Goal: Task Accomplishment & Management: Use online tool/utility

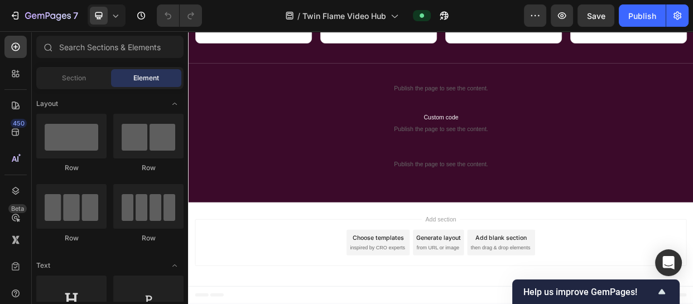
scroll to position [1245, 0]
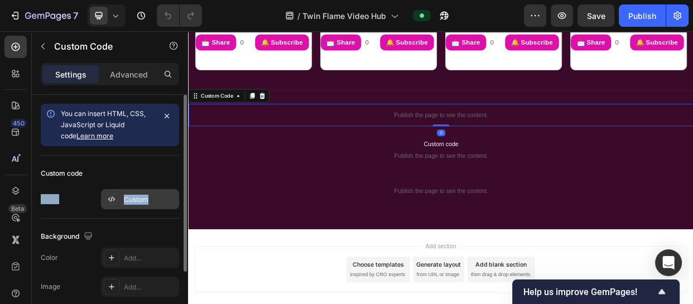
drag, startPoint x: 156, startPoint y: 184, endPoint x: 153, endPoint y: 197, distance: 13.7
click at [153, 197] on div "Custom code Code Custom" at bounding box center [110, 187] width 138 height 63
click at [153, 197] on div "Custom" at bounding box center [150, 200] width 52 height 10
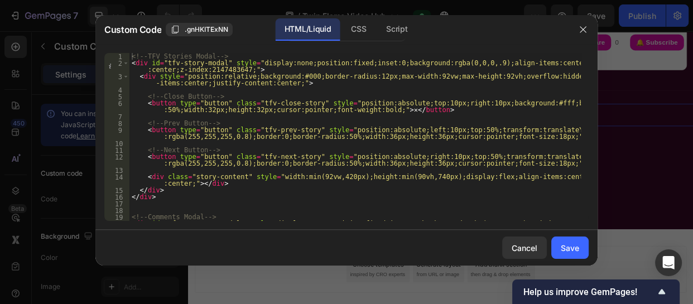
type textarea "<!-- Close Button -->"
click at [263, 99] on div "<!-- TFV Stories Modal --> < div id = "tfv-story-modal" style = "display:none;p…" at bounding box center [354, 147] width 451 height 188
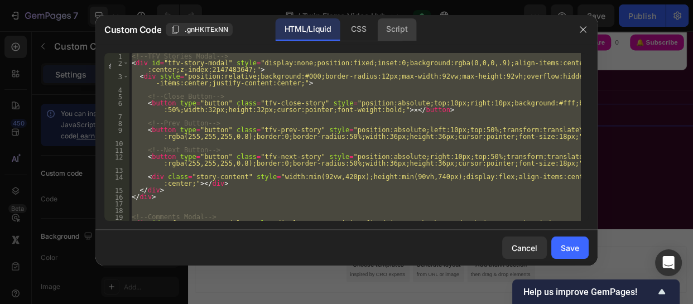
click at [396, 28] on div "Script" at bounding box center [396, 29] width 39 height 22
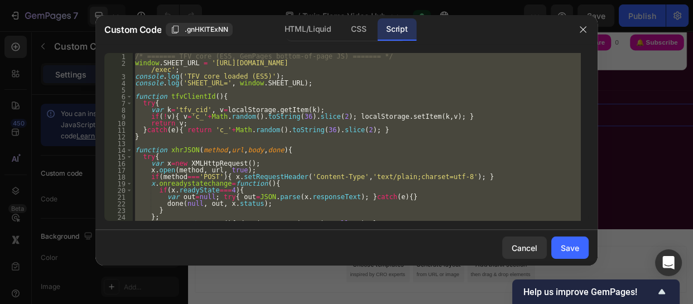
click at [331, 141] on div "/* ======= TFV core (ES5, GemPages bottom-of-page JS) ======= */ window . SHEET…" at bounding box center [357, 137] width 448 height 168
click at [350, 28] on div "CSS" at bounding box center [358, 29] width 33 height 22
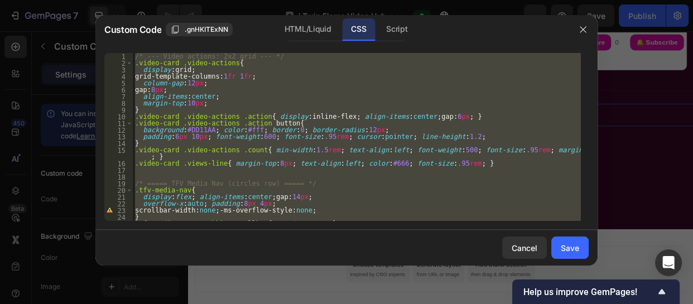
click at [318, 90] on div "/* --- Video actions: 2x2 grid --- */ .video-card .video-actions { display : gr…" at bounding box center [357, 137] width 448 height 168
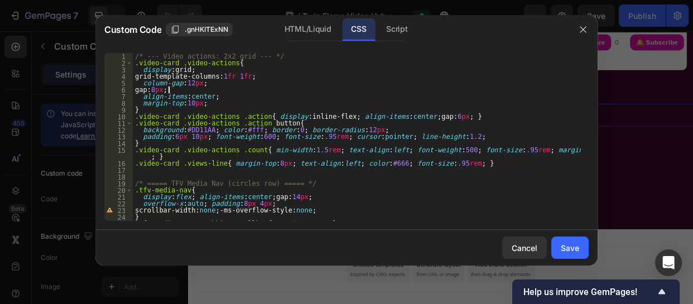
type textarea "}"
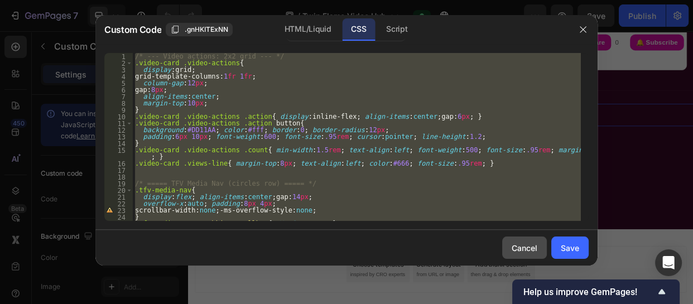
click at [528, 248] on div "Cancel" at bounding box center [525, 248] width 26 height 12
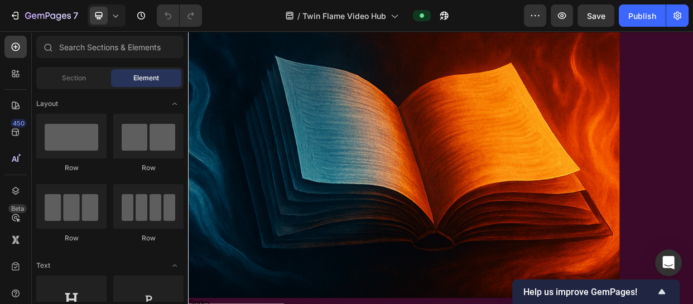
scroll to position [2889, 0]
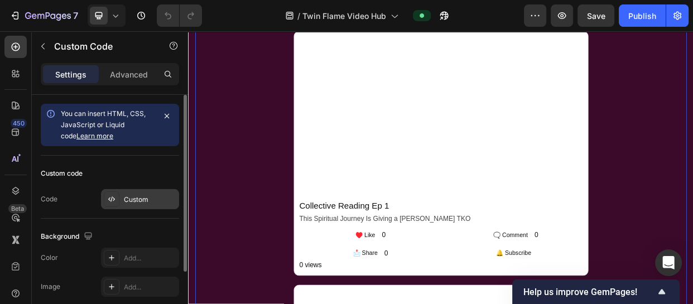
click at [158, 193] on div "Custom" at bounding box center [140, 199] width 78 height 20
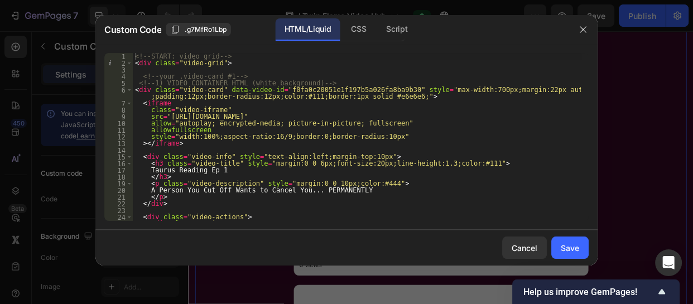
click at [289, 72] on div "<!-- START: video grid --> < div class = "video-grid" > <!-- your .video-card #…" at bounding box center [357, 143] width 448 height 181
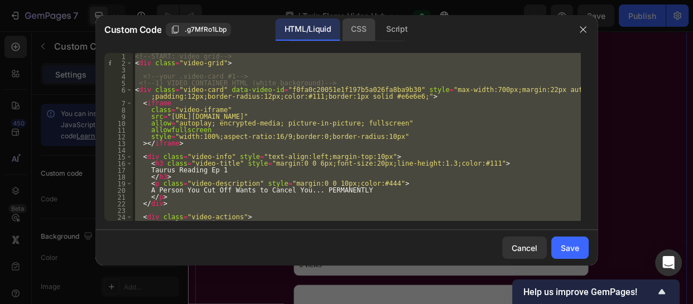
click at [353, 25] on div "CSS" at bounding box center [358, 29] width 33 height 22
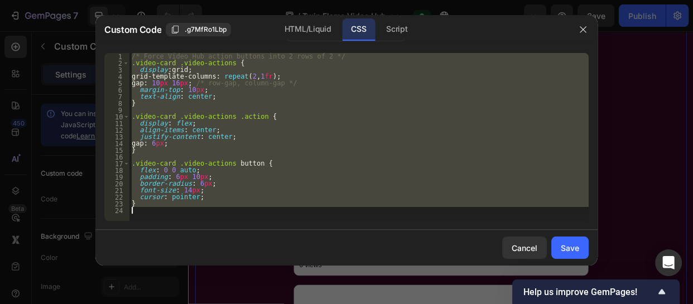
click at [314, 104] on div "/* Force Video Hub action buttons into 2 rows of 2 */ .video-card .video-action…" at bounding box center [358, 137] width 459 height 168
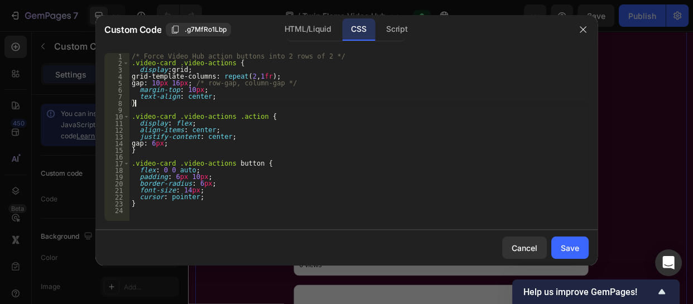
type textarea "}"
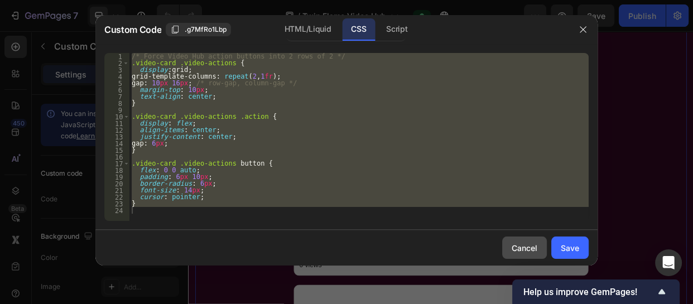
click at [507, 247] on button "Cancel" at bounding box center [524, 248] width 45 height 22
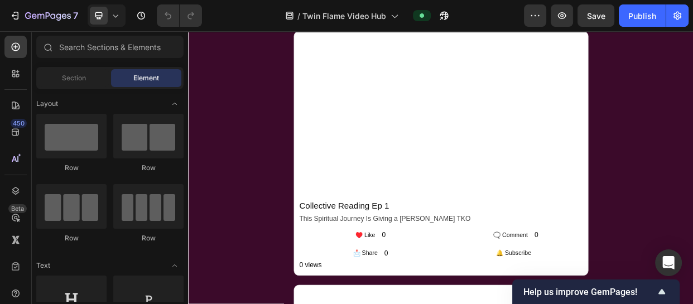
scroll to position [1245, 0]
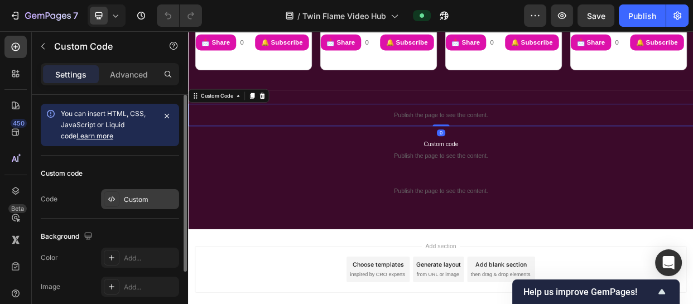
click at [142, 195] on div "Custom" at bounding box center [150, 200] width 52 height 10
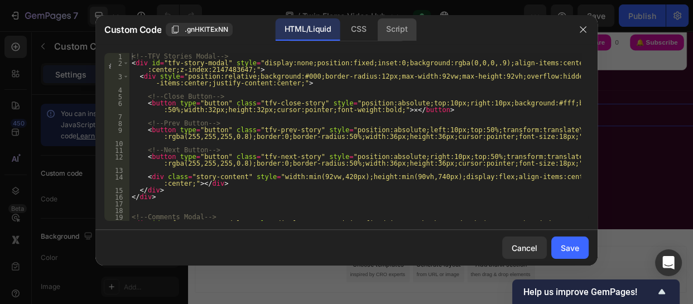
click at [395, 27] on div "Script" at bounding box center [396, 29] width 39 height 22
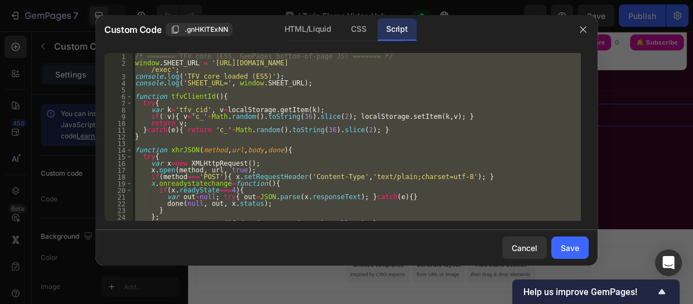
click at [402, 158] on div "/* ======= TFV core (ES5, GemPages bottom-of-page JS) ======= */ window . SHEET…" at bounding box center [357, 137] width 448 height 168
type textarea "try{"
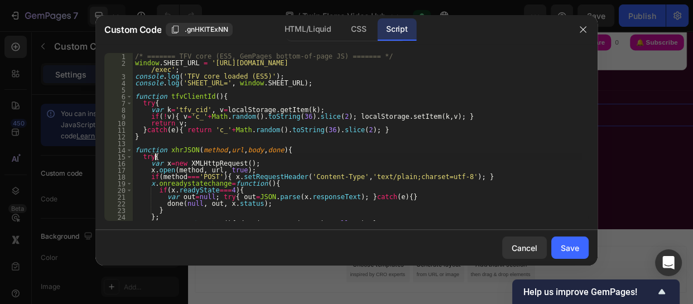
click at [402, 158] on div "/* ======= TFV core (ES5, GemPages bottom-of-page JS) ======= */ window . SHEET…" at bounding box center [357, 143] width 448 height 181
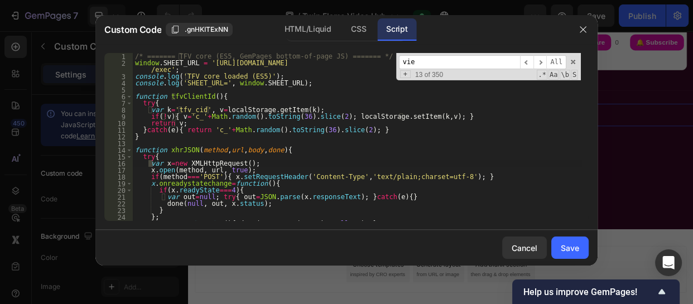
scroll to position [324, 0]
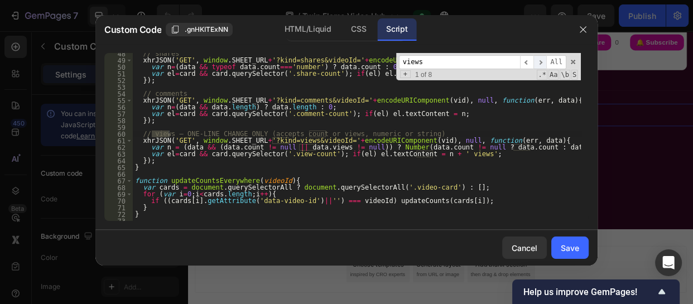
type input "views"
click at [545, 61] on span "​" at bounding box center [540, 62] width 13 height 14
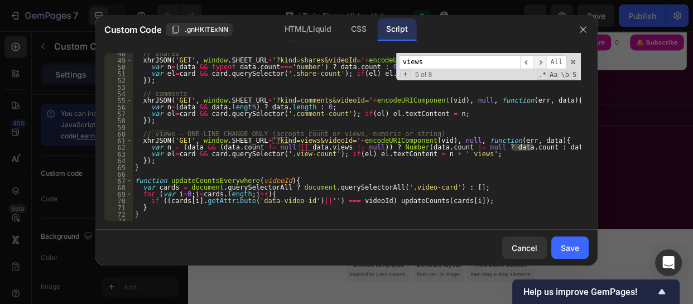
click at [545, 61] on span "​" at bounding box center [540, 62] width 13 height 14
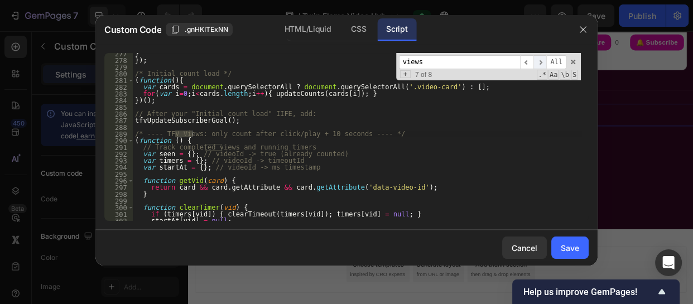
click at [545, 61] on span "​" at bounding box center [540, 62] width 13 height 14
click at [133, 136] on div "} }) ; /* Initial count load */ ( function ( ) { var cards = document . querySe…" at bounding box center [357, 140] width 448 height 181
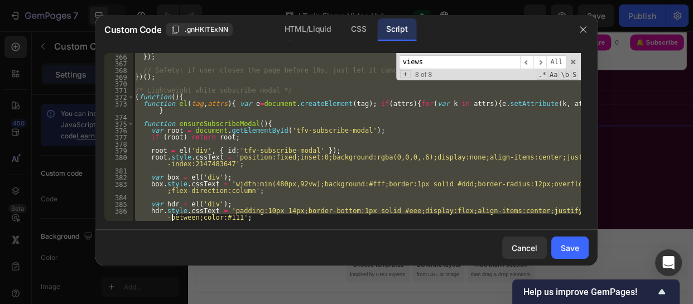
scroll to position [2517, 0]
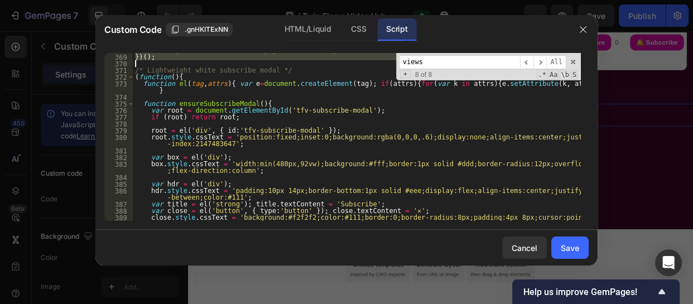
drag, startPoint x: 133, startPoint y: 136, endPoint x: 172, endPoint y: 61, distance: 84.6
click at [172, 61] on div "// Safety: if user closes the page before 10s, just let it cancel naturally. })…" at bounding box center [357, 137] width 448 height 181
type textarea "})();"
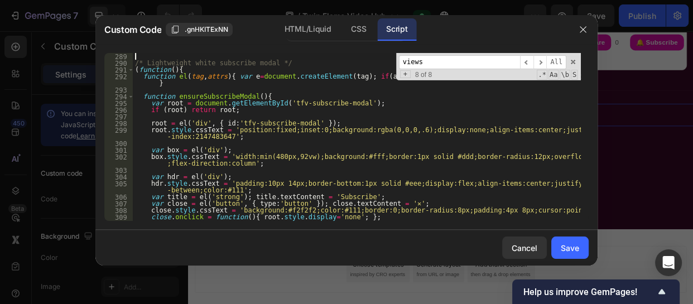
paste textarea "});"
type textarea "});"
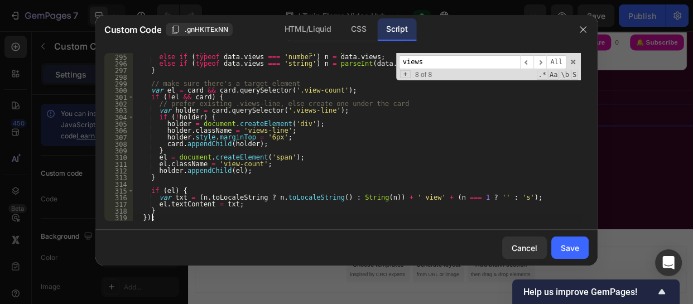
scroll to position [2021, 0]
click at [446, 61] on input "views" at bounding box center [459, 62] width 121 height 14
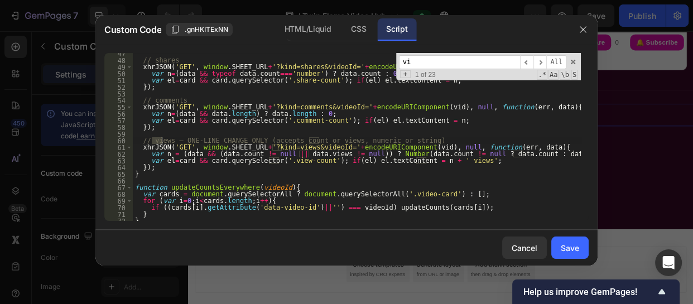
type input "v"
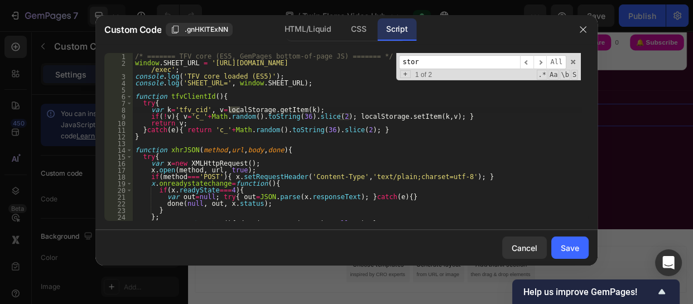
scroll to position [0, 0]
type input "s"
type input "stor"
click at [487, 145] on div "/* ======= TFV core (ES5, GemPages bottom-of-page JS) ======= */ window . SHEET…" at bounding box center [357, 143] width 448 height 181
click at [456, 169] on div "/* ======= TFV core (ES5, GemPages bottom-of-page JS) ======= */ window . SHEET…" at bounding box center [357, 143] width 448 height 181
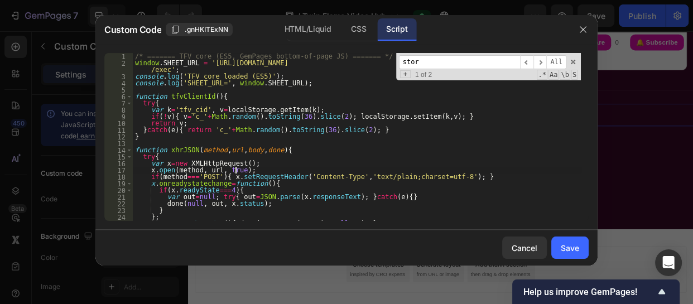
type textarea "x.open(method, url, true);"
click at [442, 58] on input "stor" at bounding box center [459, 62] width 121 height 14
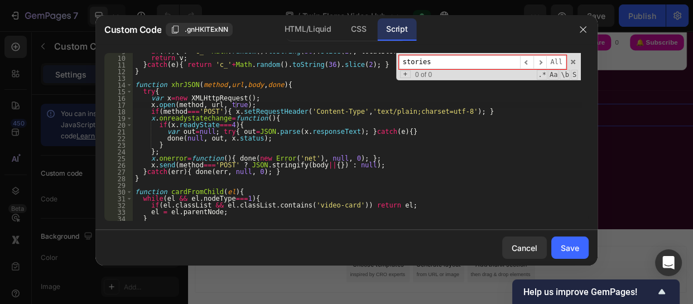
scroll to position [76, 0]
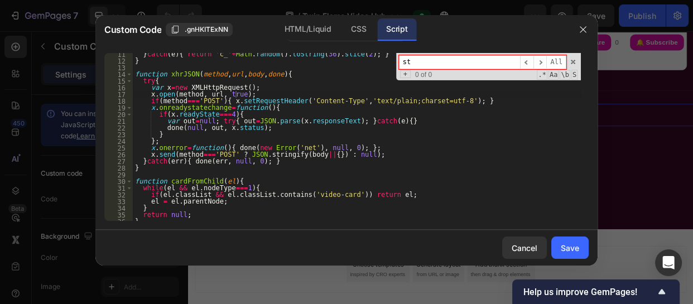
type input "s"
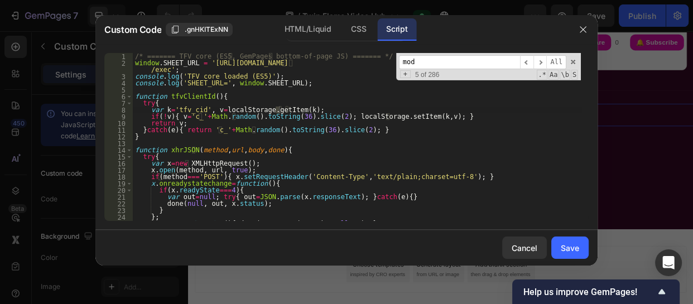
scroll to position [786, 0]
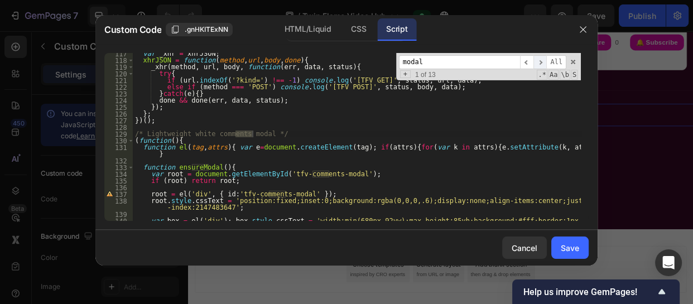
type input "modal"
click at [541, 62] on span "​" at bounding box center [540, 62] width 13 height 14
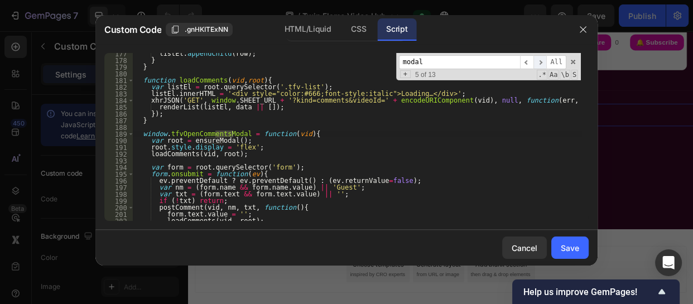
scroll to position [1235, 0]
click at [541, 62] on span "​" at bounding box center [540, 62] width 13 height 14
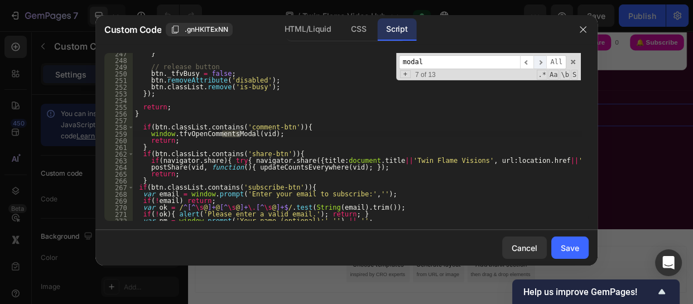
click at [541, 62] on span "​" at bounding box center [540, 62] width 13 height 14
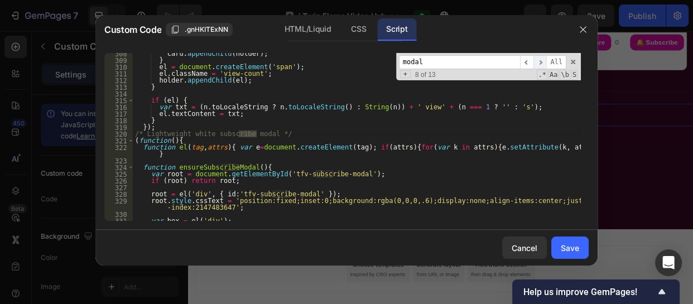
scroll to position [2112, 0]
click at [541, 62] on span "​" at bounding box center [540, 62] width 13 height 14
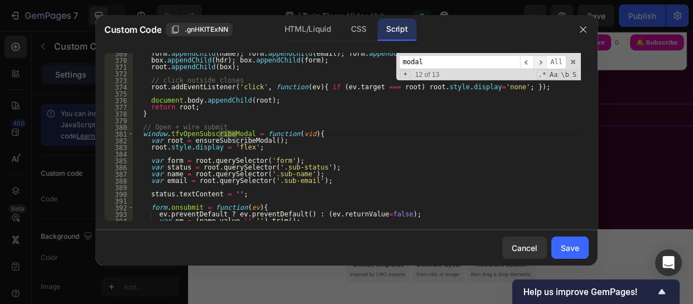
scroll to position [2548, 0]
click at [541, 62] on span "​" at bounding box center [540, 62] width 13 height 14
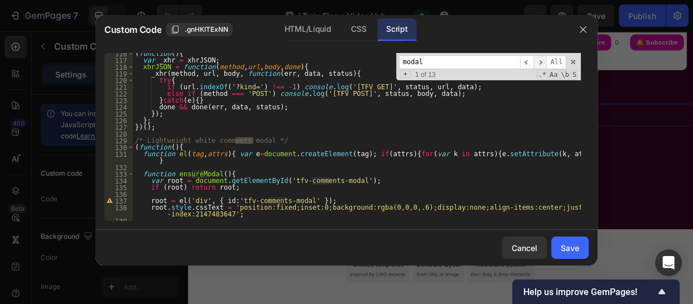
scroll to position [780, 0]
click at [541, 62] on span "​" at bounding box center [540, 62] width 13 height 14
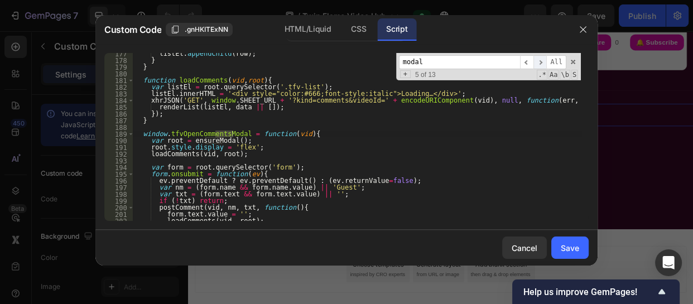
scroll to position [1235, 0]
click at [541, 62] on span "​" at bounding box center [540, 62] width 13 height 14
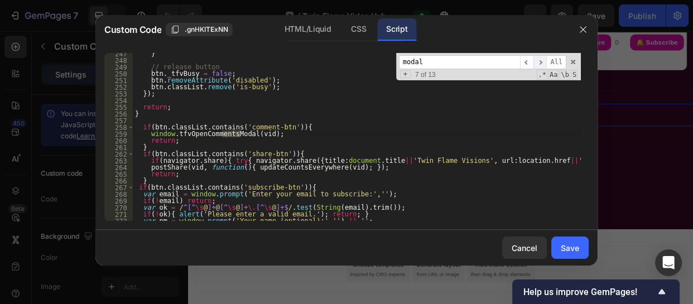
click at [541, 62] on span "​" at bounding box center [540, 62] width 13 height 14
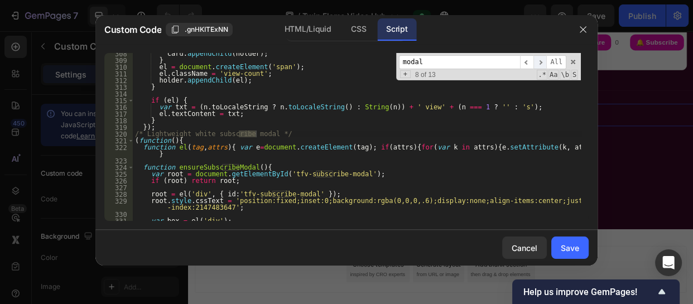
click at [541, 62] on span "​" at bounding box center [540, 62] width 13 height 14
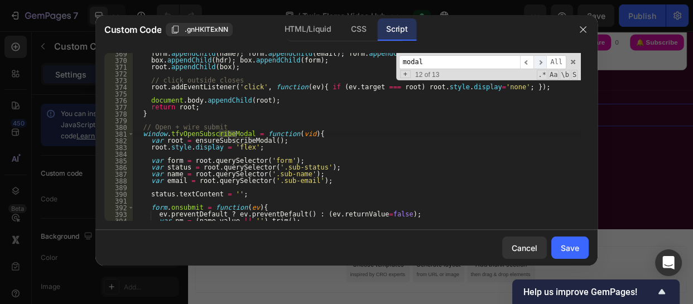
scroll to position [2548, 0]
click at [541, 62] on span "​" at bounding box center [540, 62] width 13 height 14
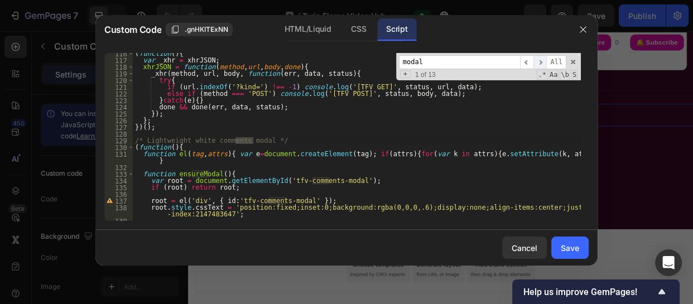
click at [541, 62] on span "​" at bounding box center [540, 62] width 13 height 14
click at [571, 62] on span at bounding box center [573, 62] width 8 height 8
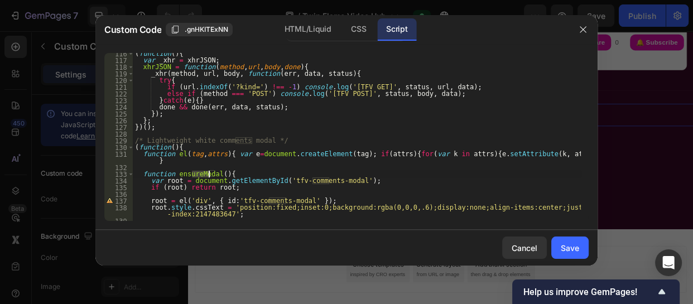
click at [467, 138] on div "( function ( ) { var _xhr = xhrJSON ; xhrJSON = function ( method , url , body …" at bounding box center [357, 144] width 448 height 188
type textarea "/* Lightweight white comments modal */"
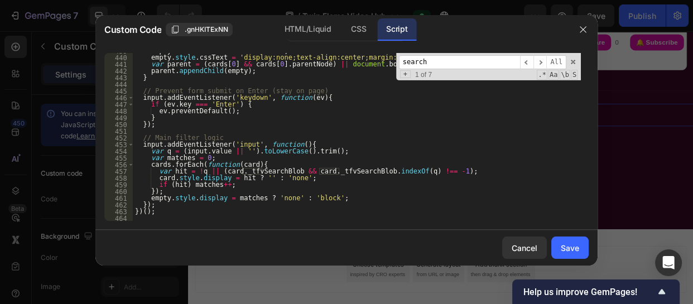
scroll to position [3026, 0]
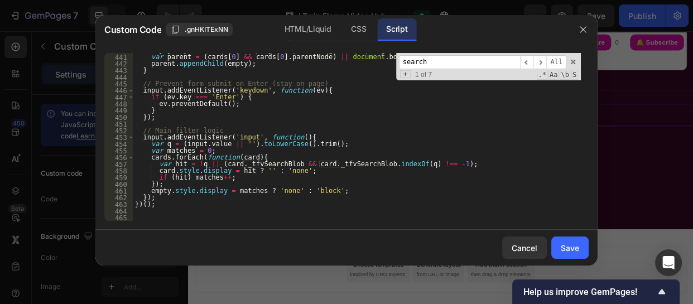
type input "search"
click at [141, 217] on div "empty . style . cssText = 'display:none;text-align:center;margin:14px 0;color:#…" at bounding box center [357, 137] width 448 height 181
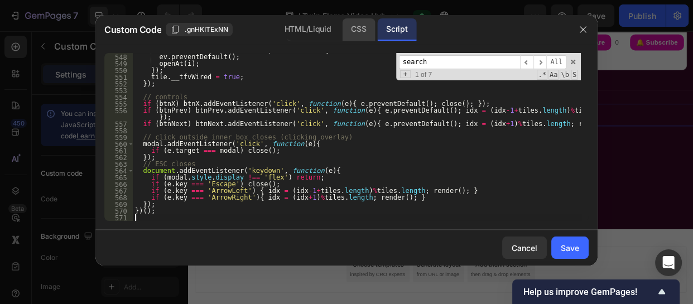
click at [349, 30] on div "CSS" at bounding box center [358, 29] width 33 height 22
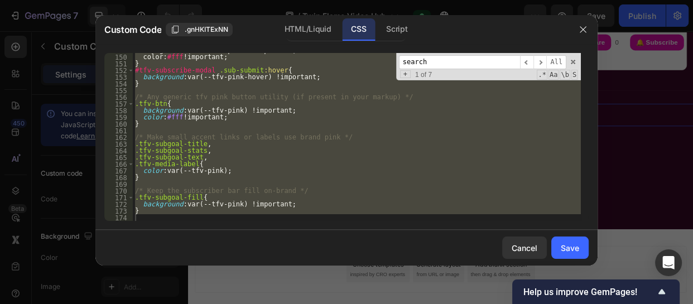
scroll to position [1037, 0]
type textarea "}"
click at [143, 220] on div "background : var(--tfv-pink) !important ; color : #fff !important ; } #tfv-subs…" at bounding box center [357, 137] width 448 height 168
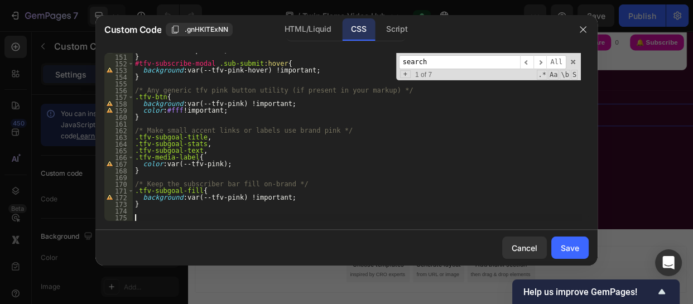
scroll to position [1198, 0]
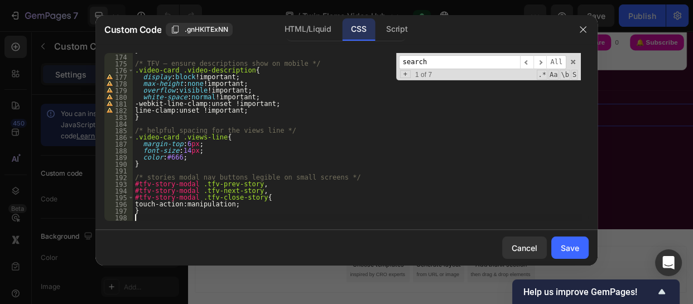
click at [426, 62] on input "search" at bounding box center [459, 62] width 121 height 14
type input "s"
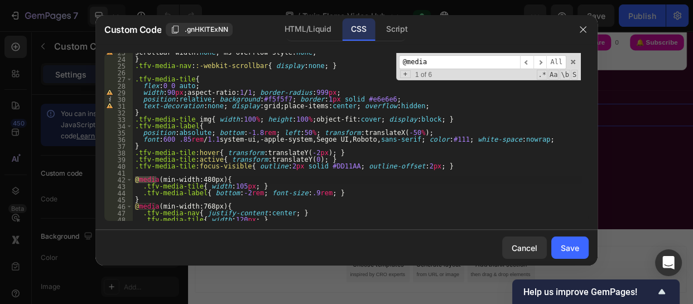
scroll to position [177, 0]
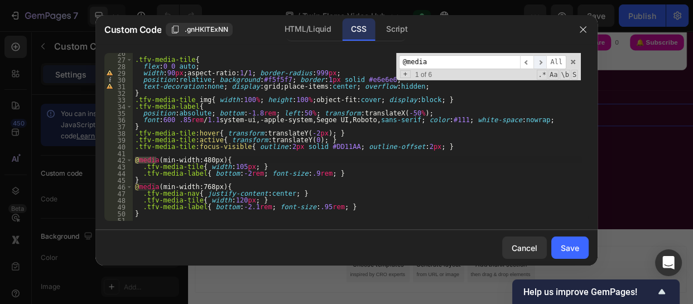
type input "@media"
click at [546, 60] on span "​" at bounding box center [540, 62] width 13 height 14
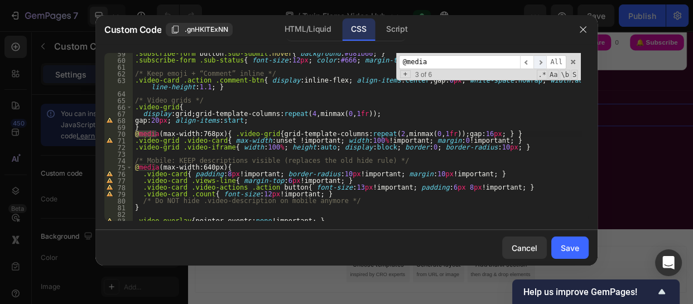
scroll to position [398, 0]
click at [546, 60] on span "​" at bounding box center [540, 62] width 13 height 14
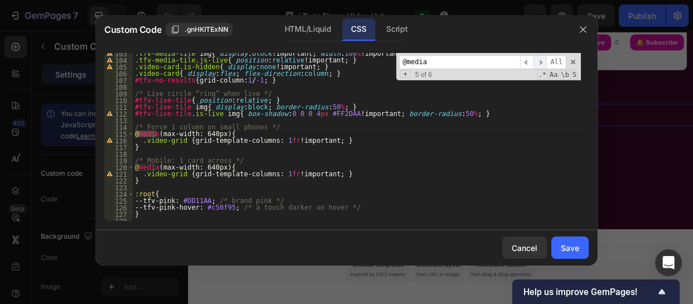
scroll to position [726, 0]
drag, startPoint x: 324, startPoint y: 173, endPoint x: 250, endPoint y: 174, distance: 74.2
click at [250, 174] on div ".tfv-media-tile img { display : block !important ; width : 100 % !important ; h…" at bounding box center [357, 140] width 448 height 181
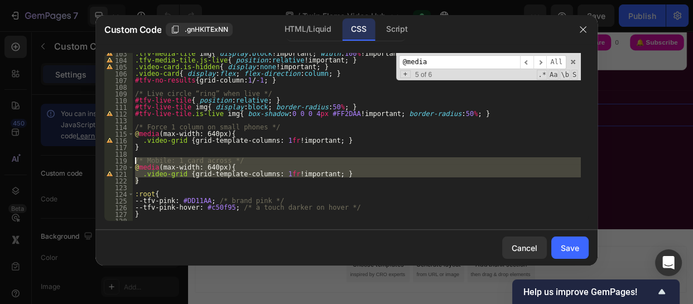
drag, startPoint x: 139, startPoint y: 180, endPoint x: 132, endPoint y: 157, distance: 23.3
click at [132, 157] on div ".video-grid { grid-template-columns: 1fr !important; } 103 104 105 106 107 108 …" at bounding box center [346, 137] width 484 height 168
type textarea "/* Mobile: 1 card across */ @media (max-width: 640px){"
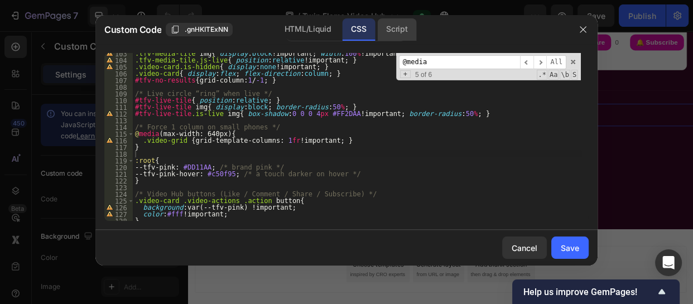
click at [412, 25] on div "Script" at bounding box center [396, 29] width 39 height 22
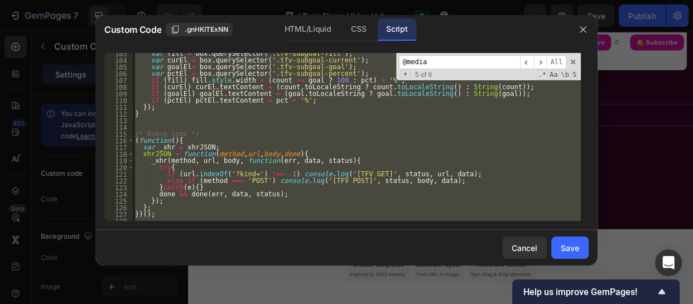
scroll to position [693, 0]
click at [446, 60] on input "@media" at bounding box center [459, 62] width 121 height 14
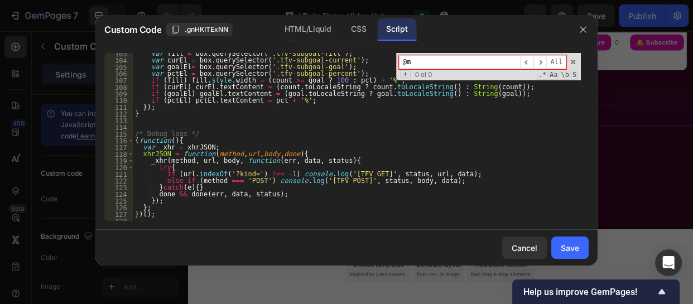
type input "@"
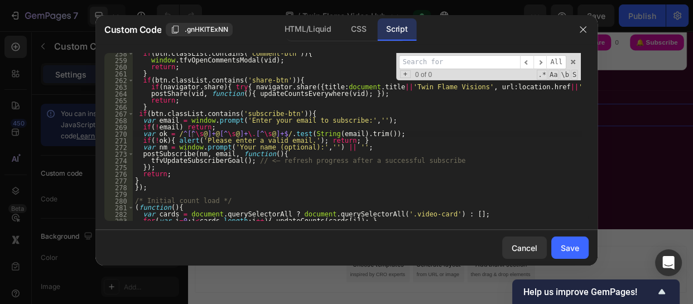
click at [446, 60] on input at bounding box center [459, 62] width 121 height 14
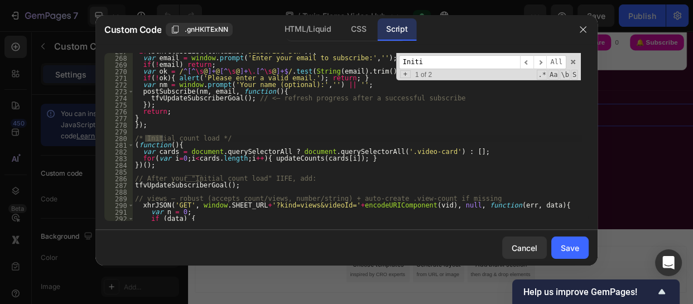
scroll to position [1858, 0]
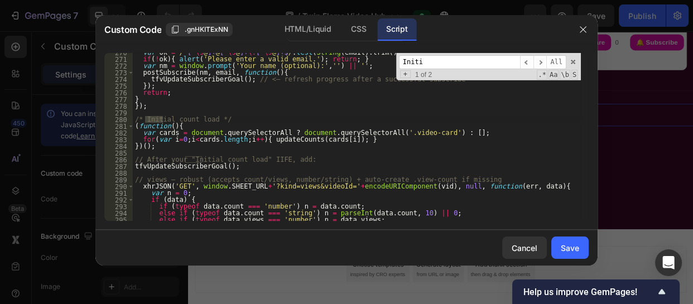
type input "Initi"
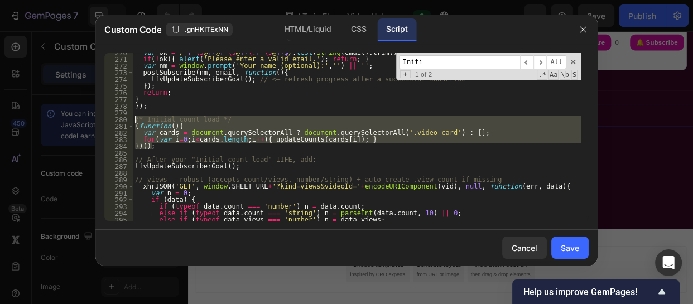
drag, startPoint x: 153, startPoint y: 146, endPoint x: 133, endPoint y: 122, distance: 30.9
click at [133, 122] on div "var ok = / ^[^ \s @ ]+ @ [^ \s @ ]+ \. [^ \s @ ]+$ / . test ( String ( email ) …" at bounding box center [357, 139] width 448 height 181
paste textarea "});"
type textarea "});"
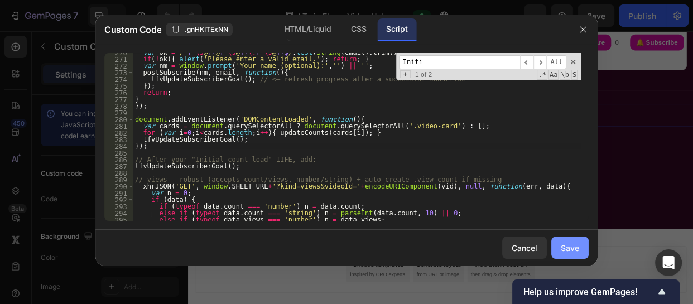
click at [566, 245] on div "Save" at bounding box center [570, 248] width 18 height 12
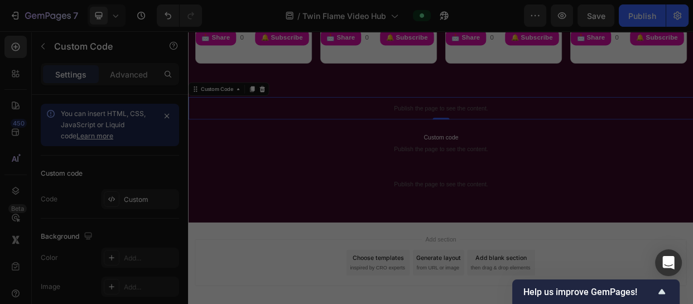
scroll to position [1237, 0]
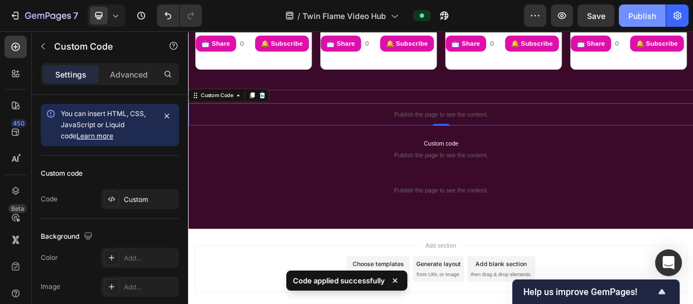
click at [636, 11] on div "Publish" at bounding box center [642, 16] width 28 height 12
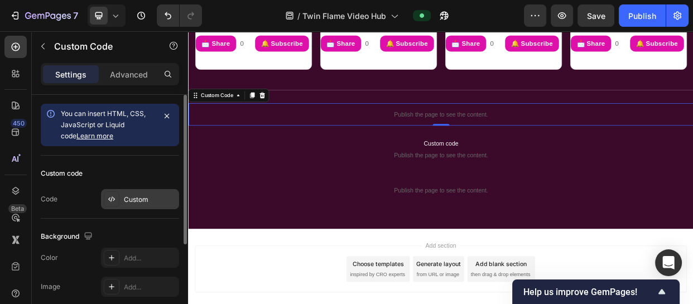
click at [130, 196] on div "Custom" at bounding box center [150, 200] width 52 height 10
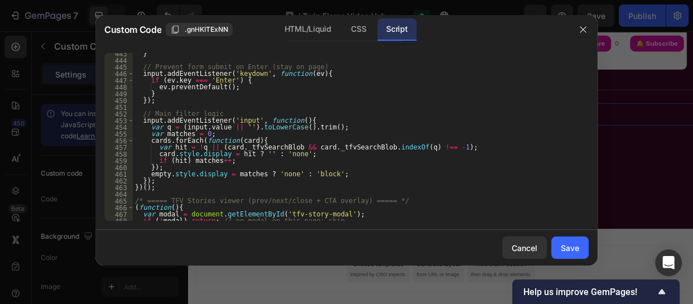
scroll to position [3743, 0]
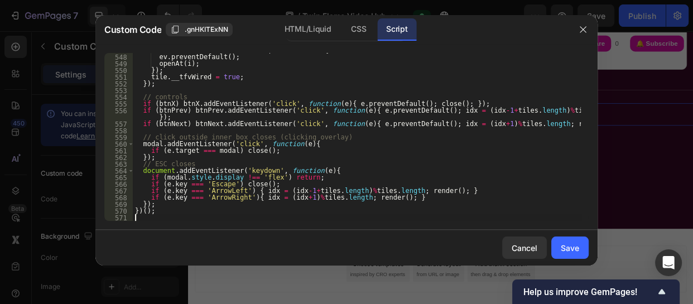
click at [139, 219] on div "tile . addEventListener ( 'click' , function ( ev ) { ev . preventDefault ( ) ;…" at bounding box center [357, 137] width 448 height 181
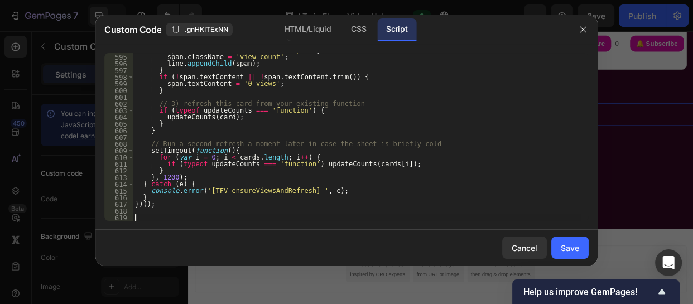
scroll to position [4064, 0]
click at [358, 31] on div "CSS" at bounding box center [358, 29] width 33 height 22
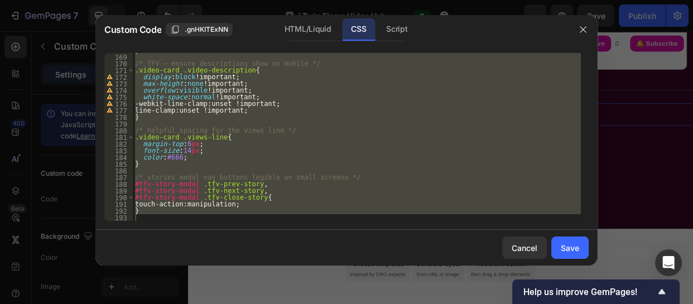
type textarea "}"
click at [148, 215] on div "} /* TFV – ensure descriptions show on mobile */ .video-card .video-description…" at bounding box center [357, 137] width 448 height 168
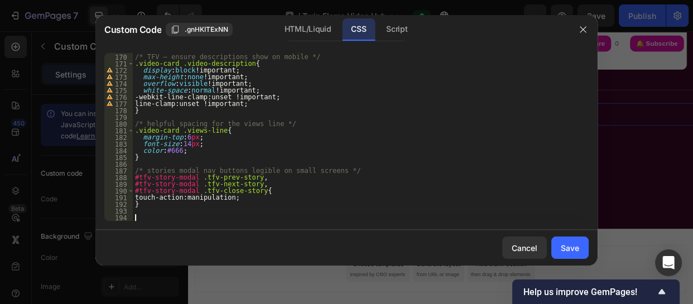
paste textarea "}"
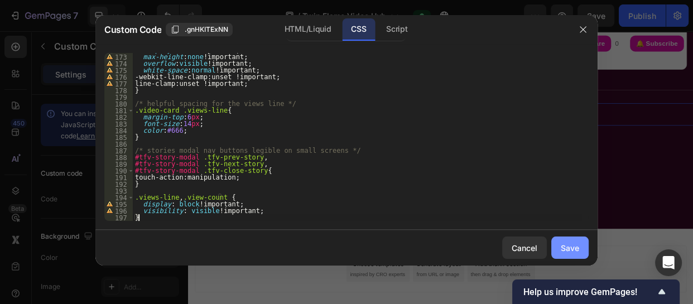
type textarea "}"
click at [563, 243] on div "Save" at bounding box center [570, 248] width 18 height 12
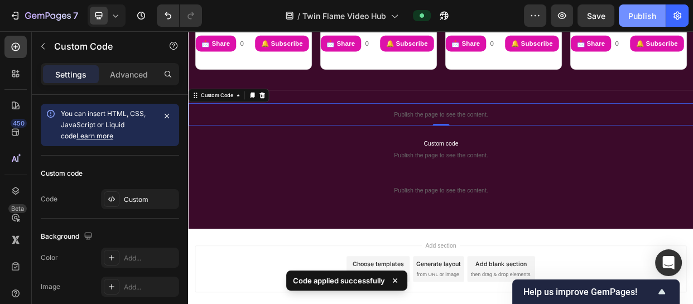
click at [644, 16] on div "Publish" at bounding box center [642, 16] width 28 height 12
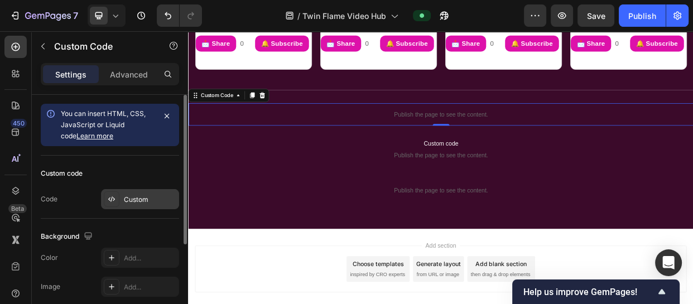
click at [138, 195] on div "Custom" at bounding box center [150, 200] width 52 height 10
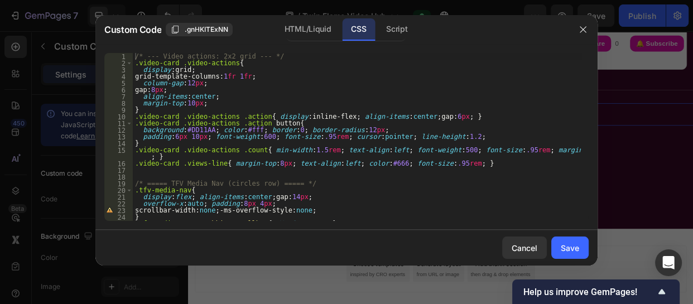
click at [261, 152] on div "/* --- Video actions: 2x2 grid --- */ .video-card .video-actions { display : gr…" at bounding box center [357, 143] width 448 height 181
type textarea "visibility: visible !important; }"
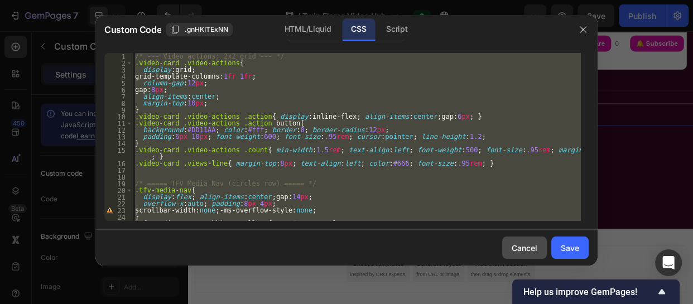
click at [526, 250] on div "Cancel" at bounding box center [525, 248] width 26 height 12
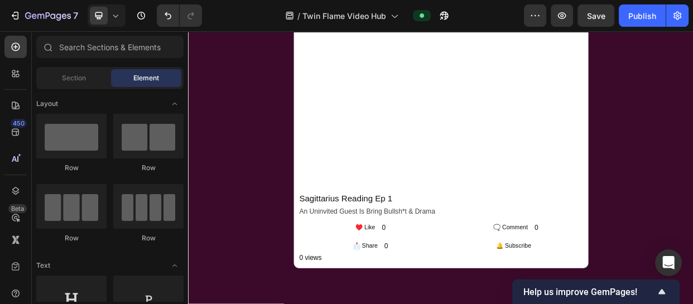
scroll to position [3596, 0]
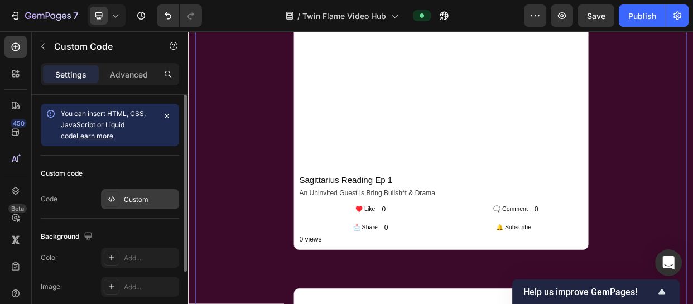
click at [150, 202] on div "Custom" at bounding box center [150, 200] width 52 height 10
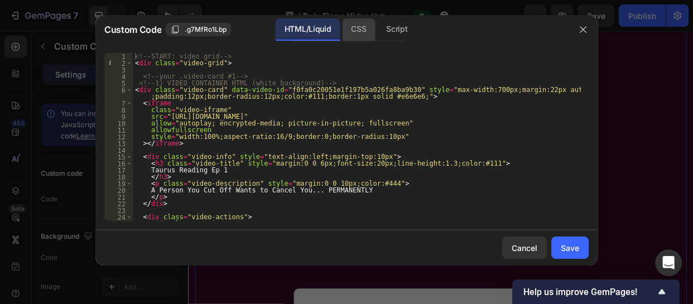
click at [363, 28] on div "CSS" at bounding box center [358, 29] width 33 height 22
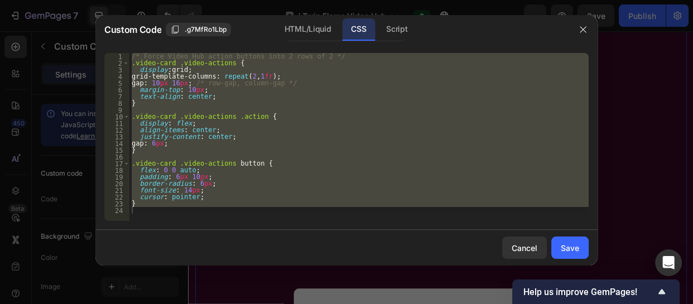
type textarea "}"
click at [324, 160] on div "/* Force Video Hub action buttons into 2 rows of 2 */ .video-card .video-action…" at bounding box center [358, 137] width 459 height 168
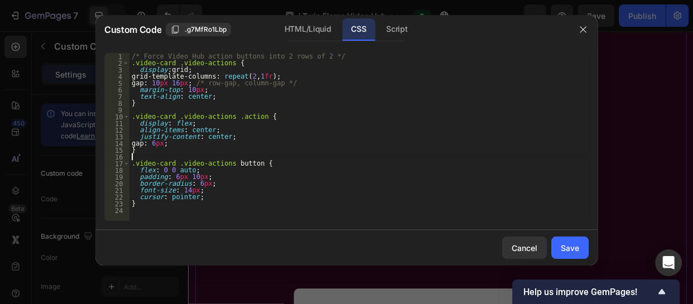
type textarea "}"
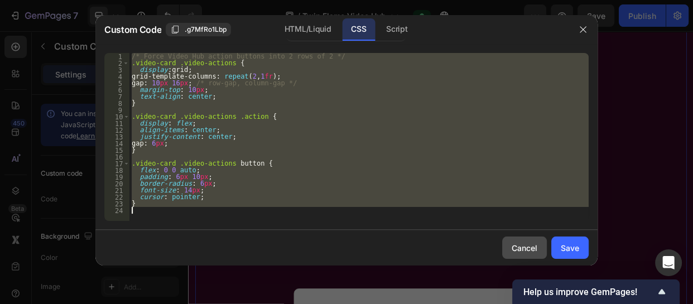
click at [524, 245] on div "Cancel" at bounding box center [525, 248] width 26 height 12
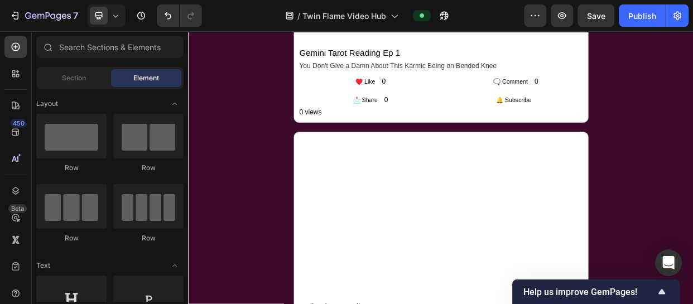
scroll to position [1237, 0]
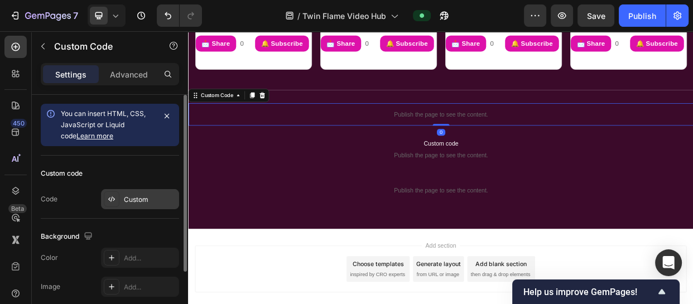
click at [138, 191] on div "Custom" at bounding box center [140, 199] width 78 height 20
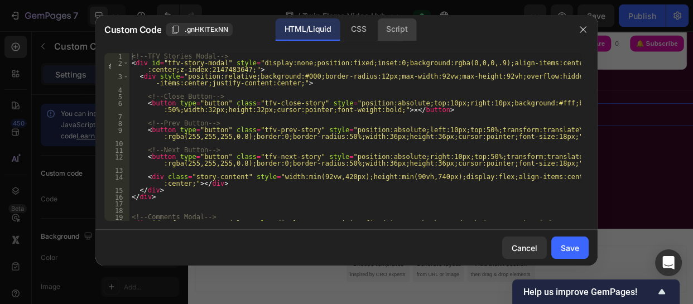
click at [395, 25] on div "Script" at bounding box center [396, 29] width 39 height 22
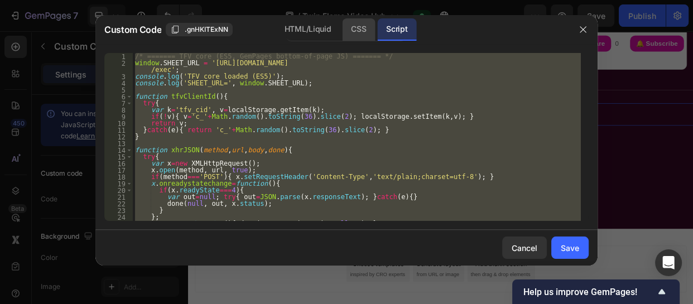
click at [352, 28] on div "CSS" at bounding box center [358, 29] width 33 height 22
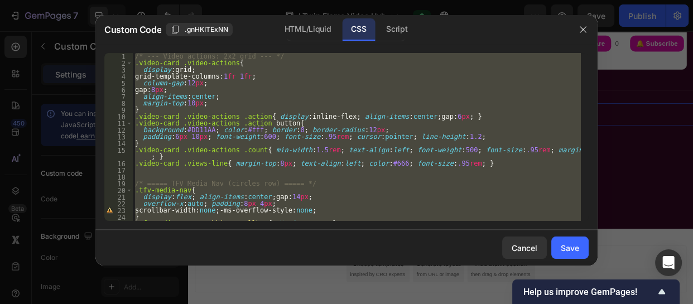
type textarea "visibility: visible !important; }"
click at [306, 180] on div "/* --- Video actions: 2x2 grid --- */ .video-card .video-actions { display : gr…" at bounding box center [357, 137] width 448 height 168
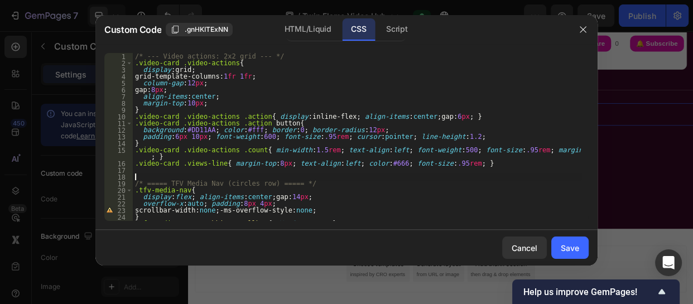
type textarea "visibility: visible !important; }"
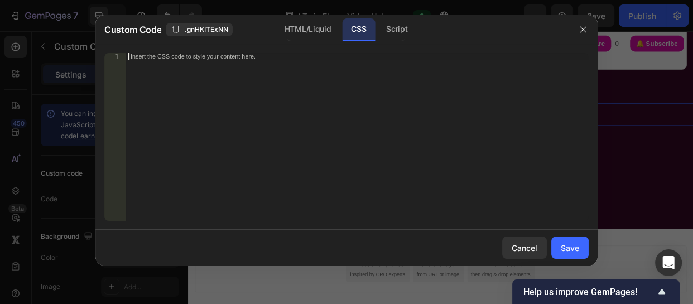
scroll to position [809, 0]
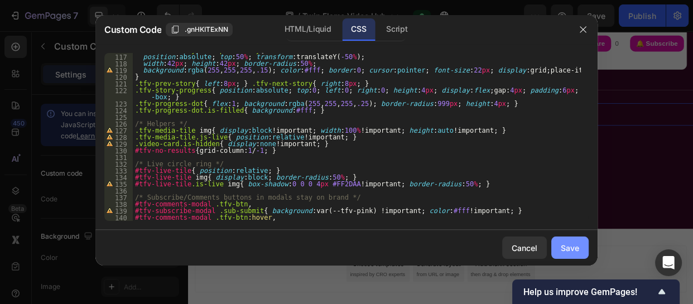
click at [584, 244] on button "Save" at bounding box center [569, 248] width 37 height 22
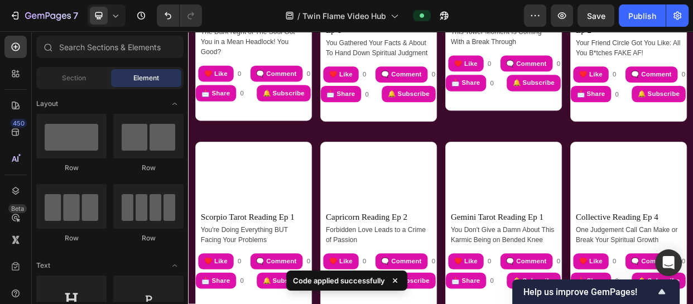
scroll to position [2889, 0]
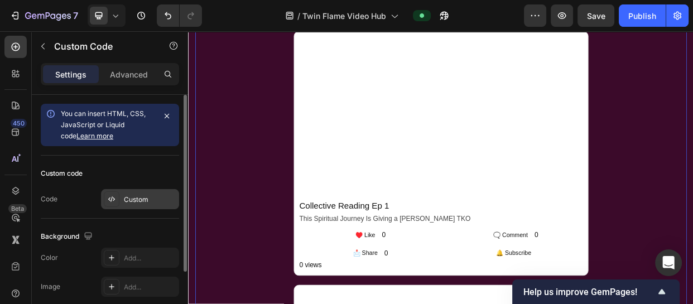
click at [131, 197] on div "Custom" at bounding box center [150, 200] width 52 height 10
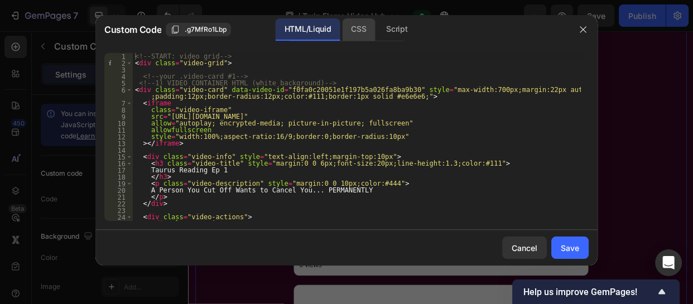
click at [356, 25] on div "CSS" at bounding box center [358, 29] width 33 height 22
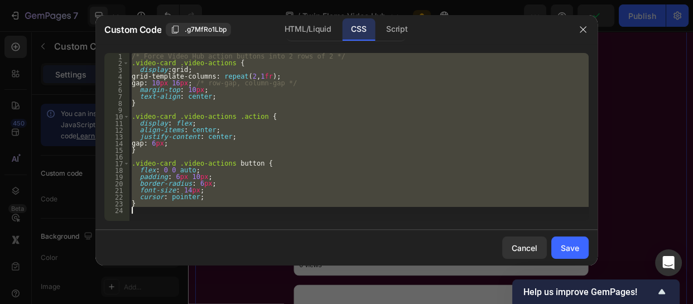
click at [276, 119] on div "/* Force Video Hub action buttons into 2 rows of 2 */ .video-card .video-action…" at bounding box center [358, 137] width 459 height 168
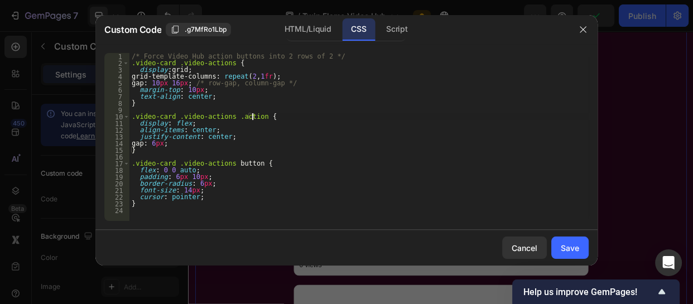
type textarea "}"
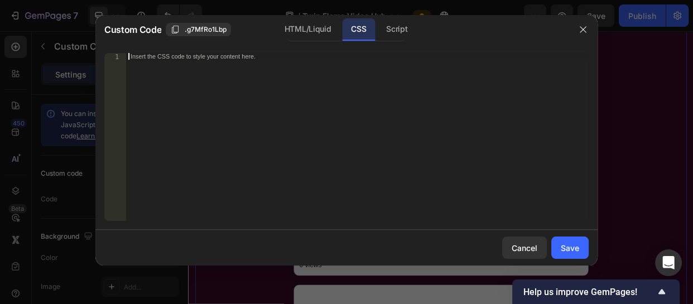
scroll to position [6, 0]
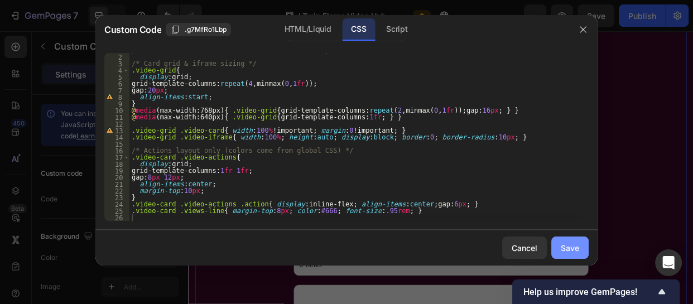
click at [580, 240] on button "Save" at bounding box center [569, 248] width 37 height 22
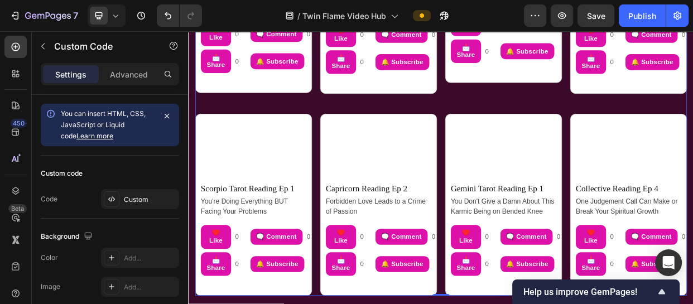
scroll to position [1029, 0]
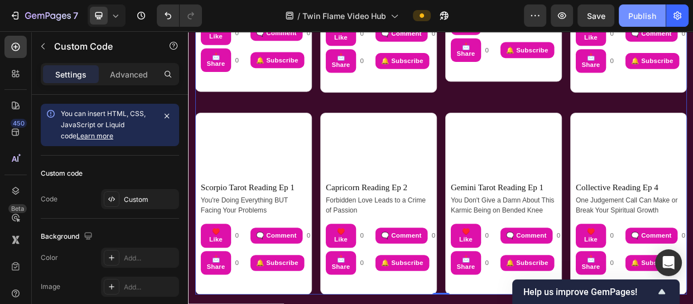
click at [635, 17] on div "Publish" at bounding box center [642, 16] width 28 height 12
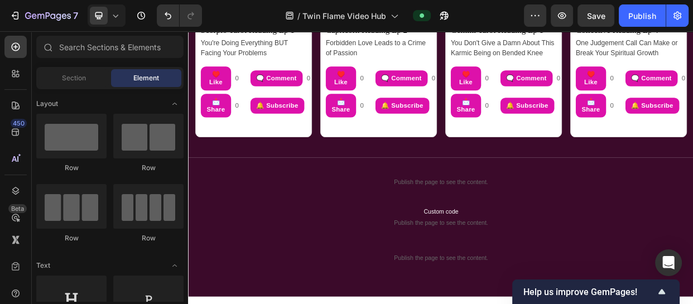
scroll to position [1327, 0]
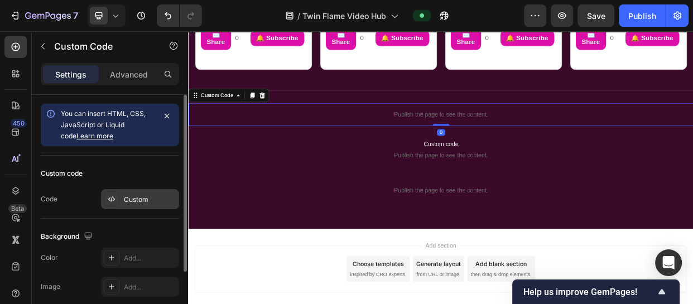
click at [142, 196] on div "Custom" at bounding box center [150, 200] width 52 height 10
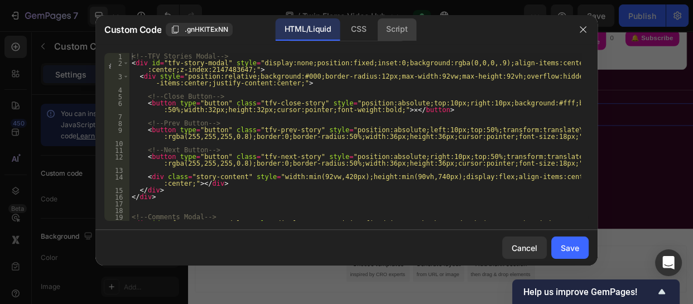
click at [400, 28] on div "Script" at bounding box center [396, 29] width 39 height 22
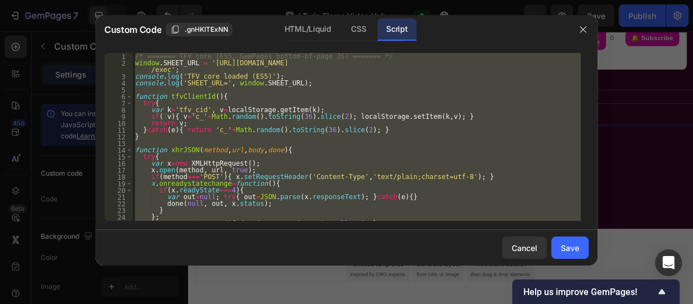
click at [401, 147] on div "/* ======= TFV core (ES5, GemPages bottom-of-page JS) ======= */ window . SHEET…" at bounding box center [357, 137] width 448 height 168
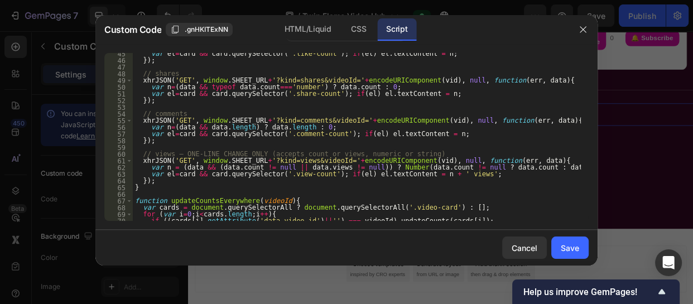
scroll to position [304, 0]
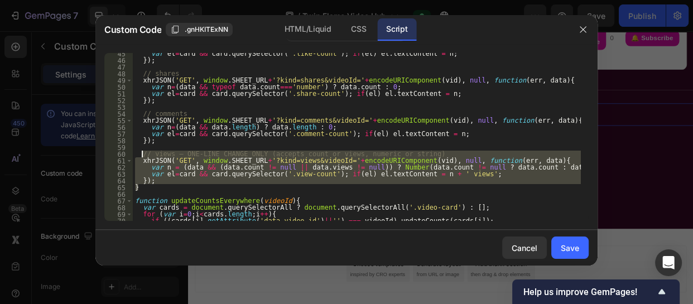
drag, startPoint x: 144, startPoint y: 190, endPoint x: 140, endPoint y: 156, distance: 33.7
click at [140, 156] on div "var el = card && card . querySelector ( '.like-count' ) ; if ( el ) el . textCo…" at bounding box center [357, 140] width 448 height 181
paste textarea "});"
type textarea "});"
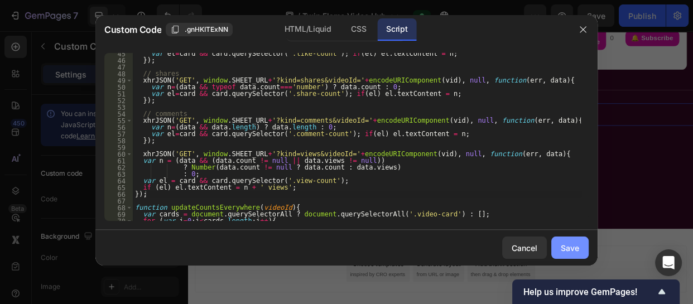
click at [565, 245] on div "Save" at bounding box center [570, 248] width 18 height 12
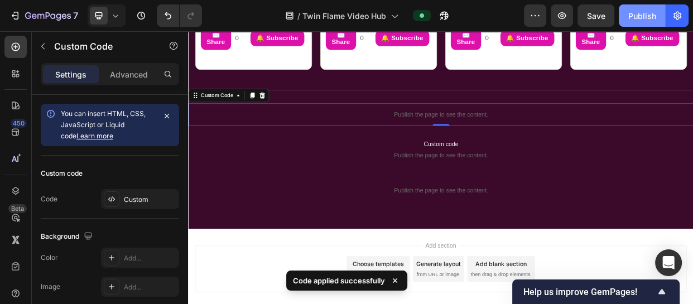
click at [640, 13] on div "Publish" at bounding box center [642, 16] width 28 height 12
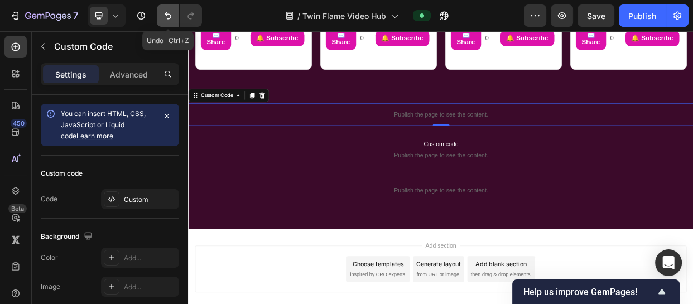
click at [162, 16] on button "Undo/Redo" at bounding box center [168, 15] width 22 height 22
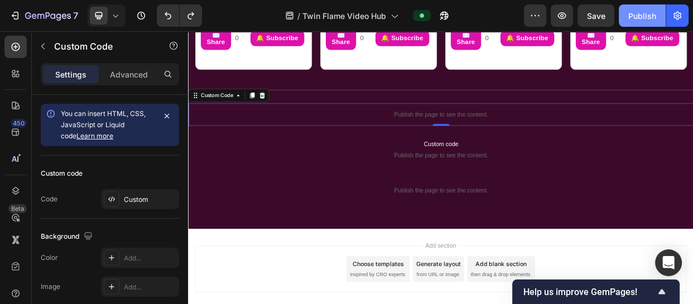
click at [642, 17] on div "Publish" at bounding box center [642, 16] width 28 height 12
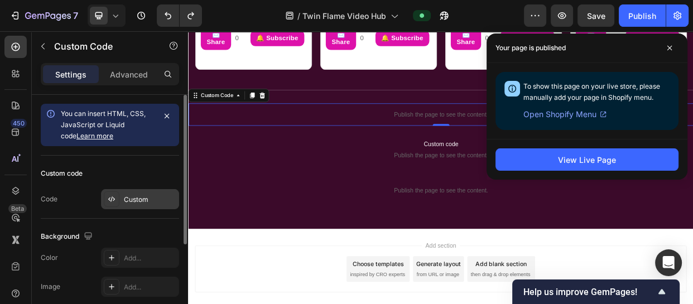
click at [146, 203] on div "Custom" at bounding box center [150, 200] width 52 height 10
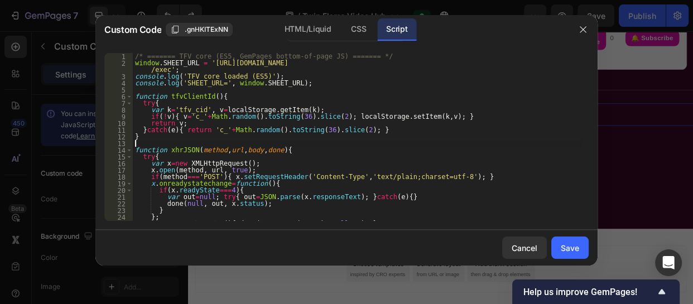
click at [354, 146] on div "/* ======= TFV core (ES5, GemPages bottom-of-page JS) ======= */ window . SHEET…" at bounding box center [357, 143] width 448 height 181
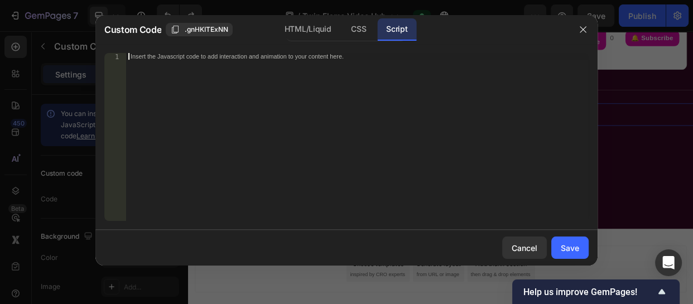
paste textarea "})();"
type textarea "})();"
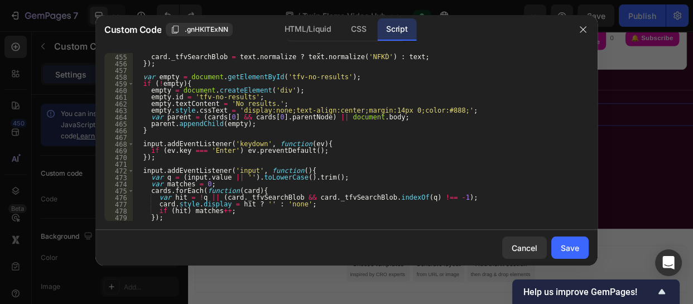
scroll to position [3140, 0]
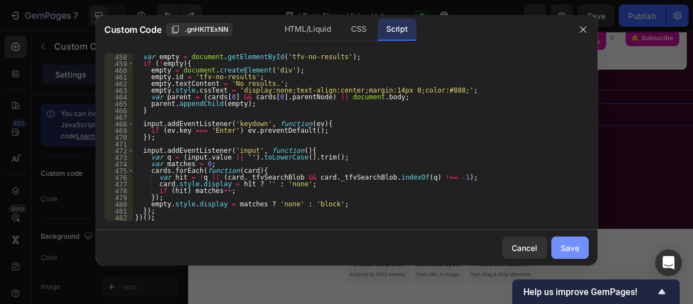
click at [570, 253] on button "Save" at bounding box center [569, 248] width 37 height 22
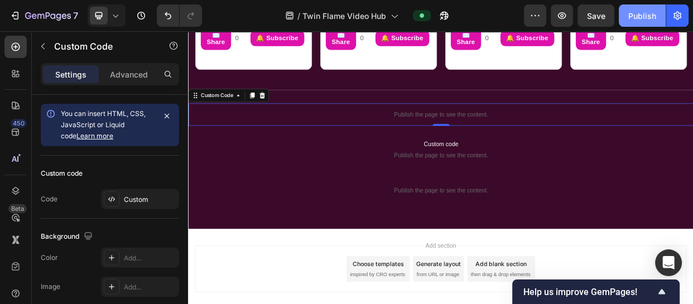
click at [641, 13] on div "Publish" at bounding box center [642, 16] width 28 height 12
click at [169, 13] on icon "Undo/Redo" at bounding box center [167, 15] width 11 height 11
click at [638, 16] on div "Publish" at bounding box center [642, 16] width 28 height 12
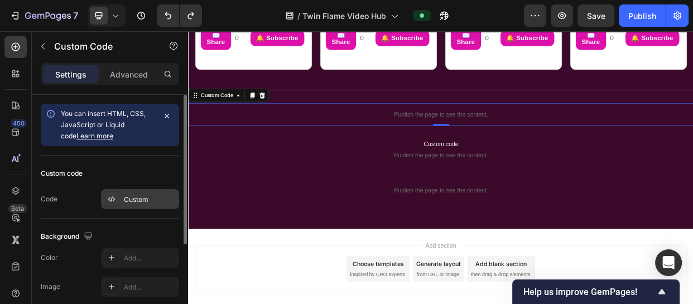
click at [135, 195] on div "Custom" at bounding box center [150, 200] width 52 height 10
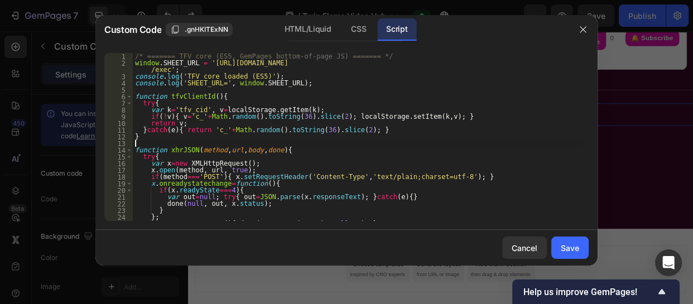
click at [242, 142] on div "/* ======= TFV core (ES5, GemPages bottom-of-page JS) ======= */ window . SHEET…" at bounding box center [357, 143] width 448 height 181
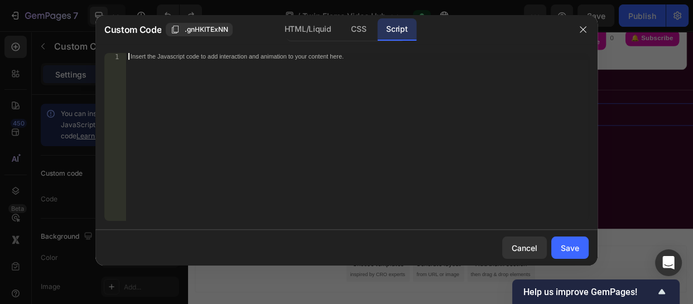
paste textarea "})();"
type textarea "})();"
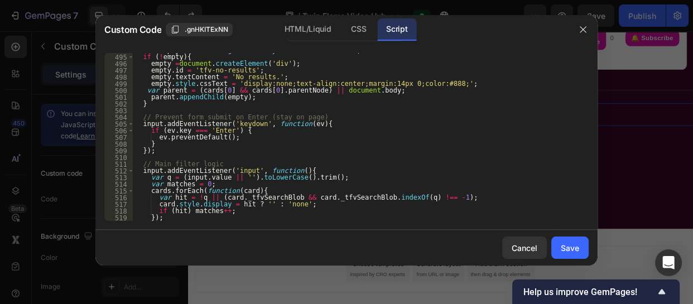
scroll to position [3388, 0]
click at [569, 246] on div "Save" at bounding box center [570, 248] width 18 height 12
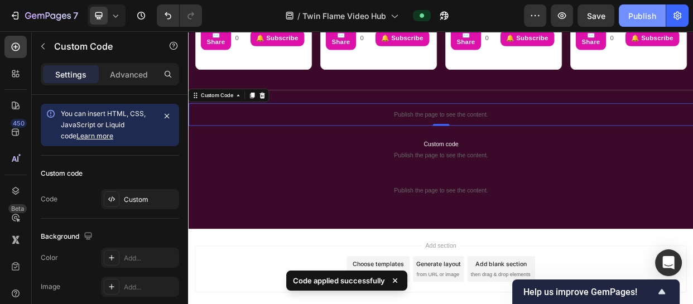
click at [637, 13] on div "Publish" at bounding box center [642, 16] width 28 height 12
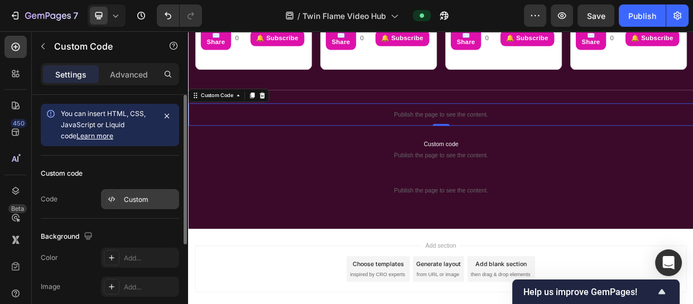
click at [132, 195] on div "Custom" at bounding box center [150, 200] width 52 height 10
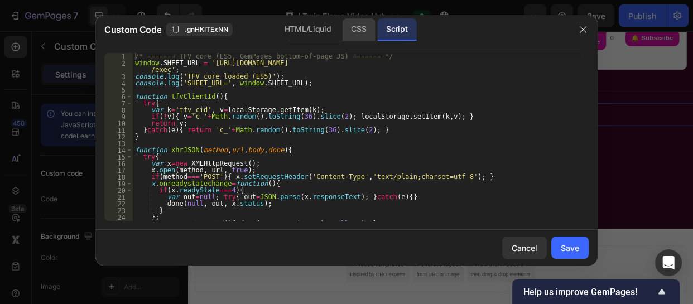
click at [357, 26] on div "CSS" at bounding box center [358, 29] width 33 height 22
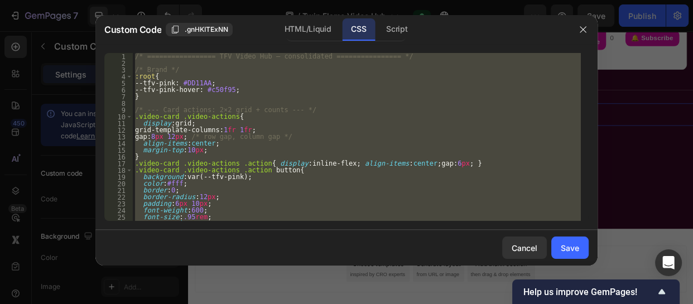
scroll to position [823, 0]
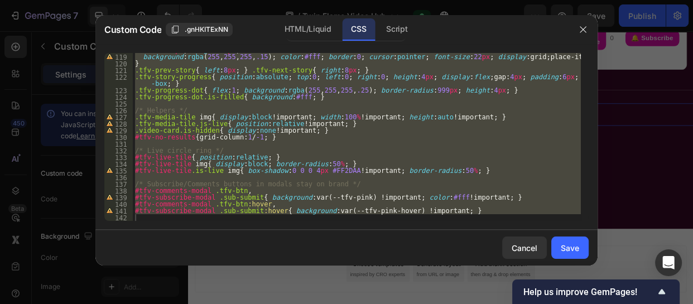
type textarea "#tfv-subscribe-modal .sub-submit:hover{ background:var(--tfv-pink-hover) !impor…"
click at [151, 217] on div "width : 42 px ; height : 42 px ; border-radius : 50 % ; background : rgba ( 255…" at bounding box center [357, 137] width 448 height 168
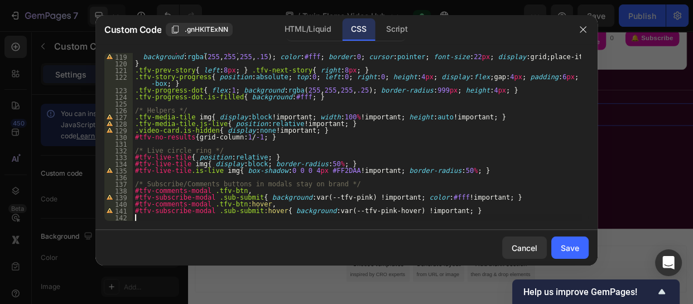
scroll to position [830, 0]
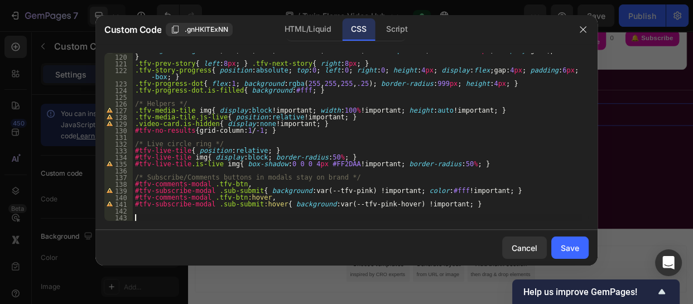
paste textarea ".video-card .video-actions{ margin-bottom:6px !important; }"
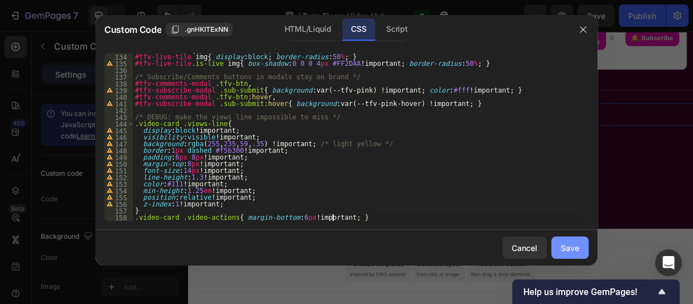
type textarea ".video-card .video-actions{ margin-bottom:6px !important; }"
click at [559, 245] on button "Save" at bounding box center [569, 248] width 37 height 22
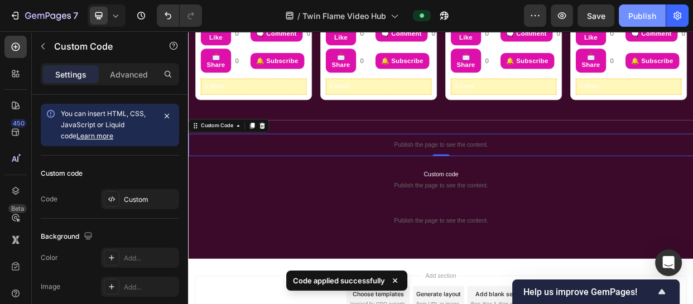
click at [634, 15] on div "Publish" at bounding box center [642, 16] width 28 height 12
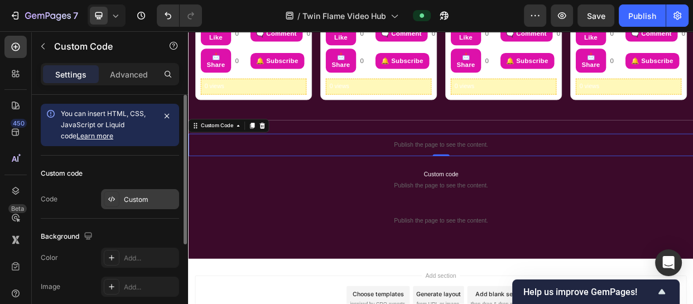
click at [150, 195] on div "Custom" at bounding box center [150, 200] width 52 height 10
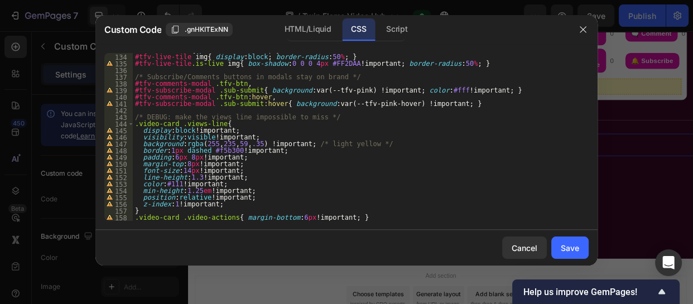
click at [135, 118] on div "#tfv-live-tile { position : relative ; } #tfv-live-tile img { display : block ;…" at bounding box center [357, 137] width 448 height 181
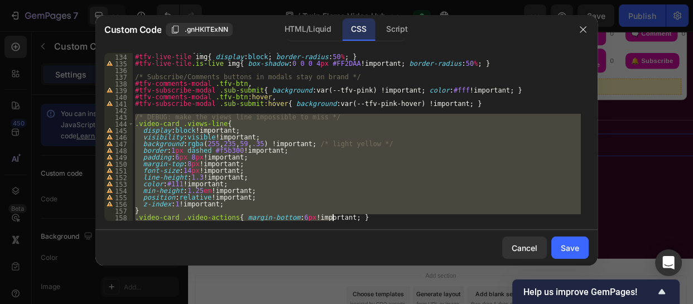
drag, startPoint x: 135, startPoint y: 118, endPoint x: 267, endPoint y: 328, distance: 248.0
click at [267, 0] on html "7 Version history / Twin Flame Video Hub Preview Save Publish 450 Beta Sections…" at bounding box center [346, 0] width 693 height 0
type textarea "} .video-card .video-actions{ margin-bottom:6px !important; }"
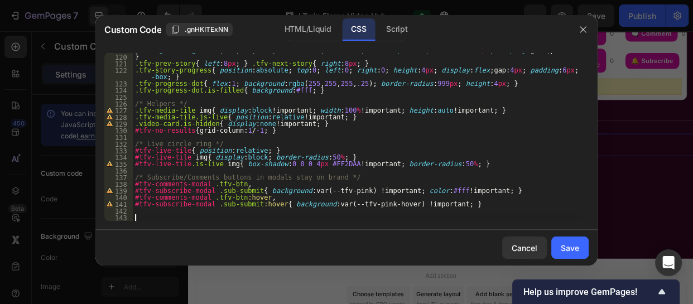
paste textarea ".video-card .video-actions{ margin-bottom:6px !important; }"
type textarea ".video-card .video-actions{ margin-bottom:6px !important; }"
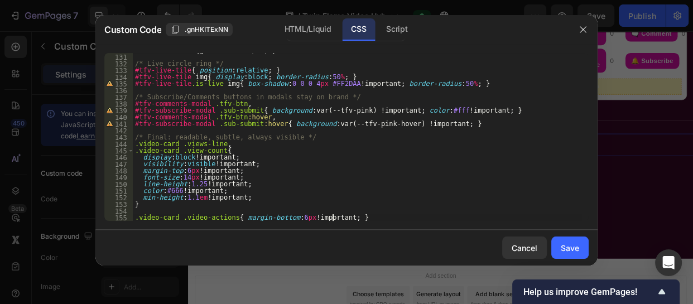
scroll to position [910, 0]
click at [575, 247] on div "Save" at bounding box center [570, 248] width 18 height 12
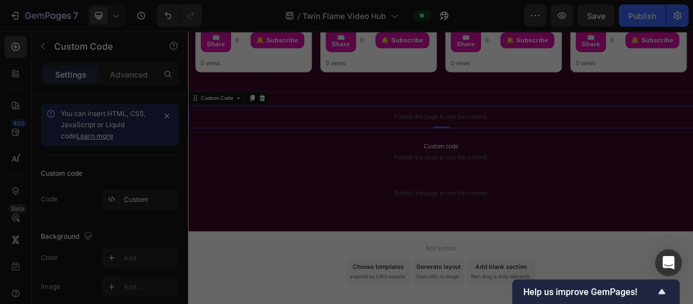
scroll to position [1300, 0]
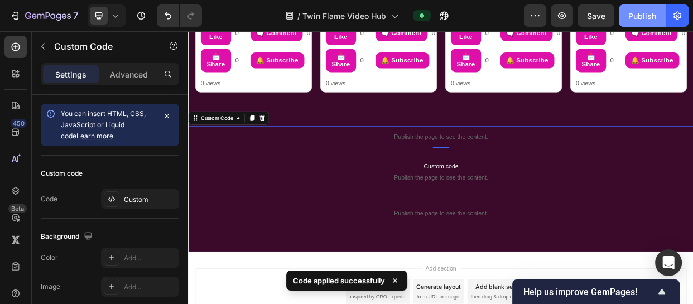
click at [637, 16] on div "Publish" at bounding box center [642, 16] width 28 height 12
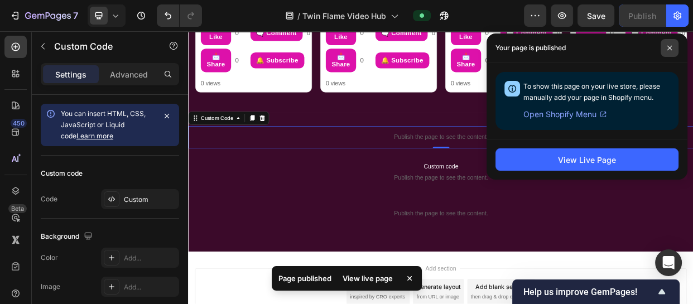
click at [667, 46] on icon at bounding box center [670, 48] width 6 height 6
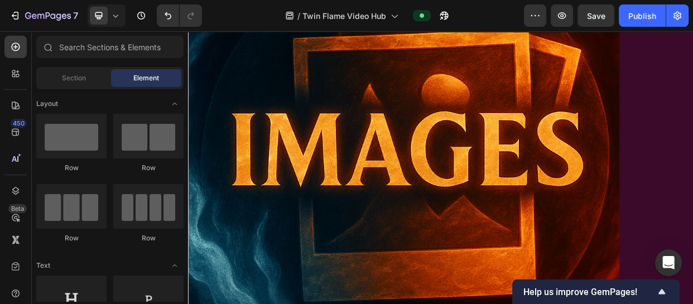
scroll to position [1276, 0]
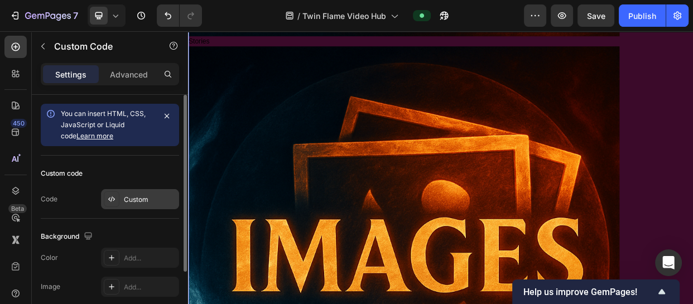
click at [151, 191] on div "Custom" at bounding box center [140, 199] width 78 height 20
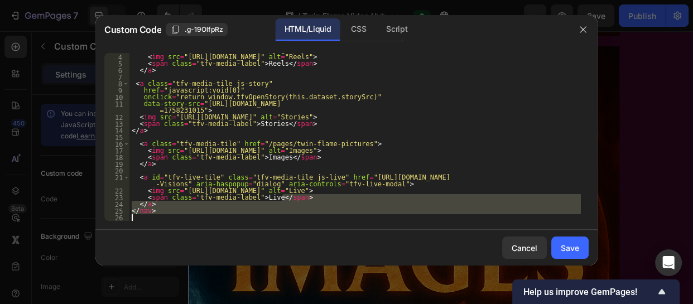
scroll to position [20, 0]
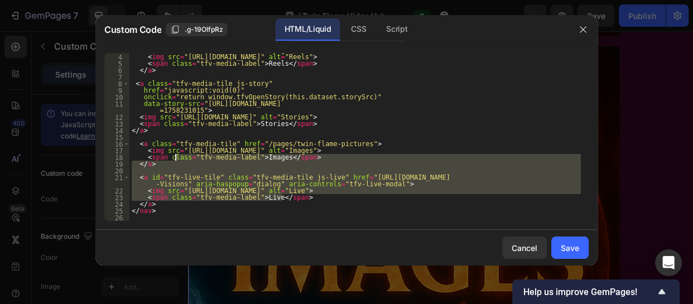
drag, startPoint x: 296, startPoint y: 219, endPoint x: 176, endPoint y: 156, distance: 136.0
click at [176, 156] on div "< a class = "tfv-media-tile" href = "/pages/twin-flame-reels" > < img src = "ht…" at bounding box center [354, 137] width 451 height 181
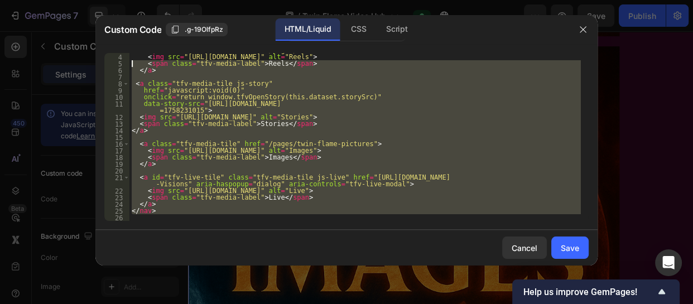
scroll to position [0, 0]
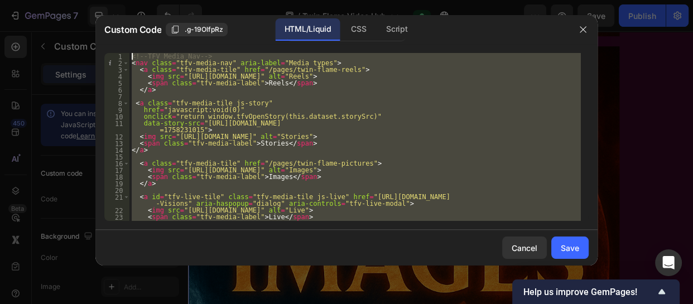
drag, startPoint x: 158, startPoint y: 216, endPoint x: 129, endPoint y: 44, distance: 174.3
click at [129, 44] on div "Custom Code .g-19OlfpRz HTML/Liquid CSS Script <span class="tfv-media-label">Im…" at bounding box center [346, 140] width 502 height 251
type textarea "<!-- TFV Media Nav --> <nav class="tfv-media-nav" aria-label="Media types">"
click at [521, 246] on div "Cancel" at bounding box center [525, 248] width 26 height 12
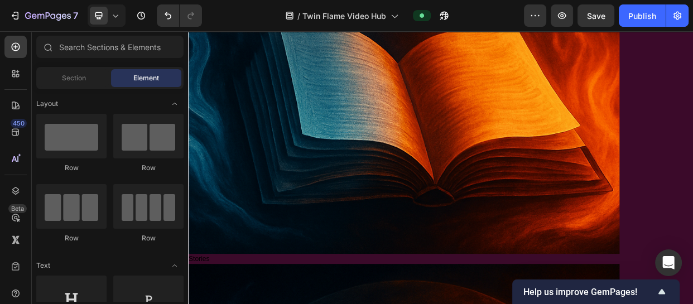
scroll to position [972, 0]
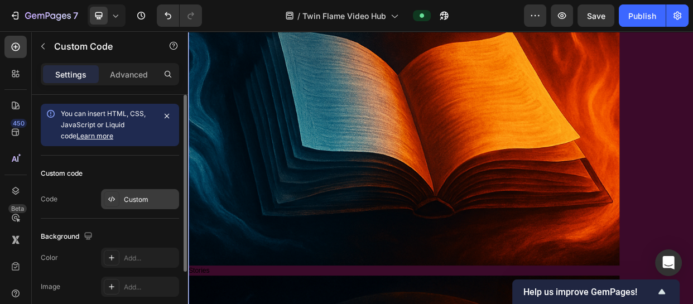
click at [148, 200] on div "Custom" at bounding box center [150, 200] width 52 height 10
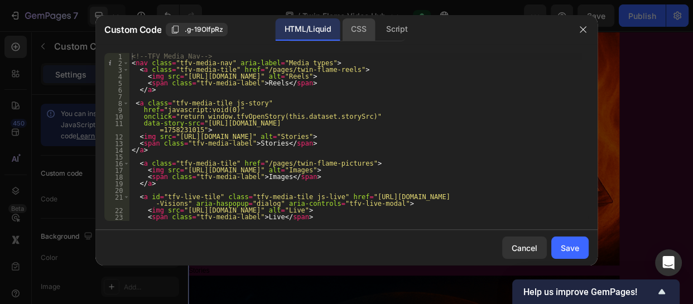
click at [342, 38] on div "CSS" at bounding box center [358, 29] width 33 height 22
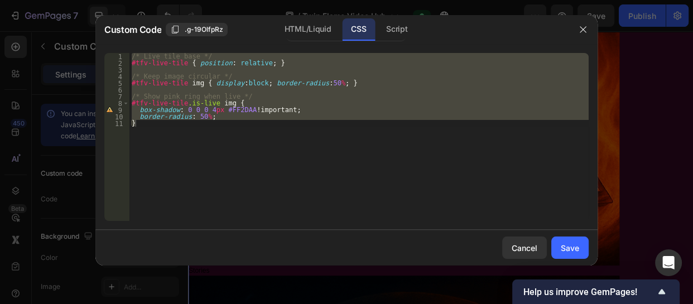
click at [342, 38] on div "CSS" at bounding box center [358, 29] width 33 height 22
click at [352, 104] on div "/* Live tile base */ #tfv-live-tile { position : relative ; } /* Keep image cir…" at bounding box center [358, 137] width 459 height 168
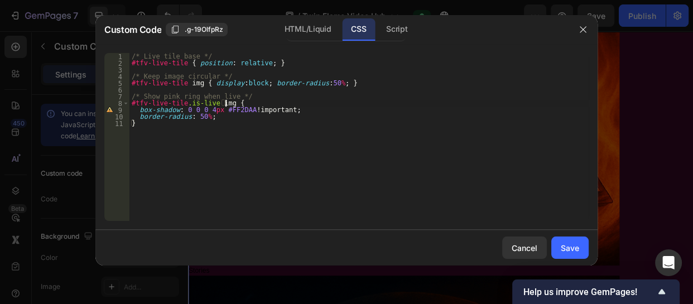
type textarea "border-radius: 50%; }"
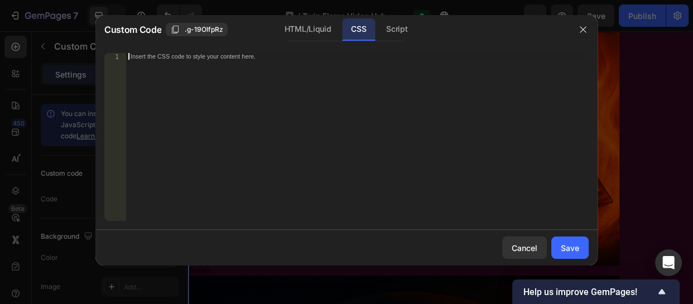
paste textarea "}"
type textarea "}"
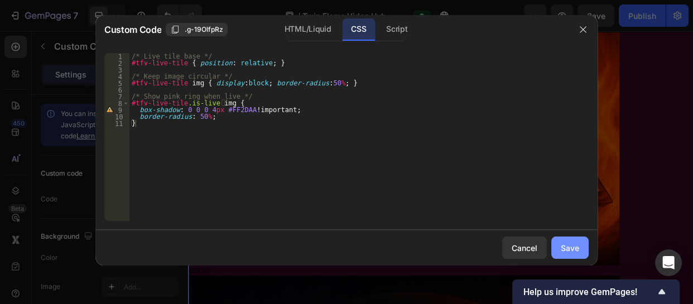
click at [569, 240] on button "Save" at bounding box center [569, 248] width 37 height 22
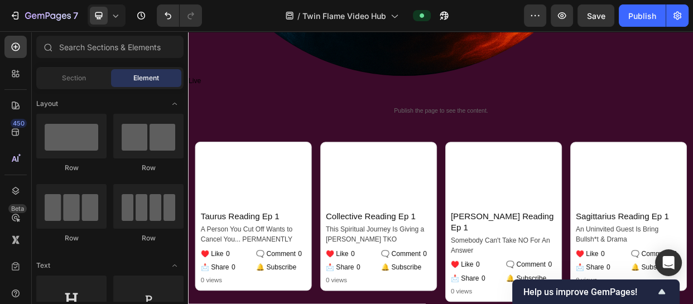
scroll to position [2386, 0]
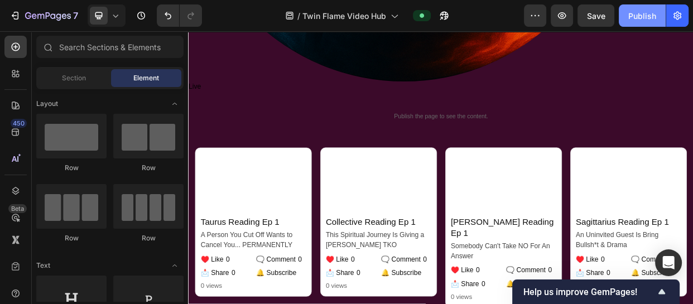
click at [626, 22] on button "Publish" at bounding box center [642, 15] width 47 height 22
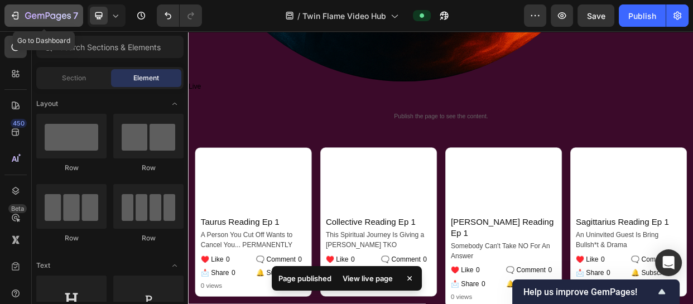
click at [35, 16] on icon "button" at bounding box center [48, 16] width 46 height 9
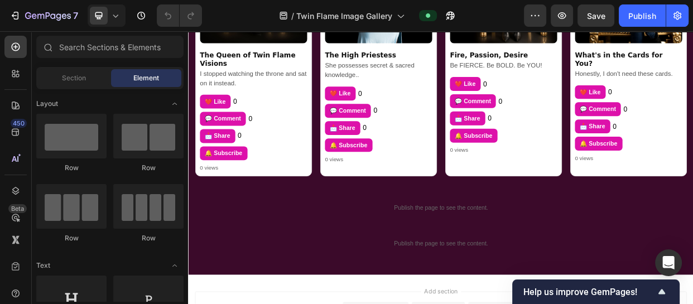
scroll to position [832, 0]
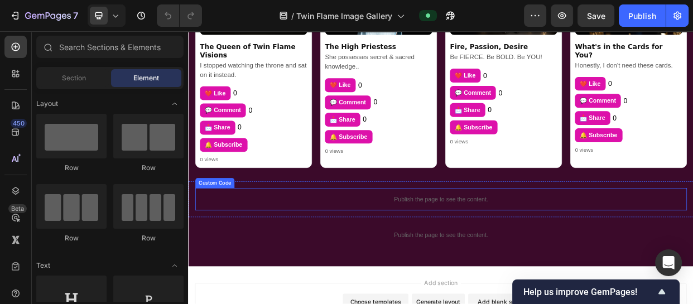
click at [496, 239] on div "Publish the page to see the content." at bounding box center [523, 254] width 652 height 30
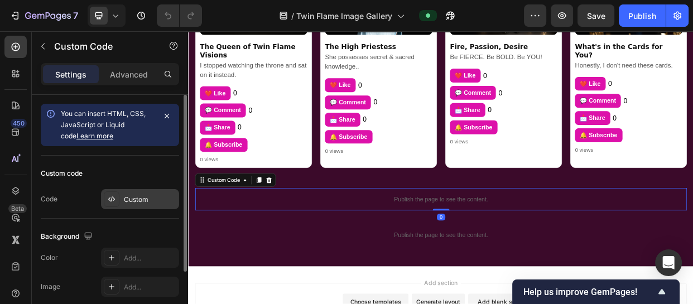
click at [143, 195] on div "Custom" at bounding box center [150, 200] width 52 height 10
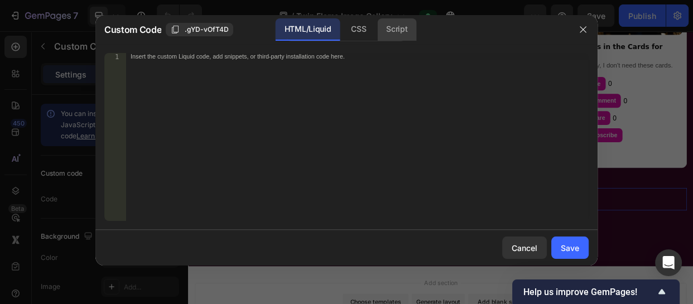
click at [405, 33] on div "Script" at bounding box center [396, 29] width 39 height 22
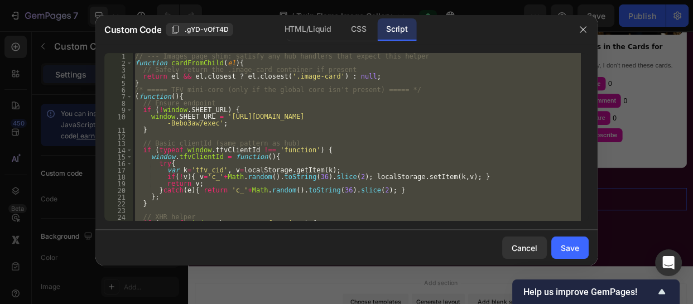
click at [396, 127] on div "// --- Images page shim: satisfy any hub handlers that expect this helper funct…" at bounding box center [357, 137] width 448 height 168
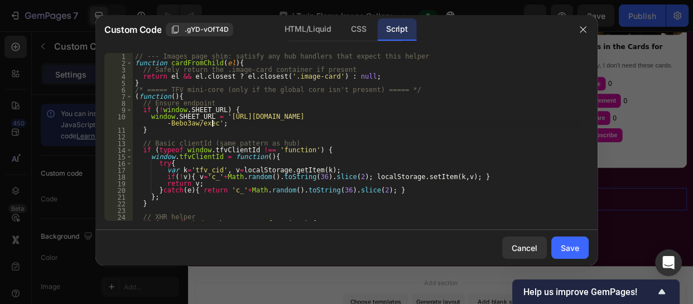
type textarea "})();"
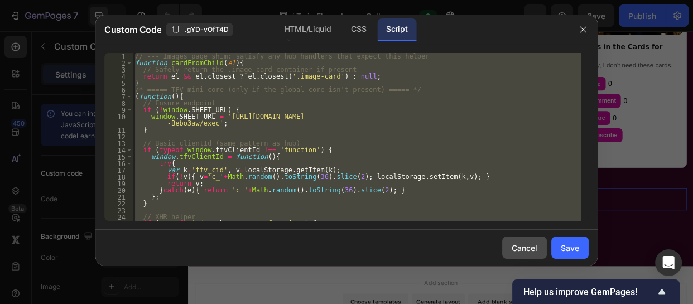
click at [516, 256] on button "Cancel" at bounding box center [524, 248] width 45 height 22
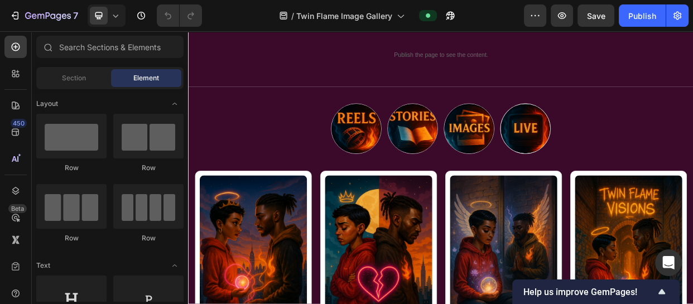
scroll to position [0, 0]
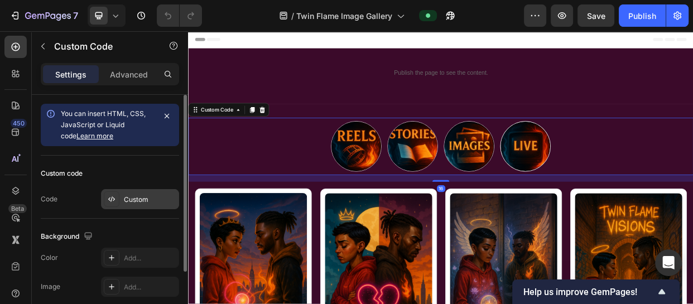
click at [143, 196] on div "Custom" at bounding box center [150, 200] width 52 height 10
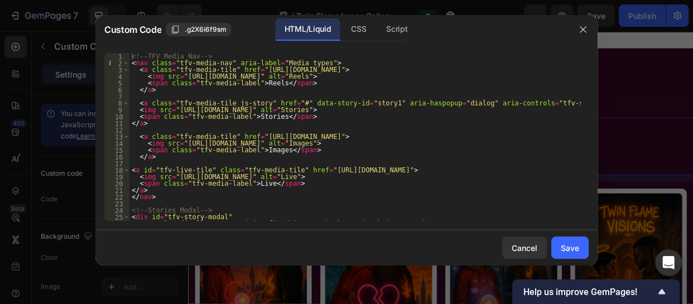
click at [195, 145] on div "<!-- TFV Media Nav --> < nav class = "tfv-media-nav" aria-label = "Media types"…" at bounding box center [354, 143] width 451 height 181
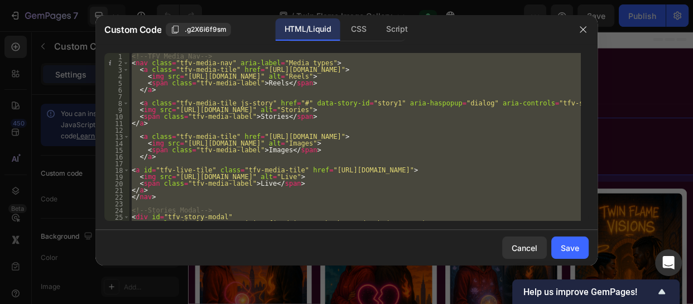
click at [227, 189] on div "<!-- TFV Media Nav --> < nav class = "tfv-media-nav" aria-label = "Media types"…" at bounding box center [354, 137] width 451 height 168
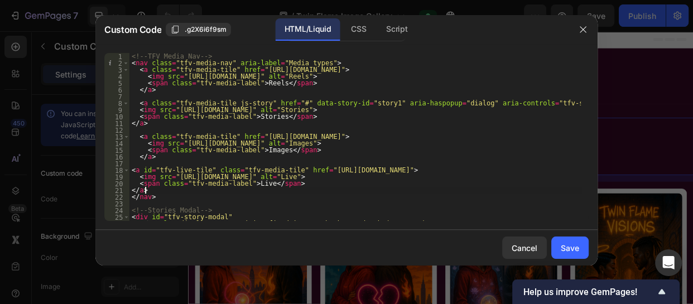
click at [158, 199] on div "<!-- TFV Media Nav --> < nav class = "tfv-media-nav" aria-label = "Media types"…" at bounding box center [354, 143] width 451 height 181
type textarea "<"
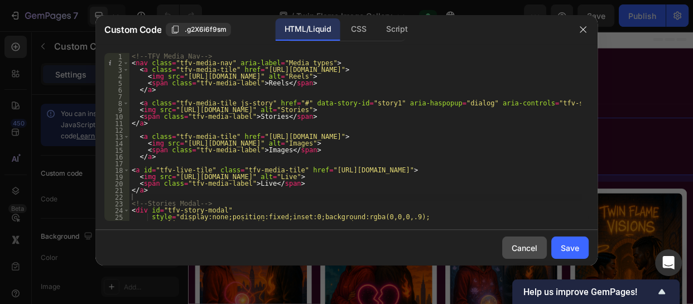
click at [526, 252] on div "Cancel" at bounding box center [525, 248] width 26 height 12
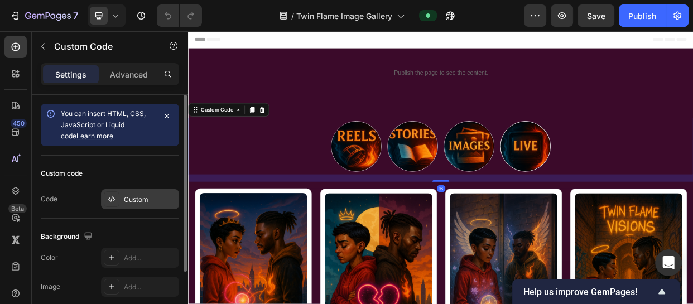
click at [138, 193] on div "Custom" at bounding box center [140, 199] width 78 height 20
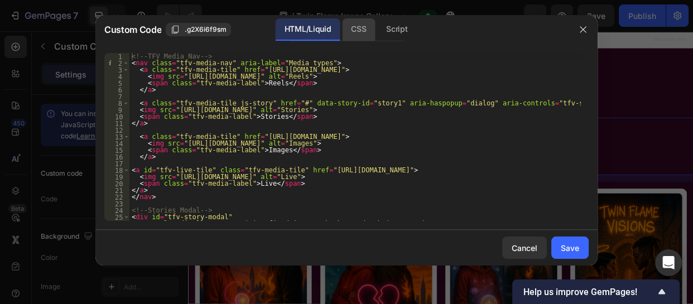
click at [349, 37] on div "CSS" at bounding box center [358, 29] width 33 height 22
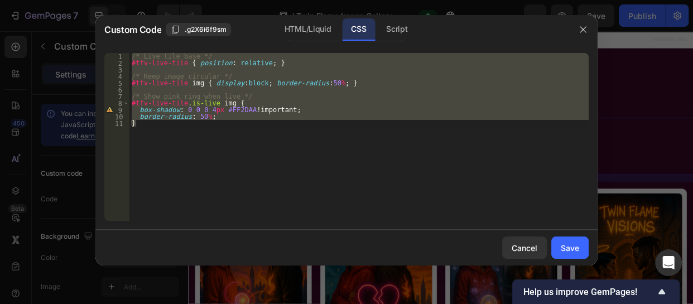
click at [358, 106] on div "/* Live tile base */ #tfv-live-tile { position : relative ; } /* Keep image cir…" at bounding box center [358, 137] width 459 height 168
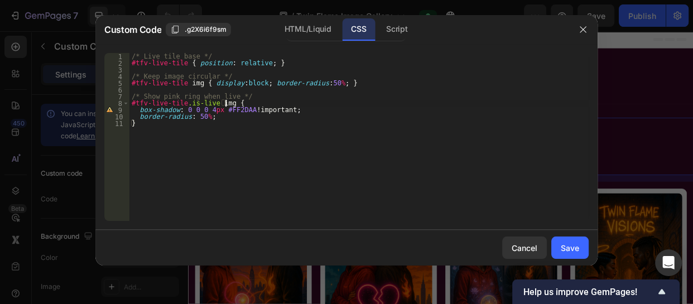
type textarea "border-radius: 50%; }"
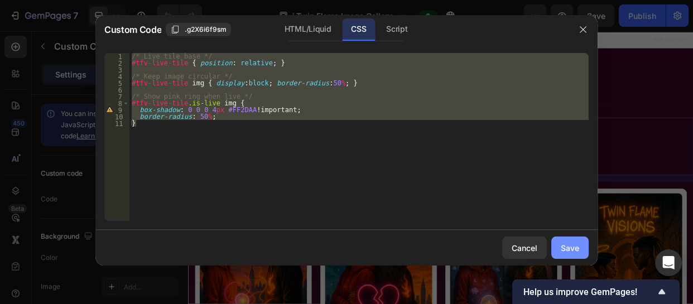
click at [561, 251] on div "Save" at bounding box center [570, 248] width 18 height 12
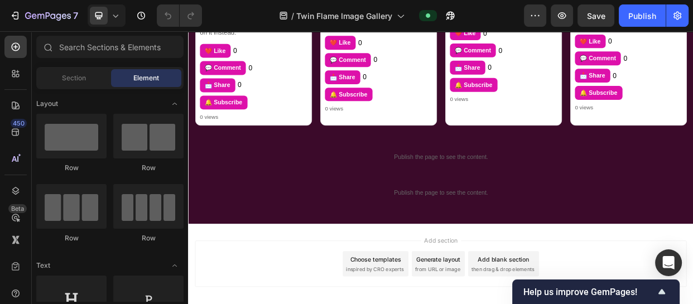
scroll to position [898, 0]
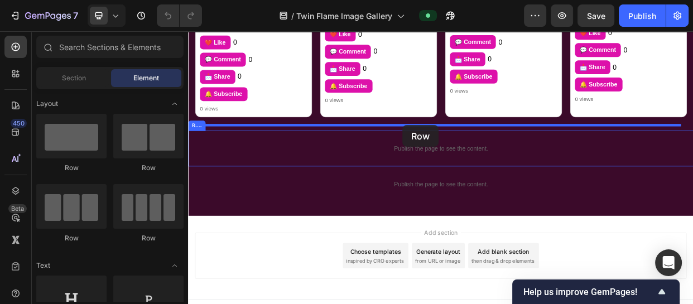
drag, startPoint x: 237, startPoint y: 165, endPoint x: 472, endPoint y: 156, distance: 235.7
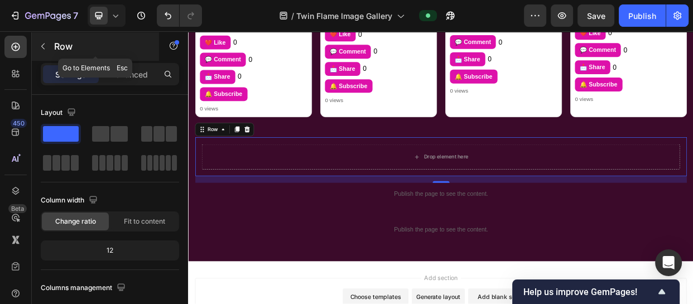
click at [49, 48] on button "button" at bounding box center [43, 46] width 18 height 18
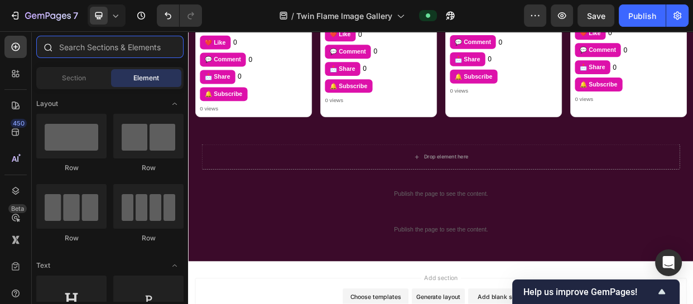
click at [84, 55] on input "text" at bounding box center [109, 47] width 147 height 22
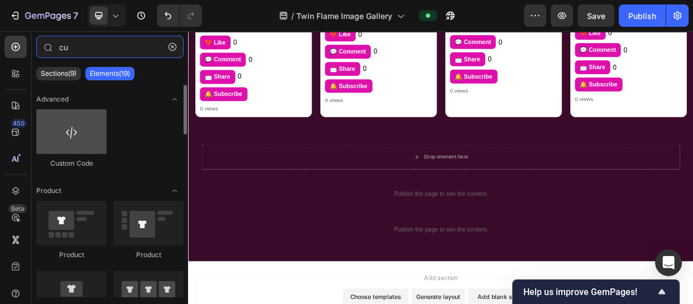
type input "cu"
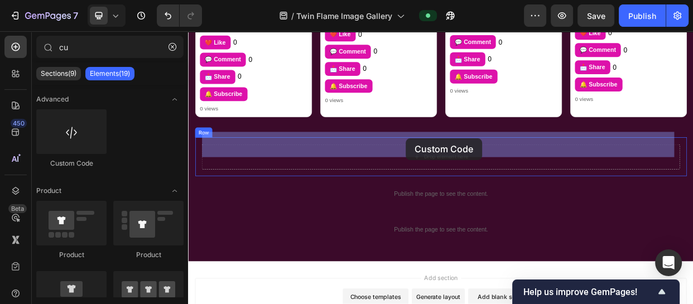
drag, startPoint x: 261, startPoint y: 174, endPoint x: 477, endPoint y: 172, distance: 216.0
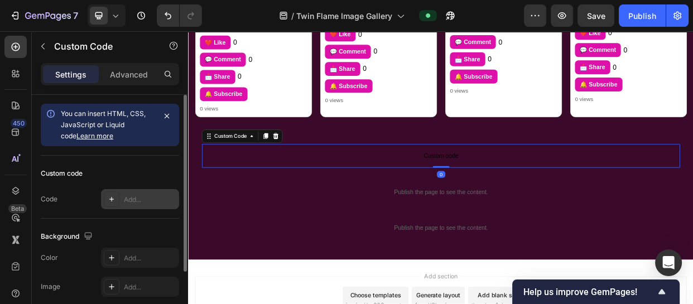
click at [150, 195] on div "Add..." at bounding box center [150, 200] width 52 height 10
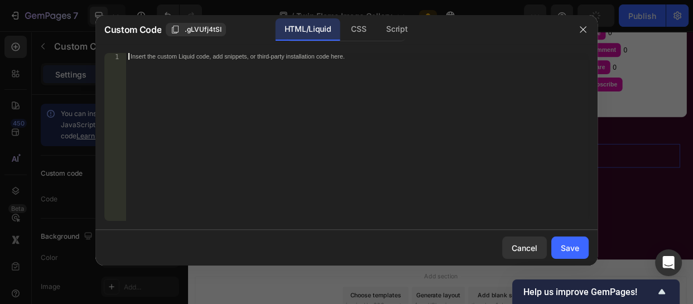
click at [165, 60] on div "Insert the custom Liquid code, add snippets, or third-party installation code h…" at bounding box center [357, 143] width 463 height 181
paste textarea "<div class="elfsight-sapp-c59d8911-756d-4b07-b78d-c7c11f9e3bb2"></div>"
type textarea "<div class="elfsight-sapp-c59d8911-756d-4b07-b78d-c7c11f9e3bb2"></div>"
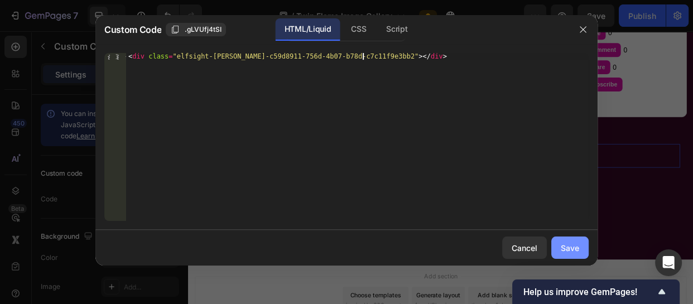
click at [569, 248] on div "Save" at bounding box center [570, 248] width 18 height 12
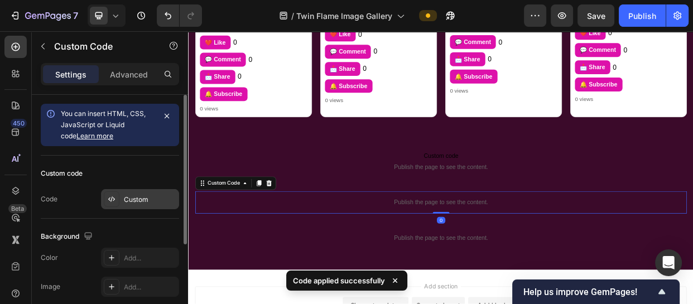
click at [145, 191] on div "Custom" at bounding box center [140, 199] width 78 height 20
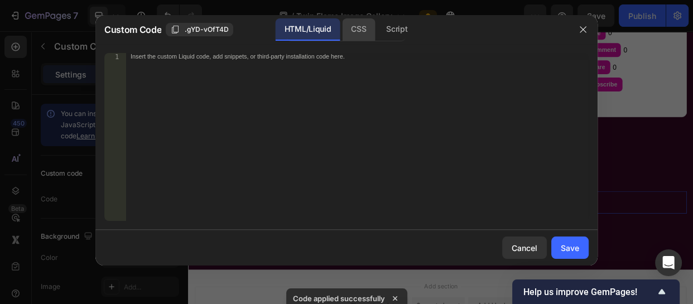
click at [359, 25] on div "CSS" at bounding box center [358, 29] width 33 height 22
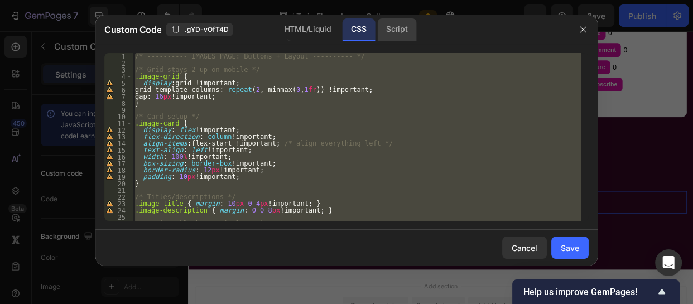
click at [391, 28] on div "Script" at bounding box center [396, 29] width 39 height 22
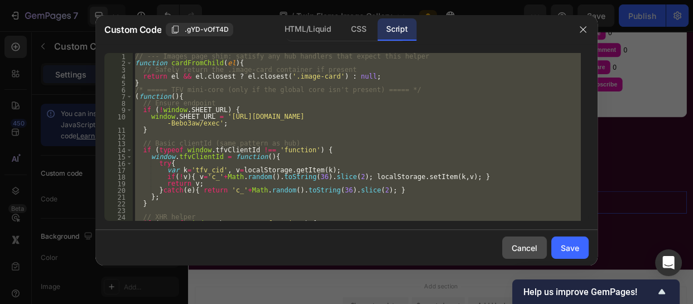
click at [529, 247] on div "Cancel" at bounding box center [525, 248] width 26 height 12
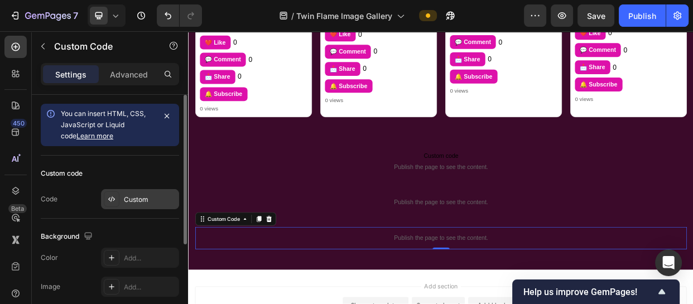
click at [127, 198] on div "Custom" at bounding box center [150, 200] width 52 height 10
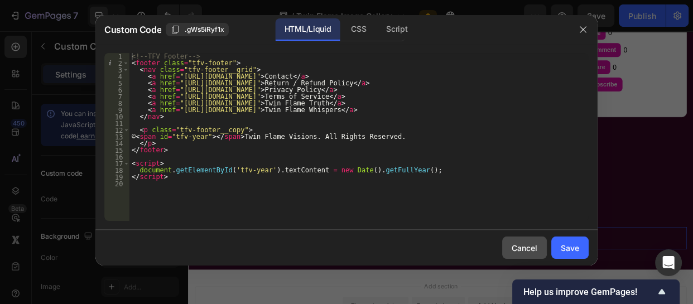
click at [517, 242] on div "Cancel" at bounding box center [525, 248] width 26 height 12
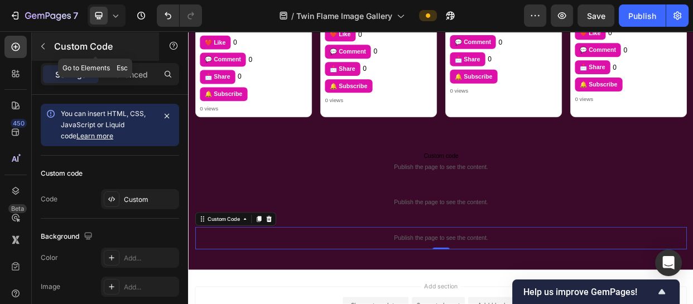
click at [51, 49] on button "button" at bounding box center [43, 46] width 18 height 18
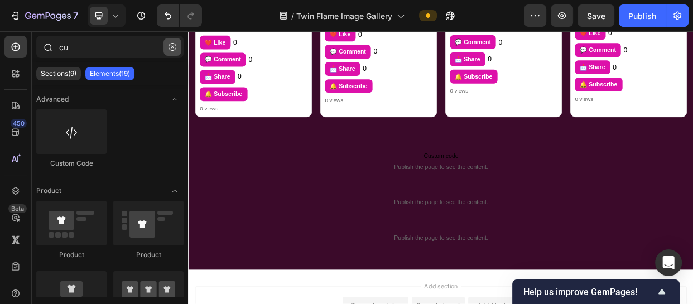
click at [177, 51] on button "button" at bounding box center [173, 47] width 18 height 18
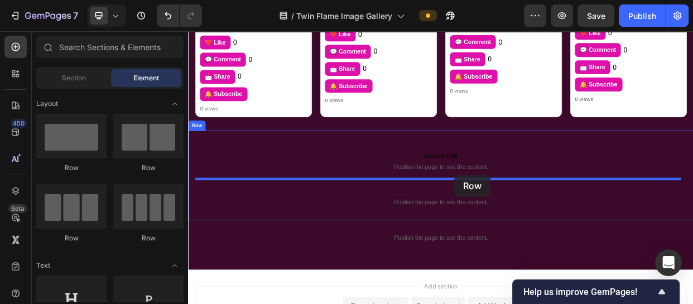
drag, startPoint x: 262, startPoint y: 175, endPoint x: 541, endPoint y: 222, distance: 282.5
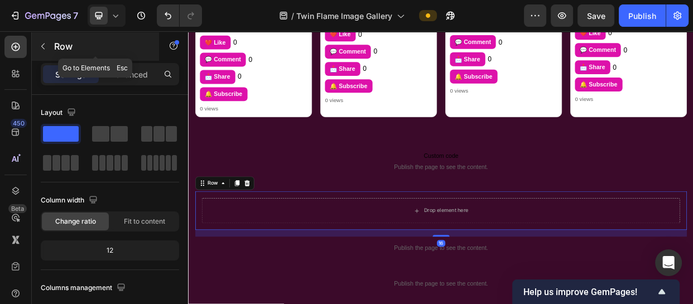
click at [41, 44] on icon "button" at bounding box center [43, 46] width 9 height 9
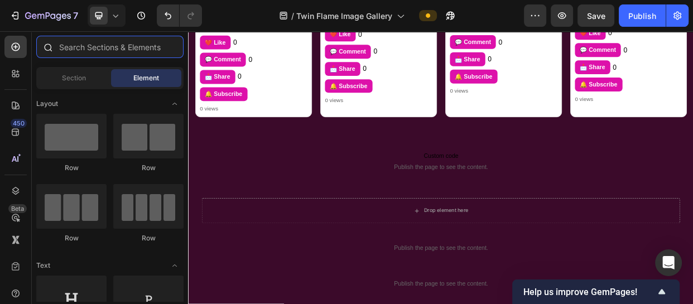
click at [81, 49] on input "text" at bounding box center [109, 47] width 147 height 22
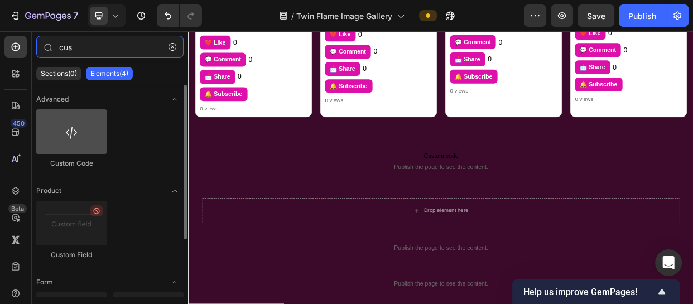
type input "cus"
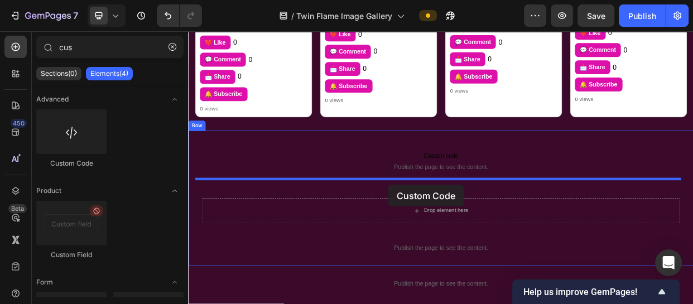
drag, startPoint x: 248, startPoint y: 175, endPoint x: 457, endPoint y: 237, distance: 218.4
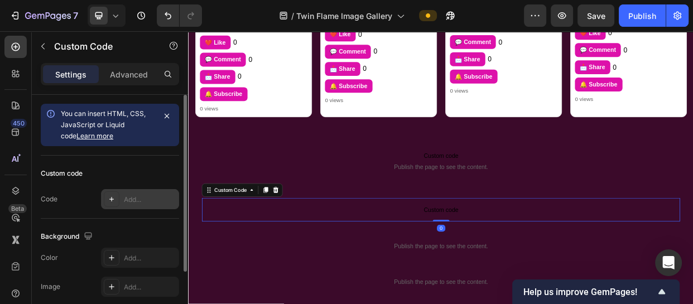
click at [131, 190] on div "Add..." at bounding box center [140, 199] width 78 height 20
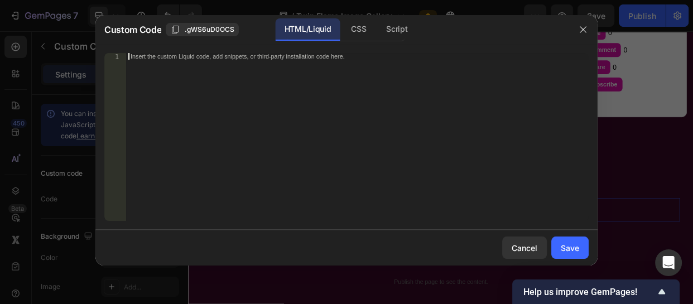
click at [176, 58] on div "Insert the custom Liquid code, add snippets, or third-party installation code h…" at bounding box center [334, 57] width 407 height 6
paste textarea "<link href="https://fonts.googleapis.com/css2?family=Playfair+Display:wght@400;…"
type textarea "<link href="https://fonts.googleapis.com/css2?family=Playfair+Display:wght@400;…"
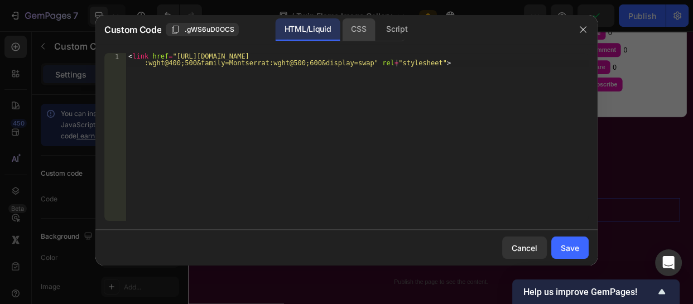
click at [352, 28] on div "CSS" at bounding box center [358, 29] width 33 height 22
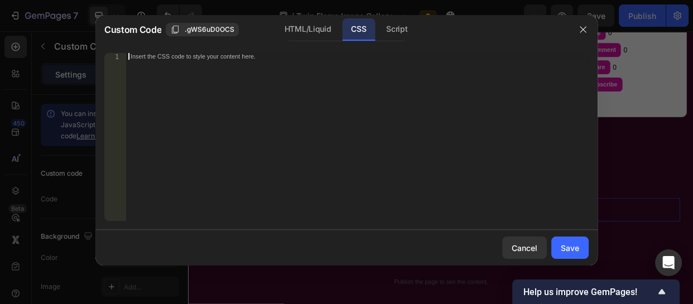
click at [197, 63] on div "Insert the CSS code to style your content here." at bounding box center [357, 143] width 463 height 181
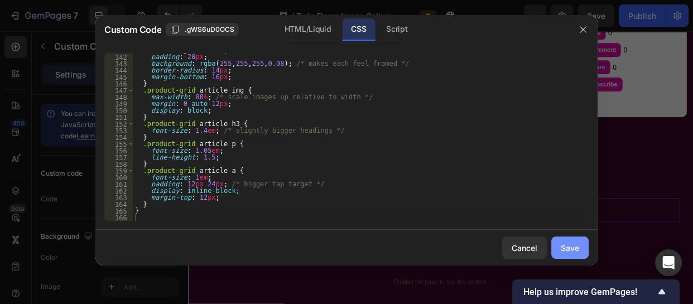
click at [571, 247] on div "Save" at bounding box center [570, 248] width 18 height 12
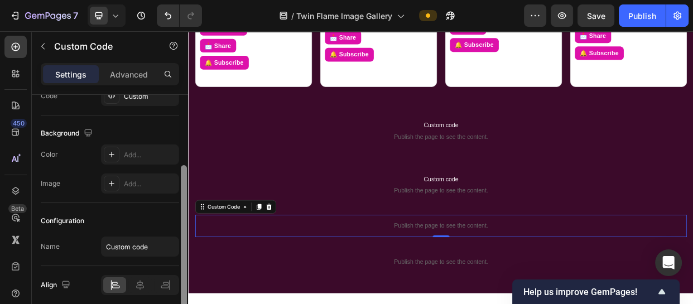
scroll to position [107, 0]
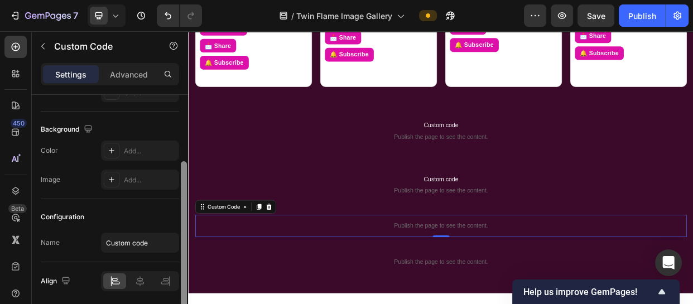
drag, startPoint x: 184, startPoint y: 188, endPoint x: 184, endPoint y: 267, distance: 79.2
click at [184, 267] on div at bounding box center [184, 236] width 6 height 150
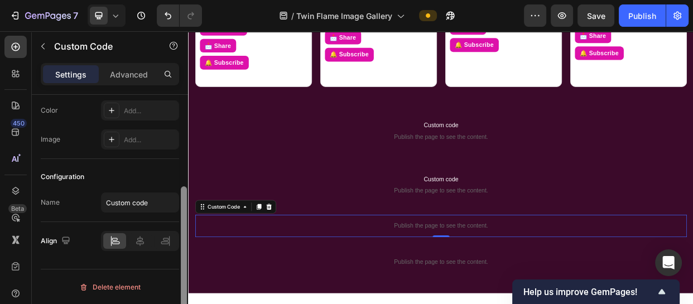
drag, startPoint x: 179, startPoint y: 216, endPoint x: 181, endPoint y: 192, distance: 24.1
click at [181, 192] on div at bounding box center [184, 215] width 8 height 241
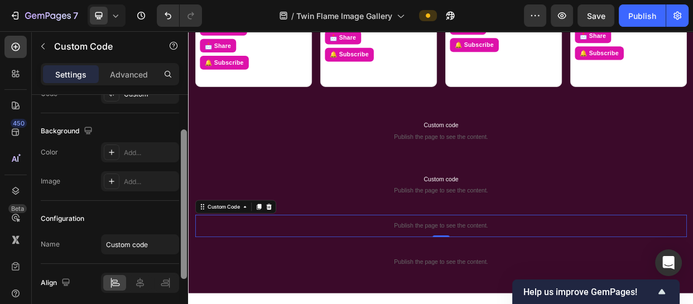
scroll to position [75, 0]
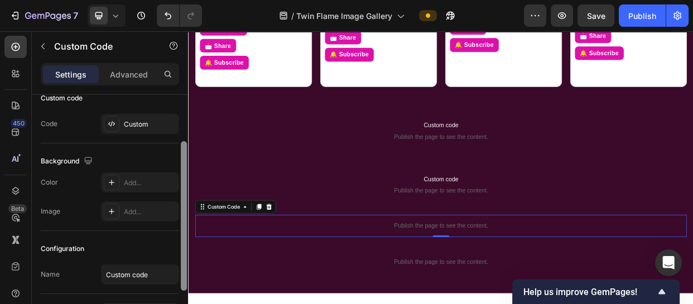
drag, startPoint x: 180, startPoint y: 206, endPoint x: 179, endPoint y: 162, distance: 44.7
click at [179, 162] on div "You can insert HTML, CSS, JavaScript or Liquid code Learn more Custom code Code…" at bounding box center [110, 215] width 156 height 241
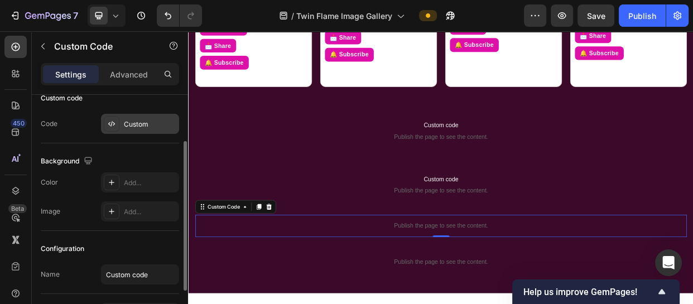
click at [134, 130] on div "Custom" at bounding box center [140, 124] width 78 height 20
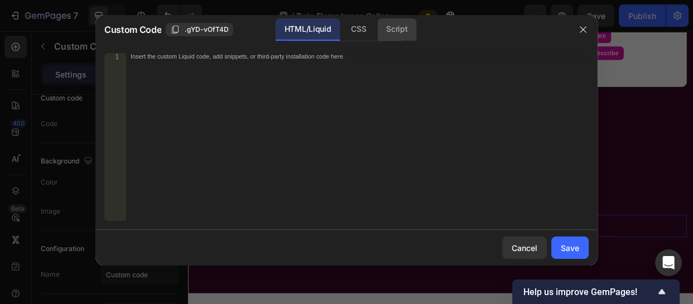
click at [411, 30] on div "Script" at bounding box center [396, 29] width 39 height 22
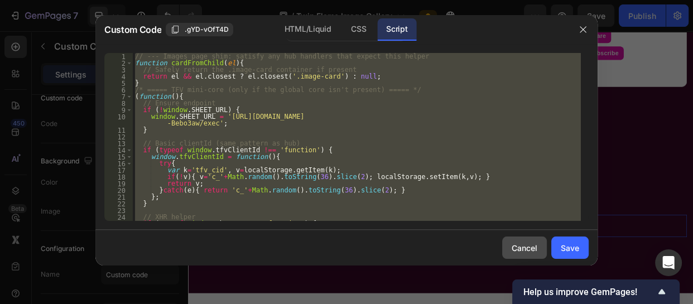
click at [526, 249] on div "Cancel" at bounding box center [525, 248] width 26 height 12
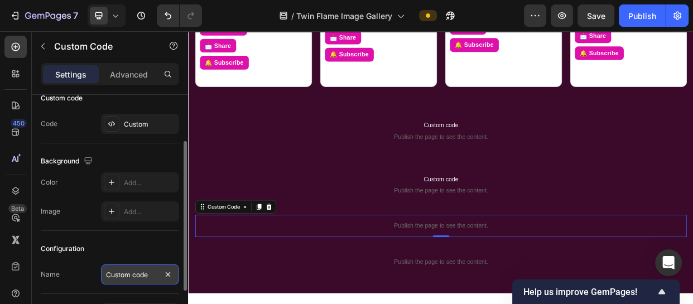
click at [151, 269] on input "Custom code" at bounding box center [140, 275] width 78 height 20
type input "bottom of the page js"
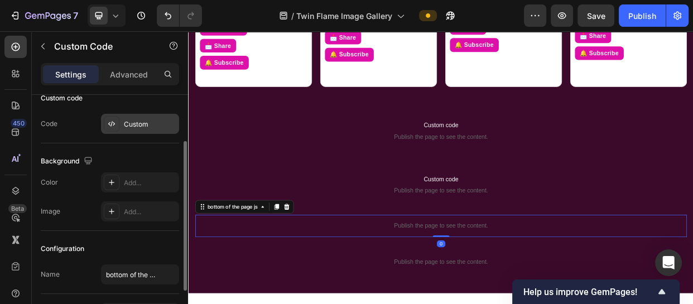
click at [143, 128] on div "Custom" at bounding box center [140, 124] width 78 height 20
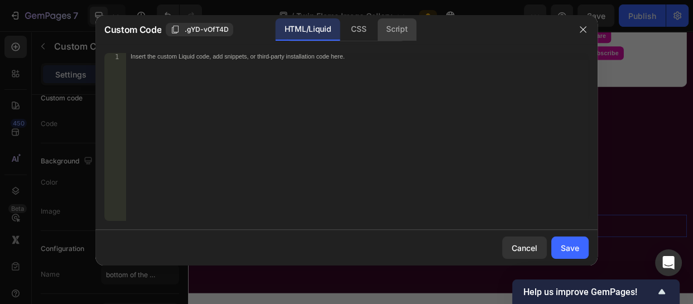
click at [404, 26] on div "Script" at bounding box center [396, 29] width 39 height 22
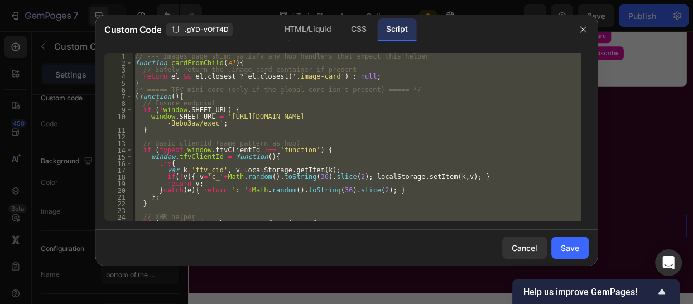
click at [260, 130] on div "// --- Images page shim: satisfy any hub handlers that expect this helper funct…" at bounding box center [357, 137] width 448 height 168
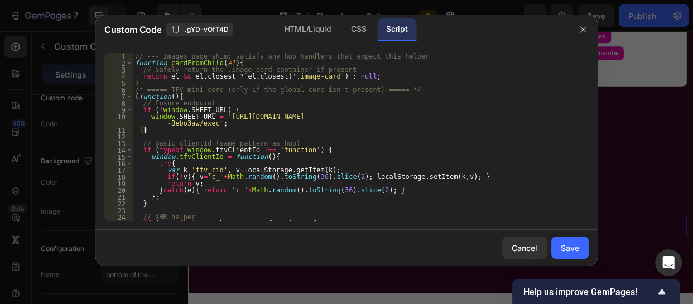
type textarea "})();"
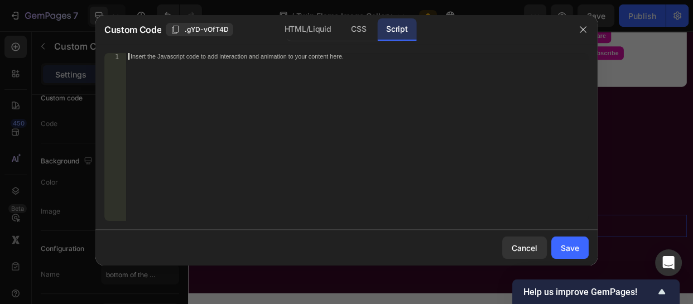
paste textarea "</script>"
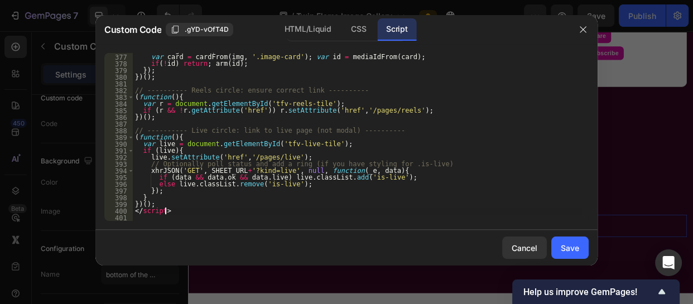
click at [174, 214] on div "if ( ! img ) return ; var card = cardFrom ( img , '.image-card' ) ; var id = me…" at bounding box center [357, 137] width 448 height 181
type textarea "<"
type textarea "})();"
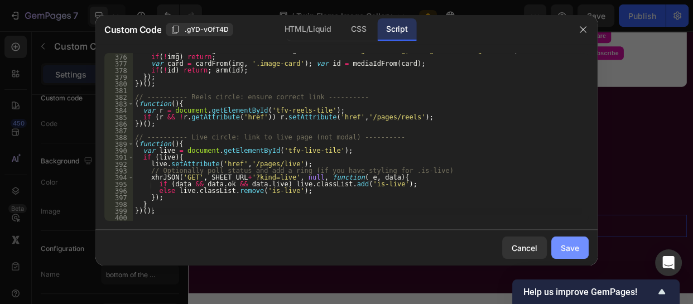
click at [571, 248] on div "Save" at bounding box center [570, 248] width 18 height 12
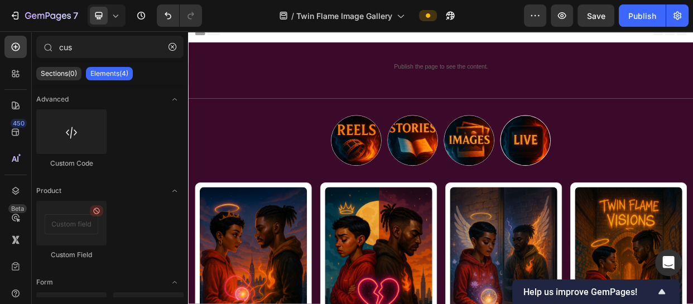
scroll to position [0, 0]
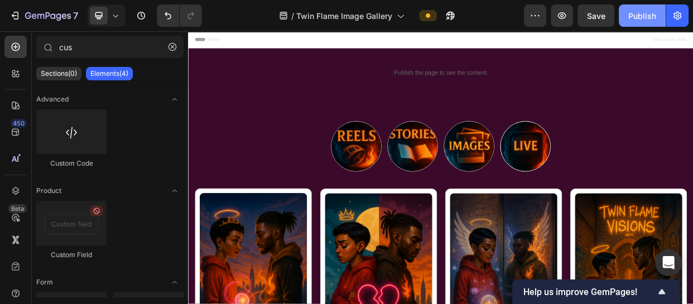
click at [626, 13] on button "Publish" at bounding box center [642, 15] width 47 height 22
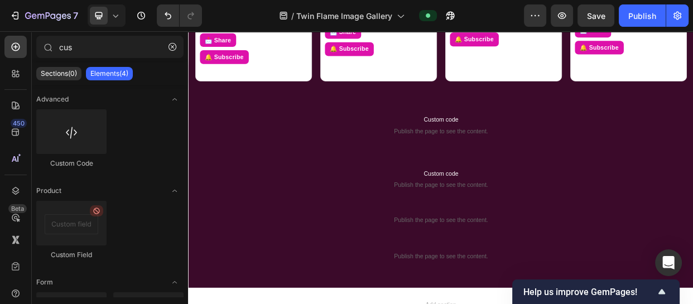
scroll to position [1045, 0]
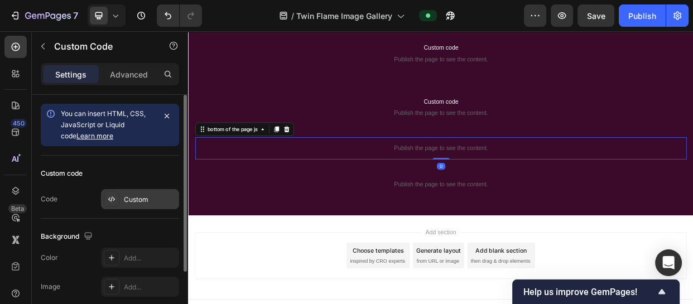
click at [142, 200] on div "Custom" at bounding box center [150, 200] width 52 height 10
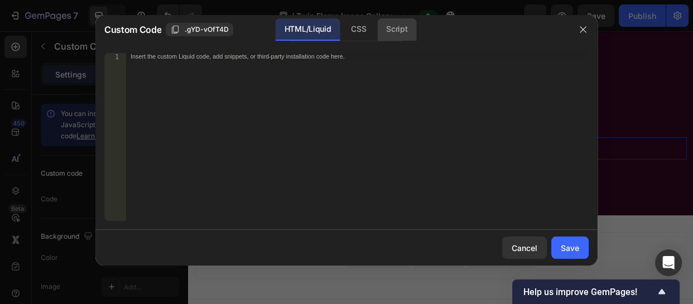
click at [396, 33] on div "Script" at bounding box center [396, 29] width 39 height 22
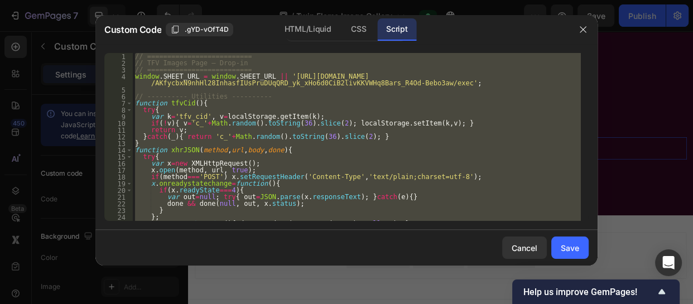
click at [298, 121] on div "// ========================== // TFV Images Page – Drop-in // =================…" at bounding box center [357, 137] width 448 height 168
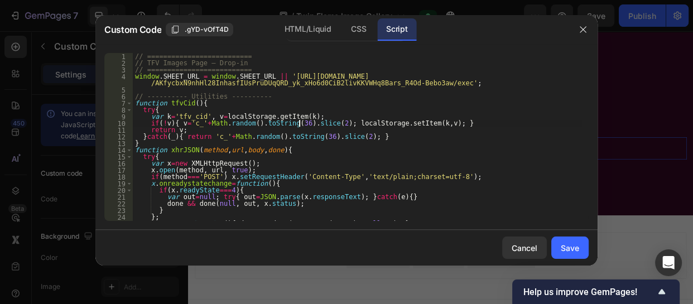
type textarea "})();"
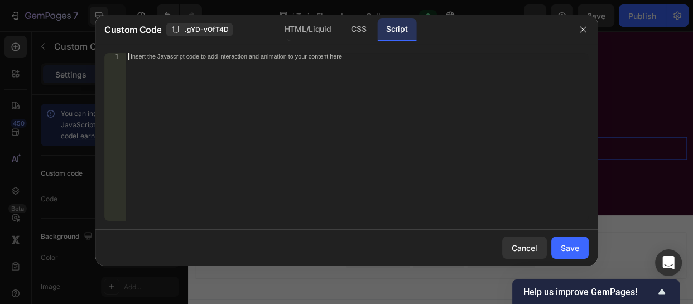
scroll to position [4138, 0]
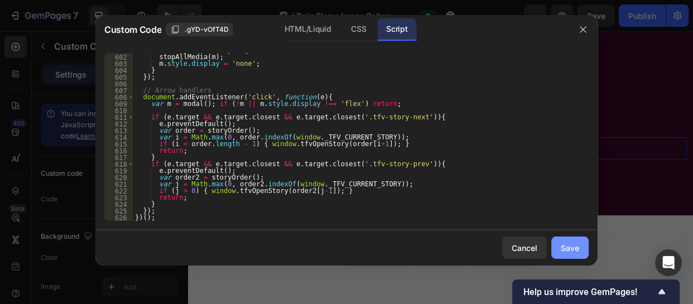
click at [573, 244] on div "Save" at bounding box center [570, 248] width 18 height 12
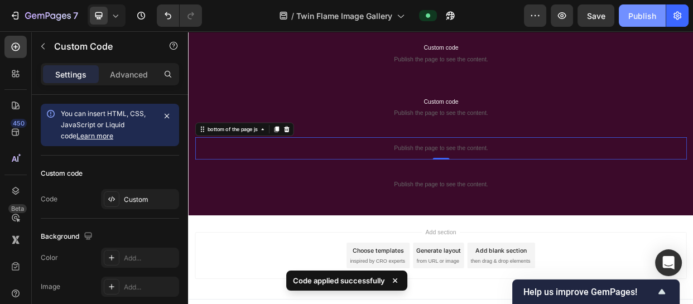
click at [633, 14] on div "Publish" at bounding box center [642, 16] width 28 height 12
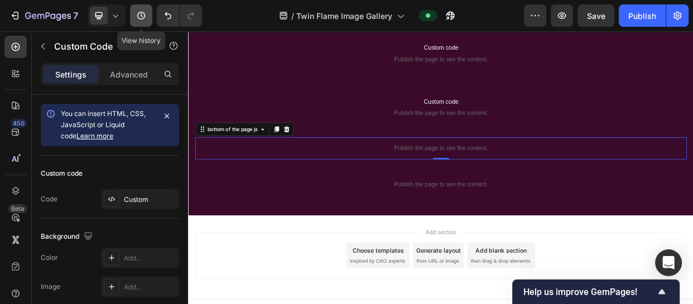
click at [137, 20] on icon "button" at bounding box center [141, 15] width 11 height 11
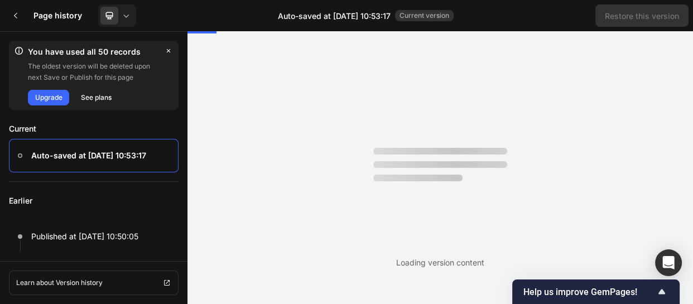
scroll to position [0, 0]
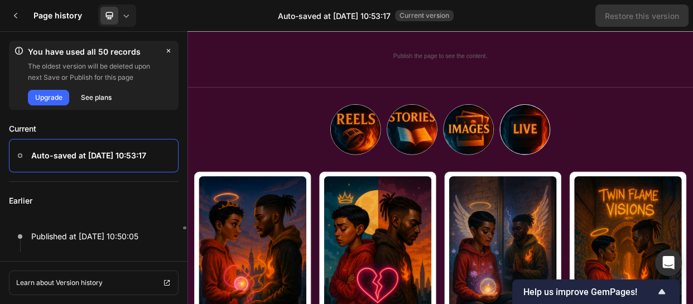
click at [104, 201] on p "Earlier" at bounding box center [94, 201] width 170 height 38
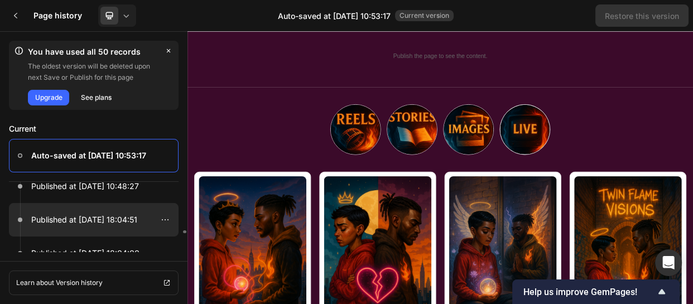
click at [106, 226] on p "Published at Sep 27, 18:04:51" at bounding box center [84, 219] width 106 height 13
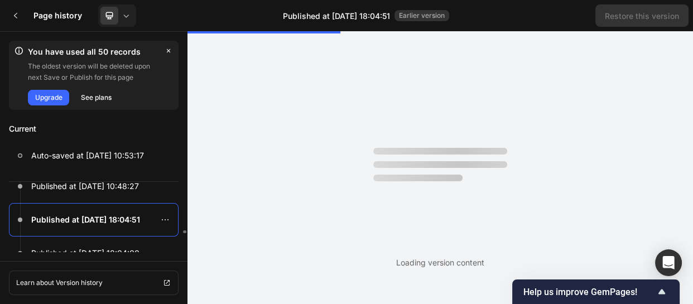
scroll to position [0, 0]
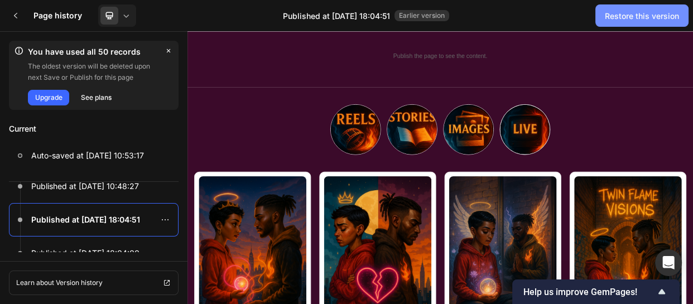
click at [620, 22] on button "Restore this version" at bounding box center [641, 15] width 93 height 22
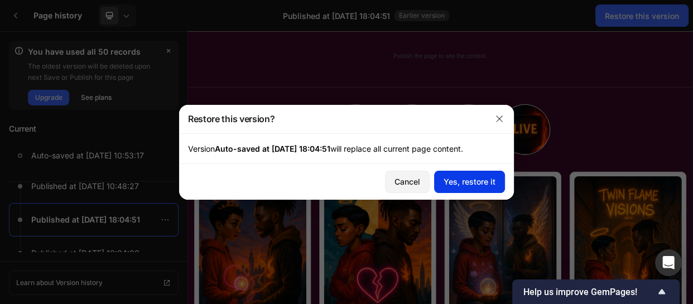
click at [473, 178] on div "Yes, restore it" at bounding box center [470, 182] width 52 height 12
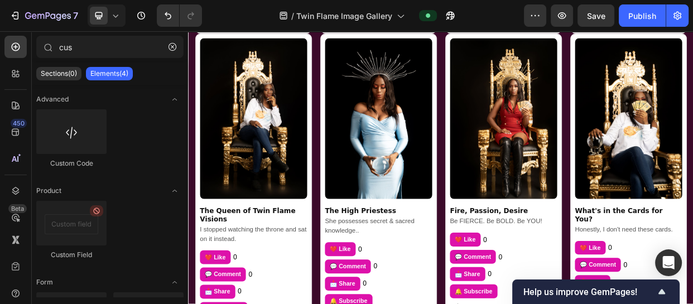
scroll to position [898, 0]
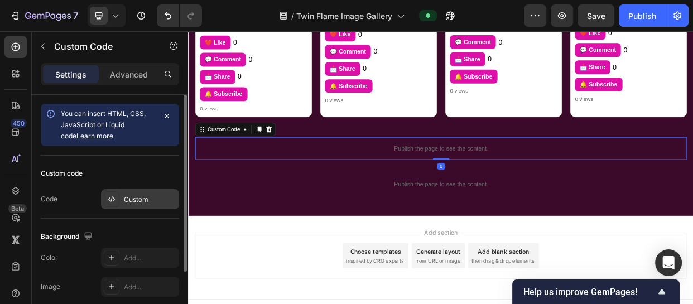
click at [145, 195] on div "Custom" at bounding box center [150, 200] width 52 height 10
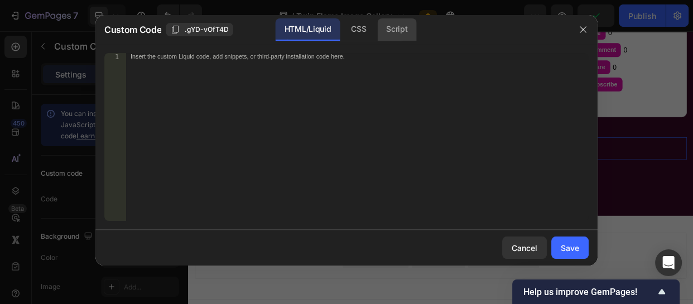
click at [396, 31] on div "Script" at bounding box center [396, 29] width 39 height 22
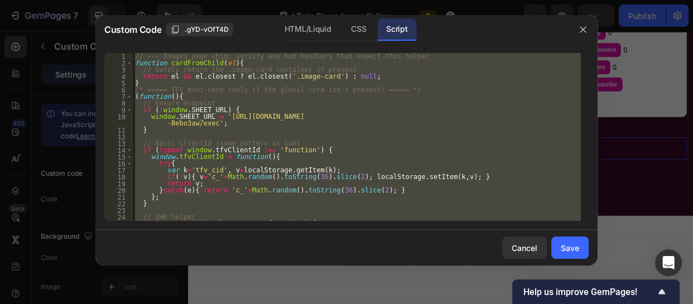
type textarea "})();"
click at [333, 136] on div "// --- Images page shim: satisfy any hub handlers that expect this helper funct…" at bounding box center [357, 137] width 448 height 168
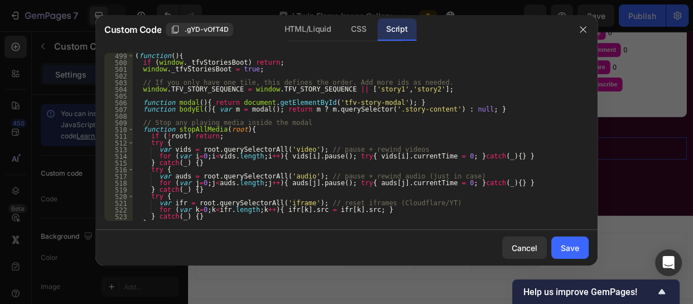
scroll to position [4145, 0]
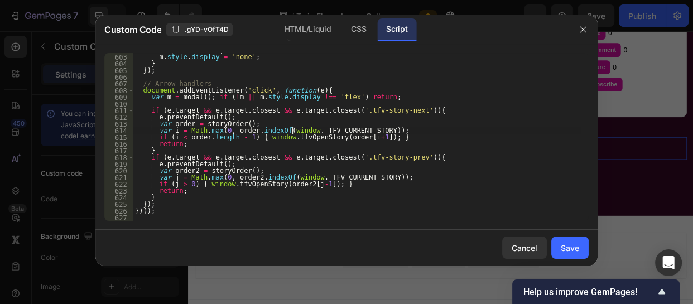
click at [291, 129] on div "stopAllMedia ( m ) ; m . style . display = 'none' ; } }) ; // Arrow handlers do…" at bounding box center [357, 137] width 448 height 181
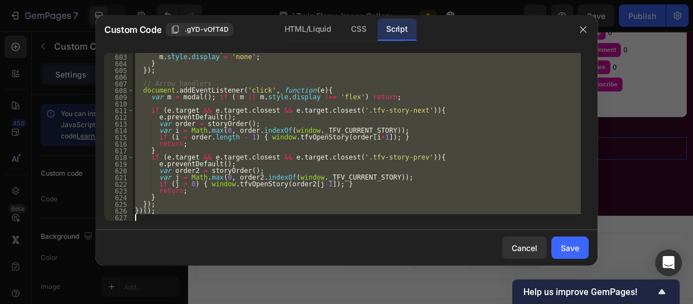
click at [474, 128] on div "stopAllMedia ( m ) ; m . style . display = 'none' ; } }) ; // Arrow handlers do…" at bounding box center [357, 137] width 448 height 168
type textarea "var i = Math.max(0, order.indexOf(window._TFV_CURRENT_STORY));"
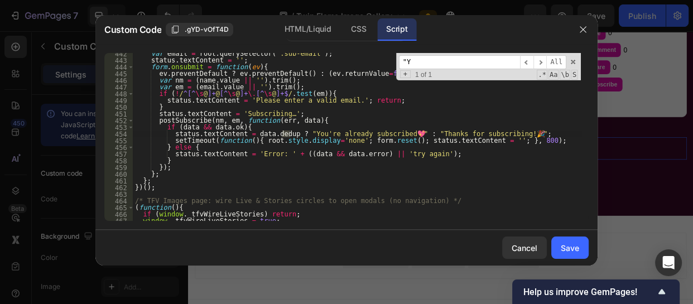
scroll to position [3050, 0]
type input ""Y"
click at [286, 132] on div "var email = root . querySelector ( '.sub-email' ) ; status . textContent = '' ;…" at bounding box center [357, 137] width 448 height 168
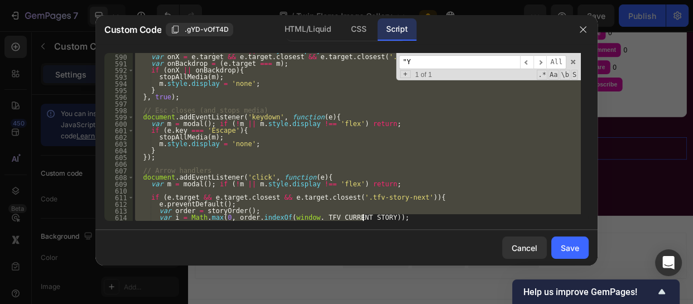
scroll to position [4145, 0]
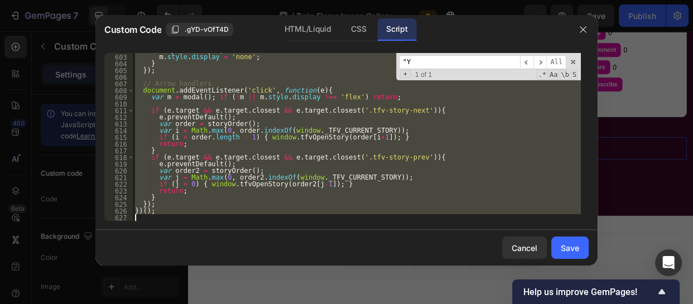
drag, startPoint x: 280, startPoint y: 132, endPoint x: 368, endPoint y: 251, distance: 147.6
click at [368, 251] on div "Custom Code .gYD-vOfT4D HTML/Liquid CSS Script status.textContent = data.dedup …" at bounding box center [346, 140] width 502 height 251
click at [307, 146] on div "stopAllMedia ( m ) ; m . style . display = 'none' ; } }) ; // Arrow handlers do…" at bounding box center [357, 137] width 448 height 168
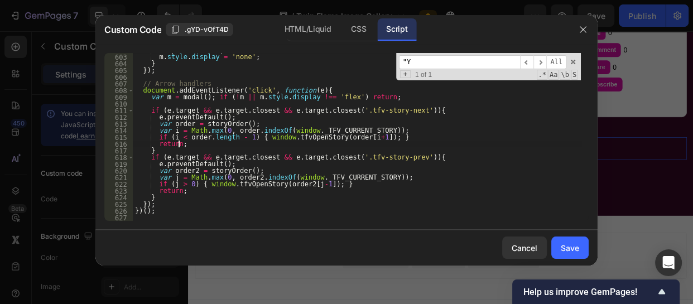
type textarea "})();"
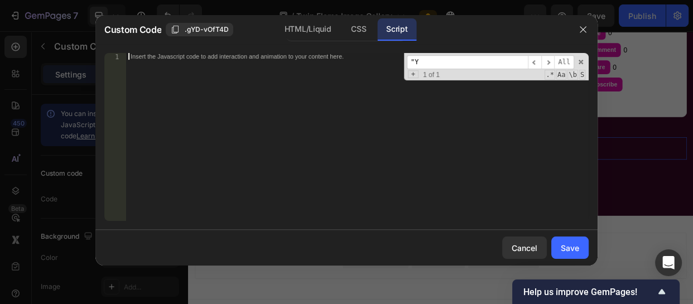
paste textarea "})();"
type textarea "})();"
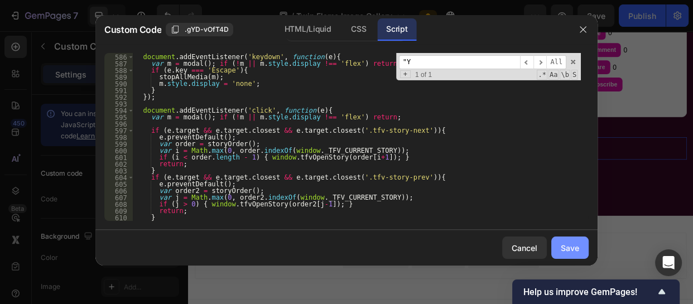
click at [571, 249] on div "Save" at bounding box center [570, 248] width 18 height 12
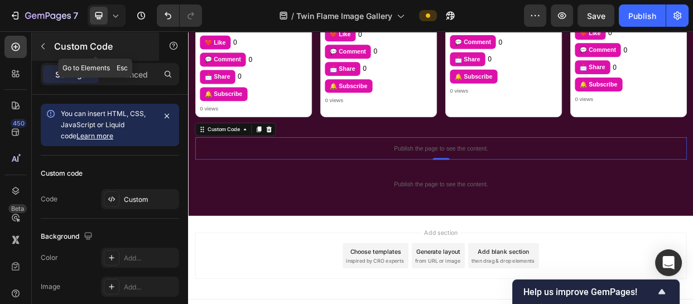
click at [44, 42] on icon "button" at bounding box center [43, 46] width 9 height 9
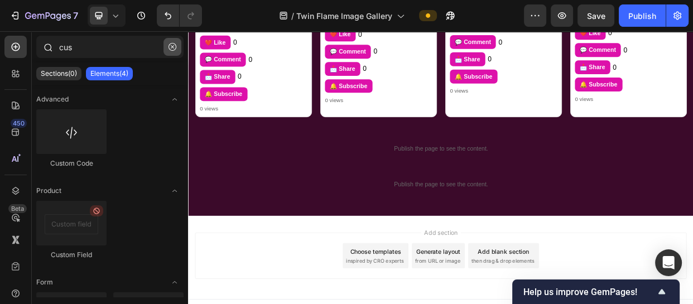
click at [172, 49] on icon "button" at bounding box center [173, 47] width 8 height 8
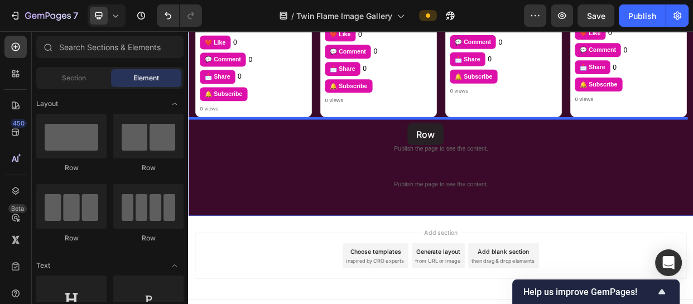
drag, startPoint x: 257, startPoint y: 179, endPoint x: 479, endPoint y: 153, distance: 224.1
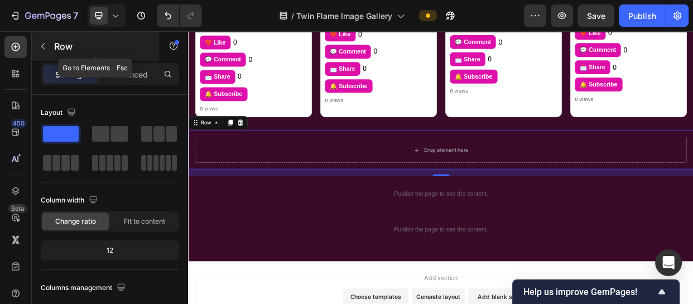
drag, startPoint x: 56, startPoint y: 137, endPoint x: 53, endPoint y: 41, distance: 96.0
click at [53, 41] on div "Row" at bounding box center [95, 46] width 127 height 29
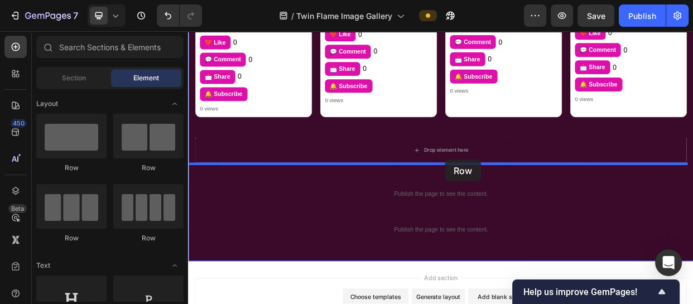
drag, startPoint x: 265, startPoint y: 224, endPoint x: 530, endPoint y: 203, distance: 265.9
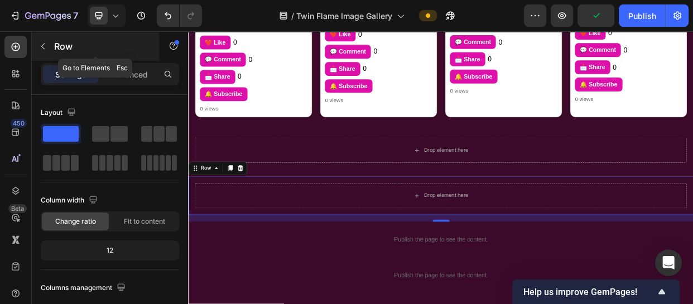
click at [52, 42] on div "Row" at bounding box center [95, 46] width 127 height 29
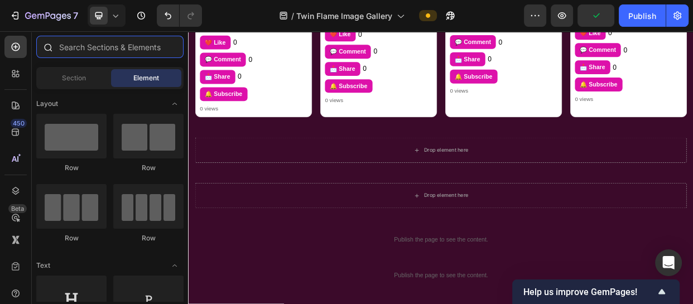
click at [75, 45] on input "text" at bounding box center [109, 47] width 147 height 22
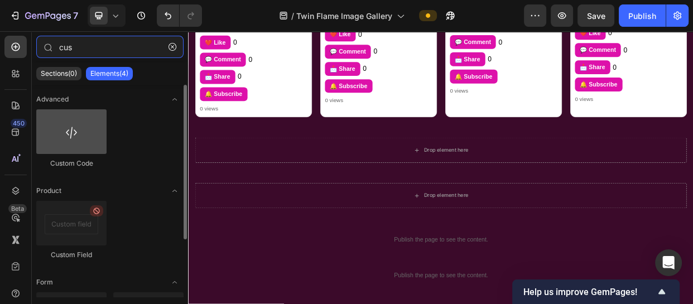
type input "cus"
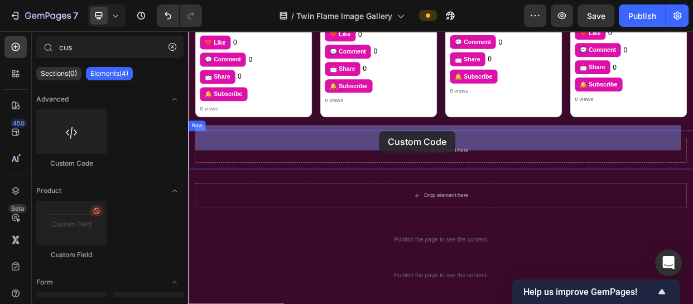
drag, startPoint x: 270, startPoint y: 175, endPoint x: 441, endPoint y: 164, distance: 172.3
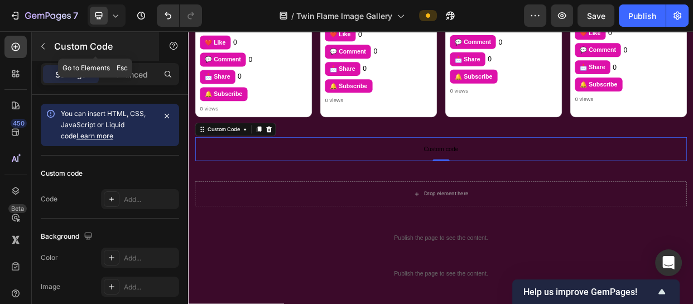
click at [50, 42] on button "button" at bounding box center [43, 46] width 18 height 18
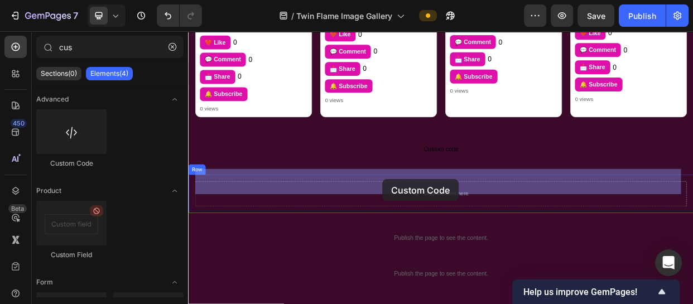
drag, startPoint x: 266, startPoint y: 176, endPoint x: 446, endPoint y: 228, distance: 187.6
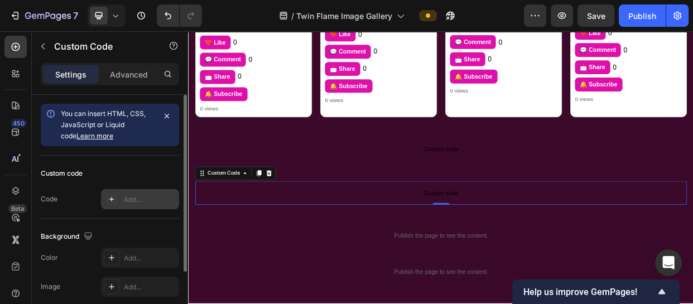
click at [142, 198] on div "Add..." at bounding box center [150, 200] width 52 height 10
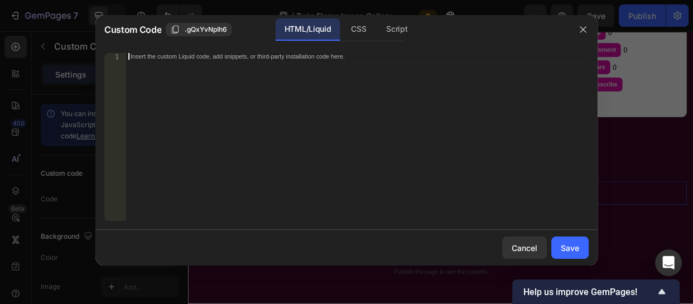
click at [190, 61] on div "Insert the custom Liquid code, add snippets, or third-party installation code h…" at bounding box center [357, 143] width 463 height 181
paste textarea "})();"
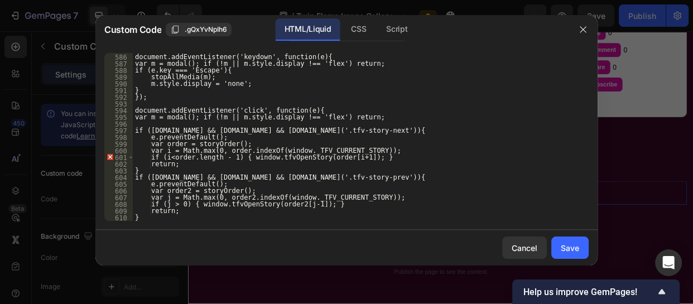
type textarea "}); })();"
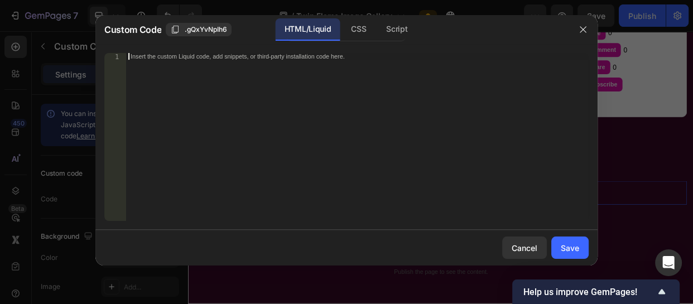
click at [223, 63] on div "Insert the custom Liquid code, add snippets, or third-party installation code h…" at bounding box center [357, 143] width 463 height 181
paste textarea "<link href="https://fonts.googleapis.com/css2?family=Playfair+Display:wght@400;…"
type textarea "<link href="https://fonts.googleapis.com/css2?family=Playfair+Display:wght@400;…"
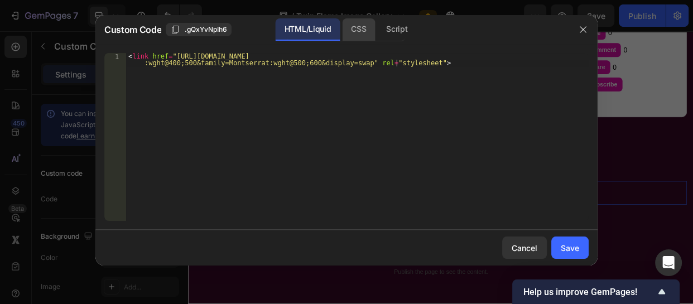
click at [349, 24] on div "CSS" at bounding box center [358, 29] width 33 height 22
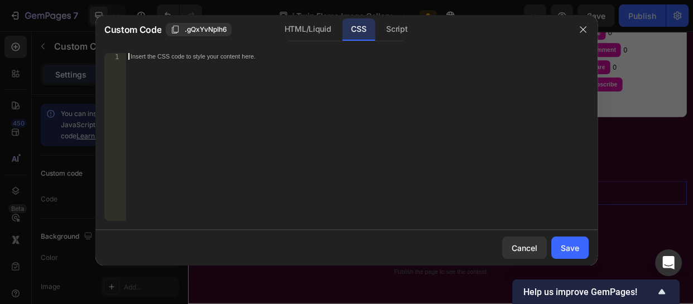
click at [241, 57] on div "Insert the CSS code to style your content here." at bounding box center [334, 57] width 407 height 6
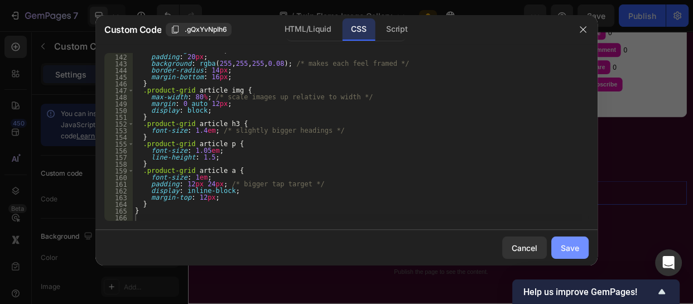
click at [567, 248] on div "Save" at bounding box center [570, 248] width 18 height 12
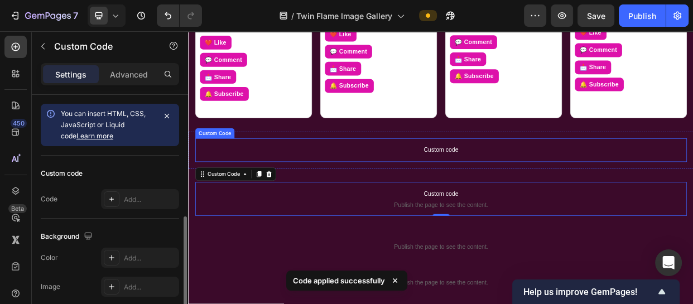
scroll to position [75, 0]
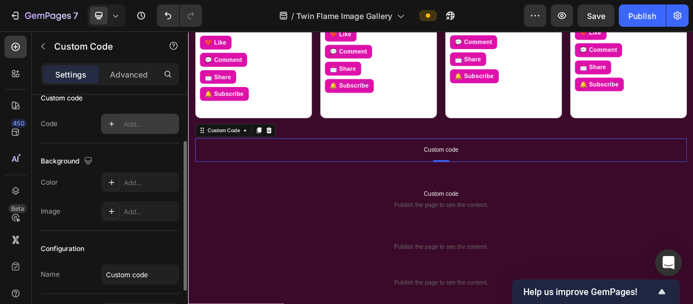
click at [153, 126] on div "Add..." at bounding box center [150, 124] width 52 height 10
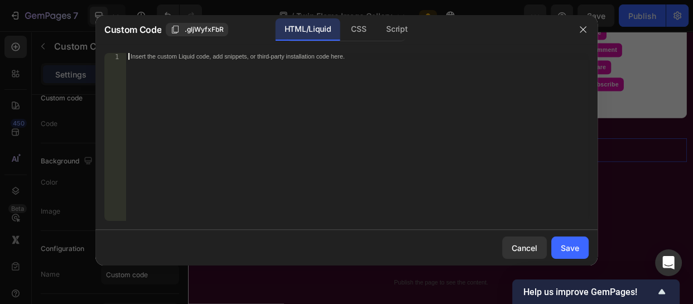
click at [185, 58] on div "Insert the custom Liquid code, add snippets, or third-party installation code h…" at bounding box center [334, 57] width 407 height 6
paste textarea "<div class="elfsight-sapp-c59d8911-756d-4b07-b78d-c7c11f9e3bb2"></div>"
type textarea "<div class="elfsight-sapp-c59d8911-756d-4b07-b78d-c7c11f9e3bb2"></div>"
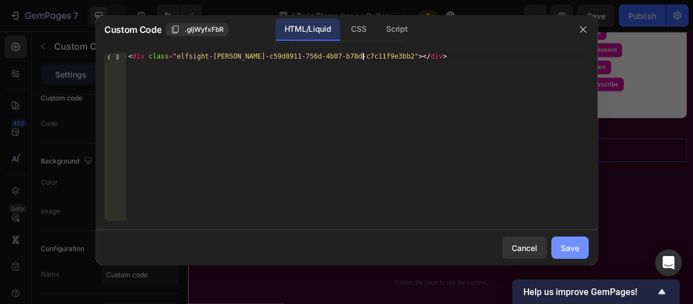
click at [558, 242] on button "Save" at bounding box center [569, 248] width 37 height 22
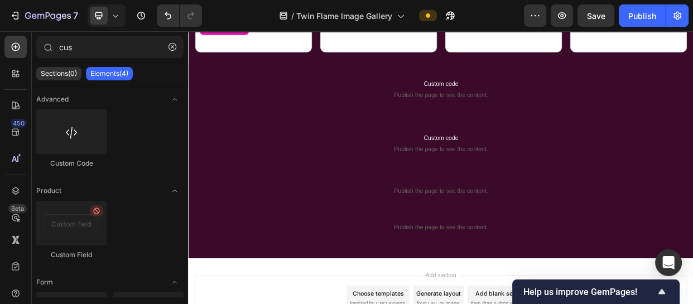
scroll to position [991, 0]
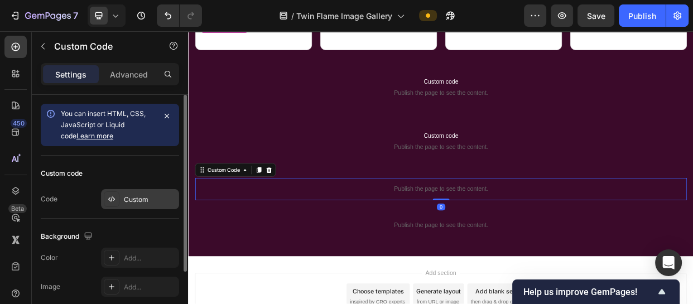
click at [126, 195] on div "Custom" at bounding box center [150, 200] width 52 height 10
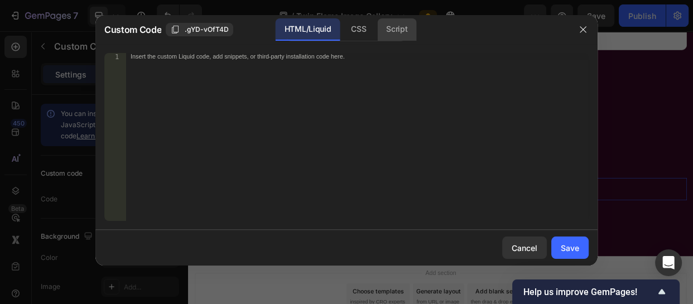
click at [402, 27] on div "Script" at bounding box center [396, 29] width 39 height 22
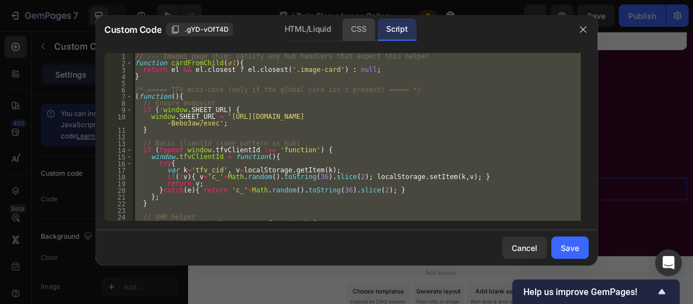
click at [352, 28] on div "CSS" at bounding box center [358, 29] width 33 height 22
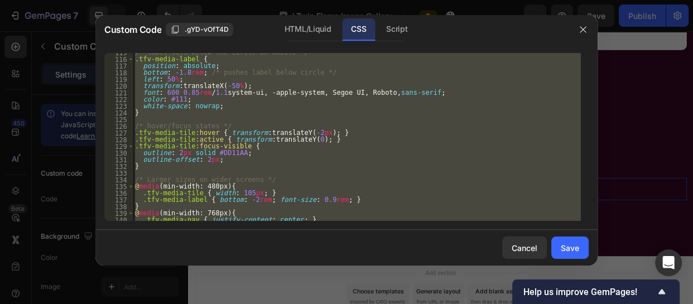
scroll to position [790, 0]
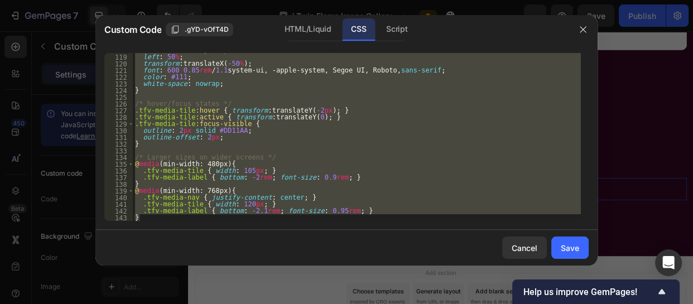
click at [151, 218] on div "bottom : -1.8 rem ; /* pushes label below circle */ left : 50 % ; transform : t…" at bounding box center [357, 137] width 448 height 168
type textarea "}"
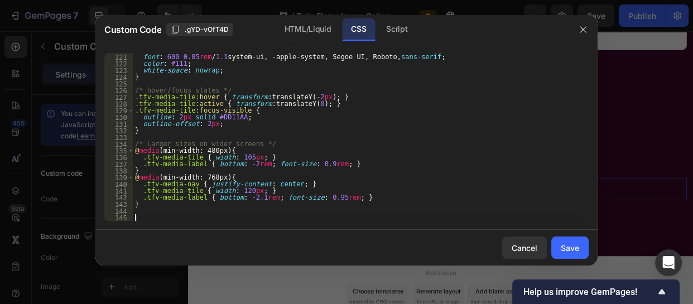
paste textarea ".video-card .video-actions{ margin-bottom:6px !important; }"
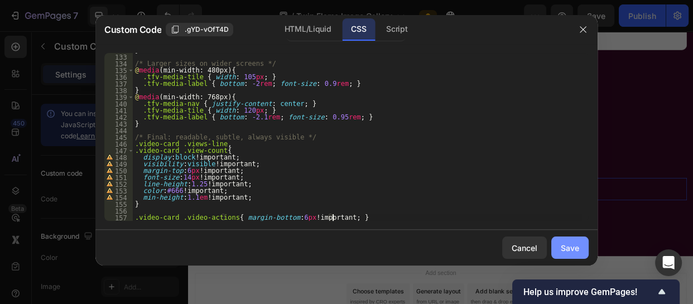
type textarea ".video-card .video-actions{ margin-bottom:6px !important; }"
click at [579, 247] on button "Save" at bounding box center [569, 248] width 37 height 22
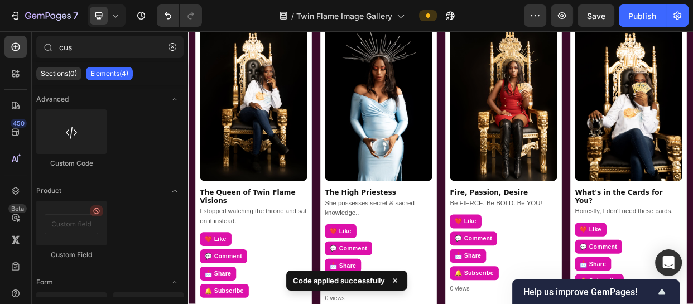
scroll to position [629, 0]
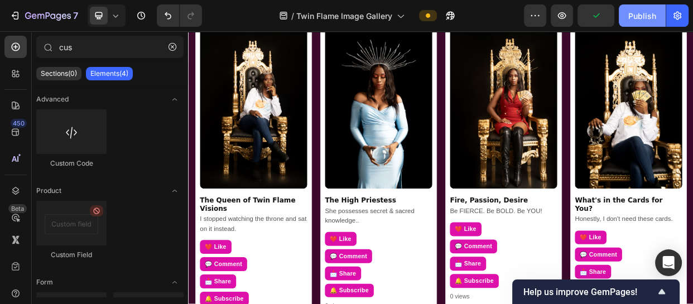
click at [633, 21] on div "Publish" at bounding box center [642, 16] width 28 height 12
click at [177, 48] on button "button" at bounding box center [173, 47] width 18 height 18
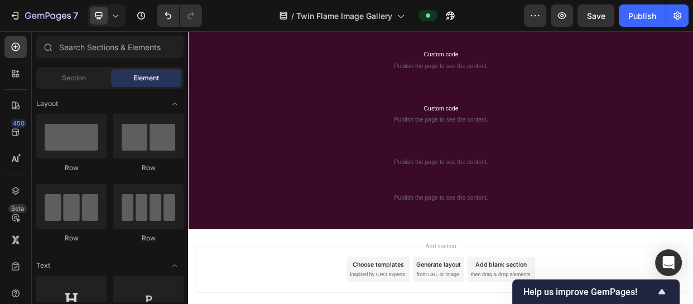
scroll to position [918, 0]
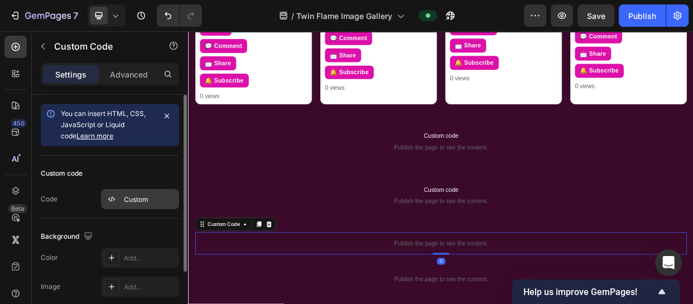
click at [142, 199] on div "Custom" at bounding box center [150, 200] width 52 height 10
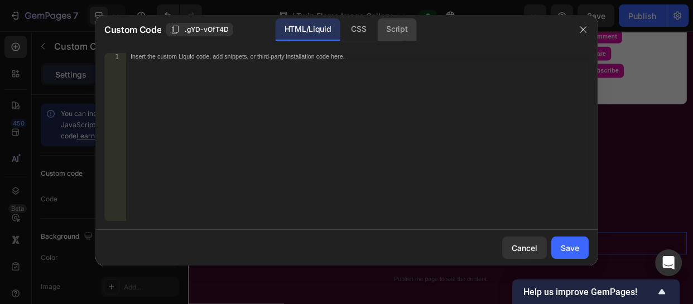
click at [406, 26] on div "Script" at bounding box center [396, 29] width 39 height 22
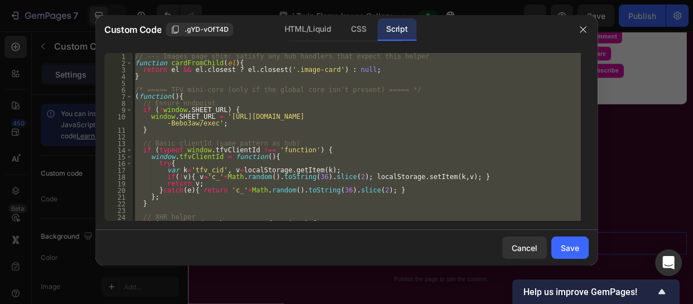
click at [375, 162] on div "// --- Images page shim: satisfy any hub handlers that expect this helper funct…" at bounding box center [357, 137] width 448 height 168
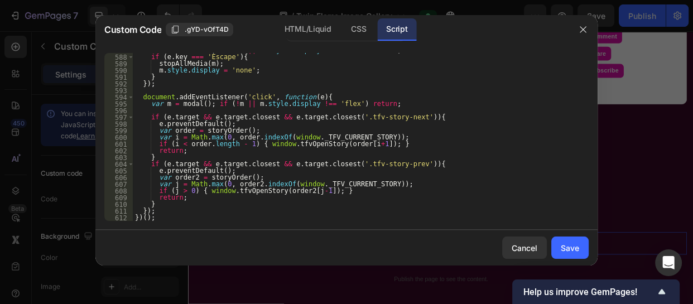
scroll to position [4051, 0]
click at [427, 119] on div "var m = modal ( ) ; if ( ! m || m . style . display !== 'flex' ) return ; if ( …" at bounding box center [357, 137] width 448 height 181
type textarea "if (e.target && e.target.closest && e.target.closest('.tfv-story-next')){"
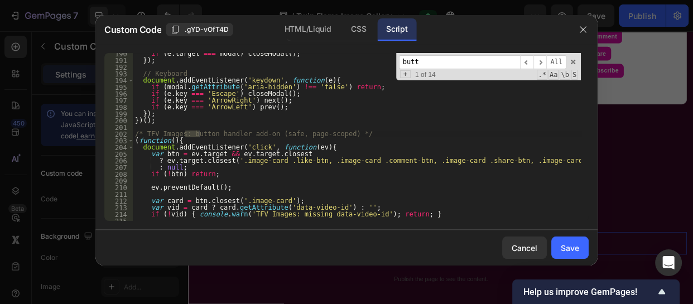
scroll to position [1282, 0]
type input "butt"
click at [135, 132] on div "if ( e . target === modal ) closeModal ( ) ; }) ; // Keyboard document . addEve…" at bounding box center [357, 140] width 448 height 181
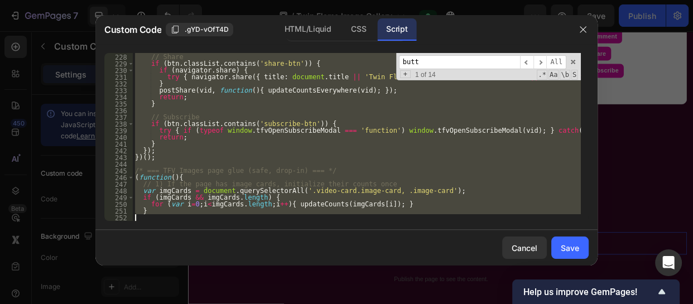
scroll to position [1533, 0]
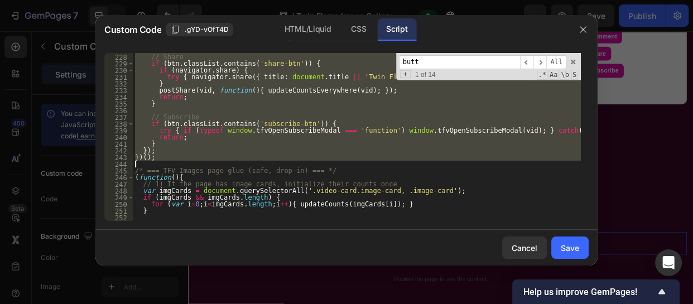
drag, startPoint x: 135, startPoint y: 132, endPoint x: 172, endPoint y: 165, distance: 49.4
click at [172, 165] on div "// Share if ( btn . classList . contains ( 'share-btn' )) { if ( navigator . sh…" at bounding box center [357, 137] width 448 height 181
type textarea "})();"
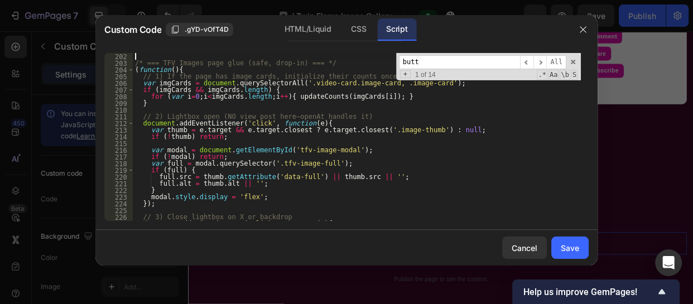
scroll to position [1674, 0]
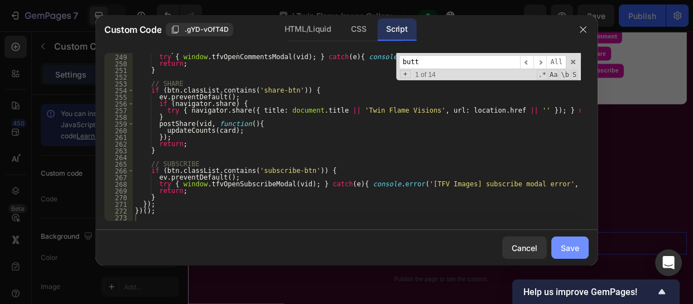
click at [564, 244] on div "Save" at bounding box center [570, 248] width 18 height 12
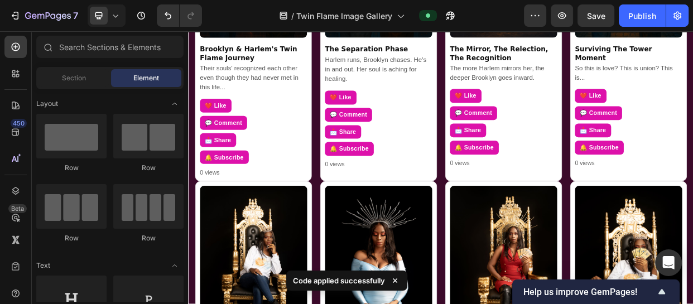
scroll to position [415, 0]
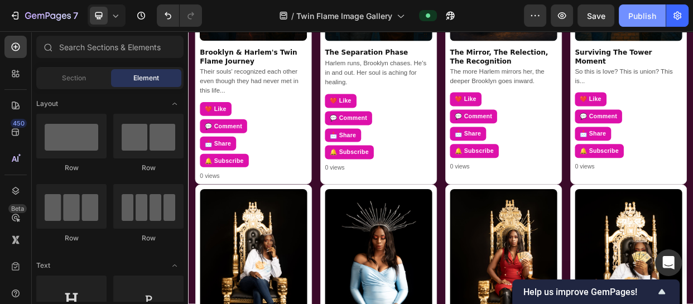
click at [638, 13] on div "Publish" at bounding box center [642, 16] width 28 height 12
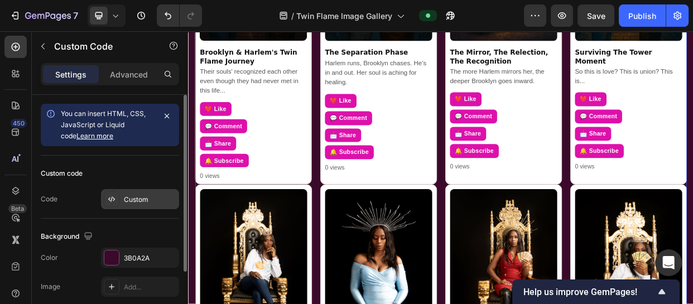
click at [141, 198] on div "Custom" at bounding box center [150, 200] width 52 height 10
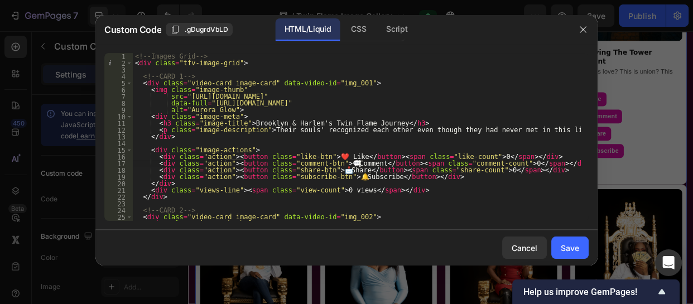
click at [358, 162] on div "<!-- Images Grid --> < div class = "tfv-image-grid" > <!-- CARD 1 --> < div cla…" at bounding box center [357, 143] width 448 height 181
type textarea "</div>"
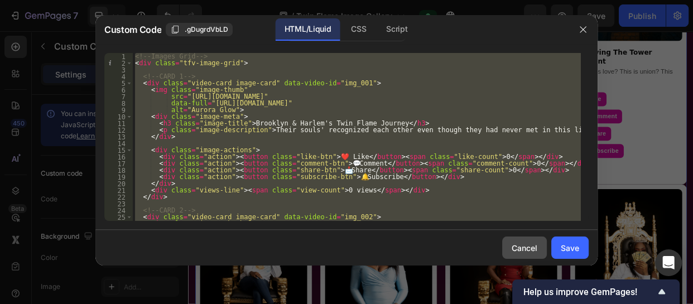
click at [525, 245] on div "Cancel" at bounding box center [525, 248] width 26 height 12
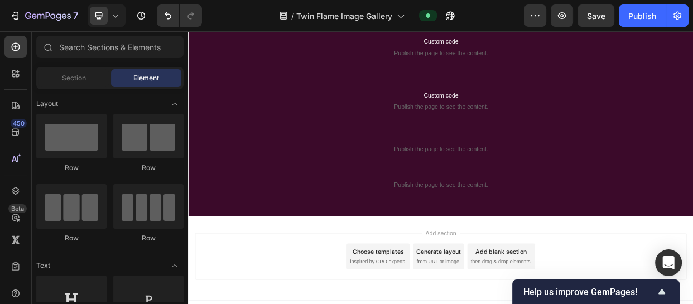
scroll to position [1044, 0]
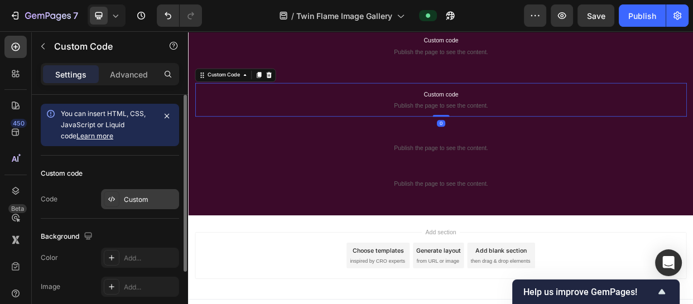
click at [139, 199] on div "Custom" at bounding box center [150, 200] width 52 height 10
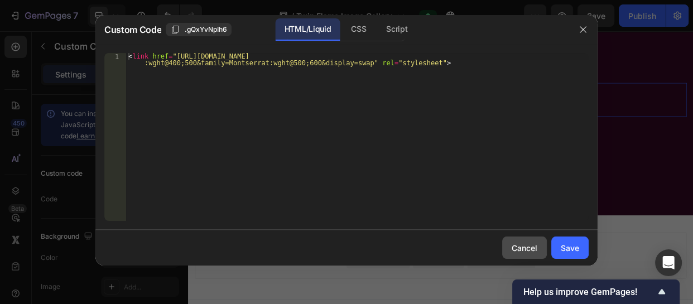
click at [518, 249] on div "Cancel" at bounding box center [525, 248] width 26 height 12
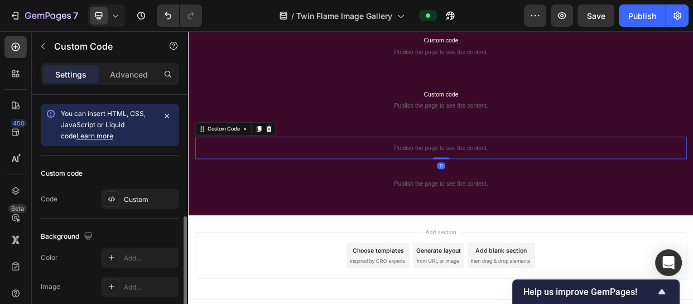
scroll to position [75, 0]
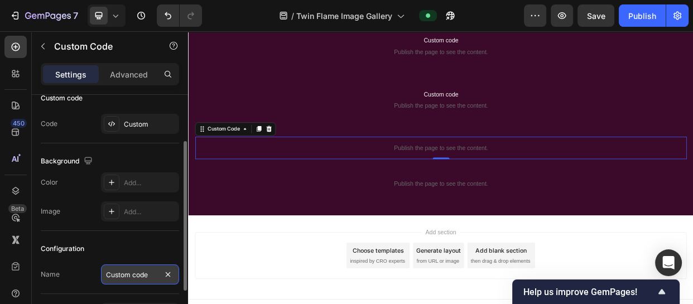
click at [145, 269] on input "Custom code" at bounding box center [140, 275] width 78 height 20
type input "bottom of the page js"
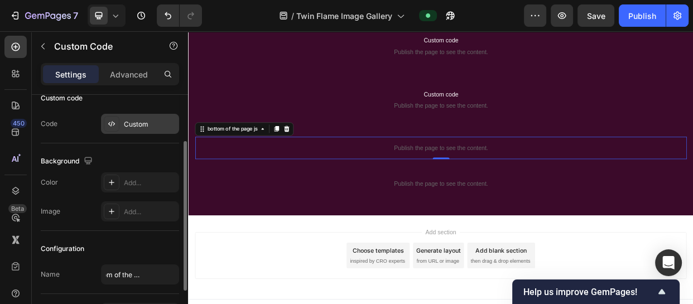
scroll to position [0, 0]
click at [153, 124] on div "Custom" at bounding box center [150, 124] width 52 height 10
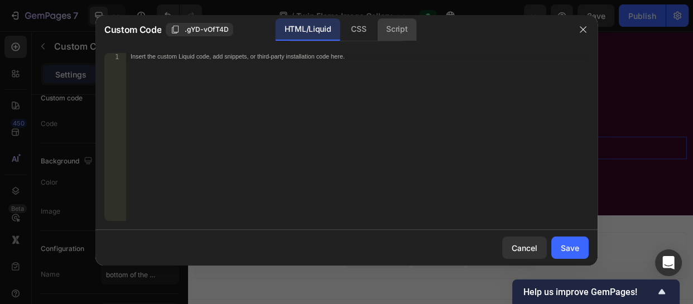
click at [410, 23] on div "Script" at bounding box center [396, 29] width 39 height 22
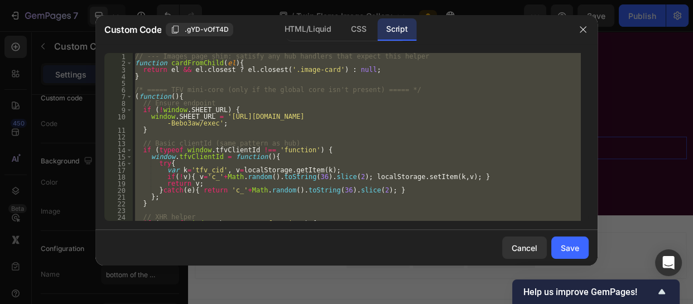
click at [508, 186] on div "// --- Images page shim: satisfy any hub handlers that expect this helper funct…" at bounding box center [357, 137] width 448 height 168
type textarea "return v;"
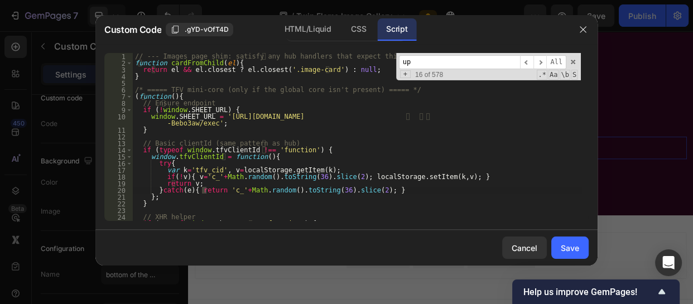
scroll to position [217, 0]
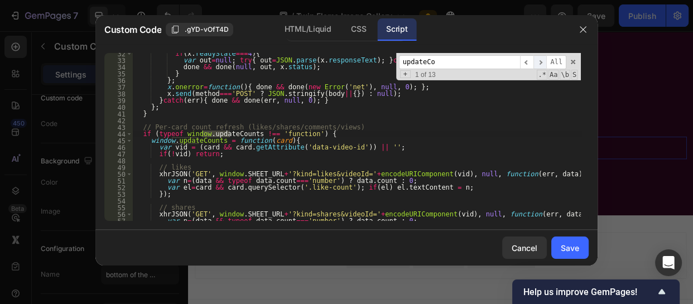
type input "updateCo"
click at [545, 64] on span "​" at bounding box center [540, 62] width 13 height 14
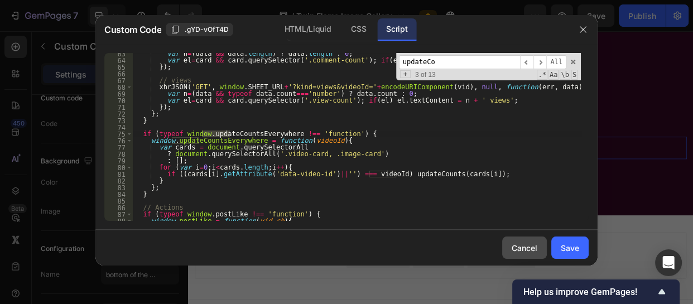
click at [525, 242] on div "Cancel" at bounding box center [525, 248] width 26 height 12
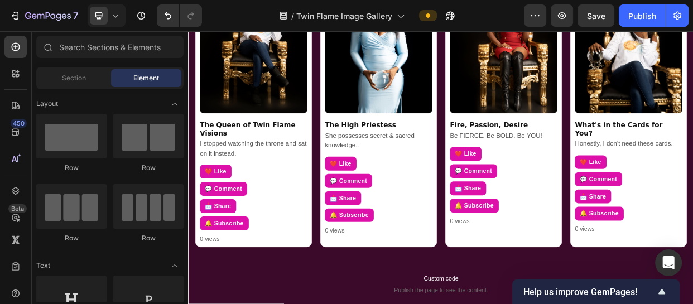
scroll to position [412, 0]
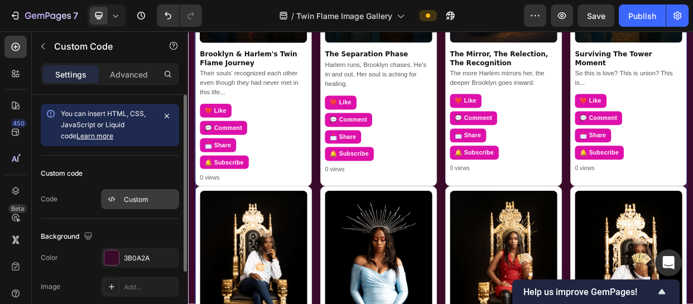
click at [157, 195] on div "Custom" at bounding box center [150, 200] width 52 height 10
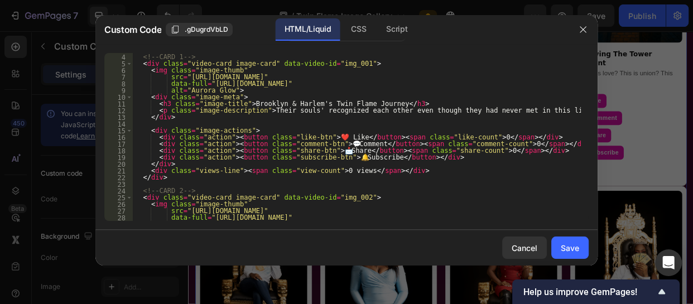
scroll to position [20, 0]
click at [334, 61] on div "<!-- CARD 1 --> < div class = "video-card image-card" data-video-id = "img_001"…" at bounding box center [357, 143] width 448 height 181
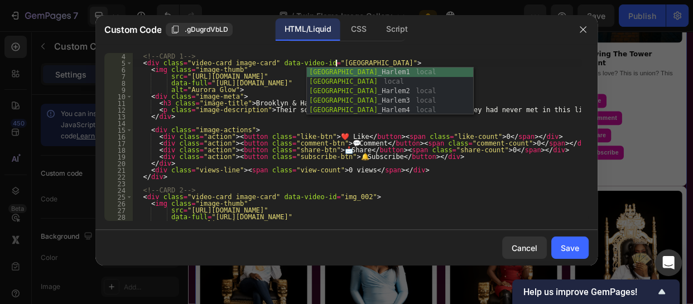
scroll to position [0, 17]
click at [340, 74] on div "Brooklyn _Harlem1 local Brooklyn local Brooklyn _Harlem2 local Brooklyn _Harlem…" at bounding box center [390, 101] width 166 height 66
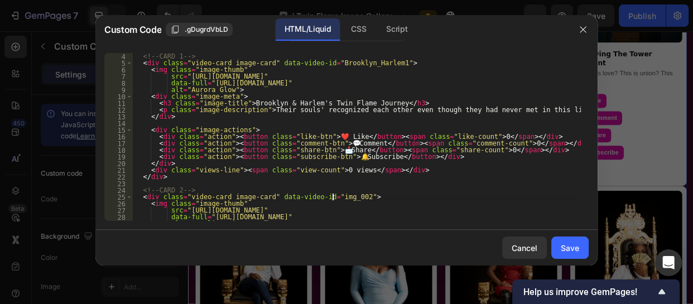
click at [331, 195] on div "<!-- CARD 1 --> < div class = "video-card image-card" data-video-id = "Brooklyn…" at bounding box center [357, 143] width 448 height 181
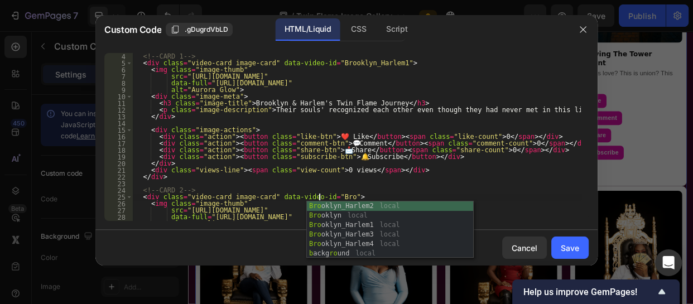
scroll to position [0, 16]
click at [337, 208] on div "Brook lyn_Harlem2 local Brook lyn local Brook lyn_Harlem1 local Brook lyn_Harle…" at bounding box center [390, 234] width 166 height 66
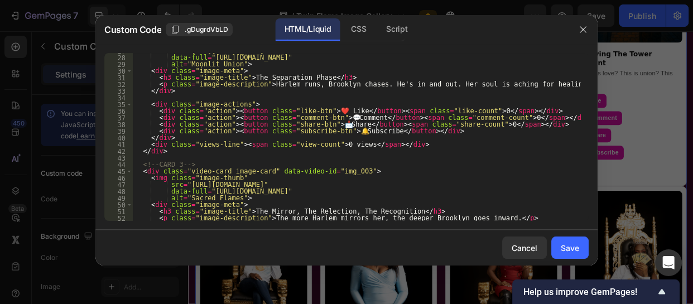
scroll to position [182, 0]
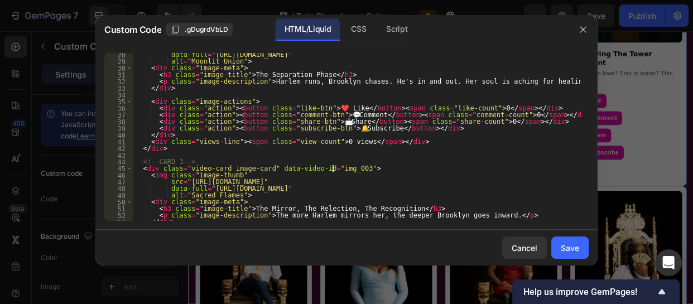
click at [333, 170] on div "data-full = "https://cdn.shopify.com/s/files/1/0728/7173/9650/files/Brooklyn_Ha…" at bounding box center [357, 141] width 448 height 181
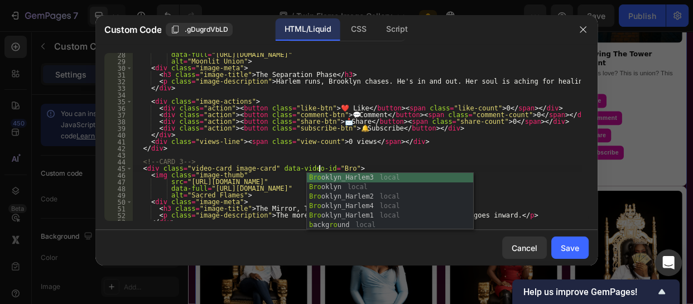
scroll to position [0, 16]
click at [330, 178] on div "Brook lyn_Harlem3 local Brook lyn local Brook lyn_Harlem2 local Brook lyn_Harle…" at bounding box center [390, 206] width 166 height 66
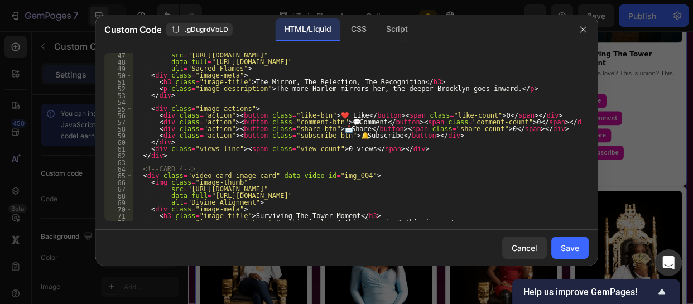
scroll to position [324, 0]
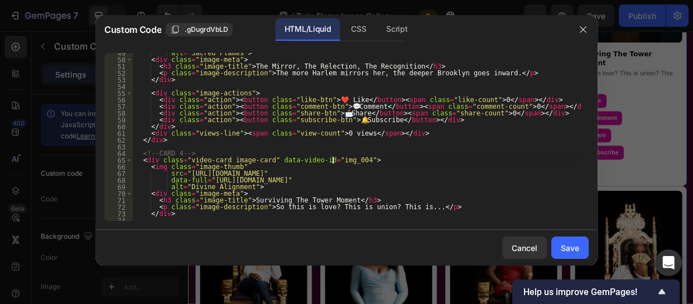
click at [333, 158] on div "alt = "Sacred Flames" > < div class = "image-meta" > < h3 class = "image-title"…" at bounding box center [357, 140] width 448 height 181
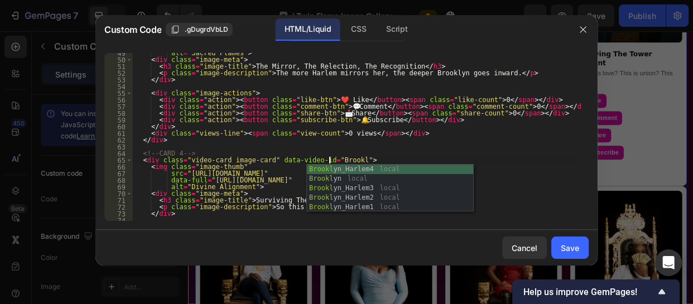
scroll to position [0, 16]
click at [339, 171] on div "Brookl yn_Harlem4 local Brookl yn local Brookl yn_Harlem3 local Brookl yn_Harle…" at bounding box center [390, 198] width 166 height 66
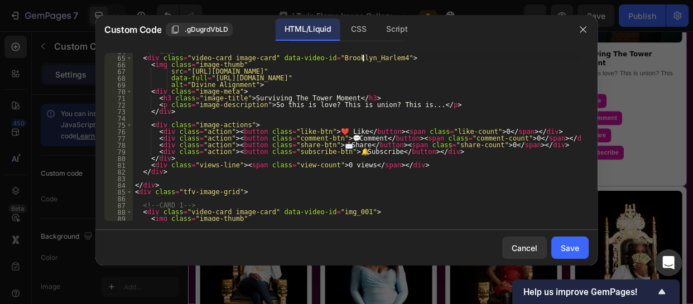
scroll to position [446, 0]
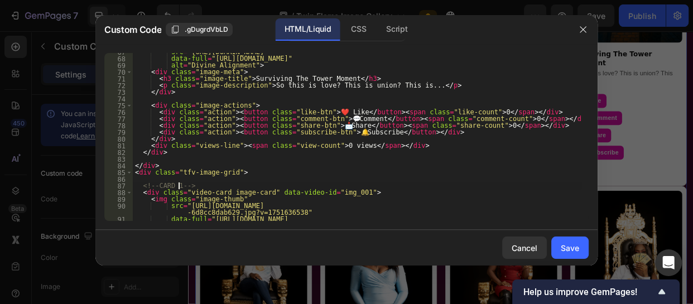
click at [179, 183] on div "src = "https://cdn.shopify.com/s/files/1/0728/7173/9650/files/Brooklyn_Harlem4.…" at bounding box center [357, 143] width 448 height 188
click at [362, 196] on div "src = "https://cdn.shopify.com/s/files/1/0728/7173/9650/files/Brooklyn_Harlem4.…" at bounding box center [357, 143] width 448 height 188
click at [331, 194] on div "src = "https://cdn.shopify.com/s/files/1/0728/7173/9650/files/Brooklyn_Harlem4.…" at bounding box center [357, 143] width 448 height 188
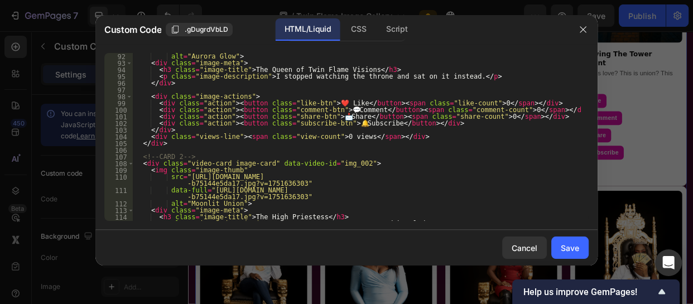
scroll to position [629, 0]
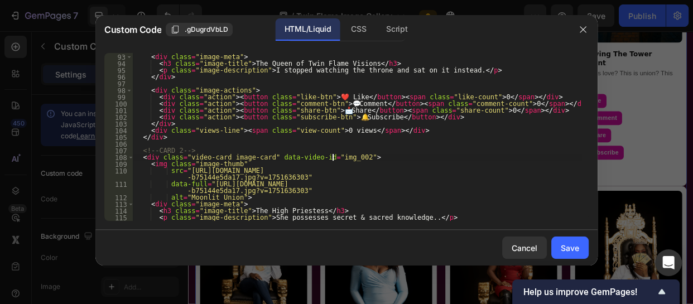
click at [334, 156] on div "alt = "Aurora Glow" > < div class = "image-meta" > < h3 class = "image-title" >…" at bounding box center [357, 137] width 448 height 181
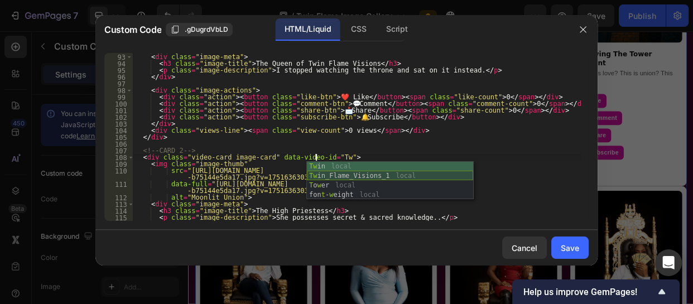
click at [342, 176] on div "Tw in local Tw in_Flame_Visions_1 local T o w er local fon t - w eight local" at bounding box center [390, 190] width 166 height 57
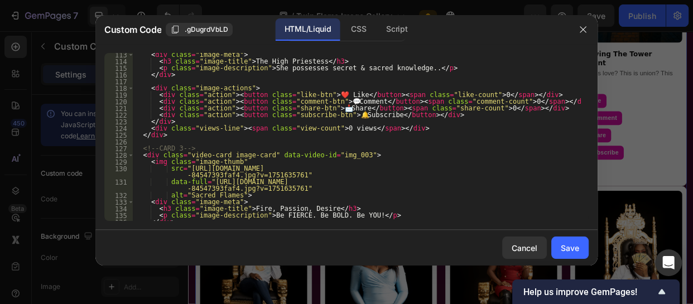
scroll to position [778, 0]
click at [334, 152] on div "< div class = "image-meta" > < h3 class = "image-title" > The High Priestess </…" at bounding box center [357, 141] width 448 height 181
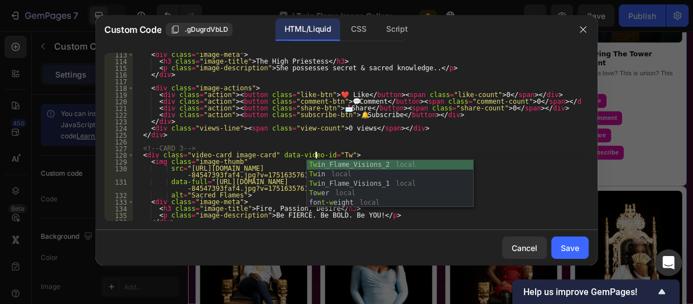
click at [343, 166] on div "Tw in_Flame_Visions_2 local Tw in local Tw in_Flame_Visions_1 local T o w er lo…" at bounding box center [390, 193] width 166 height 66
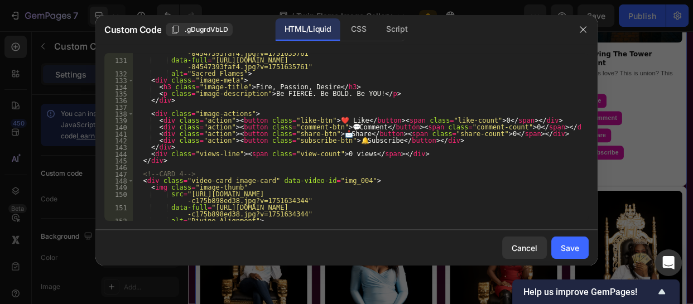
scroll to position [920, 0]
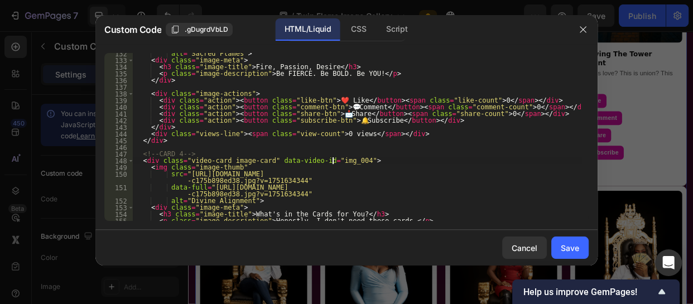
click at [331, 160] on div "alt = "Sacred Flames" > < div class = "image-meta" > < h3 class = "image-title"…" at bounding box center [357, 140] width 448 height 181
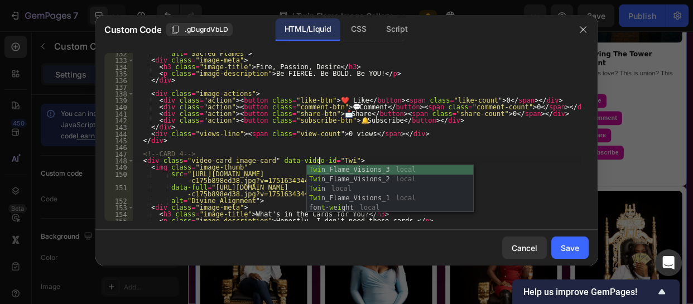
scroll to position [0, 16]
click at [342, 173] on div "Twin _Flame_Visions_3 local Twin _Flame_Visions_2 local Twin local Twin _Flame_…" at bounding box center [390, 193] width 166 height 57
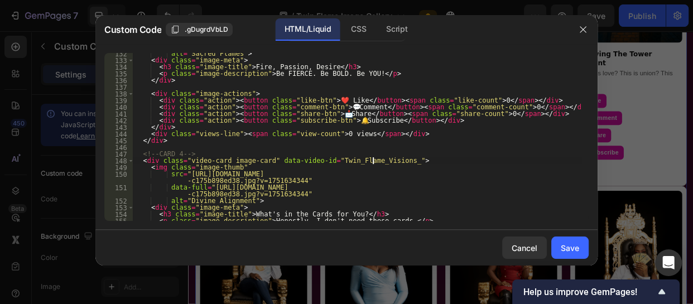
scroll to position [0, 20]
click at [436, 155] on div "alt = "Sacred Flames" > < div class = "image-meta" > < h3 class = "image-title"…" at bounding box center [357, 140] width 448 height 181
type textarea "<!-- CARD 4 -->"
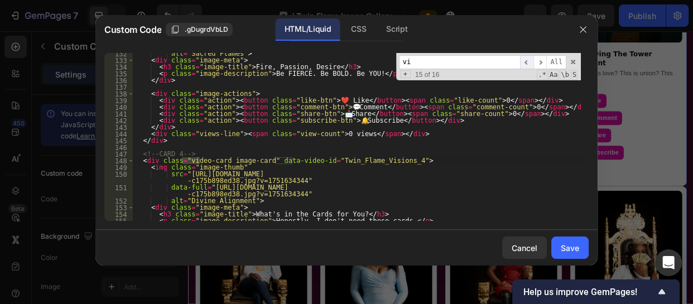
type input "v"
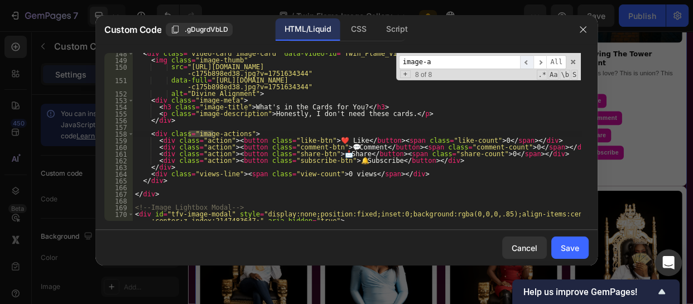
scroll to position [1027, 0]
type input "image-actions"
click at [204, 135] on div "< div class = "video-card image-card" data-video-id = "Twin_Flame_Visions_4" > …" at bounding box center [357, 137] width 448 height 168
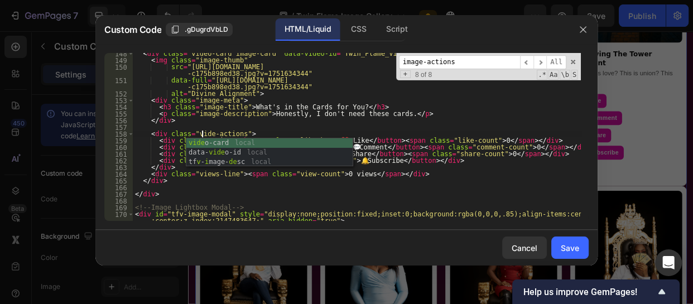
scroll to position [0, 6]
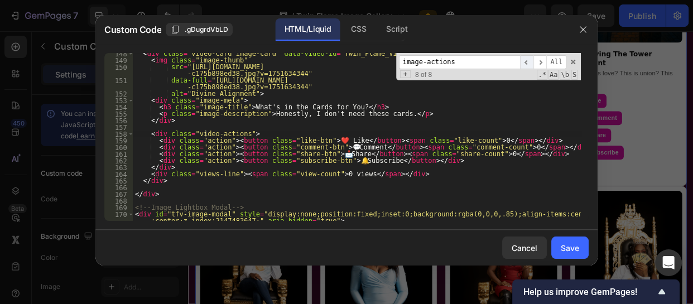
click at [528, 60] on span "​" at bounding box center [526, 62] width 13 height 14
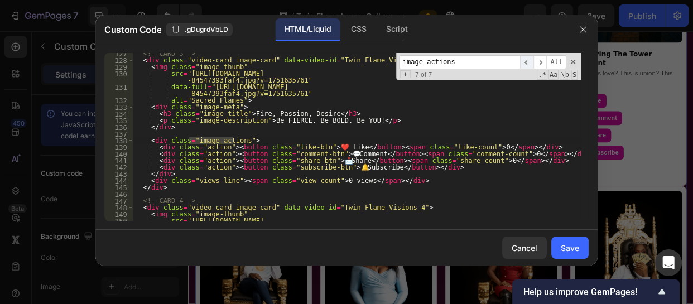
scroll to position [873, 0]
click at [203, 141] on div "<!-- CARD 3 --> < div class = "video-card image-card" data-video-id = "Twin_Fla…" at bounding box center [357, 137] width 448 height 168
click at [204, 141] on div "<!-- CARD 3 --> < div class = "video-card image-card" data-video-id = "Twin_Fla…" at bounding box center [357, 144] width 448 height 188
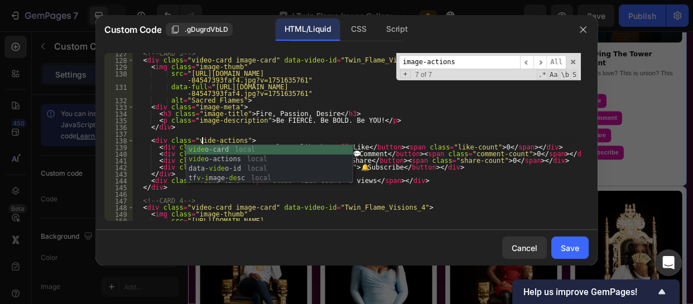
scroll to position [0, 6]
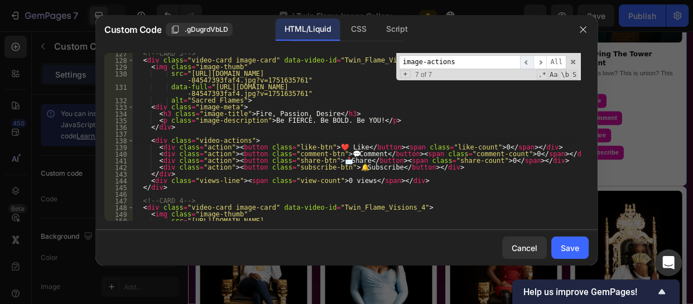
click at [528, 63] on span "​" at bounding box center [526, 62] width 13 height 14
click at [206, 139] on div "<!-- CARD 2 --> < div class = "video-card image-card" data-video-id = "Twin_Fla…" at bounding box center [357, 137] width 448 height 168
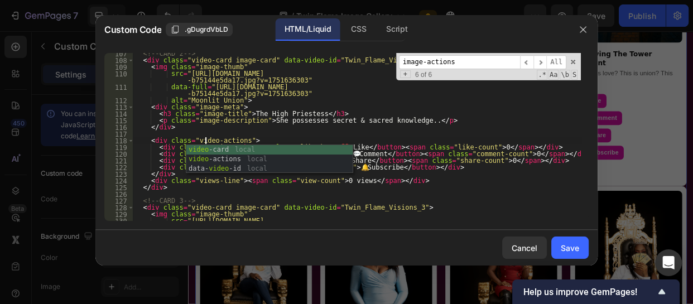
scroll to position [0, 6]
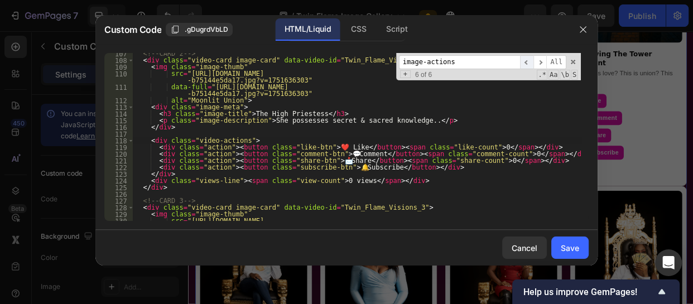
click at [527, 66] on span "​" at bounding box center [526, 62] width 13 height 14
click at [204, 140] on div "<!-- CARD 5 --> < div class = "video-card image-card" data-video-id = "Twin_Fla…" at bounding box center [357, 137] width 448 height 168
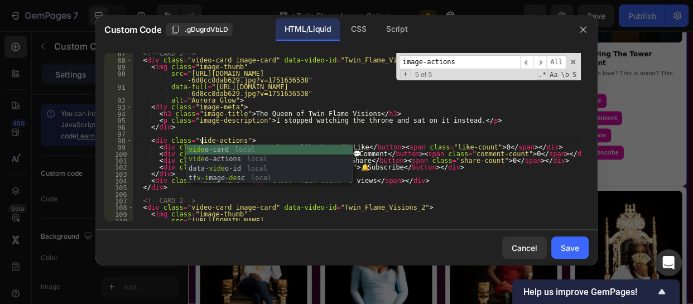
scroll to position [0, 6]
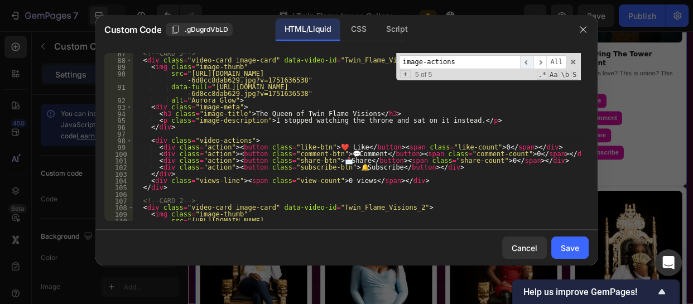
click at [528, 62] on span "​" at bounding box center [526, 62] width 13 height 14
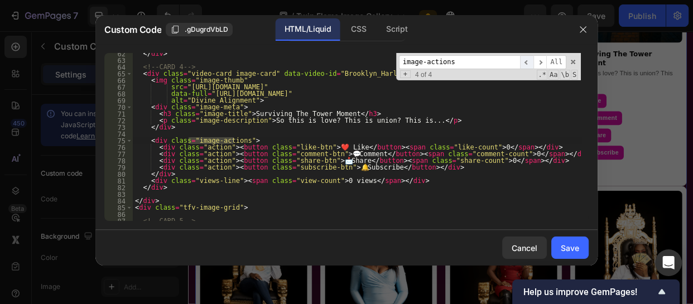
scroll to position [411, 0]
click at [206, 139] on div "</ div > <!-- CARD 4 --> < div class = "video-card image-card" data-video-id = …" at bounding box center [357, 137] width 448 height 168
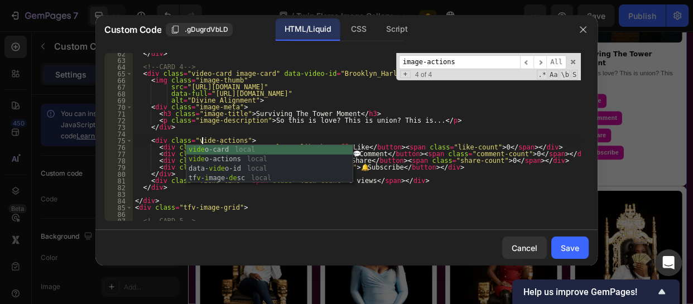
scroll to position [0, 6]
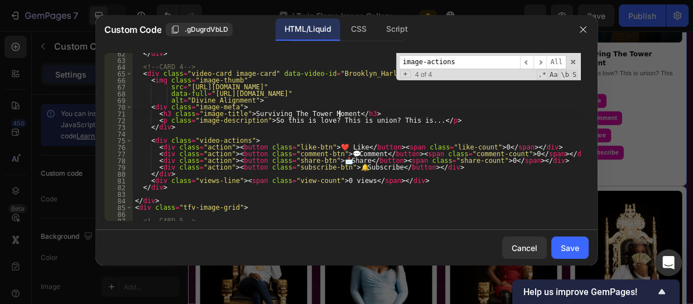
click at [438, 116] on div "</ div > <!-- CARD 4 --> < div class = "video-card image-card" data-video-id = …" at bounding box center [357, 140] width 448 height 181
click at [528, 61] on span "​" at bounding box center [526, 62] width 13 height 14
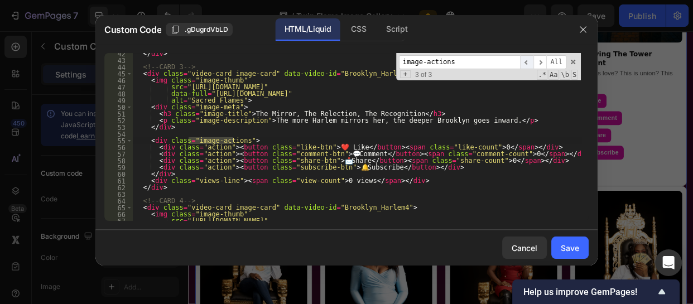
scroll to position [277, 0]
click at [205, 140] on div "</ div > <!-- CARD 3 --> < div class = "video-card image-card" data-video-id = …" at bounding box center [357, 137] width 448 height 168
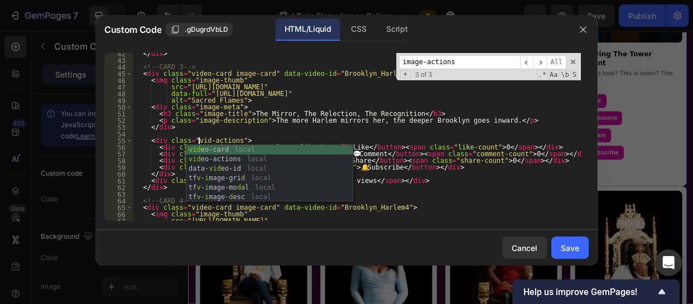
scroll to position [0, 6]
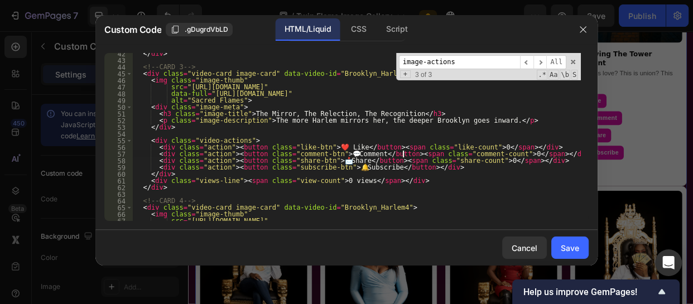
click at [403, 152] on div "</ div > <!-- CARD 3 --> < div class = "video-card image-card" data-video-id = …" at bounding box center [357, 140] width 448 height 181
click at [530, 61] on span "​" at bounding box center [526, 62] width 13 height 14
click at [205, 139] on div "</ div > <!-- CARD 2 --> < div class = "video-card image-card" data-video-id = …" at bounding box center [357, 137] width 448 height 168
click at [205, 139] on div "</ div > <!-- CARD 2 --> < div class = "video-card image-card" data-video-id = …" at bounding box center [357, 140] width 448 height 181
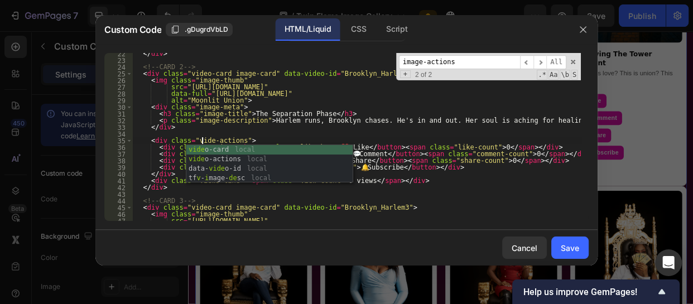
scroll to position [0, 6]
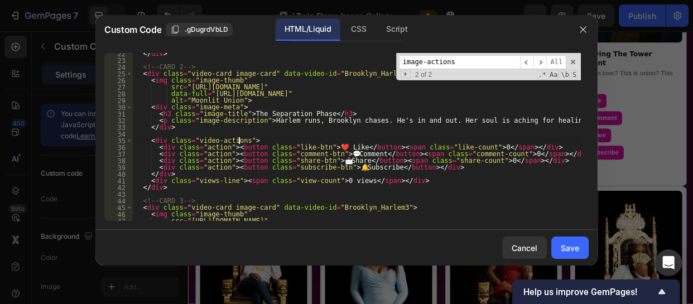
click at [398, 137] on div "</ div > <!-- CARD 2 --> < div class = "video-card image-card" data-video-id = …" at bounding box center [357, 140] width 448 height 181
click at [527, 60] on span "​" at bounding box center [526, 62] width 13 height 14
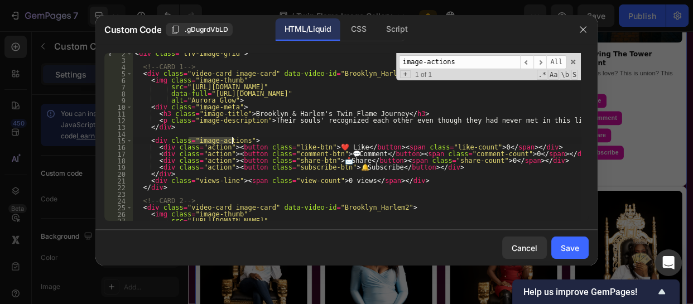
click at [206, 143] on div "< div class = "tfv-image-grid" > <!-- CARD 1 --> < div class = "video-card imag…" at bounding box center [357, 137] width 448 height 168
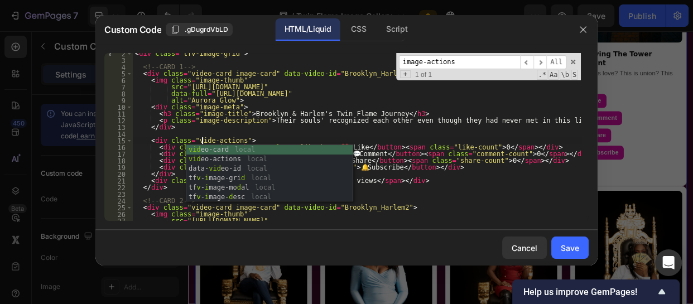
scroll to position [0, 6]
type textarea "<div class="video-actions">"
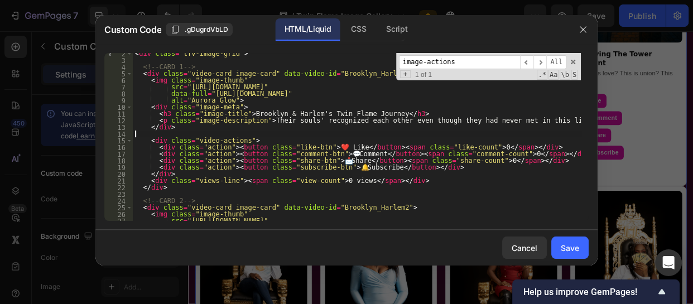
click at [394, 136] on div "< div class = "tfv-image-grid" > <!-- CARD 1 --> < div class = "video-card imag…" at bounding box center [357, 140] width 448 height 181
click at [360, 34] on div "CSS" at bounding box center [358, 29] width 33 height 22
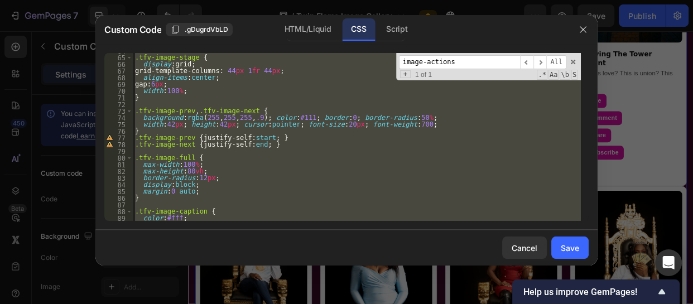
scroll to position [629, 0]
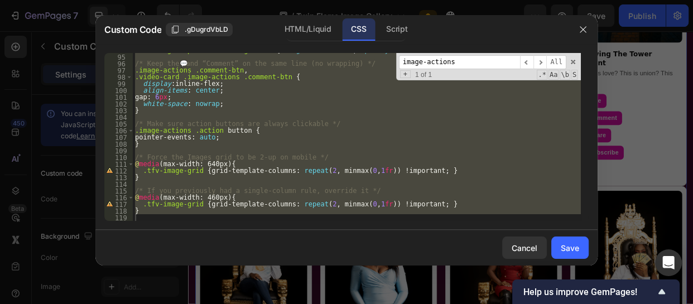
type textarea "}"
click at [147, 217] on div ".tfv-image-caption .tfv-image-desc { margin : .25 rem 0 0 ; opacity : .9 ; } /*…" at bounding box center [357, 137] width 448 height 168
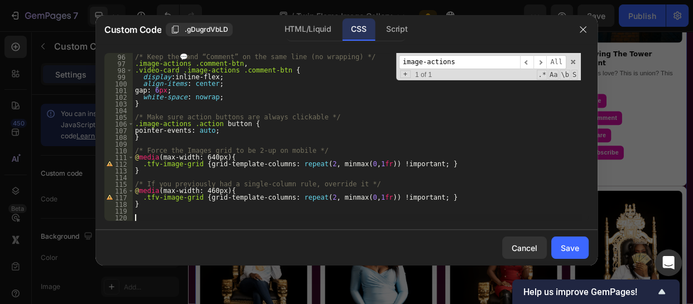
scroll to position [636, 0]
paste textarea "}"
type textarea "}"
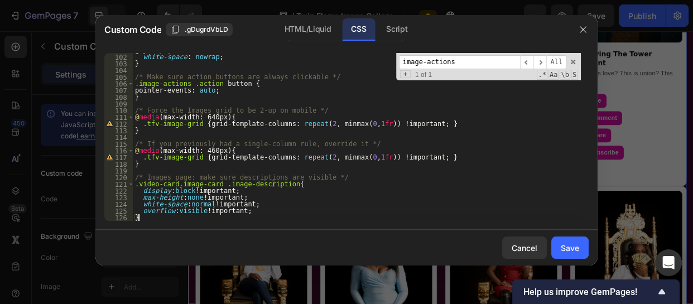
scroll to position [675, 0]
click at [391, 29] on div "Script" at bounding box center [396, 29] width 39 height 22
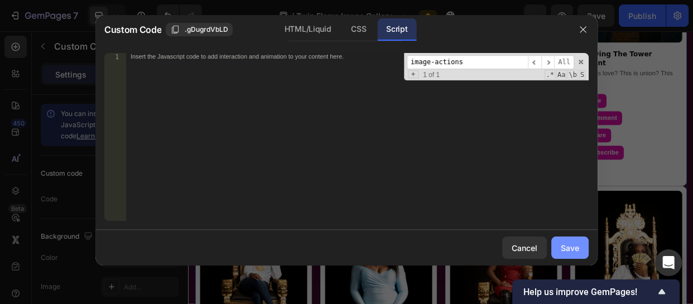
click at [573, 242] on div "Save" at bounding box center [570, 248] width 18 height 12
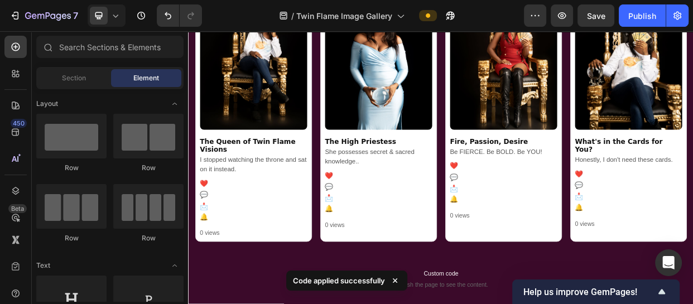
scroll to position [944, 0]
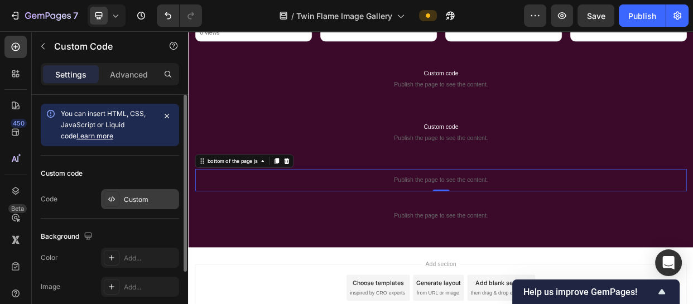
click at [137, 200] on div "Custom" at bounding box center [150, 200] width 52 height 10
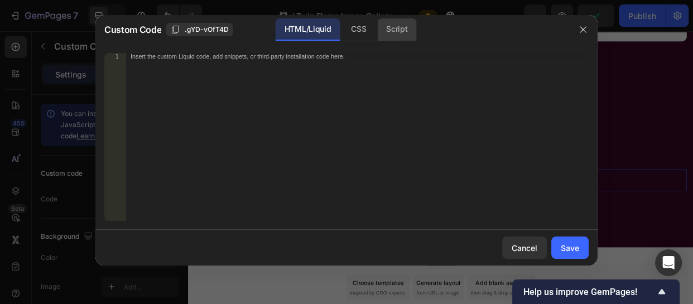
click at [393, 22] on div "Script" at bounding box center [396, 29] width 39 height 22
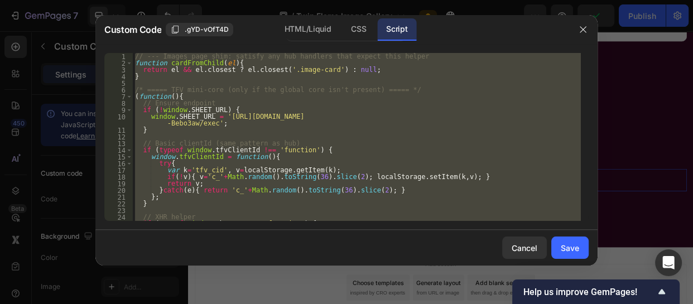
click at [433, 170] on div "// --- Images page shim: satisfy any hub handlers that expect this helper funct…" at bounding box center [357, 137] width 448 height 168
type textarea "var k='tfv_cid', v=localStorage.getItem(k);"
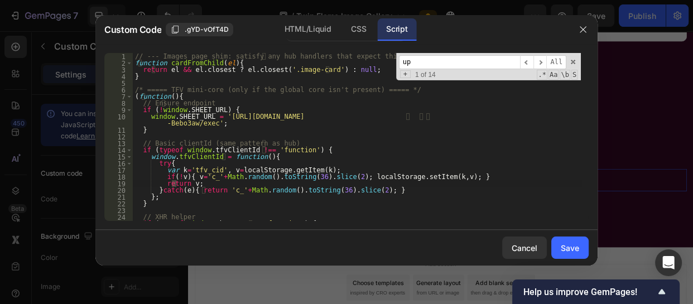
scroll to position [217, 0]
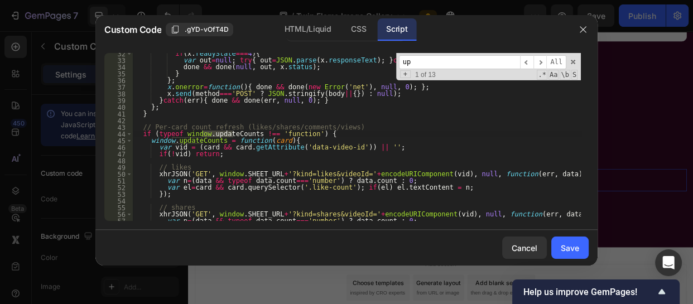
type input "u"
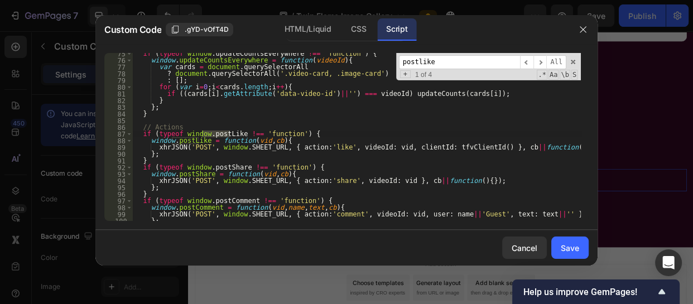
scroll to position [485, 0]
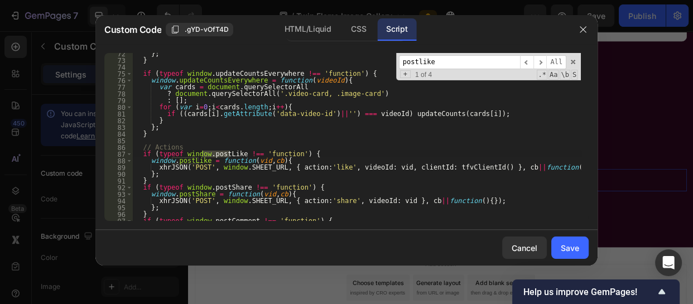
type input "postlike"
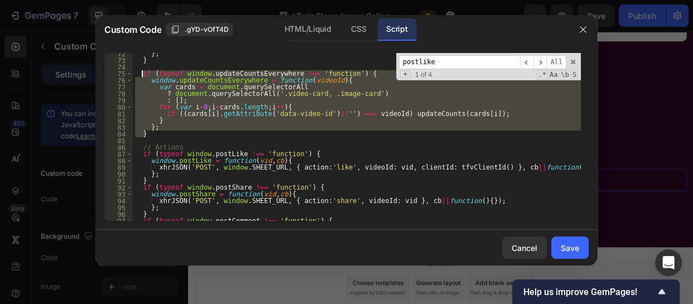
drag, startPoint x: 153, startPoint y: 134, endPoint x: 141, endPoint y: 73, distance: 62.5
click at [141, 73] on div "} ; } if ( typeof window . updateCountsEverywhere !== 'function' ) { window . u…" at bounding box center [357, 140] width 448 height 181
type textarea "if (typeof window.updateCountsEverywhere !== 'function') { window.updateCountsE…"
click at [567, 244] on div "Save" at bounding box center [570, 248] width 18 height 12
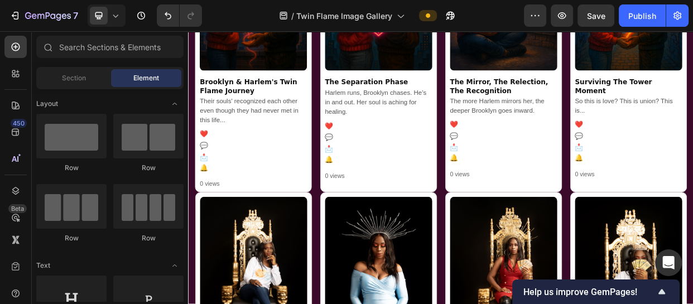
scroll to position [312, 0]
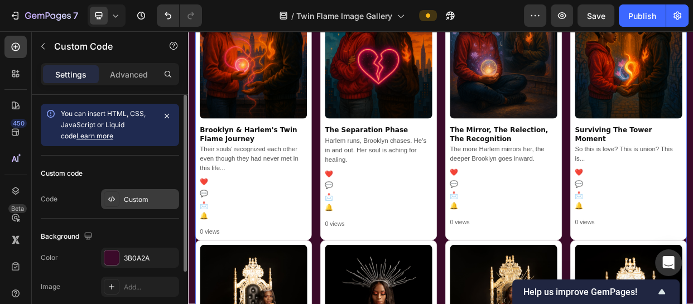
click at [143, 196] on div "Custom" at bounding box center [150, 200] width 52 height 10
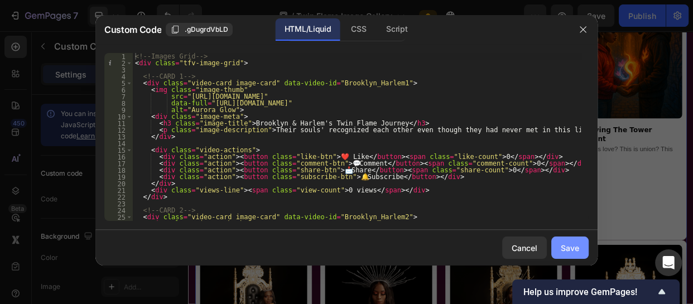
click at [562, 245] on div "Save" at bounding box center [570, 248] width 18 height 12
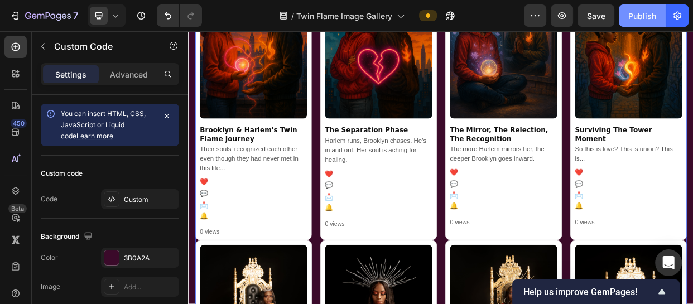
click at [636, 12] on div "Publish" at bounding box center [642, 16] width 28 height 12
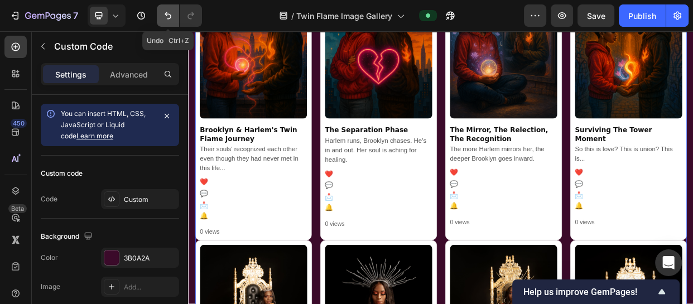
click at [159, 11] on button "Undo/Redo" at bounding box center [168, 15] width 22 height 22
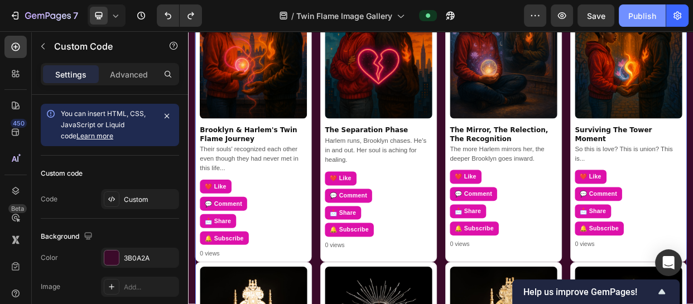
click at [636, 17] on div "Publish" at bounding box center [642, 16] width 28 height 12
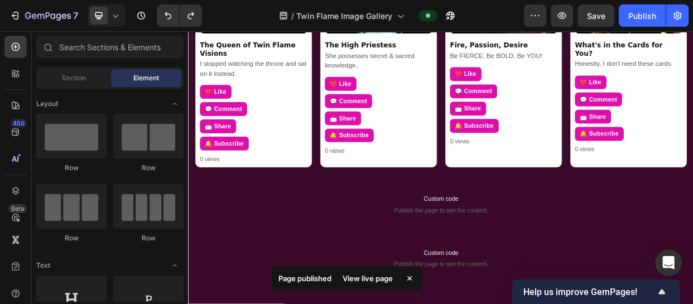
scroll to position [911, 0]
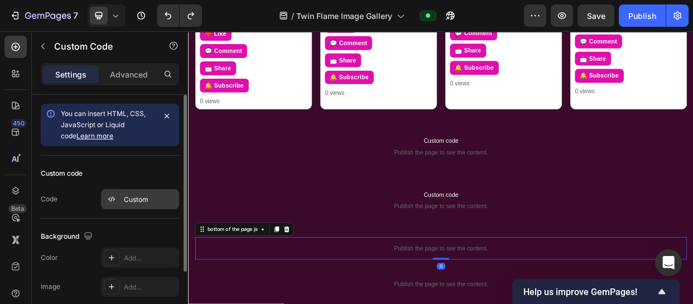
click at [145, 202] on div "Custom" at bounding box center [150, 200] width 52 height 10
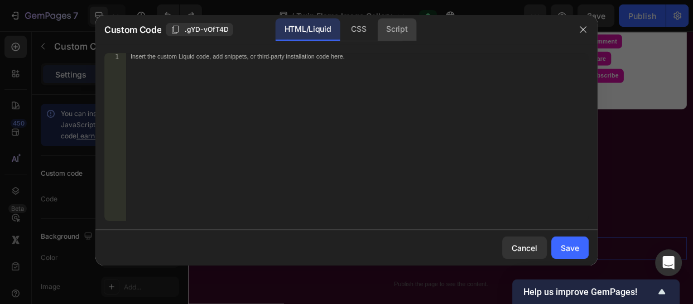
click at [396, 20] on div "Script" at bounding box center [396, 29] width 39 height 22
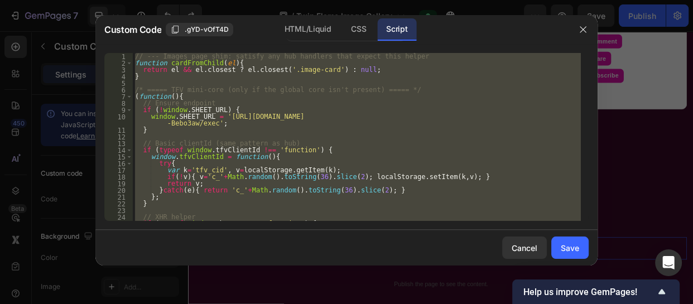
click at [397, 141] on div "// --- Images page shim: satisfy any hub handlers that expect this helper funct…" at bounding box center [357, 137] width 448 height 168
type textarea "// Basic clientId (same pattern as hub)"
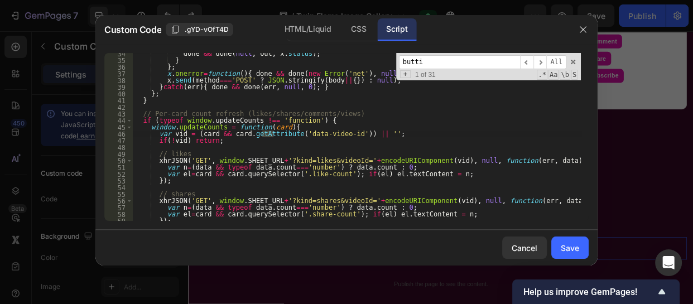
scroll to position [1282, 0]
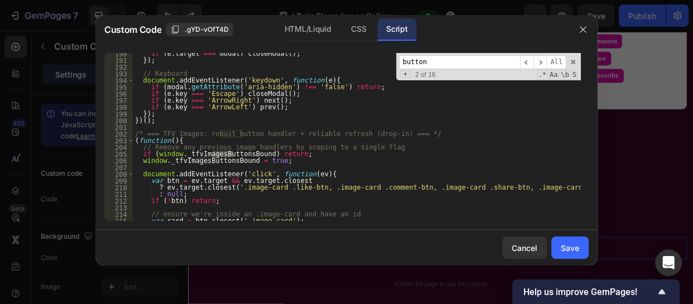
click at [451, 60] on input "button" at bounding box center [459, 62] width 121 height 14
type input "b"
type input "d"
click at [135, 133] on div "if ( e . target === modal ) closeModal ( ) ; }) ; // Keyboard document . addEve…" at bounding box center [357, 140] width 448 height 181
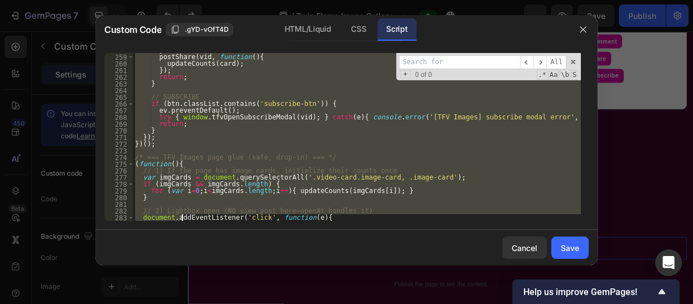
scroll to position [1741, 0]
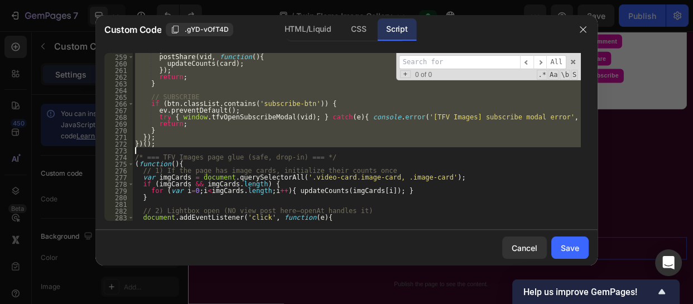
drag, startPoint x: 135, startPoint y: 133, endPoint x: 188, endPoint y: 151, distance: 55.4
click at [188, 151] on div "} postShare ( vid , function ( ) { updateCounts ( card ) ; }) ; return ; } // S…" at bounding box center [357, 137] width 448 height 181
paste textarea ";"
type textarea "});"
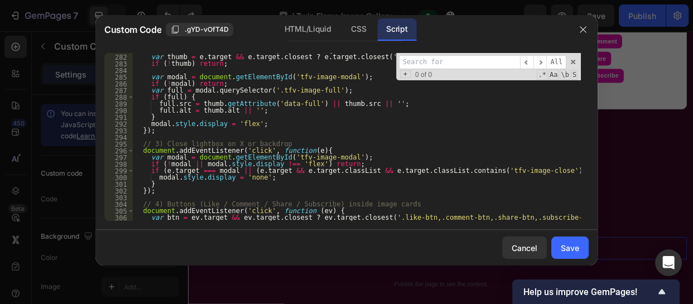
scroll to position [1903, 0]
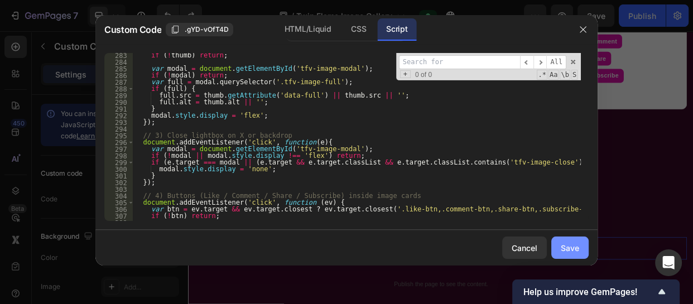
click at [573, 242] on div "Save" at bounding box center [570, 248] width 18 height 12
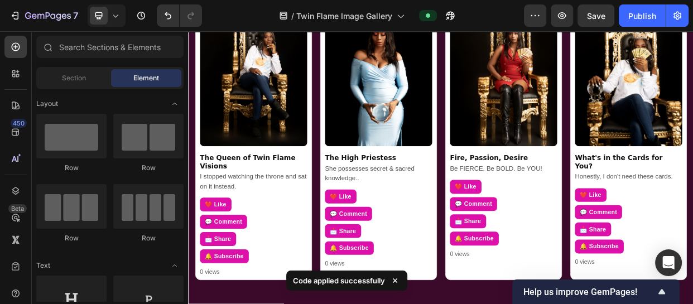
scroll to position [660, 0]
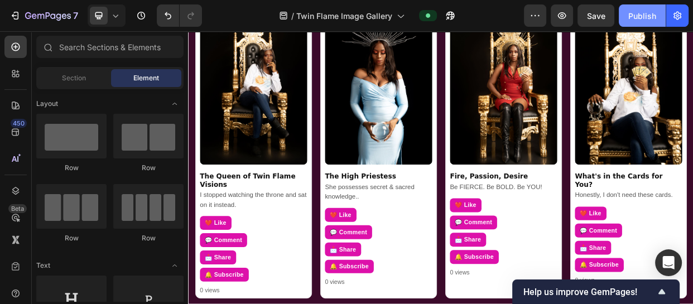
click at [640, 17] on div "Publish" at bounding box center [642, 16] width 28 height 12
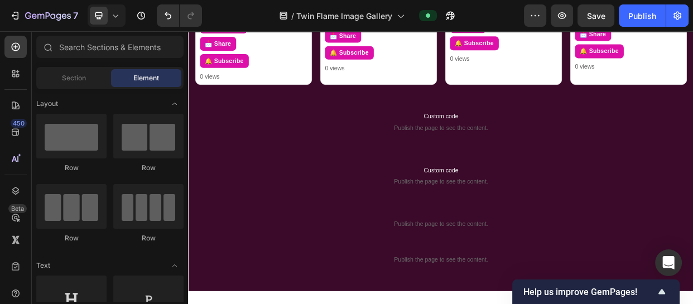
scroll to position [1044, 0]
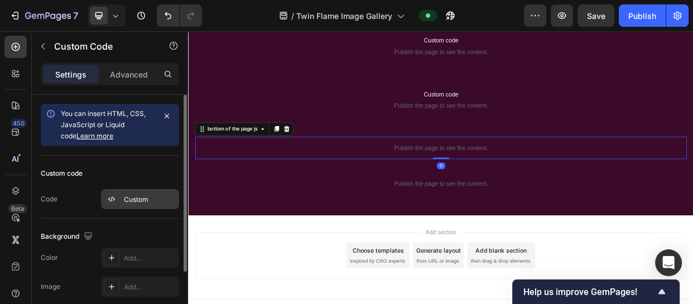
click at [140, 193] on div "Custom" at bounding box center [140, 199] width 78 height 20
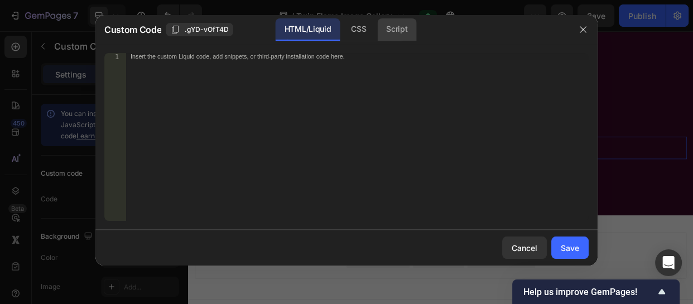
click at [402, 27] on div "Script" at bounding box center [396, 29] width 39 height 22
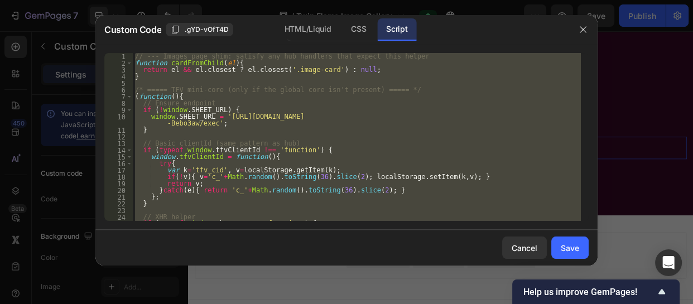
click at [315, 132] on div "// --- Images page shim: satisfy any hub handlers that expect this helper funct…" at bounding box center [357, 137] width 448 height 168
click at [265, 126] on div "// --- Images page shim: satisfy any hub handlers that expect this helper funct…" at bounding box center [357, 137] width 448 height 168
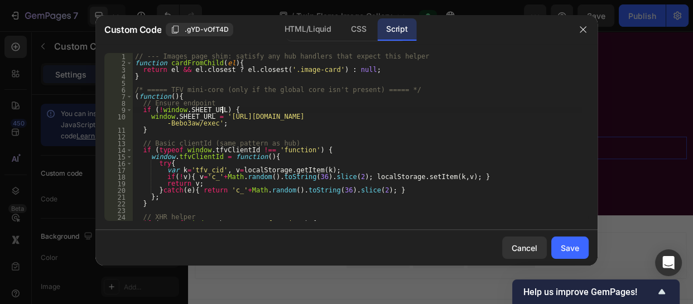
click at [354, 113] on div "// --- Images page shim: satisfy any hub handlers that expect this helper funct…" at bounding box center [357, 143] width 448 height 181
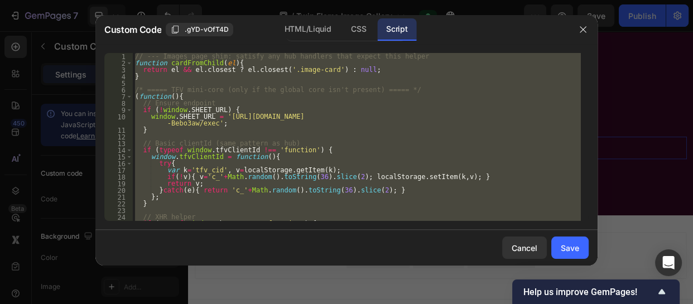
paste textarea
type textarea "})();"
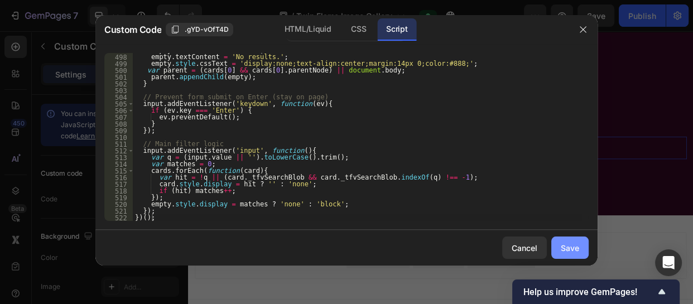
click at [565, 251] on div "Save" at bounding box center [570, 248] width 18 height 12
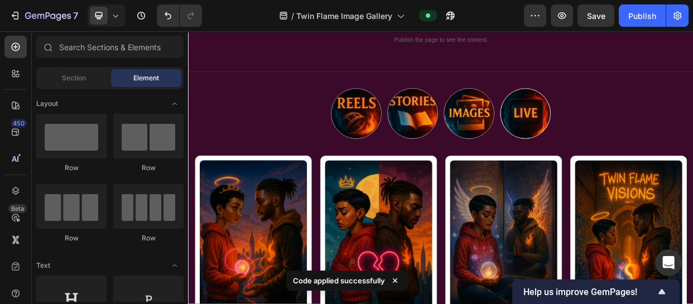
scroll to position [0, 0]
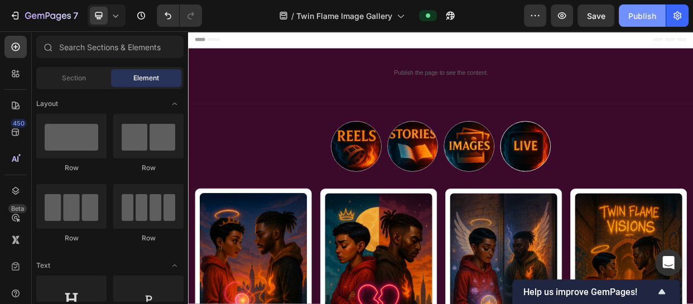
click at [634, 16] on div "Publish" at bounding box center [642, 16] width 28 height 12
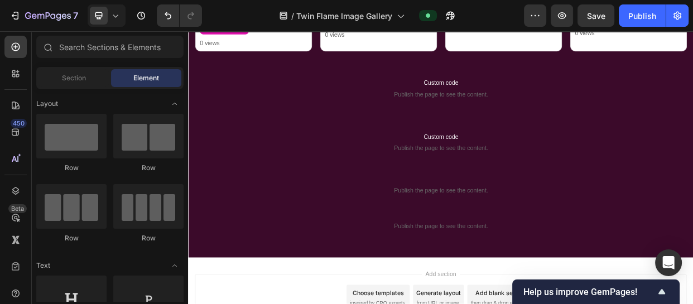
scroll to position [1044, 0]
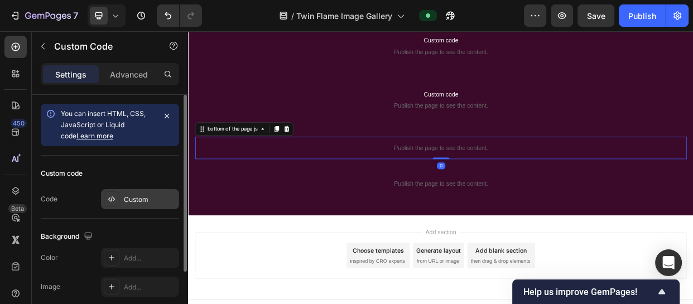
click at [135, 198] on div "Custom" at bounding box center [150, 200] width 52 height 10
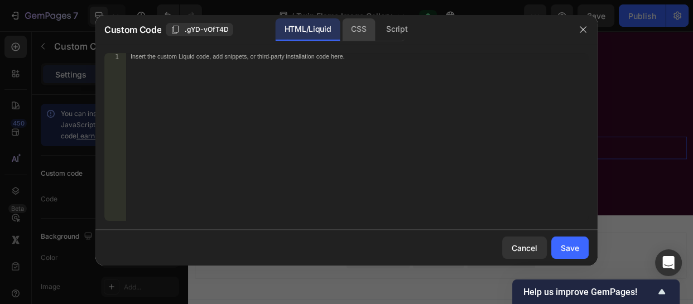
click at [355, 31] on div "CSS" at bounding box center [358, 29] width 33 height 22
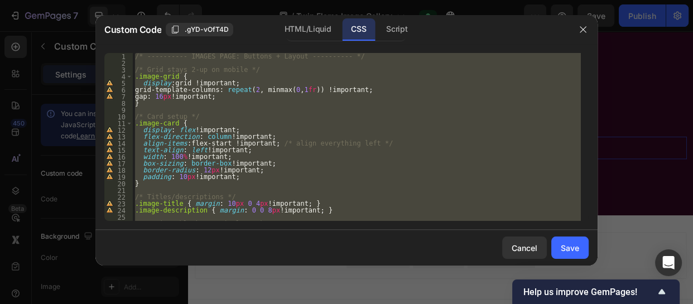
click at [294, 124] on div "/* ---------- IMAGES PAGE: Buttons + Layout ---------- */ /* Grid stays 2-up on…" at bounding box center [357, 137] width 448 height 168
click at [305, 151] on div "/* ---------- IMAGES PAGE: Buttons + Layout ---------- */ /* Grid stays 2-up on…" at bounding box center [357, 137] width 448 height 168
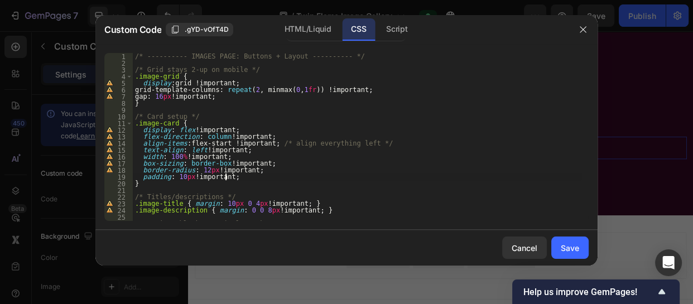
click at [294, 176] on div "/* ---------- IMAGES PAGE: Buttons + Layout ---------- */ /* Grid stays 2-up on…" at bounding box center [357, 143] width 448 height 181
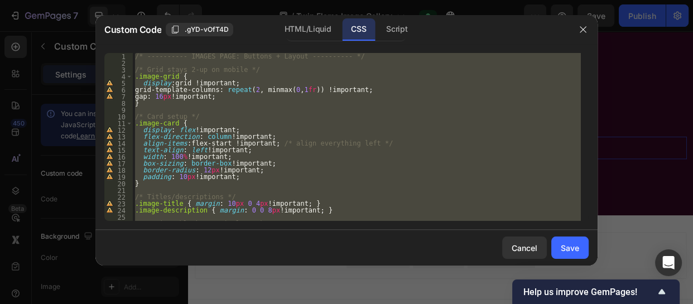
paste textarea
type textarea ".video-card .video-actions{ margin-bottom:6px !important; }"
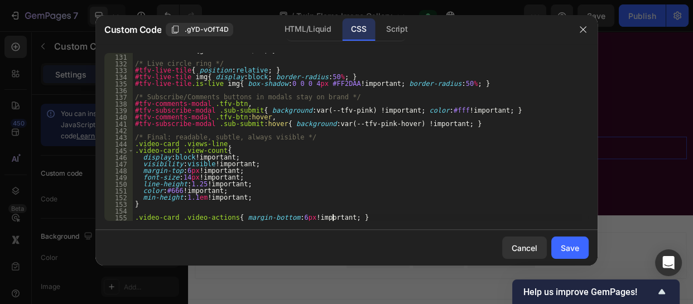
scroll to position [910, 0]
click at [565, 248] on div "Save" at bounding box center [570, 248] width 18 height 12
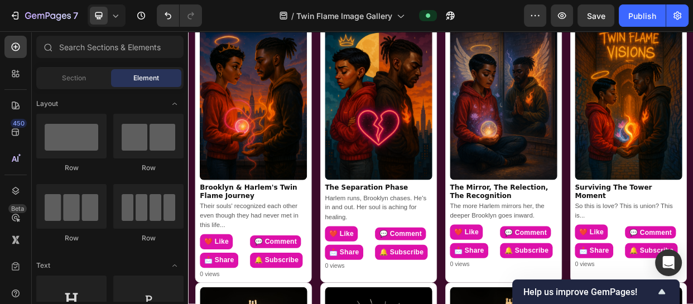
scroll to position [227, 0]
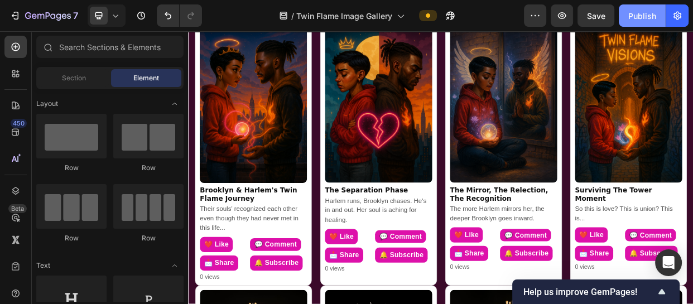
click at [641, 13] on div "Publish" at bounding box center [642, 16] width 28 height 12
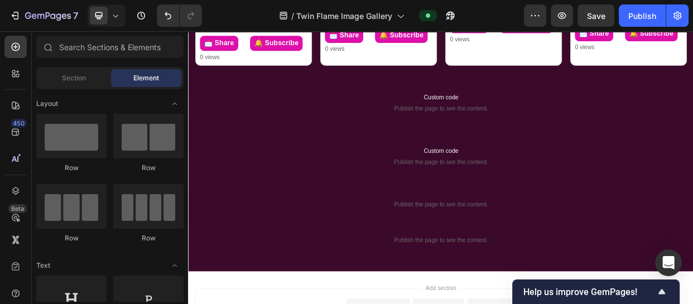
scroll to position [941, 0]
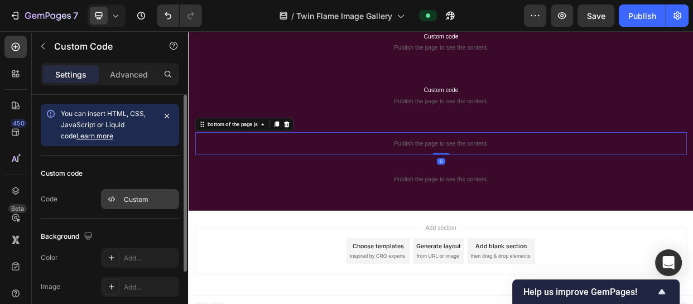
click at [136, 195] on div "Custom" at bounding box center [150, 200] width 52 height 10
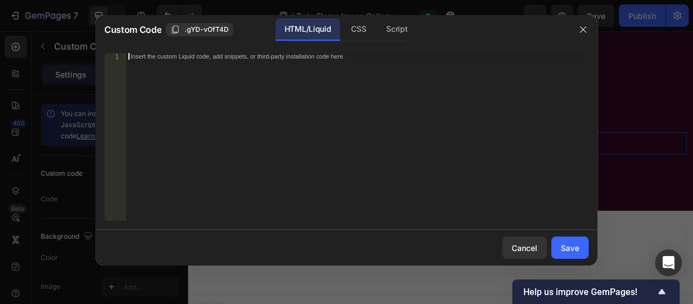
click at [238, 62] on div "Insert the custom Liquid code, add snippets, or third-party installation code h…" at bounding box center [357, 143] width 463 height 181
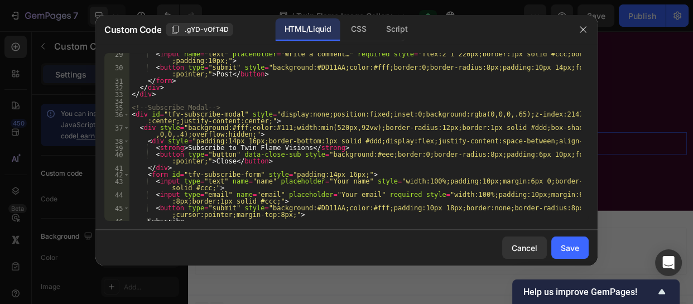
scroll to position [260, 0]
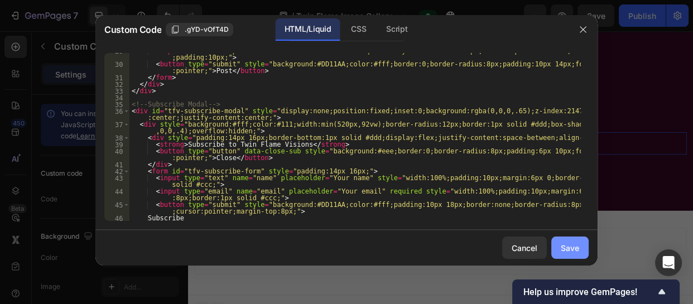
click at [569, 245] on div "Save" at bounding box center [570, 248] width 18 height 12
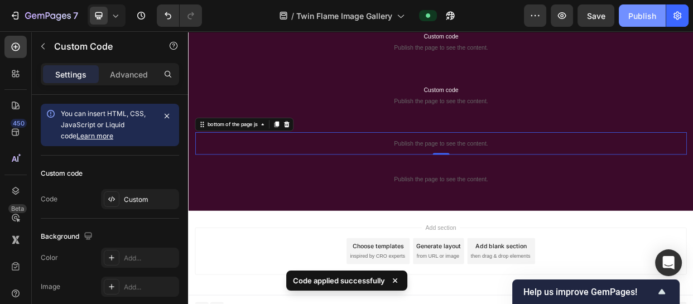
click at [631, 22] on button "Publish" at bounding box center [642, 15] width 47 height 22
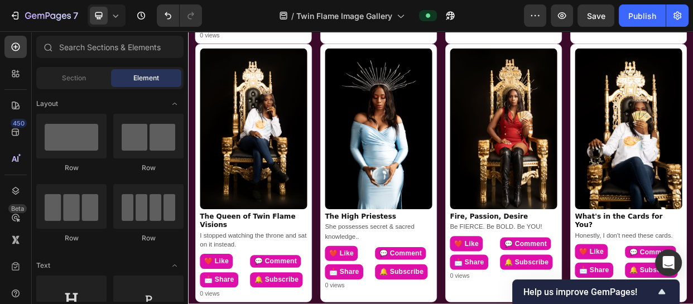
scroll to position [525, 0]
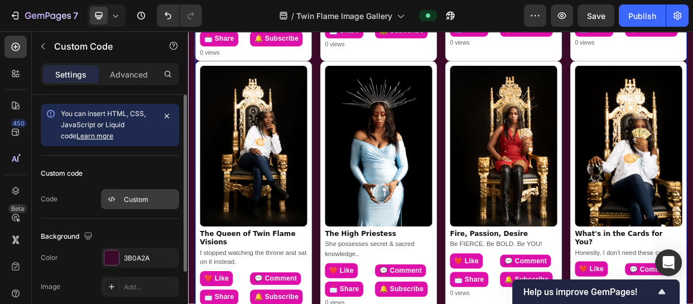
click at [137, 196] on div "Custom" at bounding box center [150, 200] width 52 height 10
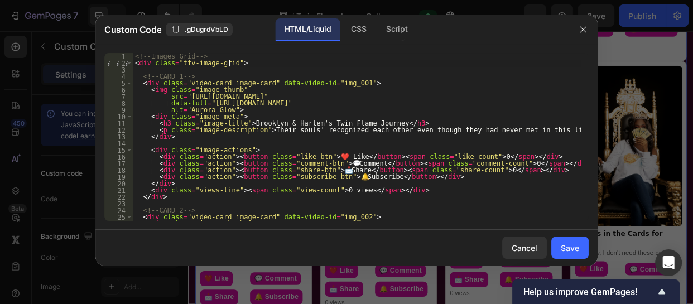
click at [307, 63] on div "<!-- Images Grid --> < div class = "tfv-image-grid" > <!-- CARD 1 --> < div cla…" at bounding box center [357, 143] width 448 height 181
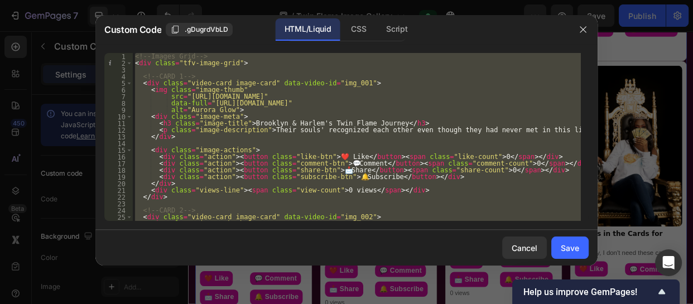
click at [325, 124] on div "<!-- Images Grid --> < div class = "tfv-image-grid" > <!-- CARD 1 --> < div cla…" at bounding box center [357, 137] width 448 height 168
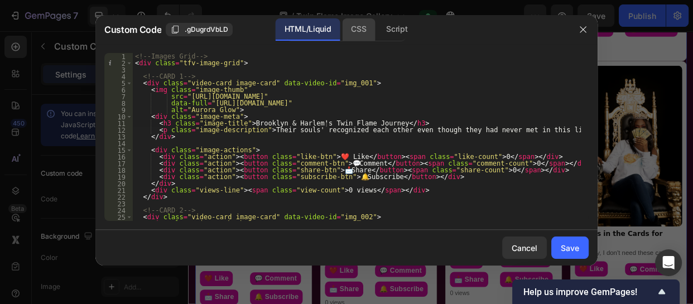
click at [363, 27] on div "CSS" at bounding box center [358, 29] width 33 height 22
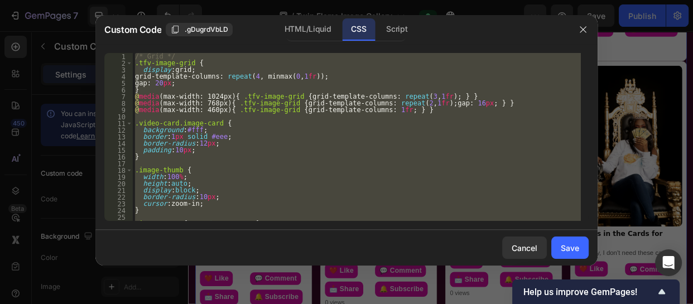
click at [278, 189] on div "/* Grid */ .tfv-image-grid { display : grid ; grid-template-columns : repeat ( …" at bounding box center [357, 137] width 448 height 168
click at [318, 176] on div "/* Grid */ .tfv-image-grid { display : grid ; grid-template-columns : repeat ( …" at bounding box center [357, 137] width 448 height 168
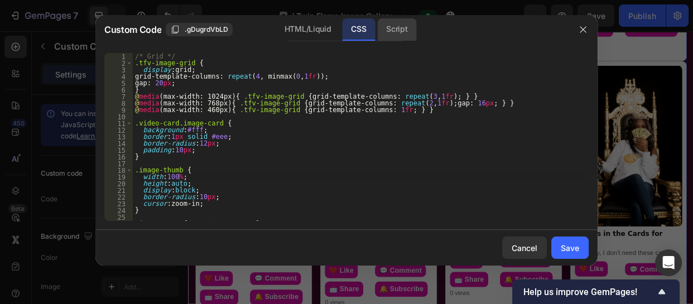
click at [391, 30] on div "Script" at bounding box center [396, 29] width 39 height 22
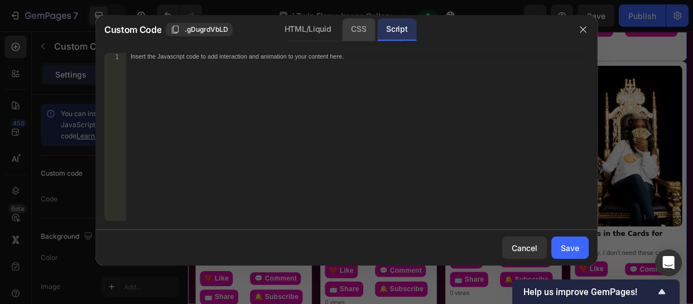
click at [350, 28] on div "CSS" at bounding box center [358, 29] width 33 height 22
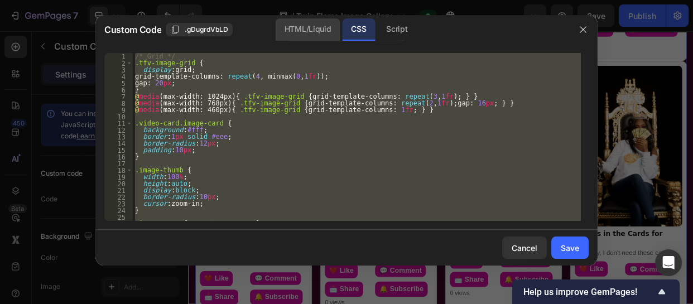
click at [304, 28] on div "HTML/Liquid" at bounding box center [308, 29] width 64 height 22
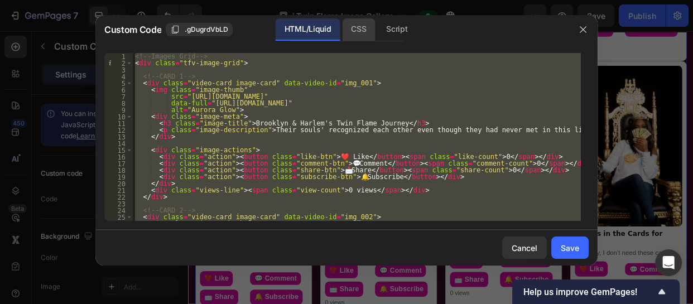
click at [354, 27] on div "CSS" at bounding box center [358, 29] width 33 height 22
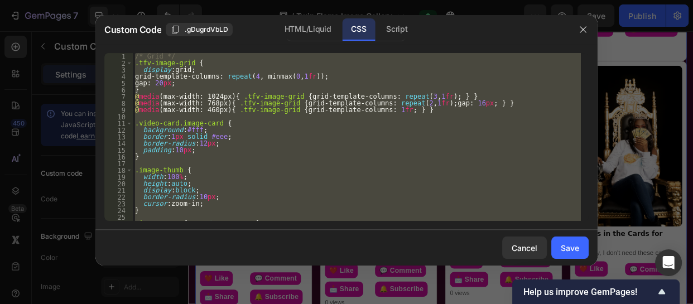
click at [293, 227] on div "width:100%; 1 2 3 4 5 6 7 8 9 10 11 12 13 14 15 16 17 18 19 20 21 22 23 24 25 2…" at bounding box center [346, 137] width 502 height 186
click at [273, 170] on div "/* Grid */ .tfv-image-grid { display : grid ; grid-template-columns : repeat ( …" at bounding box center [357, 137] width 448 height 168
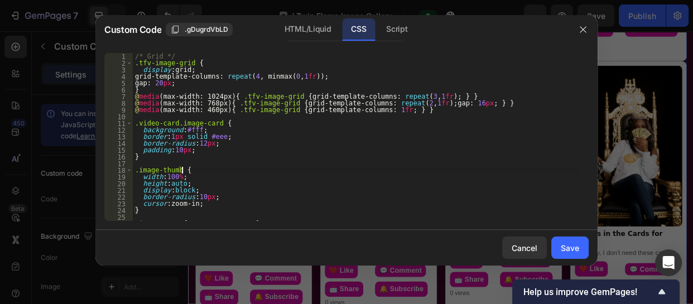
type textarea "}"
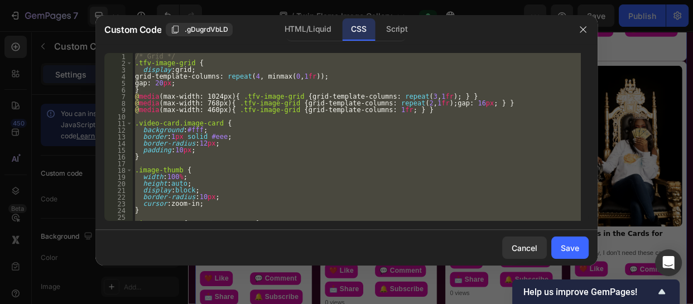
paste textarea
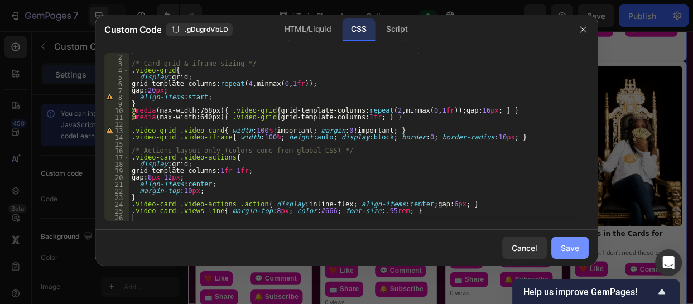
click at [570, 246] on div "Save" at bounding box center [570, 248] width 18 height 12
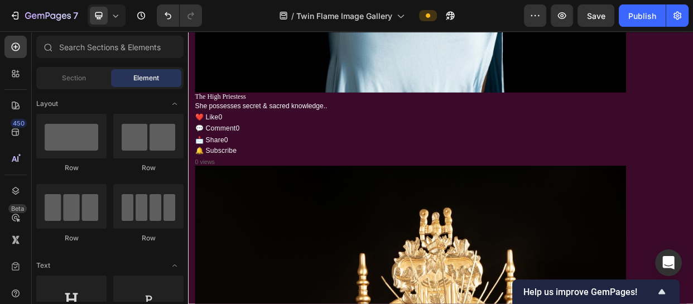
scroll to position [5771, 0]
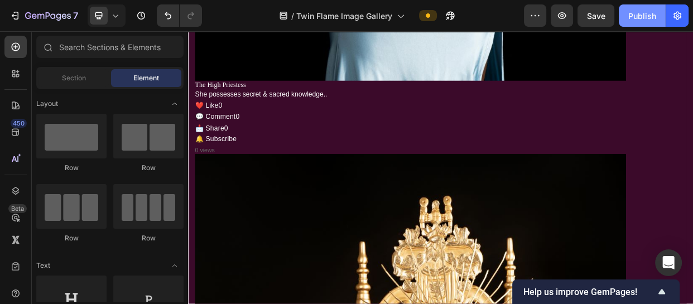
click at [641, 18] on div "Publish" at bounding box center [642, 16] width 28 height 12
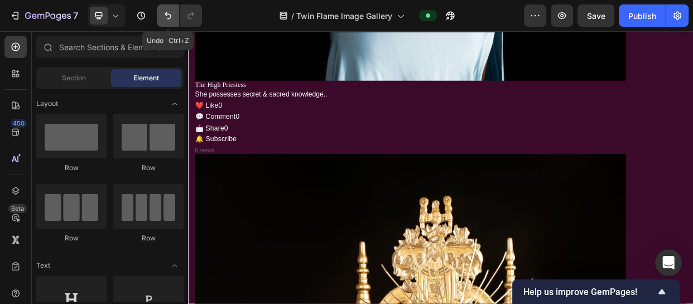
click at [165, 18] on icon "Undo/Redo" at bounding box center [167, 15] width 11 height 11
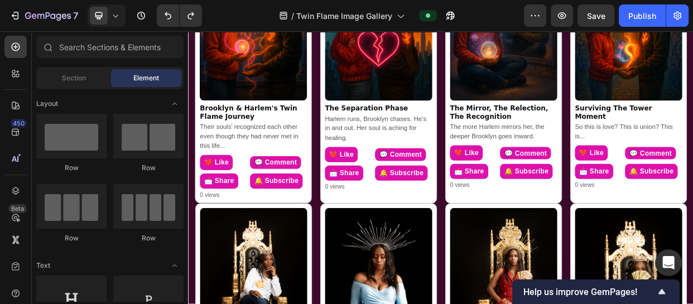
scroll to position [350, 0]
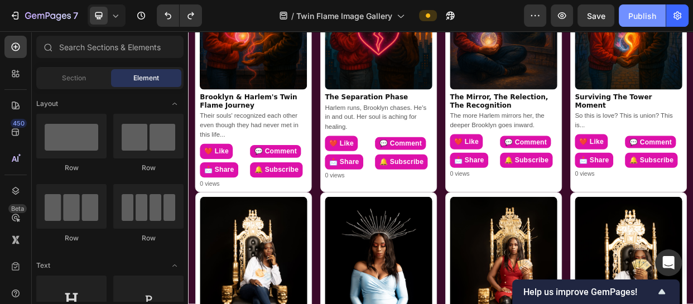
click at [642, 16] on div "Publish" at bounding box center [642, 16] width 28 height 12
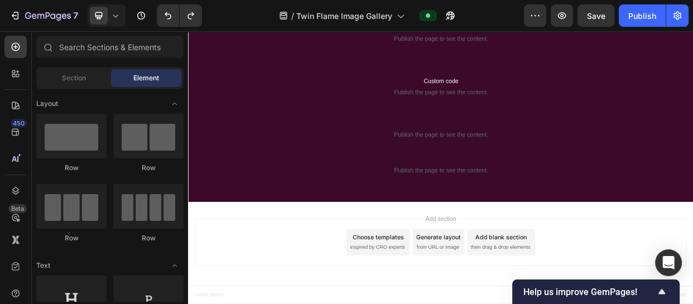
scroll to position [960, 0]
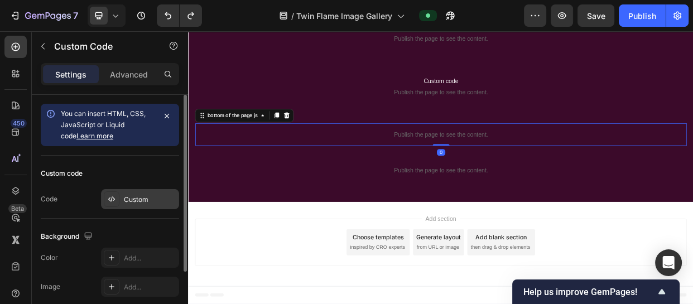
click at [138, 202] on div "Custom" at bounding box center [150, 200] width 52 height 10
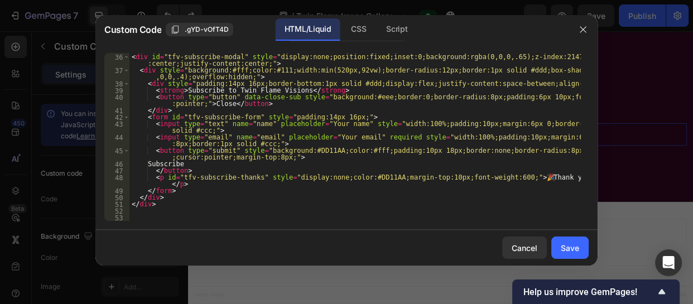
scroll to position [314, 0]
click at [526, 247] on div "Cancel" at bounding box center [525, 248] width 26 height 12
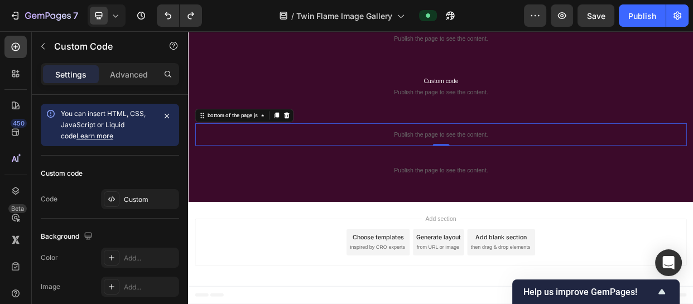
click at [463, 171] on p "Publish the page to see the content." at bounding box center [523, 169] width 652 height 12
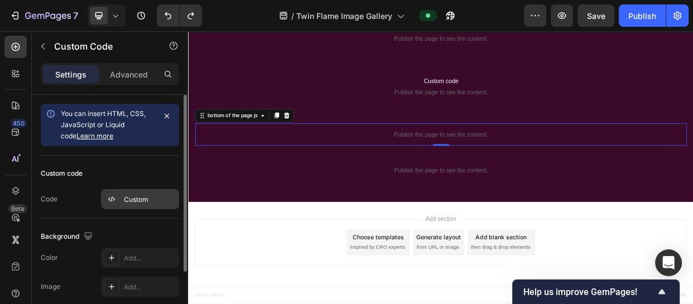
click at [157, 198] on div "Custom" at bounding box center [150, 200] width 52 height 10
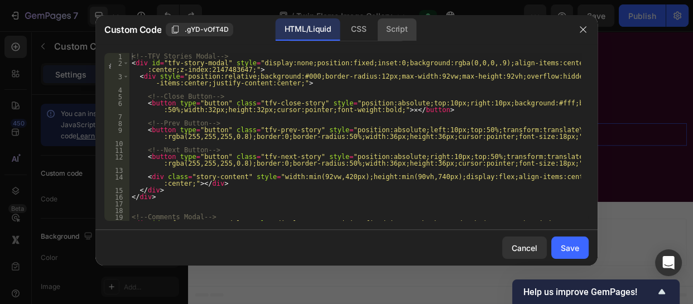
click at [413, 33] on div "Script" at bounding box center [396, 29] width 39 height 22
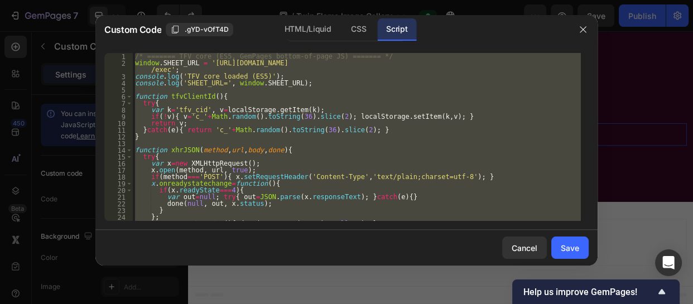
click at [494, 172] on div "/* ======= TFV core (ES5, GemPages bottom-of-page JS) ======= */ window . SHEET…" at bounding box center [357, 137] width 448 height 168
type textarea "x.open(method, url, true);"
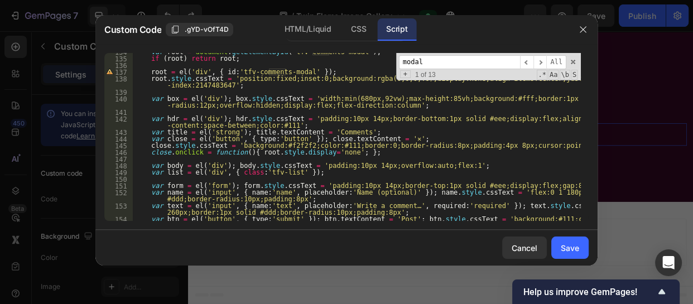
scroll to position [928, 0]
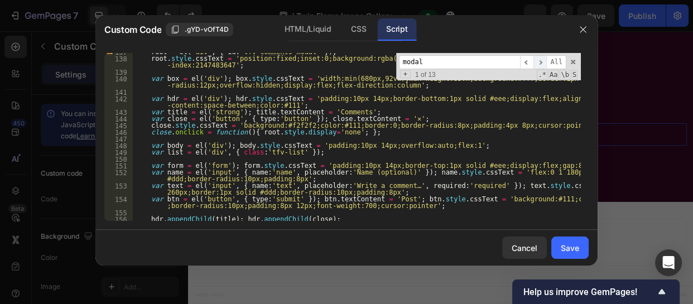
type input "modal"
click at [540, 61] on span "​" at bounding box center [540, 62] width 13 height 14
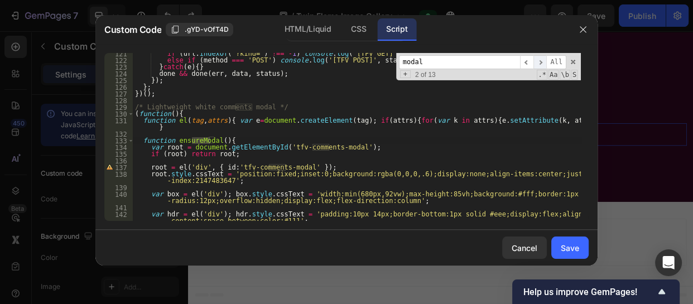
click at [540, 61] on span "​" at bounding box center [540, 62] width 13 height 14
click at [530, 61] on span "​" at bounding box center [526, 62] width 13 height 14
click at [542, 63] on span "​" at bounding box center [540, 62] width 13 height 14
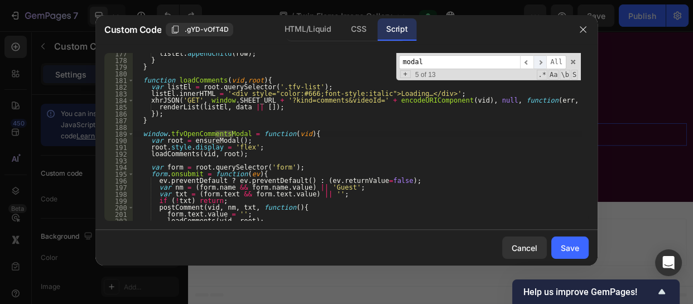
scroll to position [1235, 0]
click at [542, 63] on span "​" at bounding box center [540, 62] width 13 height 14
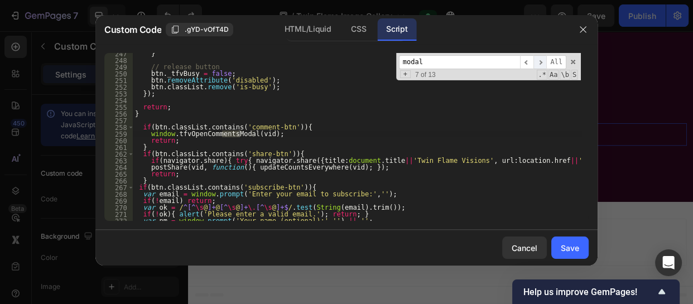
click at [542, 63] on span "​" at bounding box center [540, 62] width 13 height 14
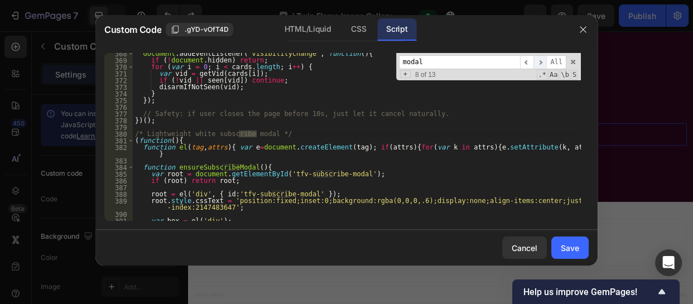
scroll to position [2514, 0]
click at [346, 165] on div "document . addEventListener ( 'visibilitychange' , function ( ) { if ( ! docume…" at bounding box center [357, 144] width 448 height 188
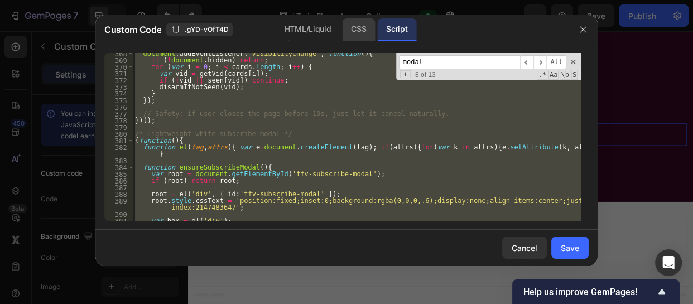
click at [362, 22] on div "CSS" at bounding box center [358, 29] width 33 height 22
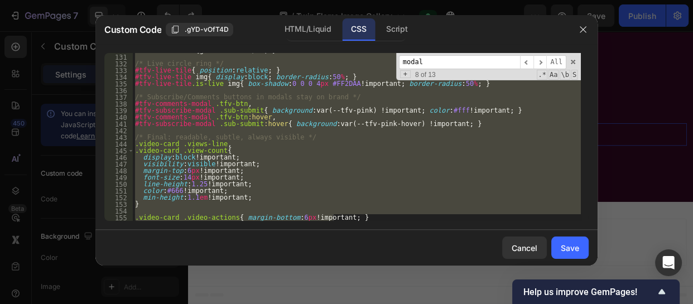
scroll to position [910, 0]
click at [301, 192] on div "#tfv-no-results { grid-column : 1 / -1 ; } /* Live circle ring */ #tfv-live-til…" at bounding box center [357, 137] width 448 height 168
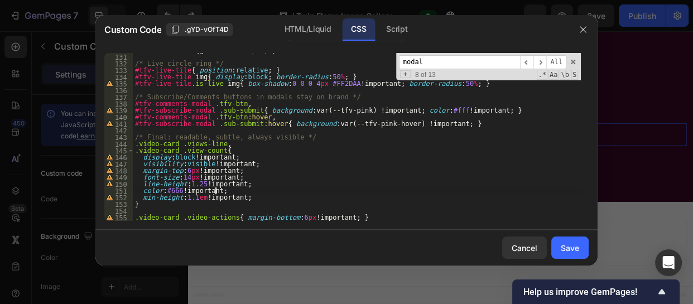
type textarea ".video-card .video-actions{ margin-bottom:6px !important; }"
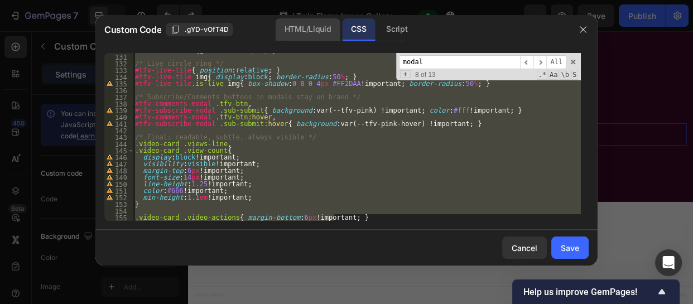
click at [321, 25] on div "HTML/Liquid" at bounding box center [308, 29] width 64 height 22
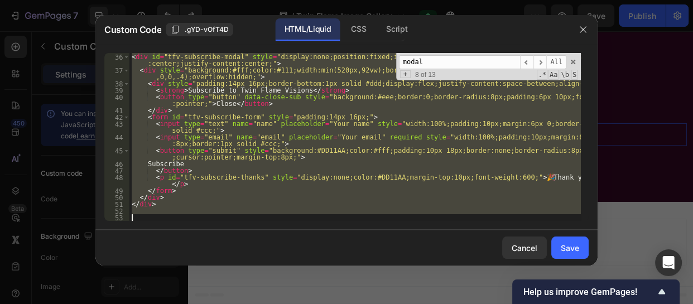
click at [329, 157] on div "<!-- Subscribe Modal --> < div id = "tfv-subscribe-modal" style = "display:none…" at bounding box center [354, 137] width 451 height 168
type textarea "<button type="submit" style="background:#DD11AA;color:#fff;padding:10px 18px;bo…"
click at [513, 250] on div "Cancel" at bounding box center [525, 248] width 26 height 12
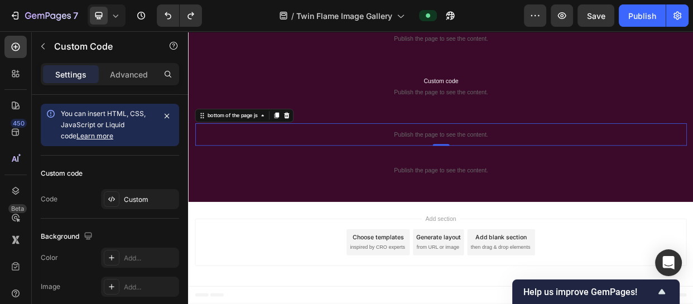
scroll to position [645, 0]
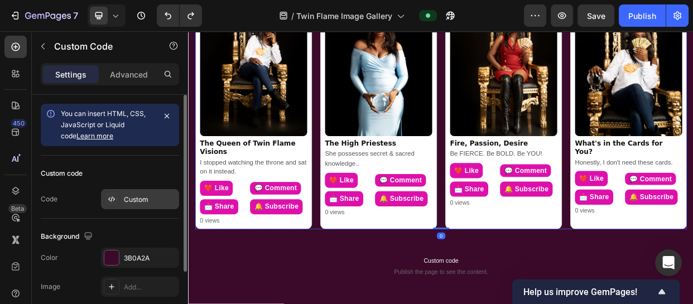
click at [146, 199] on div "Custom" at bounding box center [150, 200] width 52 height 10
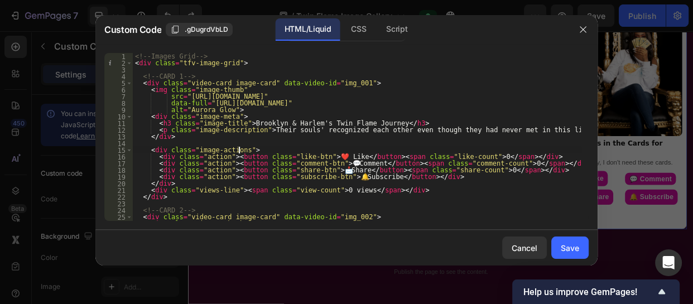
click at [284, 151] on div "<!-- Images Grid --> < div class = "tfv-image-grid" > <!-- CARD 1 --> < div cla…" at bounding box center [357, 143] width 448 height 181
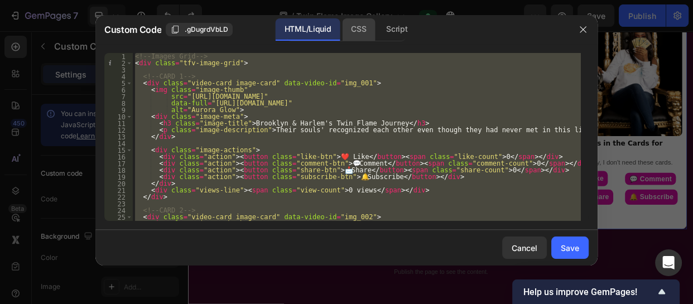
click at [359, 21] on div "CSS" at bounding box center [358, 29] width 33 height 22
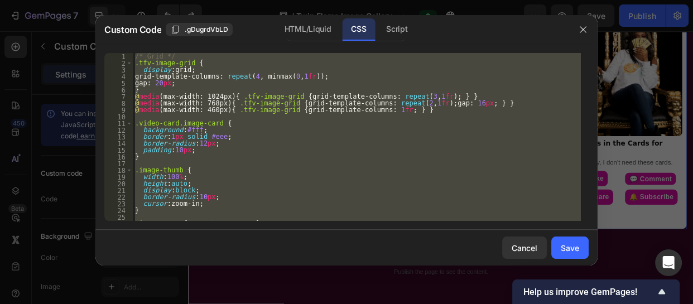
type textarea "}"
click at [308, 163] on div "/* Grid */ .tfv-image-grid { display : grid ; grid-template-columns : repeat ( …" at bounding box center [357, 137] width 448 height 168
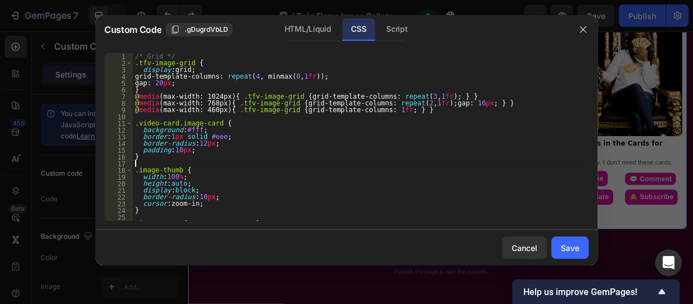
type textarea "}"
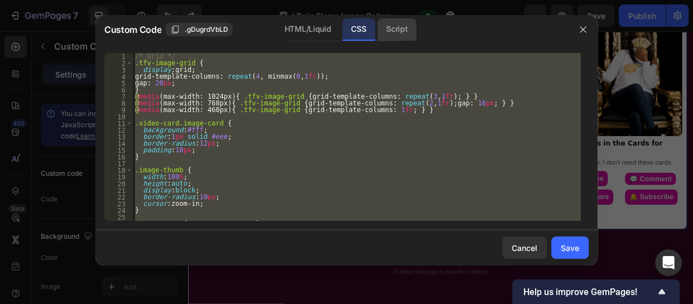
click at [391, 26] on div "Script" at bounding box center [396, 29] width 39 height 22
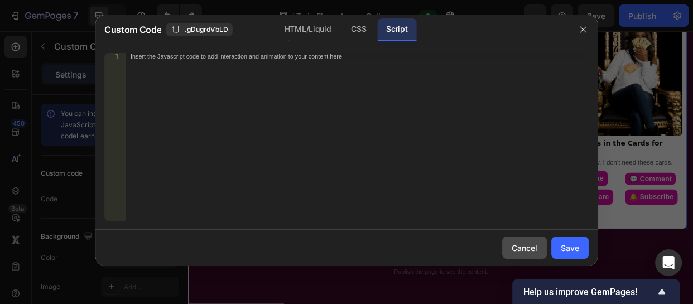
click at [522, 248] on div "Cancel" at bounding box center [525, 248] width 26 height 12
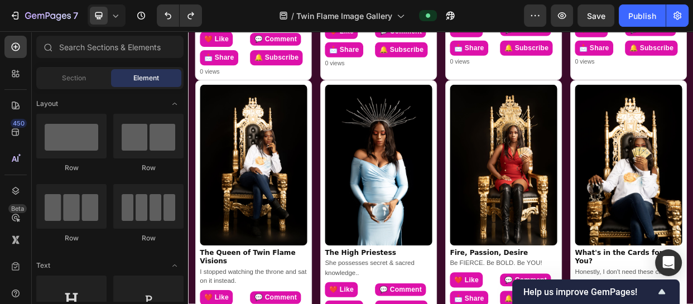
scroll to position [504, 0]
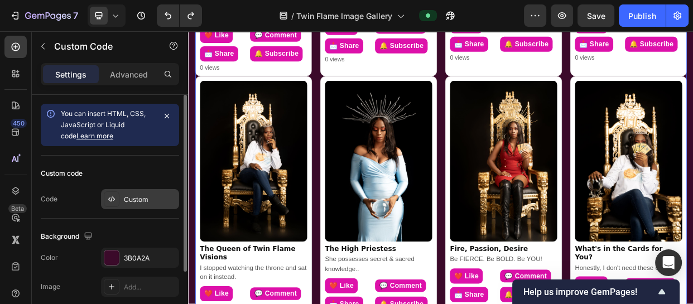
click at [136, 198] on div "Custom" at bounding box center [150, 200] width 52 height 10
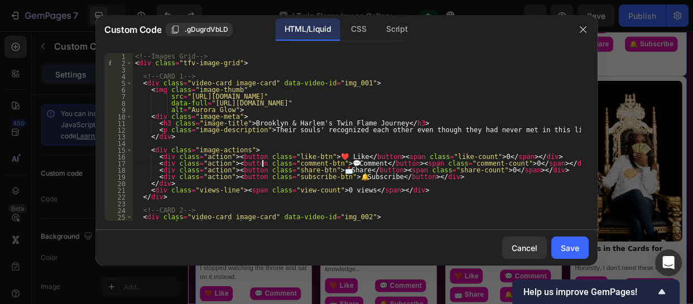
click at [261, 166] on div "<!-- Images Grid --> < div class = "tfv-image-grid" > <!-- CARD 1 --> < div cla…" at bounding box center [357, 143] width 448 height 181
type textarea "</div>"
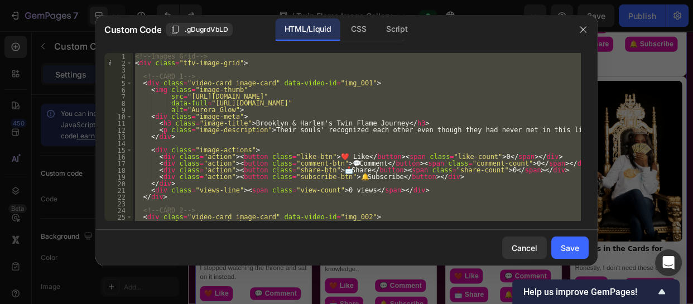
paste textarea
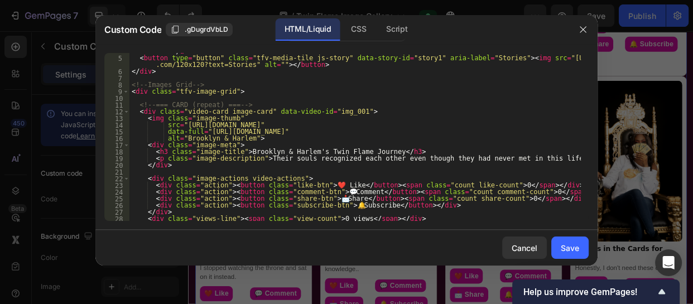
scroll to position [44, 0]
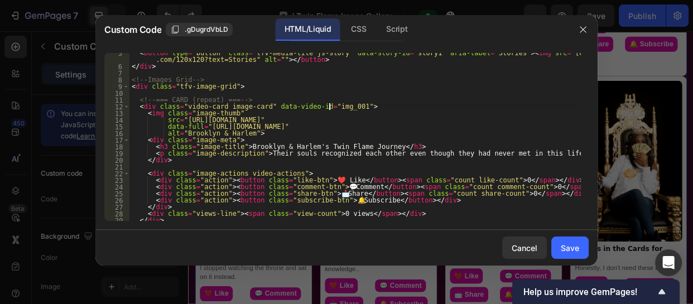
click at [328, 109] on div "< button type = "button" class = "tfv-media-tile js-story" data-story-id = "sto…" at bounding box center [354, 144] width 451 height 188
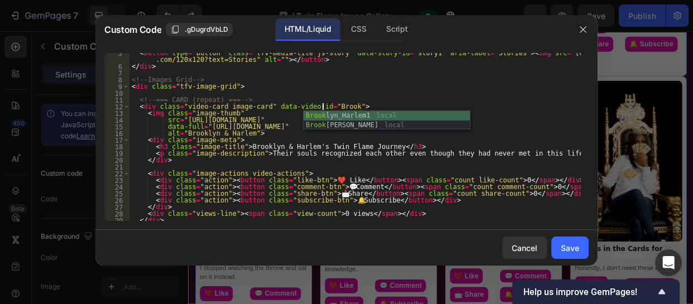
scroll to position [0, 16]
click at [340, 117] on div "Brook lyn_Harlem1 local Brook lyn local" at bounding box center [387, 130] width 166 height 38
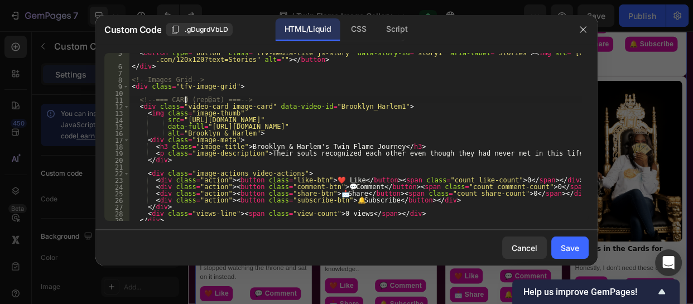
click at [185, 99] on div "< button type = "button" class = "tfv-media-tile js-story" data-story-id = "sto…" at bounding box center [354, 144] width 451 height 188
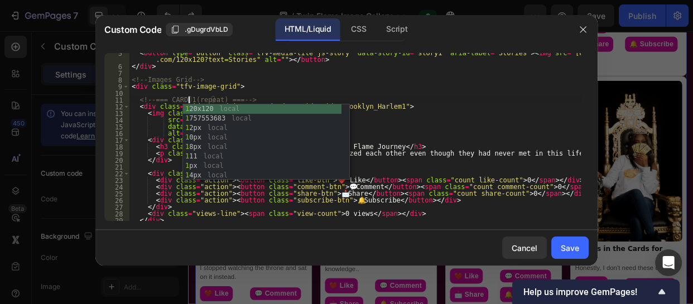
scroll to position [0, 4]
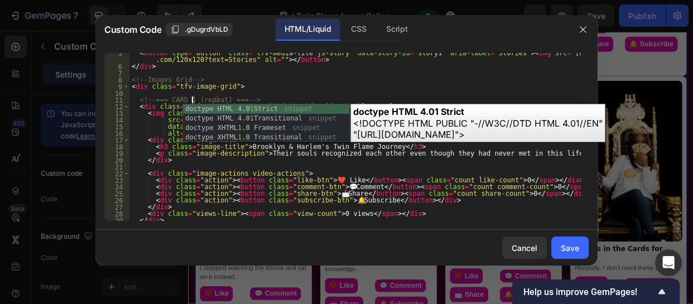
click at [239, 185] on div "< button type = "button" class = "tfv-media-tile js-story" data-story-id = "sto…" at bounding box center [354, 144] width 451 height 188
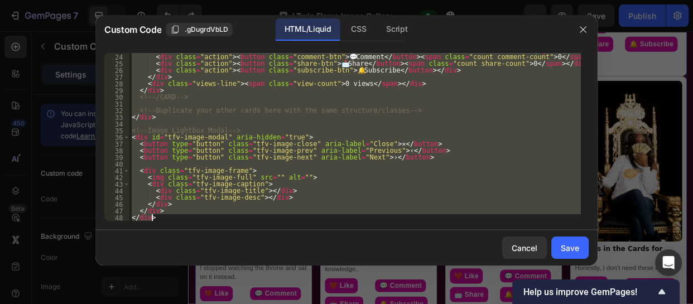
scroll to position [194, 0]
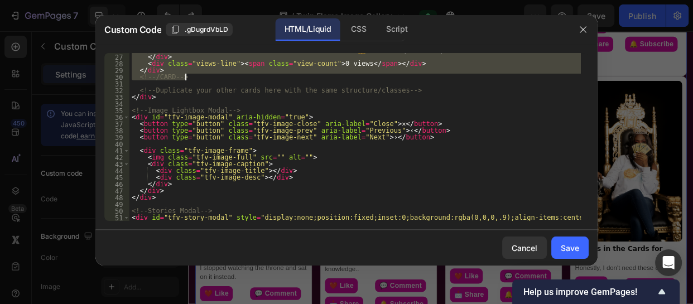
drag, startPoint x: 138, startPoint y: 102, endPoint x: 230, endPoint y: 79, distance: 94.9
click at [230, 79] on div "< div class = "action" > < button class = "subscribe-btn" > 🔔 Subscribe </ butt…" at bounding box center [354, 141] width 451 height 188
click at [230, 79] on div "< div class = "action" > < button class = "subscribe-btn" > 🔔 Subscribe </ butt…" at bounding box center [354, 137] width 451 height 168
type textarea "<!-- /CARD -->"
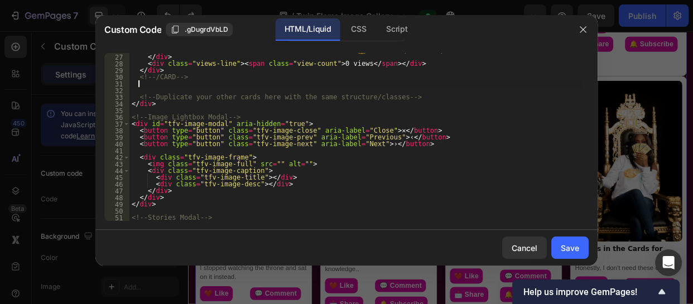
scroll to position [0, 0]
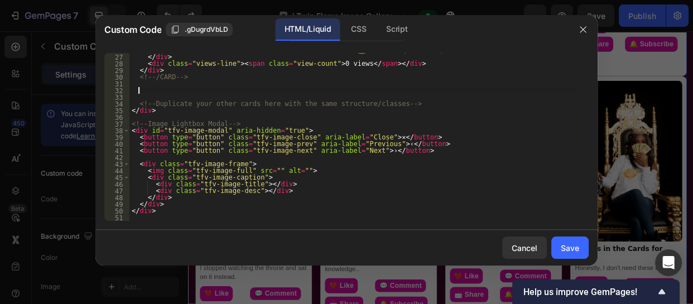
paste textarea "<!-- /CARD -->"
type textarea "<!-- /CARD -->"
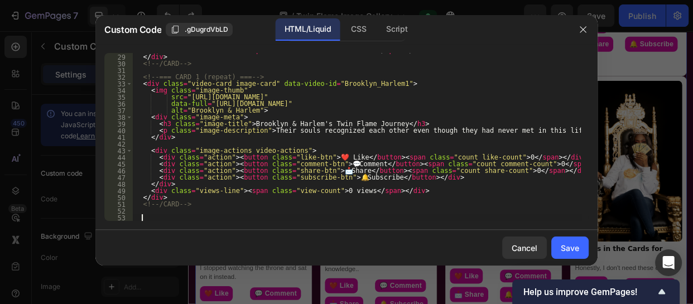
scroll to position [206, 0]
paste textarea "<!-- /CARD -->"
type textarea "<!-- /CARD -->"
paste textarea "<!-- /CARD -->"
type textarea "<!-- /CARD -->"
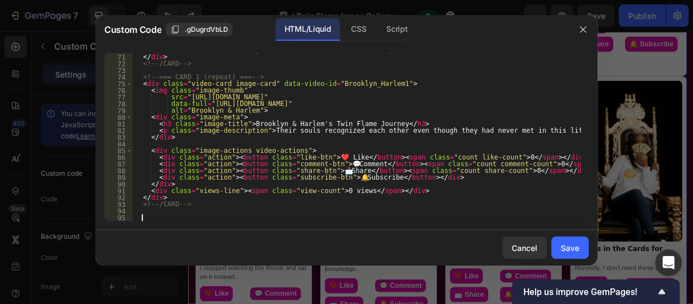
paste textarea "<!-- /CARD -->"
type textarea "<!-- /CARD -->"
paste textarea "<!-- /CARD -->"
type textarea "<!-- /CARD -->"
paste textarea "<!-- /CARD -->"
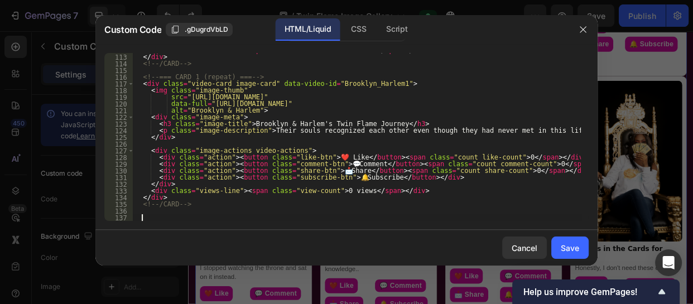
type textarea "<!-- /CARD -->"
paste textarea "<!-- /CARD -->"
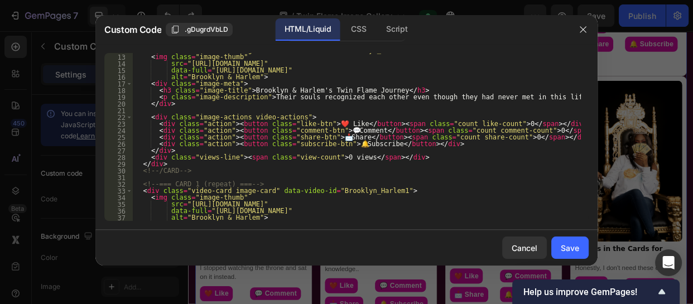
scroll to position [101, 0]
click at [191, 182] on div "< img class = "image-thumb" src = "https://cdn.shopify.com/s/files/1/0728/7173/…" at bounding box center [357, 142] width 448 height 181
click at [364, 188] on div "< img class = "image-thumb" src = "https://cdn.shopify.com/s/files/1/0728/7173/…" at bounding box center [357, 142] width 448 height 181
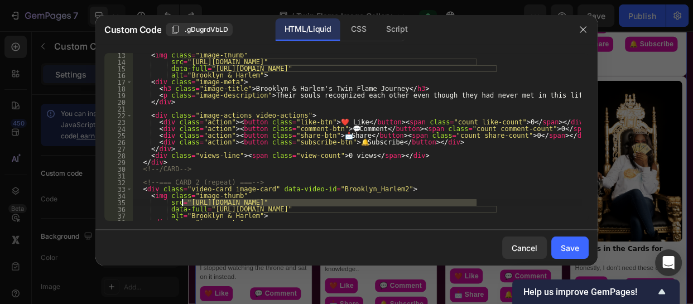
drag, startPoint x: 478, startPoint y: 205, endPoint x: 181, endPoint y: 204, distance: 296.3
click at [181, 204] on div "< img class = "image-thumb" src = "https://cdn.shopify.com/s/files/1/0728/7173/…" at bounding box center [357, 142] width 448 height 181
paste textarea "2.png?v=1757553684"
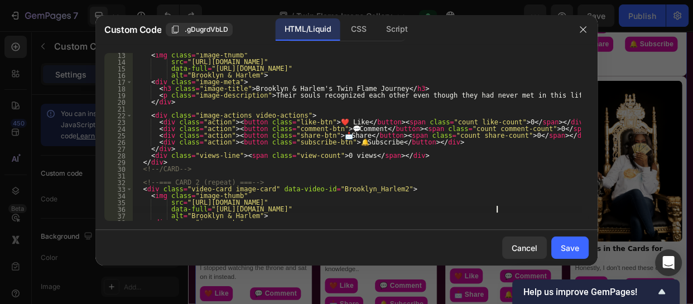
click at [496, 208] on div "< img class = "image-thumb" src = "https://cdn.shopify.com/s/files/1/0728/7173/…" at bounding box center [357, 142] width 448 height 181
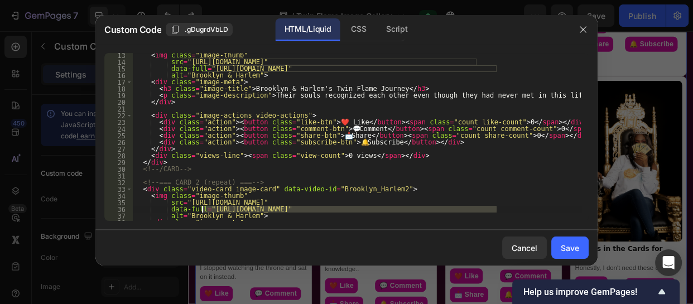
drag, startPoint x: 496, startPoint y: 208, endPoint x: 203, endPoint y: 210, distance: 293.0
click at [203, 210] on div "< img class = "image-thumb" src = "https://cdn.shopify.com/s/files/1/0728/7173/…" at bounding box center [357, 142] width 448 height 181
paste textarea "2.png?v=1757553684"
type textarea "data-full="https://cdn.shopify.com/s/files/1/0728/7173/9650/files/Brooklyn_Harl…"
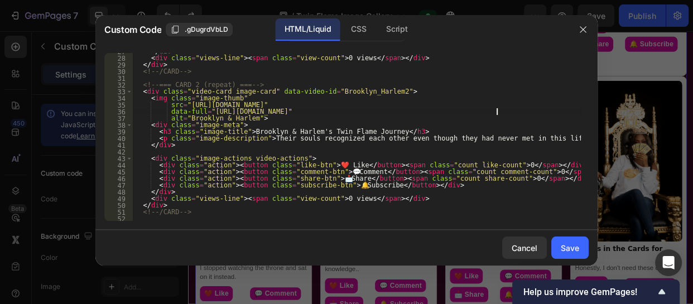
scroll to position [223, 0]
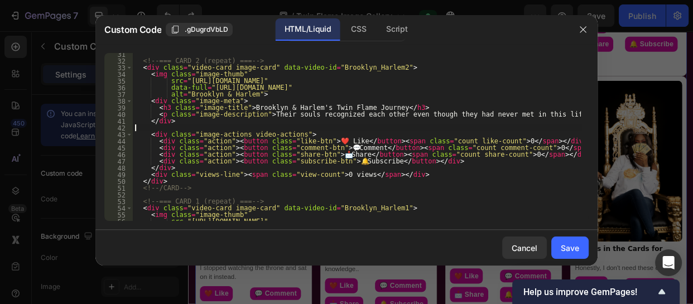
click at [378, 128] on div "<!-- === CARD 2 (repeat) === --> < div class = "video-card image-card" data-vid…" at bounding box center [357, 141] width 448 height 181
click at [361, 109] on div "<!-- === CARD 2 (repeat) === --> < div class = "video-card image-card" data-vid…" at bounding box center [357, 141] width 448 height 181
drag, startPoint x: 361, startPoint y: 109, endPoint x: 236, endPoint y: 108, distance: 125.6
click at [236, 108] on div "<!-- === CARD 2 (repeat) === --> < div class = "video-card image-card" data-vid…" at bounding box center [357, 141] width 448 height 181
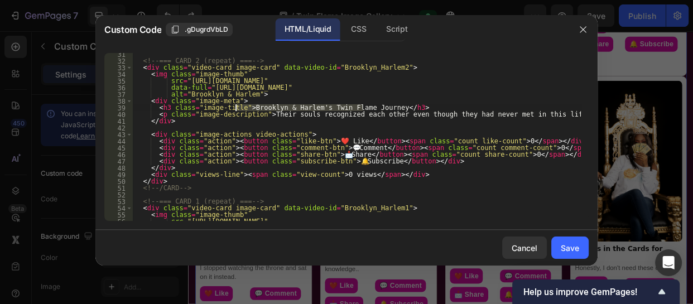
paste textarea "The Separation Phase"
click at [514, 116] on div "<!-- === CARD 2 (repeat) === --> < div class = "video-card image-card" data-vid…" at bounding box center [357, 141] width 448 height 181
click at [520, 115] on div "<!-- === CARD 2 (repeat) === --> < div class = "video-card image-card" data-vid…" at bounding box center [357, 141] width 448 height 181
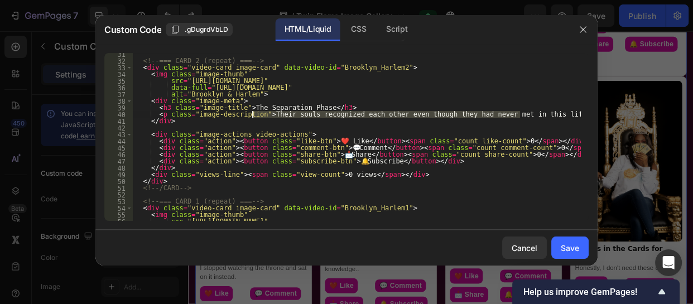
drag, startPoint x: 520, startPoint y: 115, endPoint x: 251, endPoint y: 114, distance: 269.0
click at [251, 114] on div "<!-- === CARD 2 (repeat) === --> < div class = "video-card image-card" data-vid…" at bounding box center [357, 141] width 448 height 181
paste textarea "Harlem runs, Brooklyn chases. He's in and out. Her soul is aching for healing"
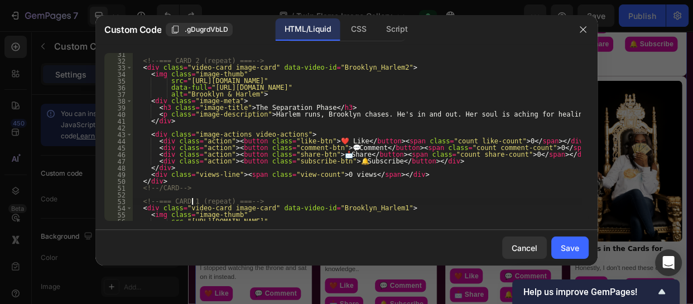
click at [191, 201] on div "<!-- === CARD 2 (repeat) === --> < div class = "video-card image-card" data-vid…" at bounding box center [357, 141] width 448 height 181
click at [391, 208] on div "<!-- === CARD 2 (repeat) === --> < div class = "video-card image-card" data-vid…" at bounding box center [357, 141] width 448 height 181
click at [362, 207] on div "<!-- === CARD 2 (repeat) === --> < div class = "video-card image-card" data-vid…" at bounding box center [357, 141] width 448 height 181
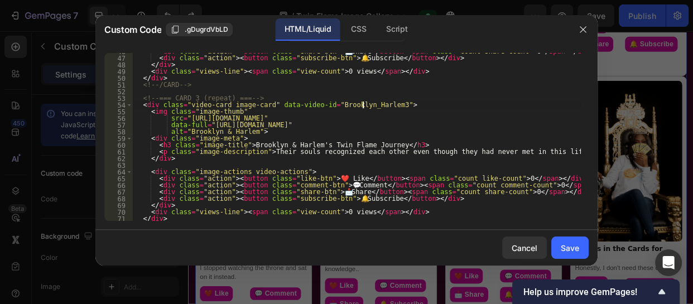
scroll to position [345, 0]
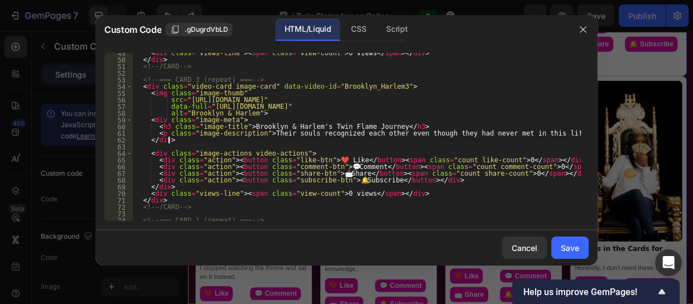
click at [355, 139] on div "< div class = "views-line" > < span class = "view-count" > 0 views </ span > </…" at bounding box center [357, 140] width 448 height 181
click at [362, 127] on div "< div class = "views-line" > < span class = "view-count" > 0 views </ span > </…" at bounding box center [357, 140] width 448 height 181
drag, startPoint x: 362, startPoint y: 127, endPoint x: 236, endPoint y: 124, distance: 125.6
click at [236, 124] on div "< div class = "views-line" > < span class = "view-count" > 0 views </ span > </…" at bounding box center [357, 140] width 448 height 181
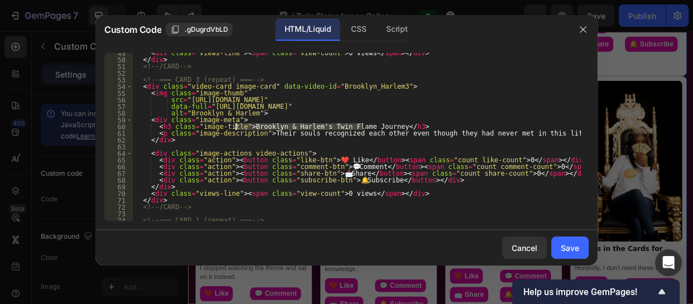
paste textarea "The Mirror, The Reflection, The Recognition"
type textarea "<h3 class="image-title">The Mirror, The Reflection, The Recognition</h3>"
click at [379, 150] on div "< div class = "views-line" > < span class = "view-count" > 0 views </ span > </…" at bounding box center [357, 140] width 448 height 181
click at [519, 136] on div "< div class = "views-line" > < span class = "view-count" > 0 views </ span > </…" at bounding box center [357, 140] width 448 height 181
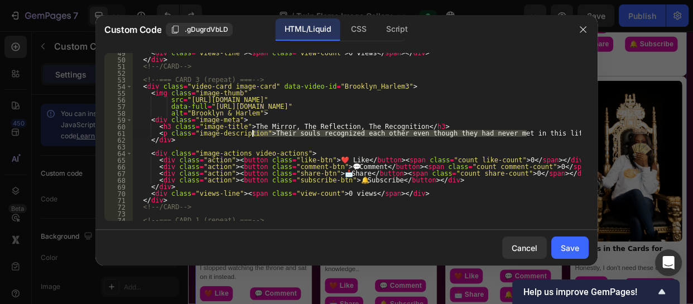
drag, startPoint x: 519, startPoint y: 136, endPoint x: 254, endPoint y: 132, distance: 265.1
click at [254, 132] on div "< div class = "views-line" > < span class = "view-count" > 0 views </ span > </…" at bounding box center [357, 140] width 448 height 181
click at [520, 143] on div "< div class = "views-line" > < span class = "view-count" > 0 views </ span > </…" at bounding box center [357, 140] width 448 height 181
click at [519, 134] on div "< div class = "views-line" > < span class = "view-count" > 0 views </ span > </…" at bounding box center [357, 140] width 448 height 181
drag, startPoint x: 519, startPoint y: 134, endPoint x: 251, endPoint y: 135, distance: 267.9
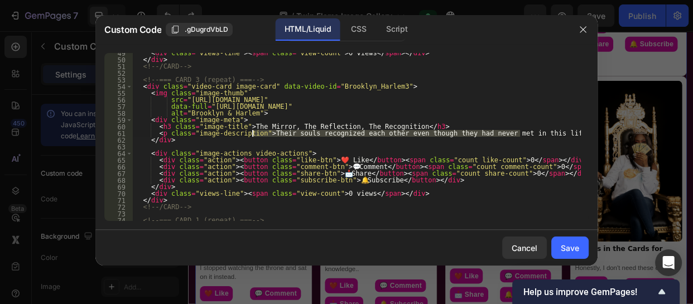
click at [251, 135] on div "< div class = "views-line" > < span class = "view-count" > 0 views </ span > </…" at bounding box center [357, 140] width 448 height 181
paste textarea "more Harlem mirrors her, the deeper Brooklyn goes inward"
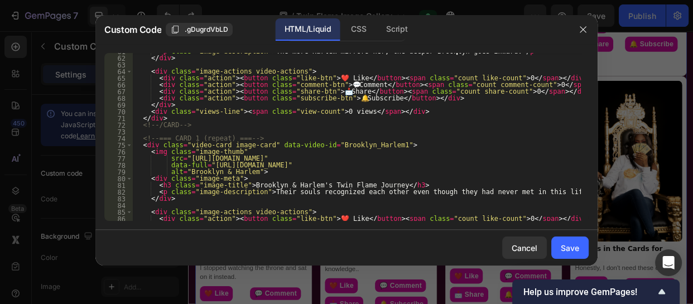
scroll to position [446, 0]
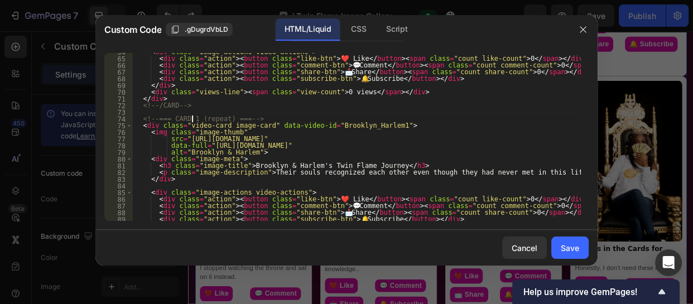
click at [190, 117] on div "< div class = "image-actions video-actions" > < div class = "action" > < button…" at bounding box center [357, 139] width 448 height 181
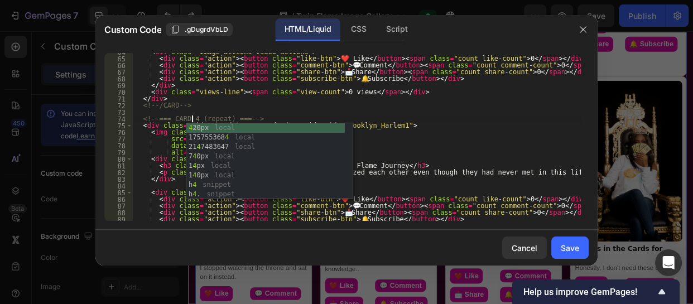
click at [360, 125] on div "< div class = "image-actions video-actions" > < div class = "action" > < button…" at bounding box center [357, 139] width 448 height 181
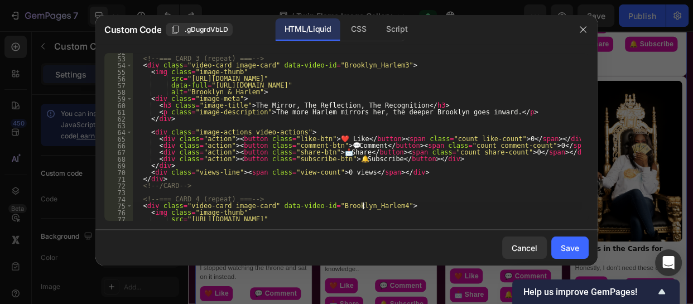
scroll to position [365, 0]
click at [476, 79] on div "<!-- === CARD 3 (repeat) === --> < div class = "video-card image-card" data-vid…" at bounding box center [357, 139] width 448 height 181
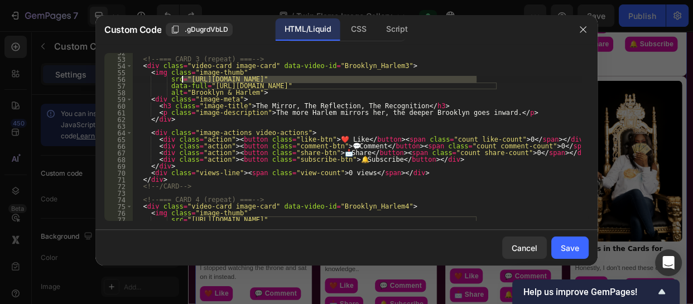
drag, startPoint x: 476, startPoint y: 79, endPoint x: 181, endPoint y: 80, distance: 294.7
click at [181, 80] on div "<!-- === CARD 3 (repeat) === --> < div class = "video-card image-card" data-vid…" at bounding box center [357, 139] width 448 height 181
paste textarea "3"
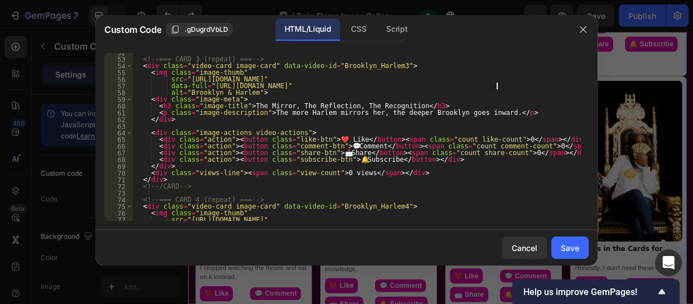
click at [496, 85] on div "<!-- === CARD 3 (repeat) === --> < div class = "video-card image-card" data-vid…" at bounding box center [357, 139] width 448 height 181
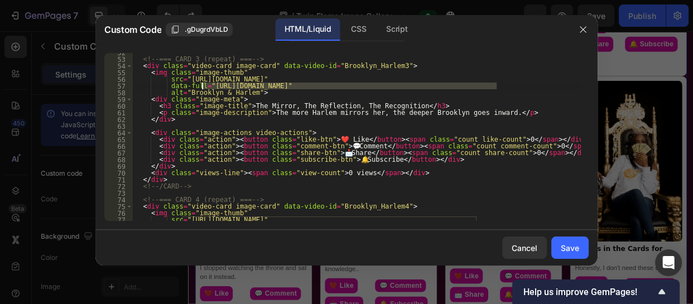
drag, startPoint x: 496, startPoint y: 85, endPoint x: 203, endPoint y: 88, distance: 293.6
click at [203, 88] on div "<!-- === CARD 3 (repeat) === --> < div class = "video-card image-card" data-vid…" at bounding box center [357, 139] width 448 height 181
paste textarea "3"
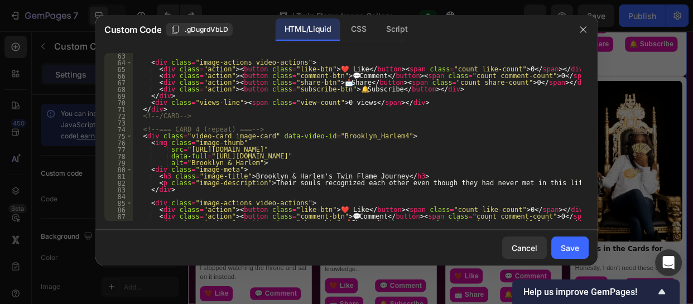
scroll to position [446, 0]
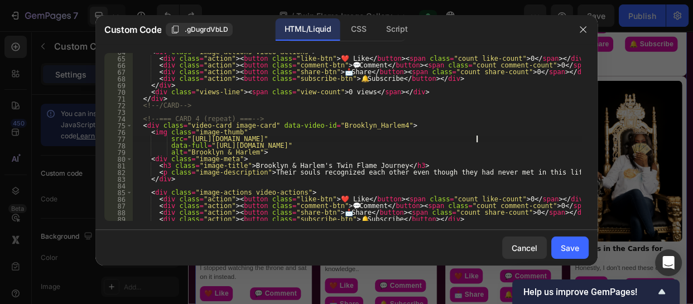
click at [475, 139] on div "< div class = "image-actions video-actions" > < div class = "action" > < button…" at bounding box center [357, 139] width 448 height 181
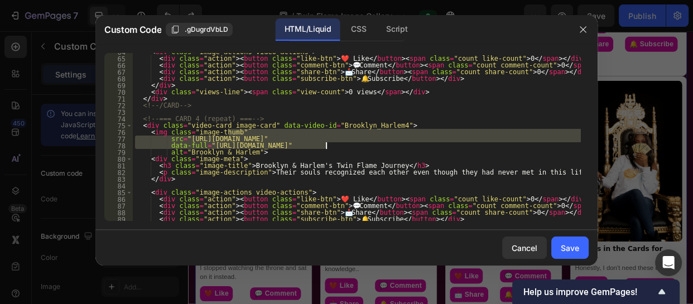
drag, startPoint x: 479, startPoint y: 132, endPoint x: 324, endPoint y: 145, distance: 156.2
click at [324, 145] on div "< div class = "image-actions video-actions" > < div class = "action" > < button…" at bounding box center [357, 139] width 448 height 181
click at [324, 145] on div "< div class = "image-actions video-actions" > < div class = "action" > < button…" at bounding box center [357, 137] width 448 height 168
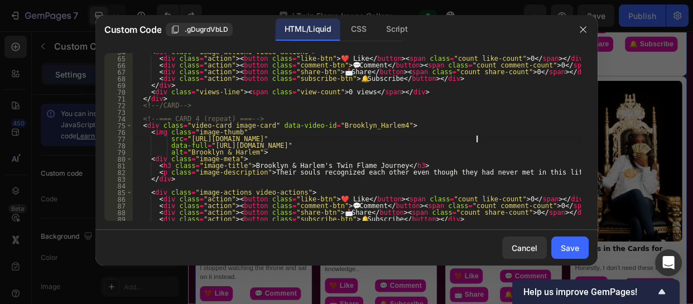
click at [476, 139] on div "< div class = "image-actions video-actions" > < div class = "action" > < button…" at bounding box center [357, 139] width 448 height 181
click at [482, 136] on div "< div class = "image-actions video-actions" > < div class = "action" > < button…" at bounding box center [357, 139] width 448 height 181
click at [475, 139] on div "< div class = "image-actions video-actions" > < div class = "action" > < button…" at bounding box center [357, 139] width 448 height 181
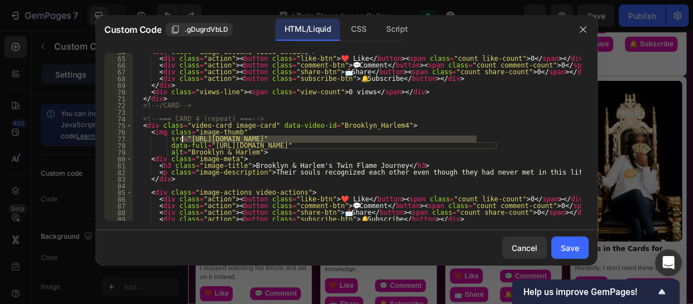
drag, startPoint x: 475, startPoint y: 139, endPoint x: 181, endPoint y: 140, distance: 294.1
click at [181, 140] on div "< div class = "image-actions video-actions" > < div class = "action" > < button…" at bounding box center [357, 139] width 448 height 181
paste textarea "4"
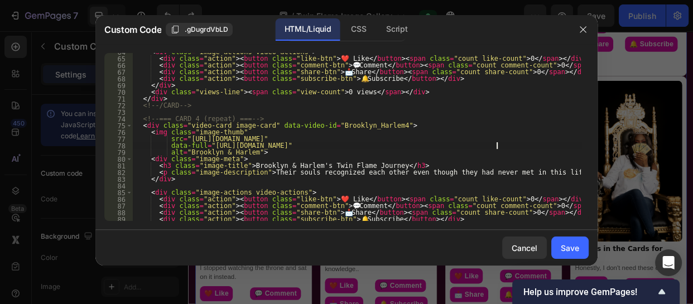
click at [497, 145] on div "< div class = "image-actions video-actions" > < div class = "action" > < button…" at bounding box center [357, 139] width 448 height 181
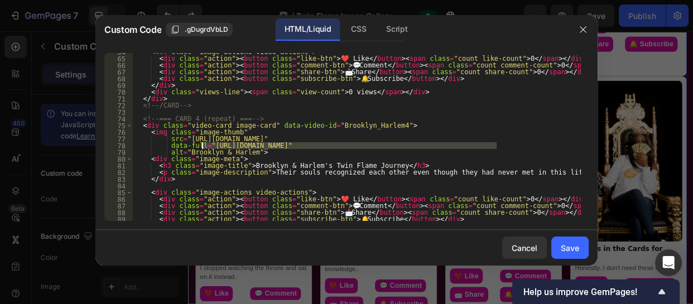
drag, startPoint x: 497, startPoint y: 145, endPoint x: 201, endPoint y: 145, distance: 295.8
click at [201, 145] on div "< div class = "image-actions video-actions" > < div class = "action" > < button…" at bounding box center [357, 139] width 448 height 181
paste textarea "4"
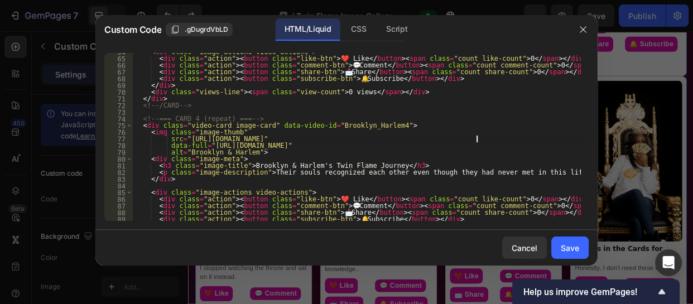
click at [476, 140] on div "< div class = "image-actions video-actions" > < div class = "action" > < button…" at bounding box center [357, 139] width 448 height 181
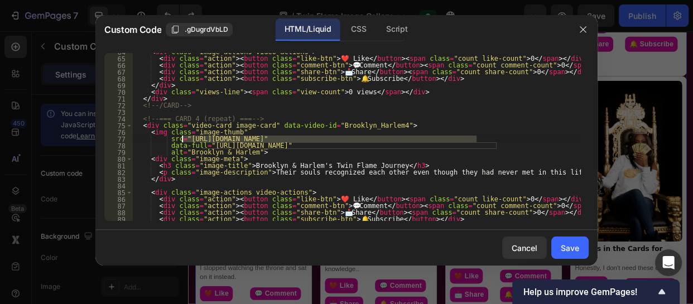
drag, startPoint x: 476, startPoint y: 140, endPoint x: 181, endPoint y: 142, distance: 294.7
click at [181, 142] on div "< div class = "image-actions video-actions" > < div class = "action" > < button…" at bounding box center [357, 139] width 448 height 181
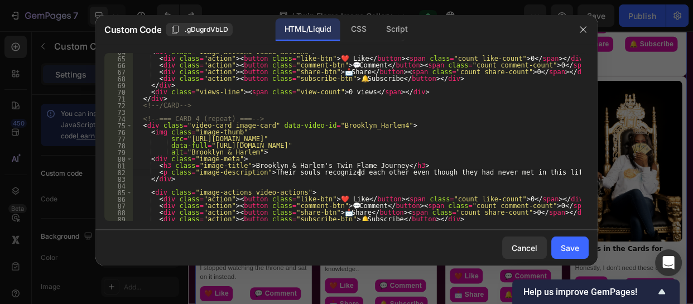
click at [360, 173] on div "< div class = "image-actions video-actions" > < div class = "action" > < button…" at bounding box center [357, 139] width 448 height 181
click at [364, 167] on div "< div class = "image-actions video-actions" > < div class = "action" > < button…" at bounding box center [357, 139] width 448 height 181
click at [363, 167] on div "< div class = "image-actions video-actions" > < div class = "action" > < button…" at bounding box center [357, 139] width 448 height 181
drag, startPoint x: 363, startPoint y: 167, endPoint x: 236, endPoint y: 164, distance: 127.3
click at [236, 164] on div "< div class = "image-actions video-actions" > < div class = "action" > < button…" at bounding box center [357, 139] width 448 height 181
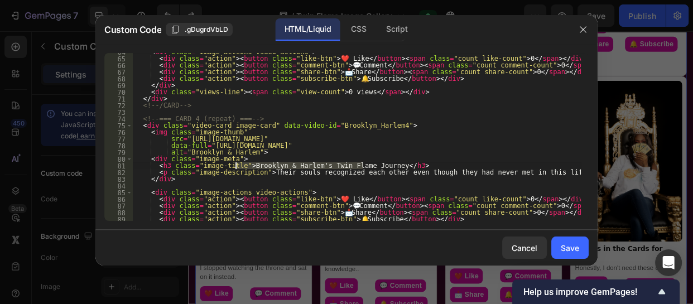
paste textarea "Surviving The Tower Moment"
click at [362, 179] on div "< div class = "image-actions video-actions" > < div class = "action" > < button…" at bounding box center [357, 139] width 448 height 181
click at [519, 174] on div "< div class = "image-actions video-actions" > < div class = "action" > < button…" at bounding box center [357, 139] width 448 height 181
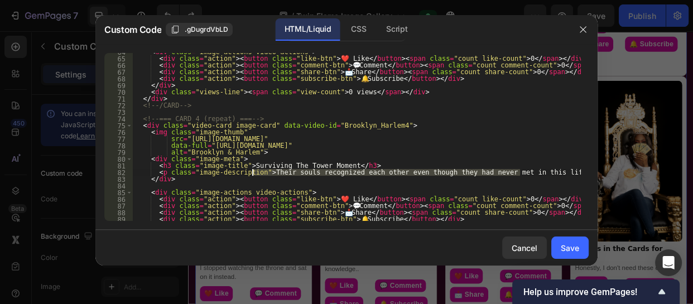
drag, startPoint x: 519, startPoint y: 174, endPoint x: 252, endPoint y: 174, distance: 267.3
click at [252, 174] on div "< div class = "image-actions video-actions" > < div class = "action" > < button…" at bounding box center [357, 139] width 448 height 181
paste textarea "So this is love? This is union? This is"
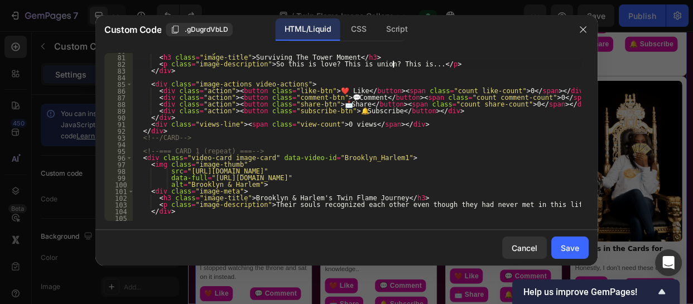
scroll to position [568, 0]
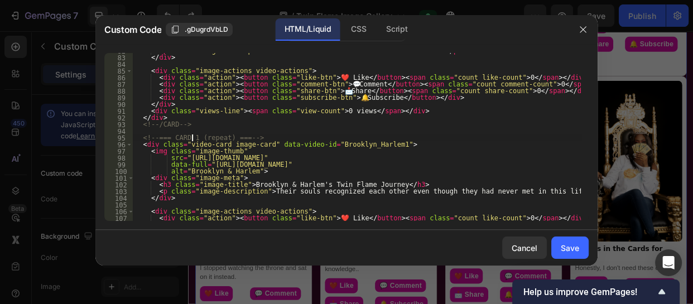
click at [193, 137] on div "< p class = "image-description" > So this is love? This is union? This is... </…" at bounding box center [357, 137] width 448 height 181
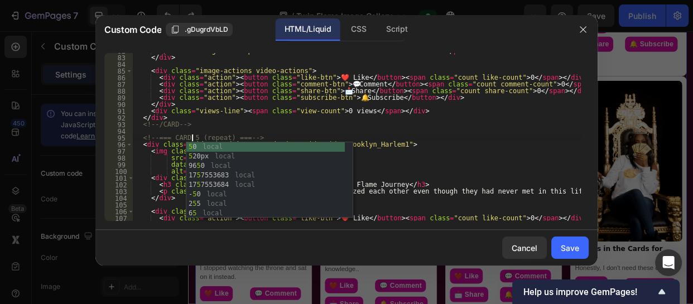
scroll to position [0, 4]
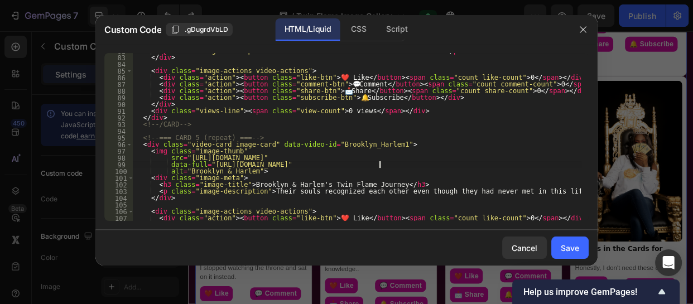
click at [381, 166] on div "< p class = "image-description" > So this is love? This is union? This is... </…" at bounding box center [357, 137] width 448 height 181
click at [361, 144] on div "< p class = "image-description" > So this is love? This is union? This is... </…" at bounding box center [357, 137] width 448 height 181
drag, startPoint x: 361, startPoint y: 144, endPoint x: 309, endPoint y: 148, distance: 52.6
click at [309, 148] on div "< p class = "image-description" > So this is love? This is union? This is... </…" at bounding box center [357, 137] width 448 height 181
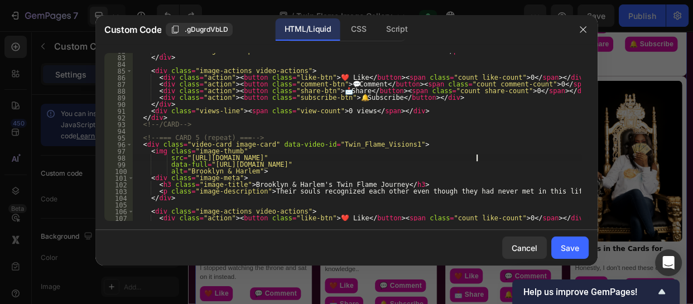
click at [477, 157] on div "< p class = "image-description" > So this is love? This is union? This is... </…" at bounding box center [357, 137] width 448 height 181
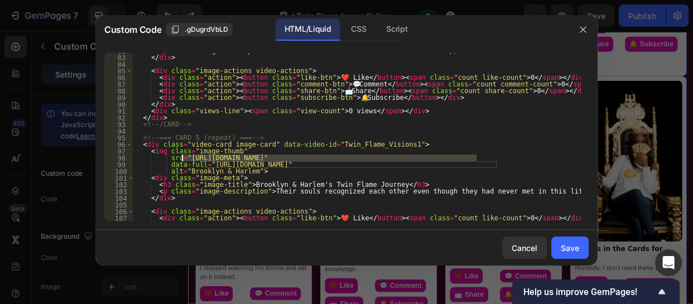
drag, startPoint x: 477, startPoint y: 157, endPoint x: 181, endPoint y: 157, distance: 296.3
click at [181, 157] on div "< p class = "image-description" > So this is love? This is union? This is... </…" at bounding box center [357, 137] width 448 height 181
paste textarea "gempages_560052744342209392-77740d82-6247-4715-9098-6d8cc8dab629.jpg?v=17516365…"
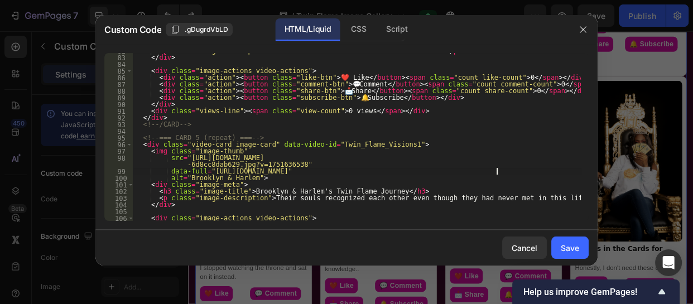
click at [496, 170] on div "< p class = "image-description" > So this is love? This is union? This is... </…" at bounding box center [357, 137] width 448 height 181
drag, startPoint x: 496, startPoint y: 170, endPoint x: 202, endPoint y: 172, distance: 294.1
click at [202, 172] on div "< p class = "image-description" > So this is love? This is union? This is... </…" at bounding box center [357, 137] width 448 height 181
paste textarea "gempages_560052744342209392-77740d82-6247-4715-9098-6d8cc8dab629.jpg?v=17516365…"
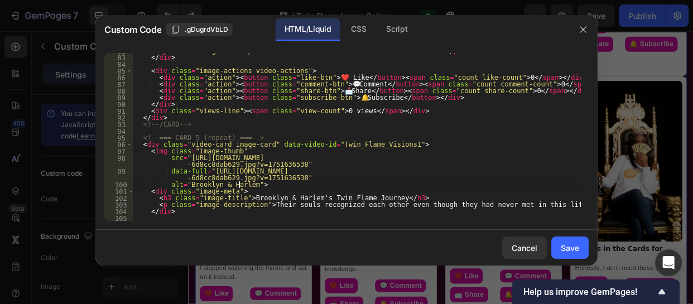
click at [238, 184] on div "< p class = "image-description" > So this is love? This is union? This is... </…" at bounding box center [357, 137] width 448 height 181
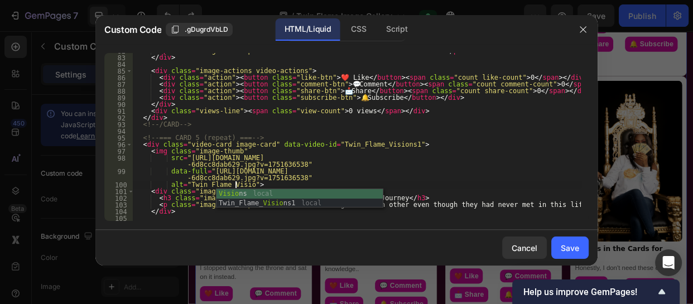
scroll to position [0, 8]
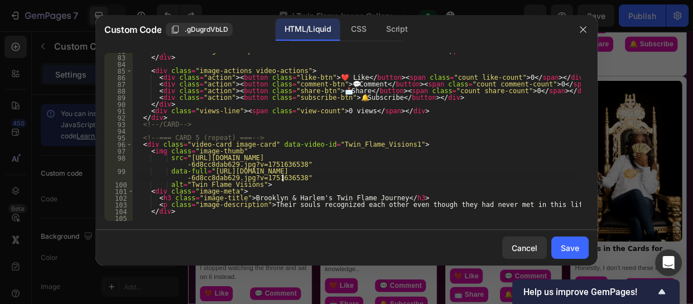
click at [342, 177] on div "< p class = "image-description" > So this is love? This is union? This is... </…" at bounding box center [357, 137] width 448 height 181
click at [385, 196] on div "< p class = "image-description" > So this is love? This is union? This is... </…" at bounding box center [357, 137] width 448 height 181
click at [363, 196] on div "< p class = "image-description" > So this is love? This is union? This is... </…" at bounding box center [357, 137] width 448 height 181
drag, startPoint x: 363, startPoint y: 196, endPoint x: 234, endPoint y: 199, distance: 129.5
click at [234, 199] on div "< p class = "image-description" > So this is love? This is union? This is... </…" at bounding box center [357, 137] width 448 height 181
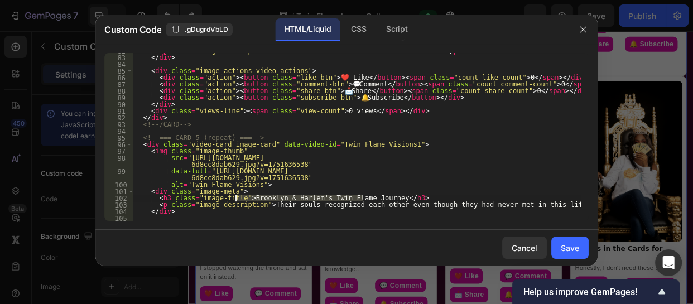
paste textarea "The Queen of Twin Flame Visions"
click at [408, 189] on div "< p class = "image-description" > So this is love? This is union? This is... </…" at bounding box center [357, 137] width 448 height 181
click at [518, 205] on div "< p class = "image-description" > So this is love? This is union? This is... </…" at bounding box center [357, 137] width 448 height 181
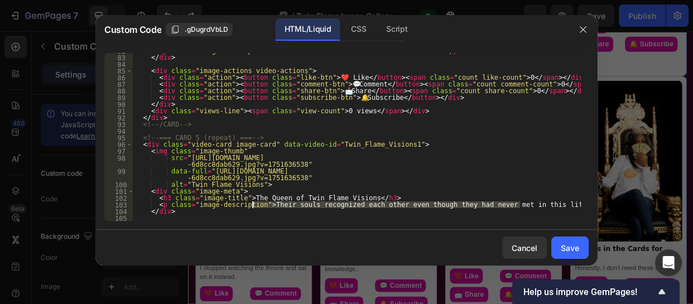
drag, startPoint x: 518, startPoint y: 205, endPoint x: 253, endPoint y: 205, distance: 265.6
click at [253, 205] on div "< p class = "image-description" > So this is love? This is union? This is... </…" at bounding box center [357, 137] width 448 height 181
paste textarea "I stopped watching the throne and sat on it instead"
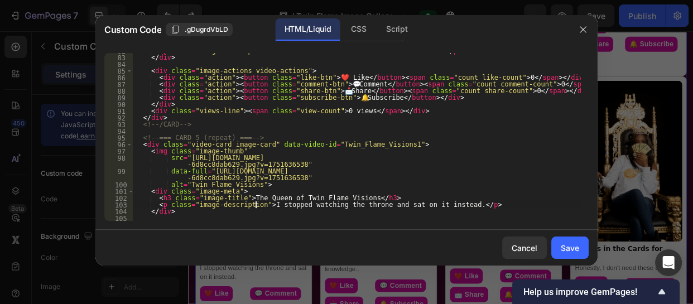
click at [255, 206] on div "< p class = "image-description" > So this is love? This is union? This is... </…" at bounding box center [357, 137] width 448 height 181
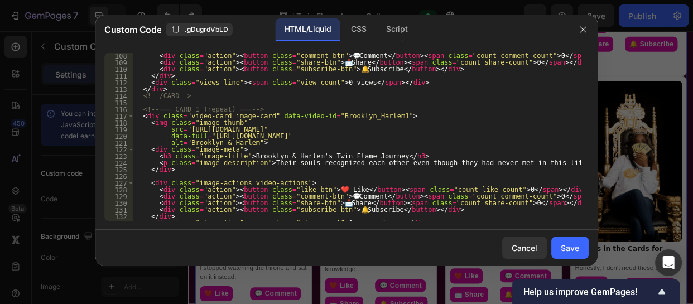
scroll to position [751, 0]
click at [190, 109] on div "< div class = "action" > < button class = "comment-btn" > 💬 Comment </ button >…" at bounding box center [357, 142] width 448 height 181
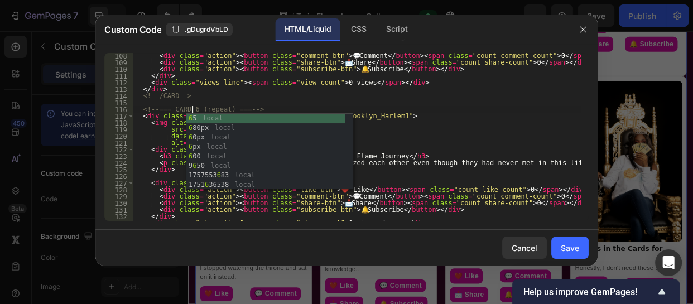
scroll to position [0, 4]
click at [379, 142] on div "< div class = "action" > < button class = "comment-btn" > 💬 Comment </ button >…" at bounding box center [357, 142] width 448 height 181
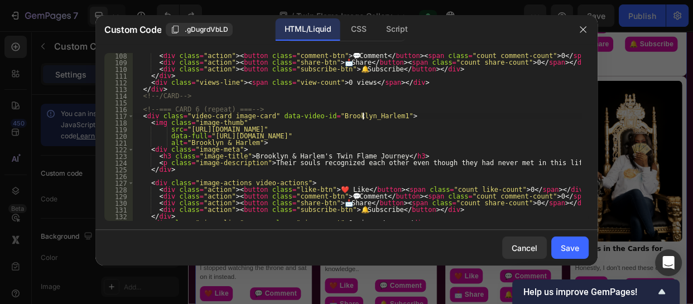
click at [363, 114] on div "< div class = "action" > < button class = "comment-btn" > 💬 Comment </ button >…" at bounding box center [357, 142] width 448 height 181
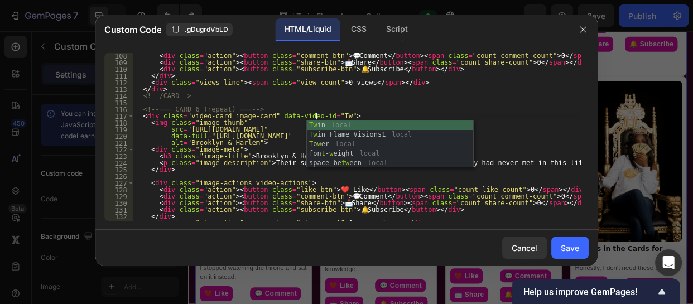
scroll to position [0, 15]
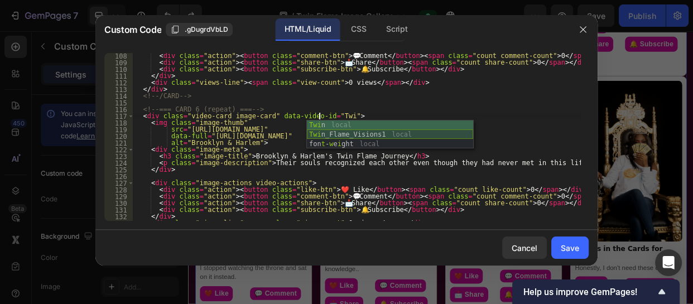
click at [362, 137] on div "Twi n local Twi n_Flame_Visions1 local fon t - w e i ght local" at bounding box center [390, 144] width 166 height 47
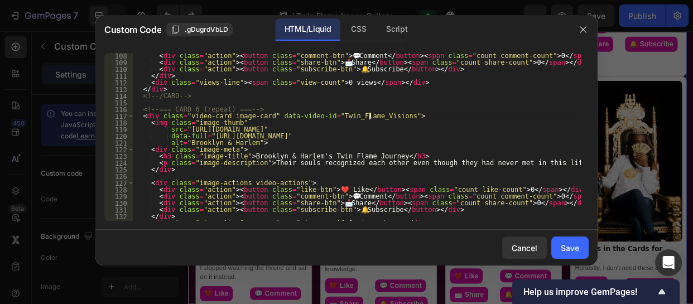
scroll to position [0, 20]
click at [237, 144] on div "< div class = "action" > < button class = "comment-btn" > 💬 Comment </ button >…" at bounding box center [357, 142] width 448 height 181
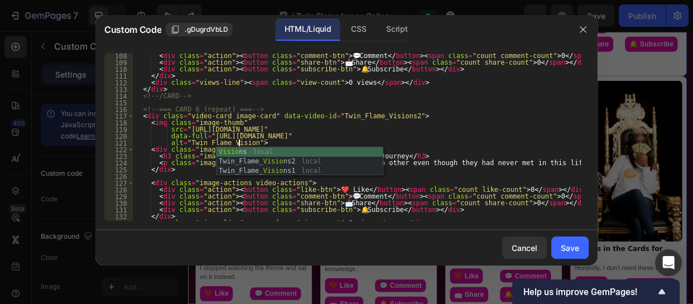
scroll to position [0, 8]
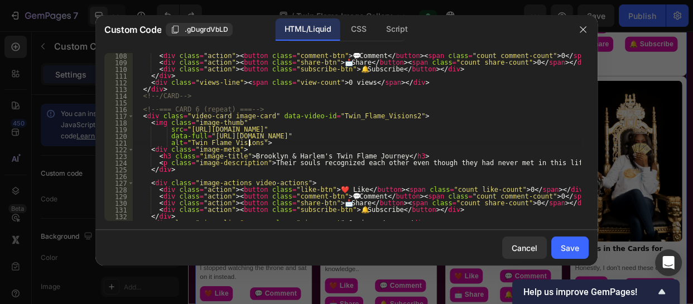
click at [414, 145] on div "< div class = "action" > < button class = "comment-btn" > 💬 Comment </ button >…" at bounding box center [357, 142] width 448 height 181
type textarea "alt="Twin Flame Visions">"
click at [352, 177] on div "< div class = "action" > < button class = "comment-btn" > 💬 Comment </ button >…" at bounding box center [357, 142] width 448 height 181
click at [362, 153] on div "< div class = "action" > < button class = "comment-btn" > 💬 Comment </ button >…" at bounding box center [357, 142] width 448 height 181
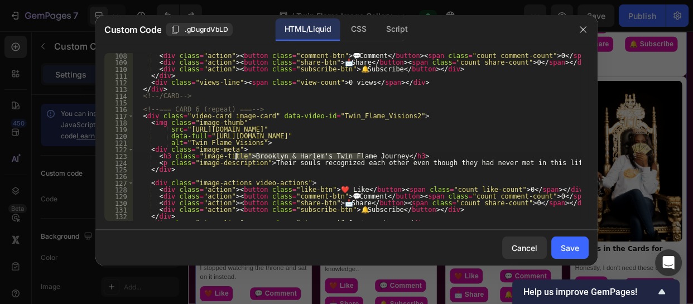
drag, startPoint x: 362, startPoint y: 153, endPoint x: 236, endPoint y: 157, distance: 126.7
click at [236, 157] on div "< div class = "action" > < button class = "comment-btn" > 💬 Comment </ button >…" at bounding box center [357, 142] width 448 height 181
paste textarea "The High Priestess"
click at [475, 132] on div "< div class = "action" > < button class = "comment-btn" > 💬 Comment </ button >…" at bounding box center [357, 142] width 448 height 181
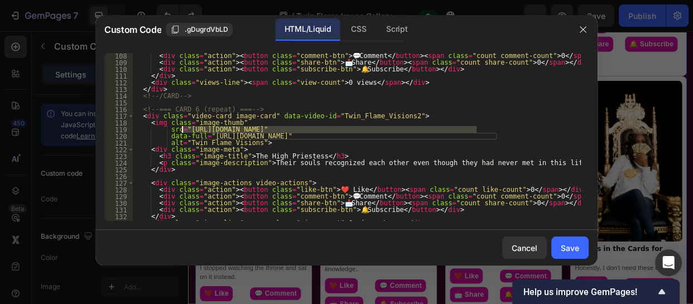
drag, startPoint x: 475, startPoint y: 132, endPoint x: 180, endPoint y: 130, distance: 295.2
click at [180, 130] on div "< div class = "action" > < button class = "comment-btn" > 💬 Comment </ button >…" at bounding box center [357, 142] width 448 height 181
paste textarea "gempages_560052744342209392-76fb5427-9b5b-42db-9107-b75144e5da17.jpg?v=175163630"
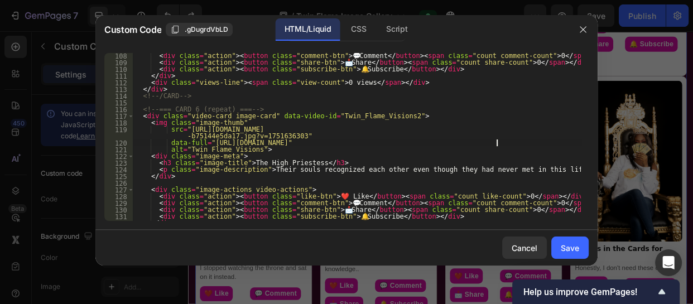
click at [497, 145] on div "< div class = "action" > < button class = "comment-btn" > 💬 Comment </ button >…" at bounding box center [357, 142] width 448 height 181
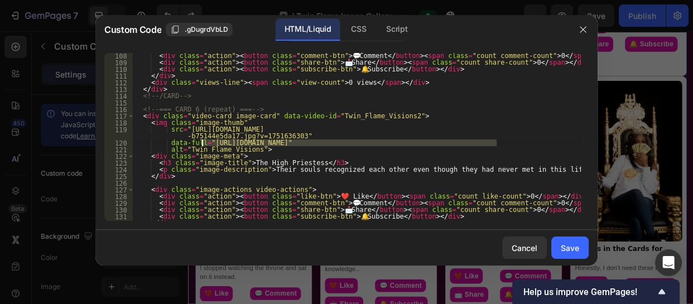
drag, startPoint x: 497, startPoint y: 145, endPoint x: 201, endPoint y: 145, distance: 296.3
click at [201, 145] on div "< div class = "action" > < button class = "comment-btn" > 💬 Comment </ button >…" at bounding box center [357, 142] width 448 height 181
paste textarea "gempages_560052744342209392-76fb5427-9b5b-42db-9107-b75144e5da17.jpg?v=175163630"
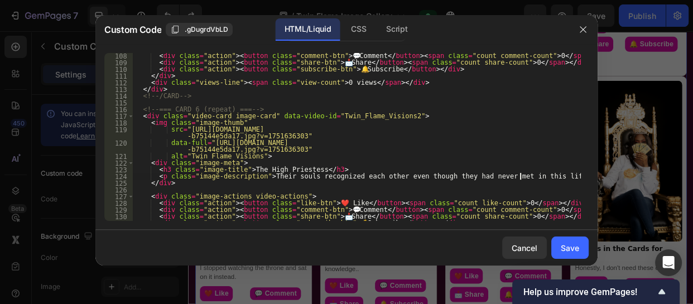
click at [520, 178] on div "< div class = "action" > < button class = "comment-btn" > 💬 Comment </ button >…" at bounding box center [357, 142] width 448 height 181
drag, startPoint x: 520, startPoint y: 178, endPoint x: 253, endPoint y: 177, distance: 266.8
click at [253, 177] on div "< div class = "action" > < button class = "comment-btn" > 💬 Comment </ button >…" at bounding box center [357, 142] width 448 height 181
paste textarea
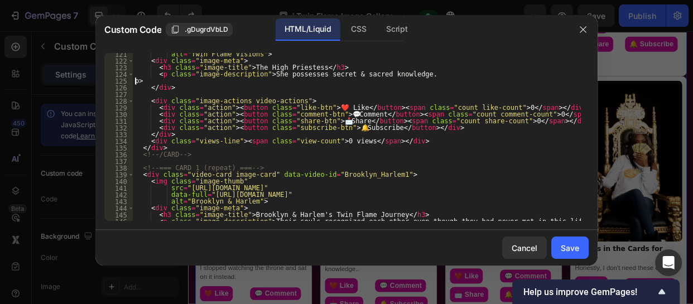
scroll to position [872, 0]
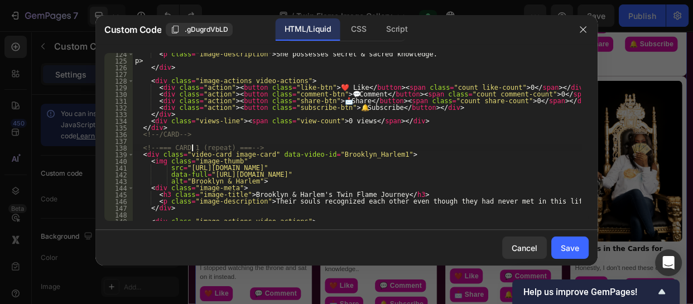
click at [192, 147] on div "< p class = "image-description" > She possesses secret & sacred knowledge. p> <…" at bounding box center [357, 141] width 448 height 181
click at [403, 167] on div "< p class = "image-description" > She possesses secret & sacred knowledge. p> <…" at bounding box center [357, 141] width 448 height 181
click at [363, 151] on div "< p class = "image-description" > She possesses secret & sacred knowledge. p> <…" at bounding box center [357, 141] width 448 height 181
click at [362, 154] on div "< p class = "image-description" > She possesses secret & sacred knowledge. p> <…" at bounding box center [357, 141] width 448 height 181
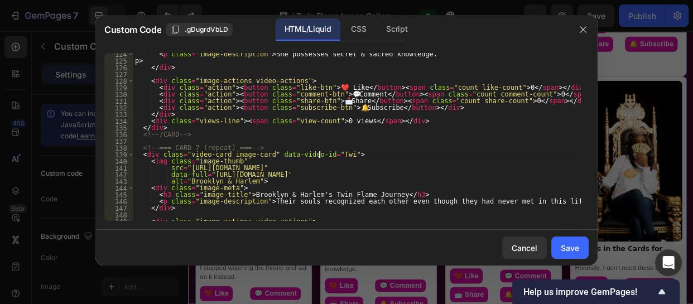
scroll to position [0, 16]
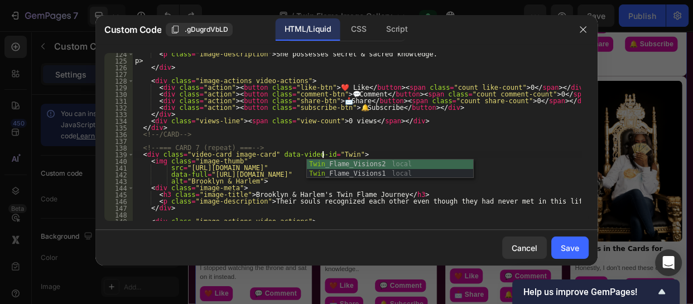
click at [363, 165] on div "Twin _Flame_Visions2 local Twin _Flame_Visions1 local" at bounding box center [390, 179] width 166 height 38
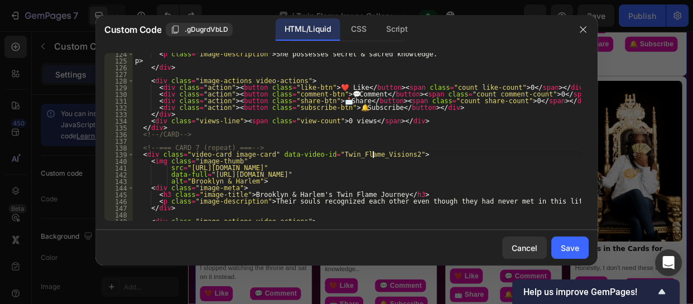
scroll to position [0, 20]
click at [477, 170] on div "< p class = "image-description" > She possesses secret & sacred knowledge. p> <…" at bounding box center [357, 141] width 448 height 181
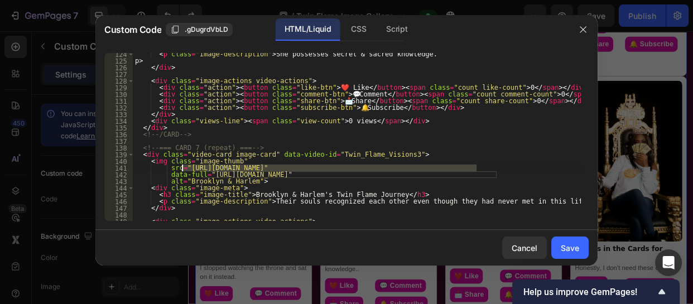
drag, startPoint x: 476, startPoint y: 167, endPoint x: 181, endPoint y: 170, distance: 295.2
click at [181, 170] on div "< p class = "image-description" > She possesses secret & sacred knowledge. p> <…" at bounding box center [357, 141] width 448 height 181
paste textarea "gempages_560052744342209392-685dd7c9-f853-4647-b088-84547393faf4.jpg?v=17516357…"
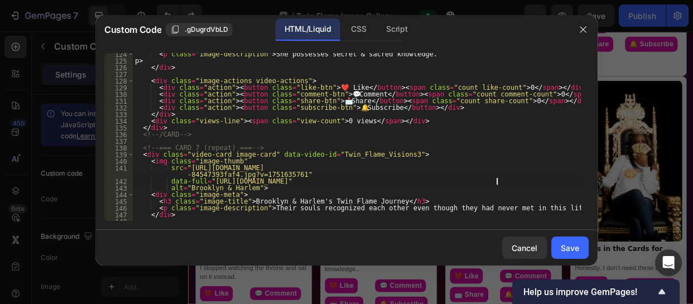
click at [496, 181] on div "< p class = "image-description" > She possesses secret & sacred knowledge. p> <…" at bounding box center [357, 141] width 448 height 181
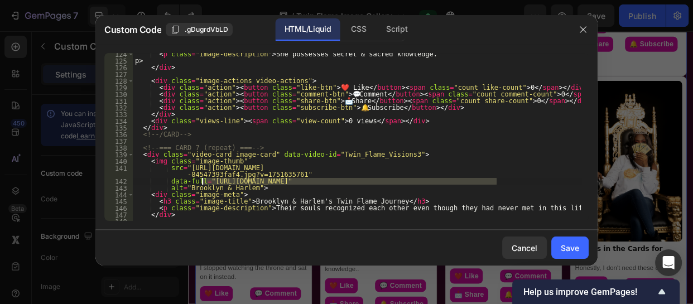
drag, startPoint x: 496, startPoint y: 181, endPoint x: 201, endPoint y: 181, distance: 294.7
click at [201, 181] on div "< p class = "image-description" > She possesses secret & sacred knowledge. p> <…" at bounding box center [357, 141] width 448 height 181
paste textarea "gempages_560052744342209392-685dd7c9-f853-4647-b088-84547393faf4.jpg?v=17516357…"
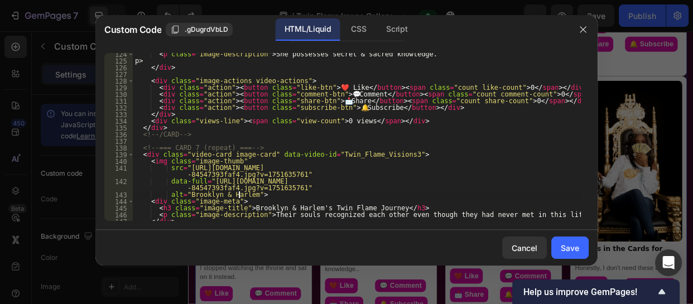
click at [239, 194] on div "< p class = "image-description" > She possesses secret & sacred knowledge. p> <…" at bounding box center [357, 141] width 448 height 181
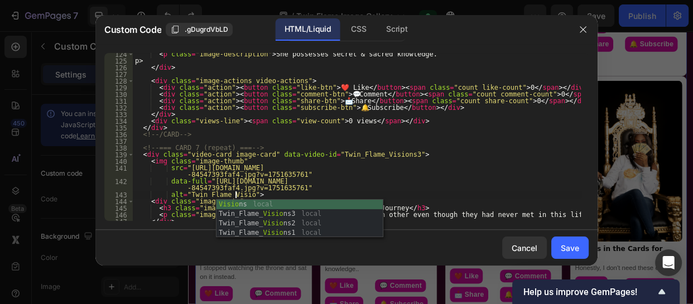
scroll to position [0, 8]
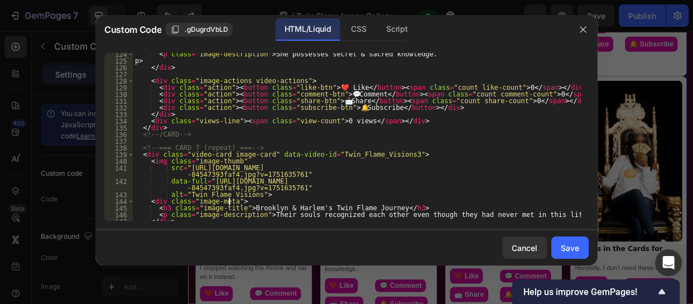
click at [439, 205] on div "< p class = "image-description" > She possesses secret & sacred knowledge. p> <…" at bounding box center [357, 141] width 448 height 181
click at [388, 200] on div "< p class = "image-description" > She possesses secret & sacred knowledge. p> <…" at bounding box center [357, 141] width 448 height 181
click at [362, 211] on div "< p class = "image-description" > She possesses secret & sacred knowledge. p> <…" at bounding box center [357, 141] width 448 height 181
drag, startPoint x: 362, startPoint y: 211, endPoint x: 237, endPoint y: 209, distance: 125.6
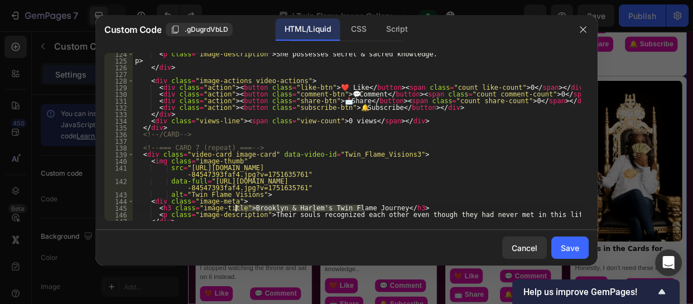
click at [237, 209] on div "< p class = "image-description" > She possesses secret & sacred knowledge. p> <…" at bounding box center [357, 141] width 448 height 181
paste textarea "Fire, Passion, Desire"
click at [369, 203] on div "< p class = "image-description" > She possesses secret & sacred knowledge. p> <…" at bounding box center [357, 141] width 448 height 181
click at [518, 217] on div "< p class = "image-description" > She possesses secret & sacred knowledge. p> <…" at bounding box center [357, 141] width 448 height 181
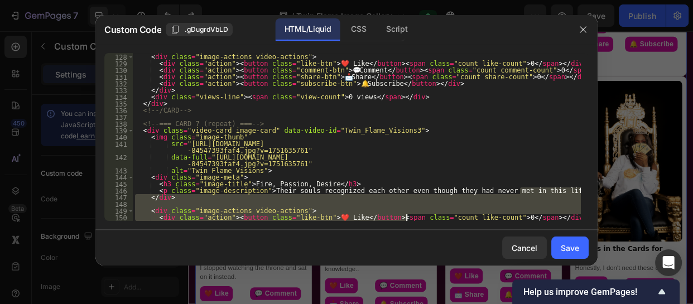
scroll to position [897, 0]
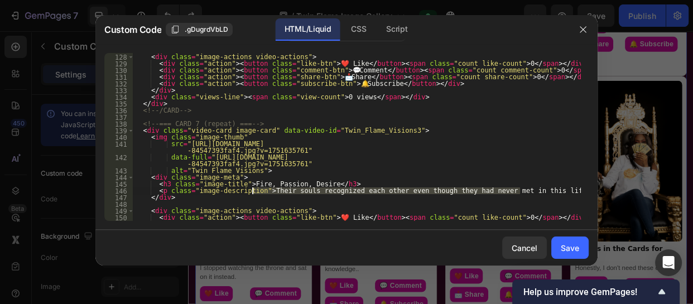
drag, startPoint x: 518, startPoint y: 217, endPoint x: 253, endPoint y: 190, distance: 266.4
click at [253, 190] on div "< div class = "image-actions video-actions" > < div class = "action" > < button…" at bounding box center [357, 137] width 448 height 181
paste textarea "Description: Be FIERCE, Be BOLD, Be YOU!"
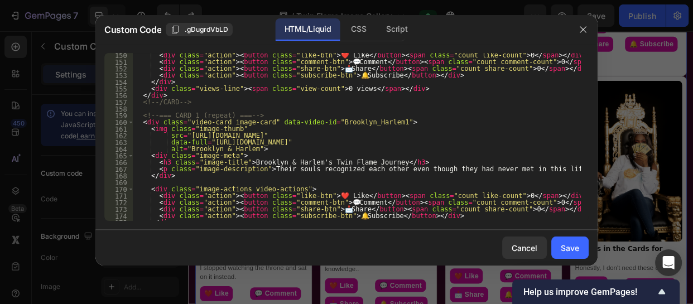
scroll to position [1059, 0]
click at [191, 116] on div "< div class = "action" > < button class = "like-btn" > ❤️ Like </ button > < sp…" at bounding box center [357, 142] width 448 height 181
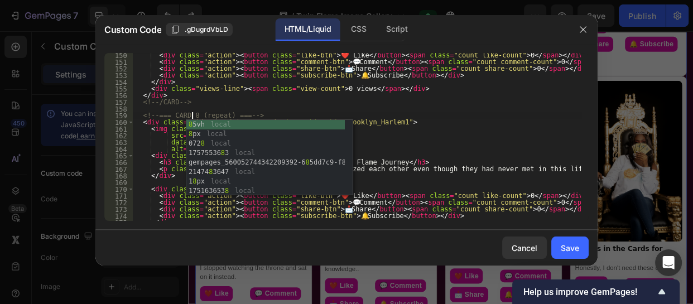
scroll to position [0, 4]
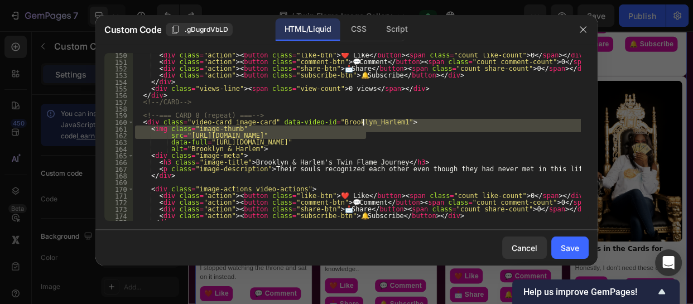
drag, startPoint x: 364, startPoint y: 133, endPoint x: 363, endPoint y: 119, distance: 13.5
click at [363, 119] on div "< div class = "action" > < button class = "like-btn" > ❤️ Like </ button > < sp…" at bounding box center [357, 142] width 448 height 181
click at [363, 119] on div "< div class = "action" > < button class = "like-btn" > ❤️ Like </ button > < sp…" at bounding box center [357, 137] width 448 height 168
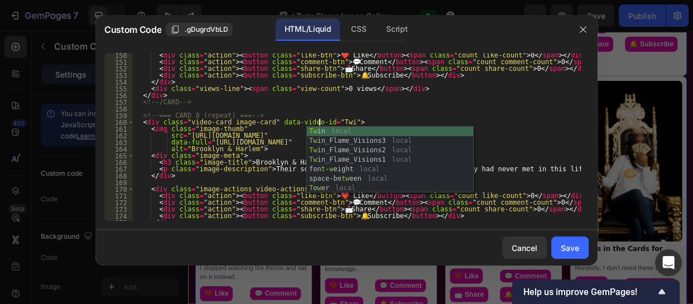
scroll to position [0, 15]
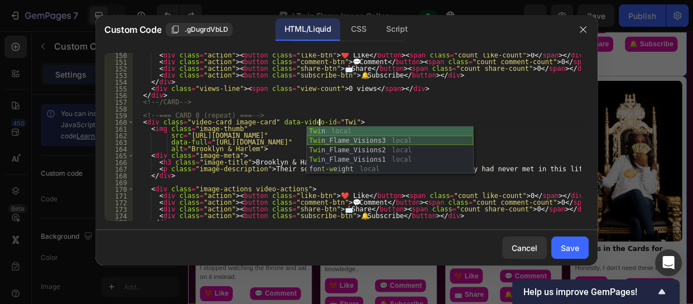
click at [366, 140] on div "Twi n local Twi n_Flame_Visions3 local Twi n_Flame_Visions2 local Twi n_Flame_V…" at bounding box center [390, 160] width 166 height 66
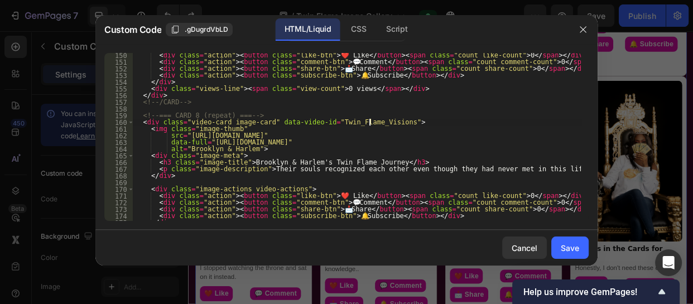
scroll to position [0, 20]
click at [475, 133] on div "< div class = "action" > < button class = "like-btn" > ❤️ Like </ button > < sp…" at bounding box center [357, 142] width 448 height 181
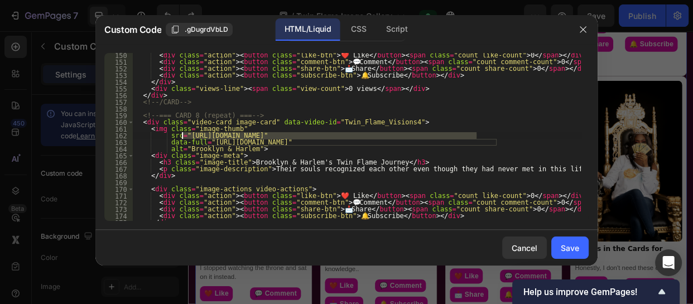
drag, startPoint x: 475, startPoint y: 133, endPoint x: 186, endPoint y: 135, distance: 289.1
click at [186, 135] on div "< div class = "action" > < button class = "like-btn" > ❤️ Like </ button > < sp…" at bounding box center [357, 142] width 448 height 181
paste textarea "gempages_560052744342209392-f4b7e95b-eb5d-417d-bbb8-c175b898ed38.jpg?v=17516343…"
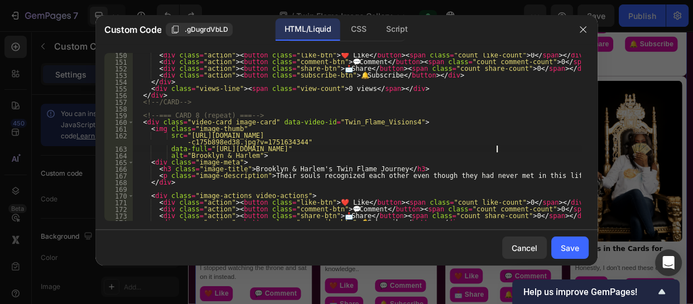
click at [497, 150] on div "< div class = "action" > < button class = "like-btn" > ❤️ Like </ button > < sp…" at bounding box center [357, 142] width 448 height 181
drag, startPoint x: 497, startPoint y: 150, endPoint x: 201, endPoint y: 148, distance: 295.8
click at [201, 148] on div "< div class = "action" > < button class = "like-btn" > ❤️ Like </ button > < sp…" at bounding box center [357, 142] width 448 height 181
paste textarea "gempages_560052744342209392-f4b7e95b-eb5d-417d-bbb8-c175b898ed38.jpg?v=17516343…"
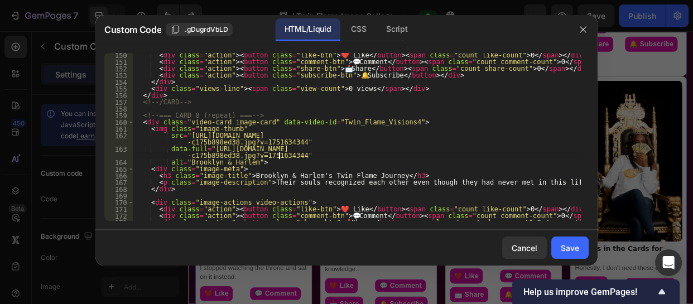
click at [238, 162] on div "< div class = "action" > < button class = "like-btn" > ❤️ Like </ button > < sp…" at bounding box center [357, 142] width 448 height 181
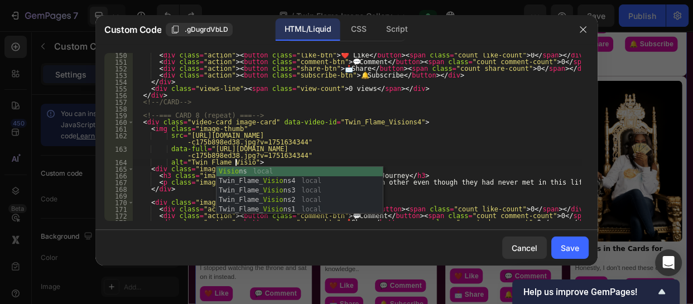
scroll to position [0, 8]
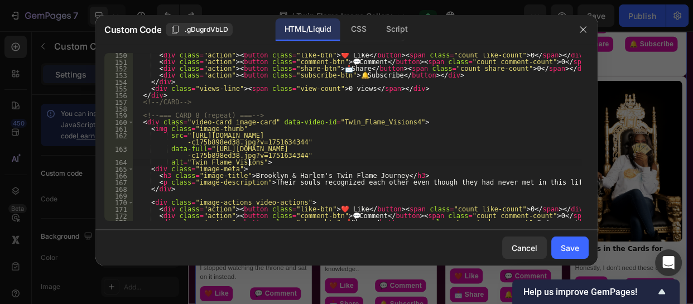
click at [431, 162] on div "< div class = "action" > < button class = "like-btn" > ❤️ Like </ button > < sp…" at bounding box center [357, 142] width 448 height 181
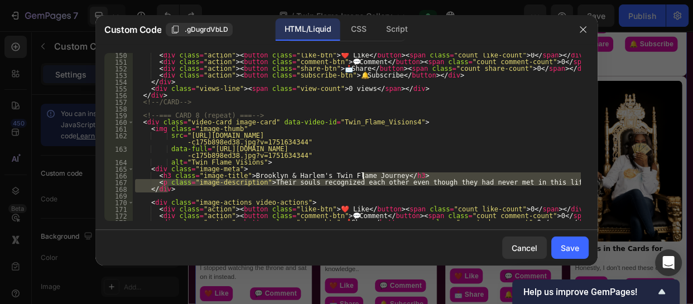
drag, startPoint x: 376, startPoint y: 191, endPoint x: 362, endPoint y: 177, distance: 20.5
click at [362, 177] on div "< div class = "action" > < button class = "like-btn" > ❤️ Like </ button > < sp…" at bounding box center [357, 142] width 448 height 181
click at [362, 177] on div "< div class = "action" > < button class = "like-btn" > ❤️ Like </ button > < sp…" at bounding box center [357, 137] width 448 height 168
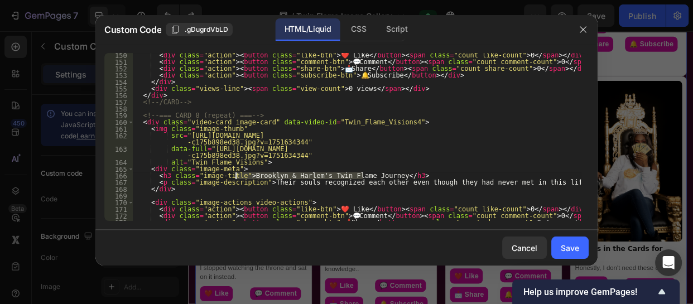
drag, startPoint x: 362, startPoint y: 177, endPoint x: 234, endPoint y: 174, distance: 127.8
click at [234, 174] on div "< div class = "action" > < button class = "like-btn" > ❤️ Like </ button > < sp…" at bounding box center [357, 142] width 448 height 181
paste textarea "What's in the Cards for You?"
click at [237, 175] on div "< div class = "action" > < button class = "like-btn" > ❤️ Like </ button > < sp…" at bounding box center [357, 142] width 448 height 181
type textarea "<h3 class="image-title"></h3> What's in the Cards for You?</h3>"
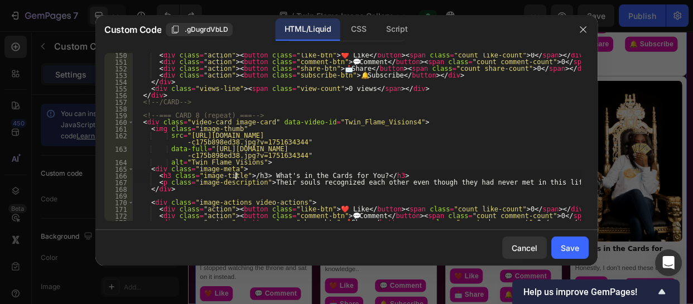
scroll to position [0, 9]
click at [327, 196] on div "< div class = "action" > < button class = "like-btn" > ❤️ Like </ button > < sp…" at bounding box center [357, 142] width 448 height 181
click at [255, 177] on div "< div class = "action" > < button class = "like-btn" > ❤️ Like </ button > < sp…" at bounding box center [357, 142] width 448 height 181
click at [255, 174] on div "< div class = "action" > < button class = "like-btn" > ❤️ Like </ button > < sp…" at bounding box center [357, 142] width 448 height 181
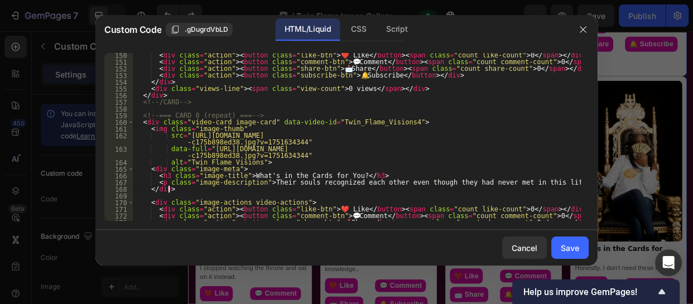
click at [349, 190] on div "< div class = "action" > < button class = "like-btn" > ❤️ Like </ button > < sp…" at bounding box center [357, 142] width 448 height 181
click at [520, 186] on div "< div class = "action" > < button class = "like-btn" > ❤️ Like </ button > < sp…" at bounding box center [357, 142] width 448 height 181
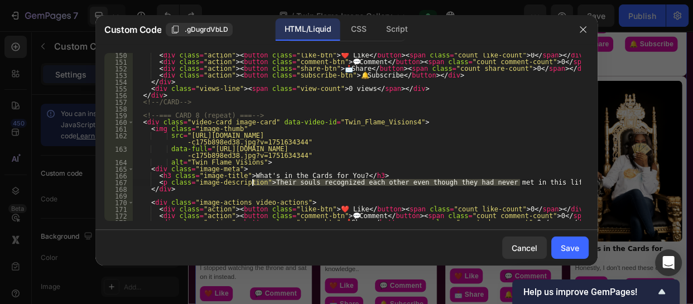
drag, startPoint x: 520, startPoint y: 186, endPoint x: 252, endPoint y: 184, distance: 267.9
click at [252, 184] on div "< div class = "action" > < button class = "like-btn" > ❤️ Like </ button > < sp…" at bounding box center [357, 142] width 448 height 181
paste textarea "Honestly, I don't need these cards"
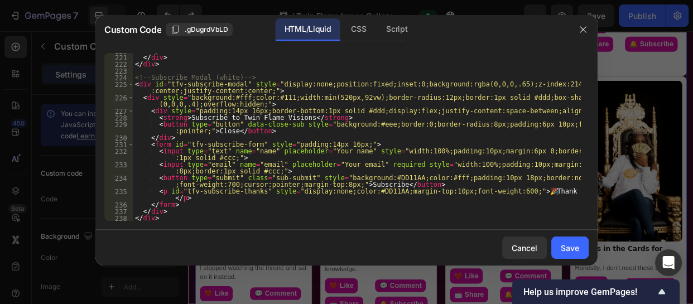
scroll to position [1633, 0]
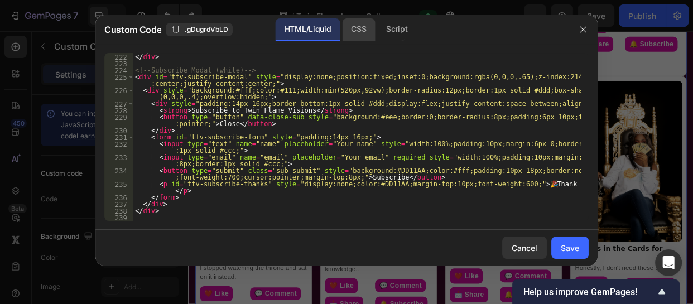
click at [364, 26] on div "CSS" at bounding box center [358, 29] width 33 height 22
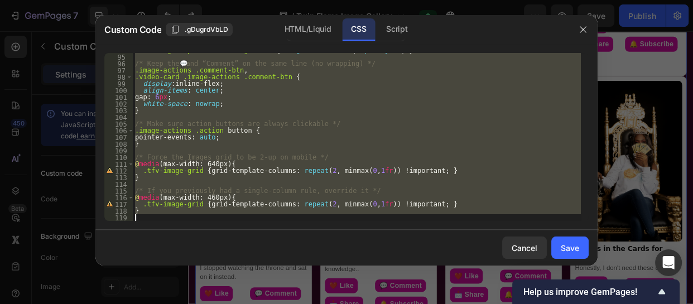
click at [352, 122] on div ".tfv-image-caption .tfv-image-desc { margin : .25 rem 0 0 ; opacity : .9 ; } /*…" at bounding box center [357, 137] width 448 height 168
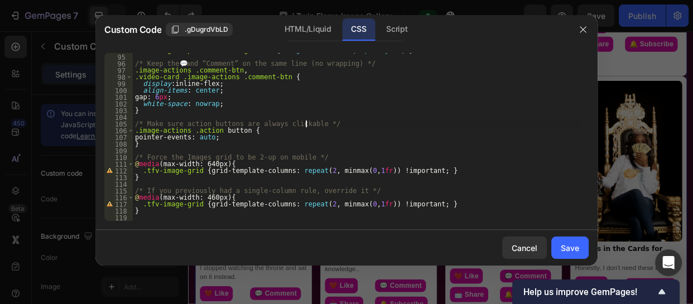
type textarea "}"
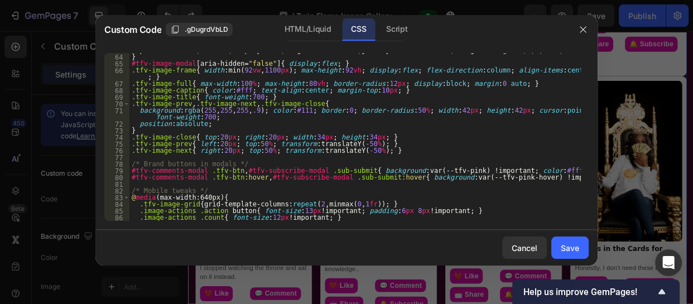
scroll to position [435, 0]
click at [574, 246] on div "Save" at bounding box center [570, 248] width 18 height 12
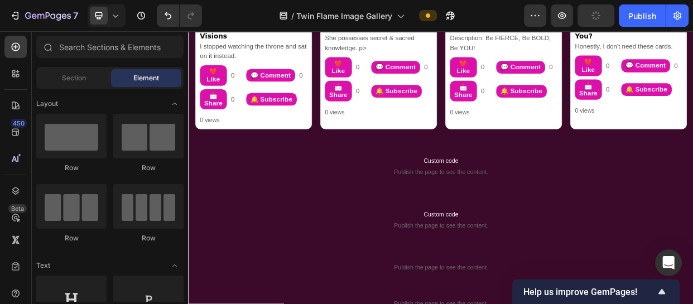
scroll to position [891, 0]
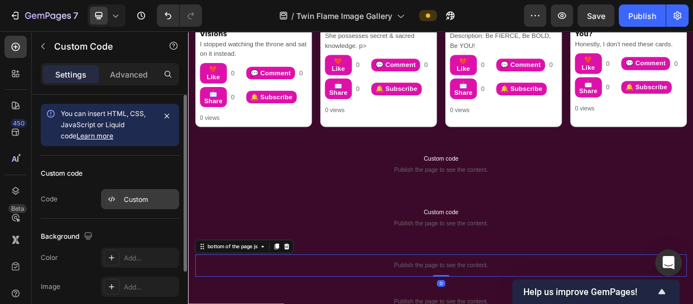
click at [142, 200] on div "Custom" at bounding box center [150, 200] width 52 height 10
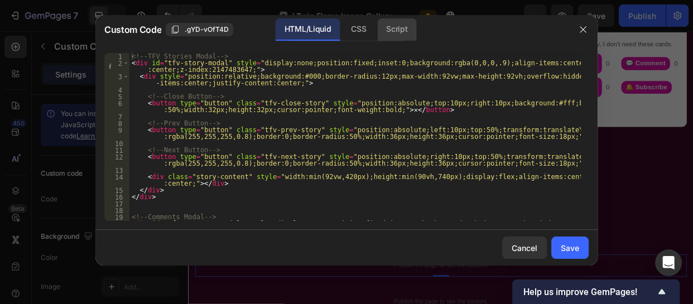
click at [396, 31] on div "Script" at bounding box center [396, 29] width 39 height 22
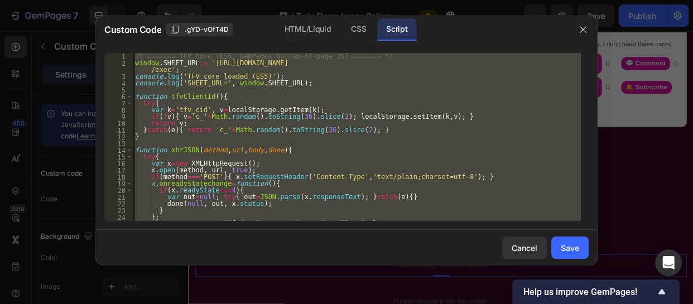
click at [267, 140] on div "/* ======= TFV core (ES5, GemPages bottom-of-page JS) ======= */ window . SHEET…" at bounding box center [357, 137] width 448 height 168
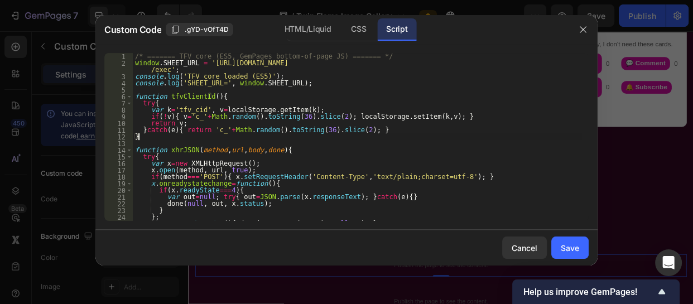
type textarea "}); })();"
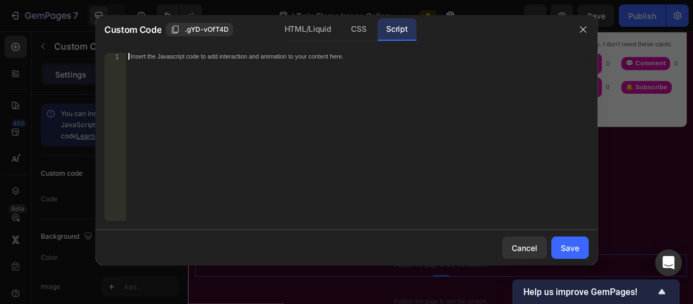
paste textarea "})();"
type textarea "})();"
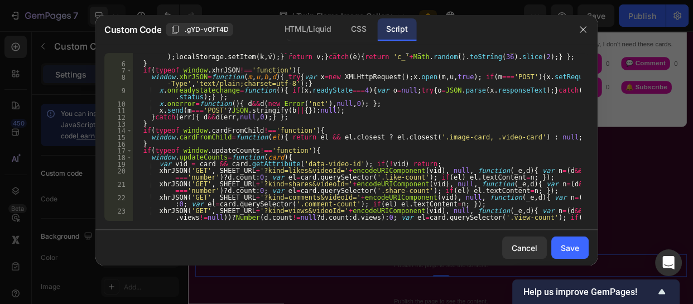
scroll to position [0, 0]
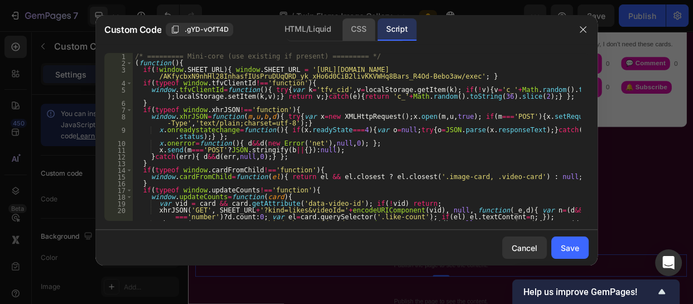
click at [358, 25] on div "CSS" at bounding box center [358, 29] width 33 height 22
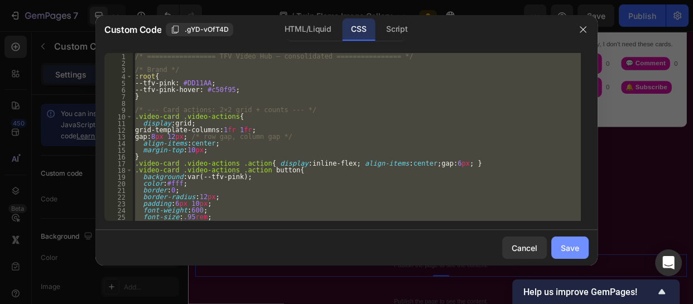
click at [570, 242] on div "Save" at bounding box center [570, 248] width 18 height 12
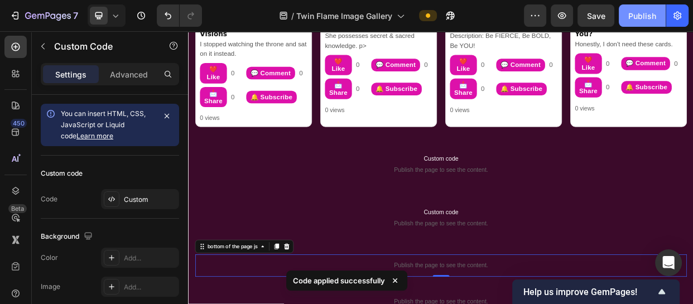
click at [641, 15] on div "Publish" at bounding box center [642, 16] width 28 height 12
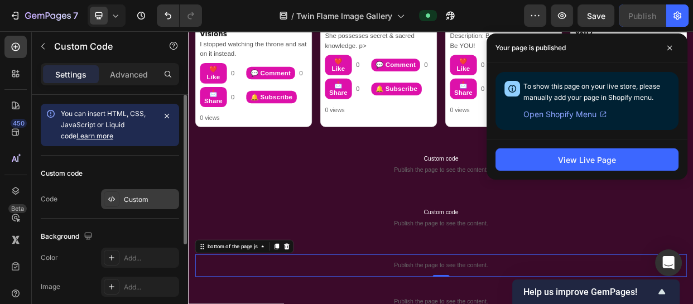
click at [138, 196] on div "Custom" at bounding box center [150, 200] width 52 height 10
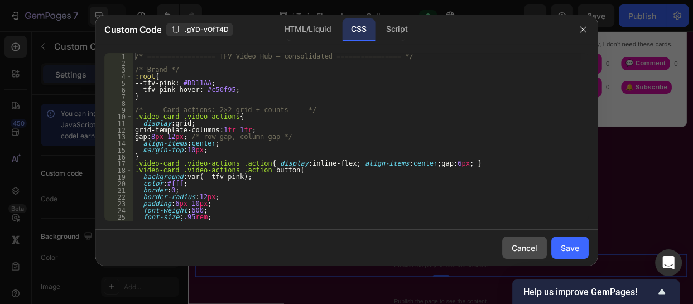
click at [527, 239] on button "Cancel" at bounding box center [524, 248] width 45 height 22
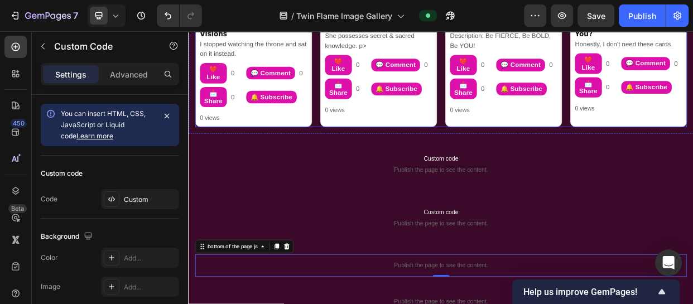
scroll to position [75, 0]
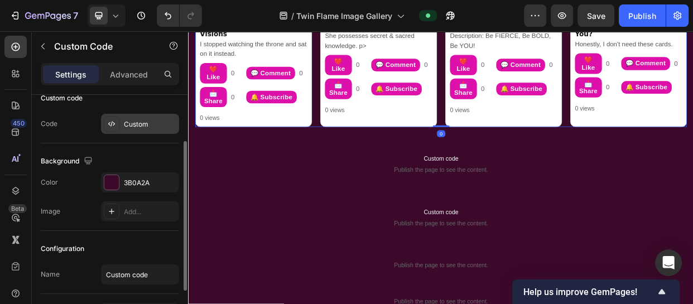
click at [157, 126] on div "Custom" at bounding box center [150, 124] width 52 height 10
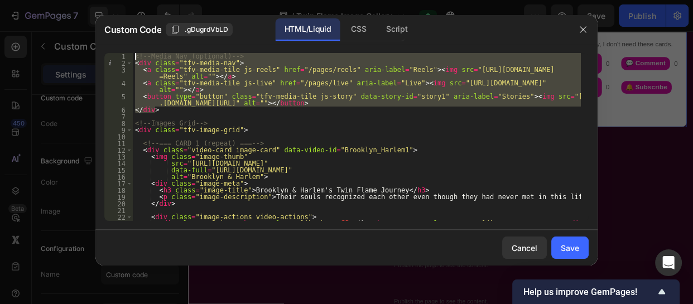
drag, startPoint x: 161, startPoint y: 113, endPoint x: 134, endPoint y: 50, distance: 69.0
click at [134, 50] on div "</div> 1 2 3 4 5 6 7 8 9 10 11 12 13 14 15 16 17 18 19 20 21 22 23 24 <!-- Medi…" at bounding box center [346, 137] width 502 height 186
type textarea "<!-- Media Nav (optional) --> <div class="tfv-media-nav">"
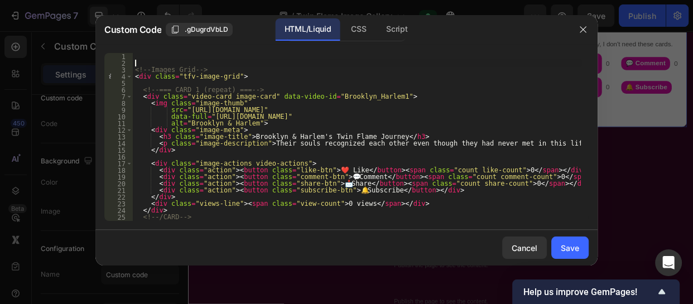
click at [137, 63] on div "<!-- Images Grid --> < div class = "tfv-image-grid" > <!-- === CARD 1 (repeat) …" at bounding box center [357, 143] width 448 height 181
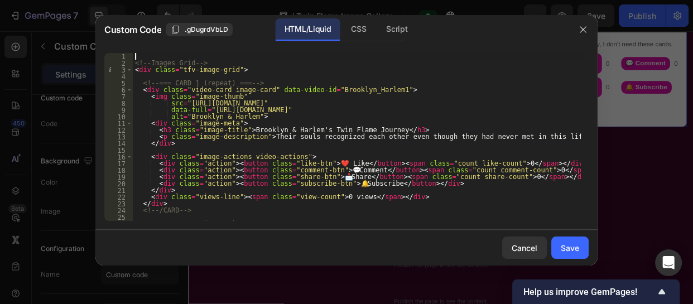
type textarea "<!-- Images Grid -->"
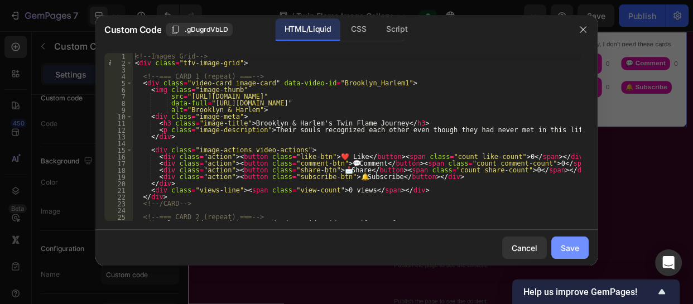
click at [569, 237] on button "Save" at bounding box center [569, 248] width 37 height 22
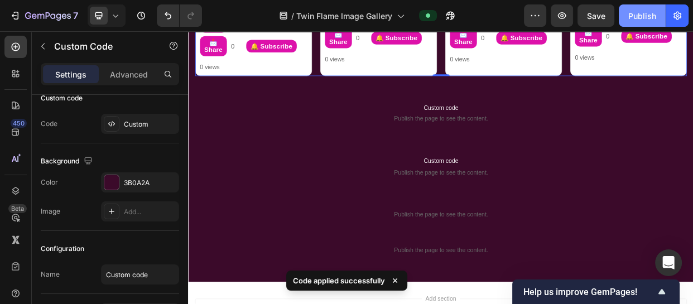
click at [627, 11] on button "Publish" at bounding box center [642, 15] width 47 height 22
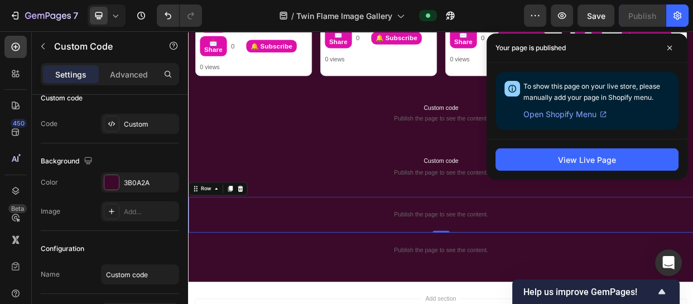
scroll to position [0, 0]
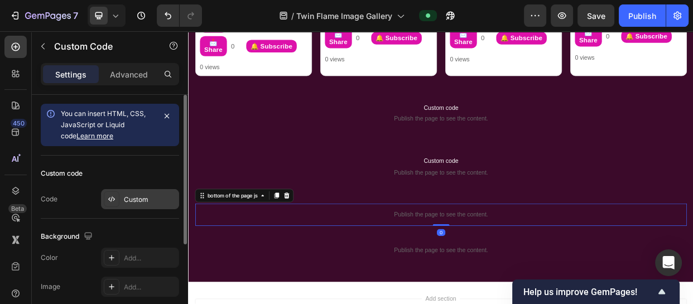
click at [112, 196] on icon at bounding box center [111, 199] width 9 height 9
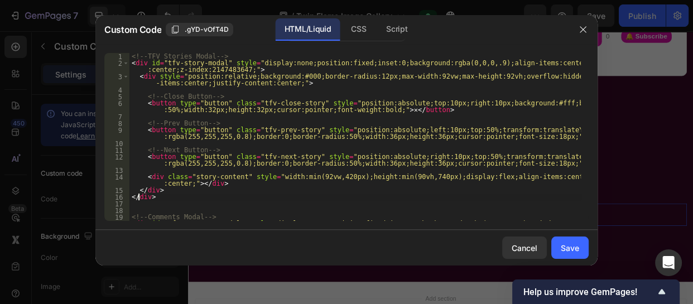
click at [137, 198] on div "<!-- TFV Stories Modal --> < div id = "tfv-story-modal" style = "display:none;p…" at bounding box center [354, 147] width 451 height 188
click at [353, 36] on div "CSS" at bounding box center [358, 29] width 33 height 22
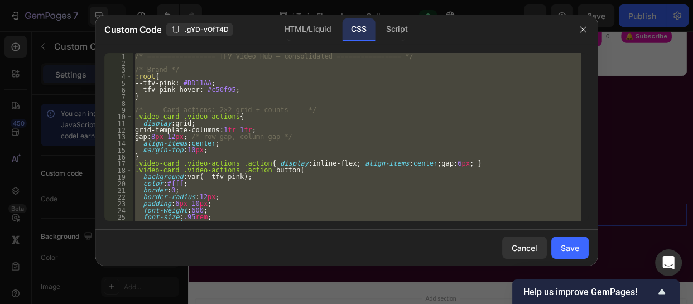
click at [306, 161] on div "/* ================= TFV Video Hub – consolidated ================ */ /* Brand …" at bounding box center [357, 137] width 448 height 168
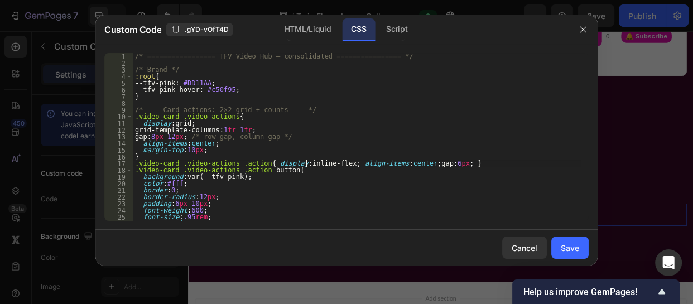
type textarea ".video-card .video-actions{ margin-bottom:6px !important; }"
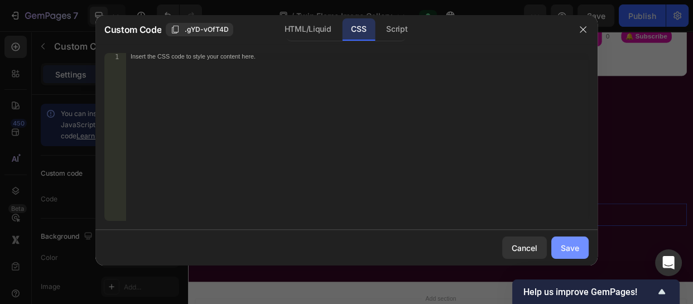
click at [566, 242] on div "Save" at bounding box center [570, 248] width 18 height 12
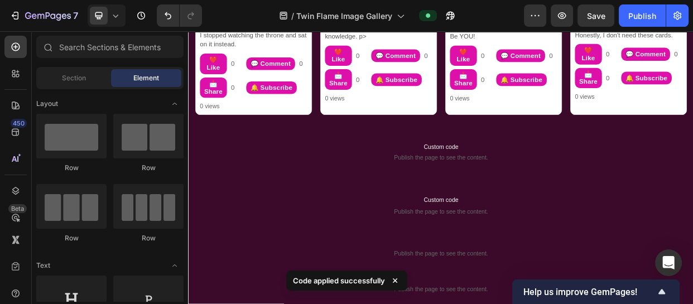
scroll to position [855, 0]
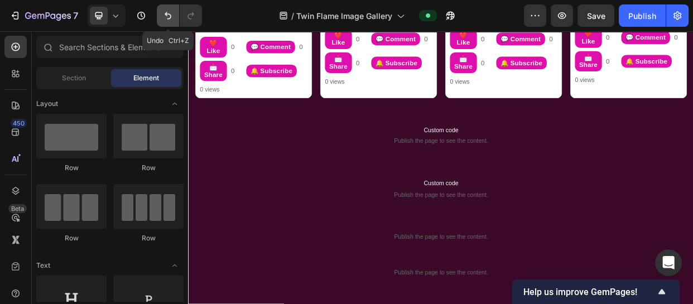
click at [164, 10] on icon "Undo/Redo" at bounding box center [167, 15] width 11 height 11
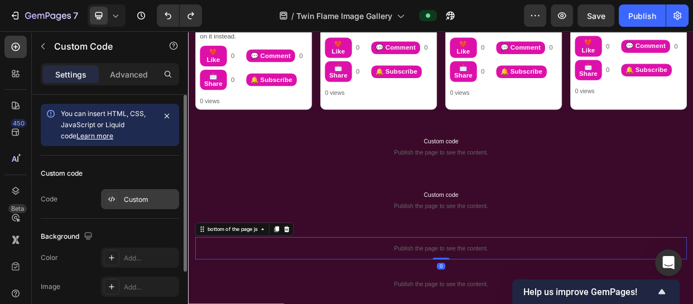
click at [143, 205] on div "Custom" at bounding box center [140, 199] width 78 height 20
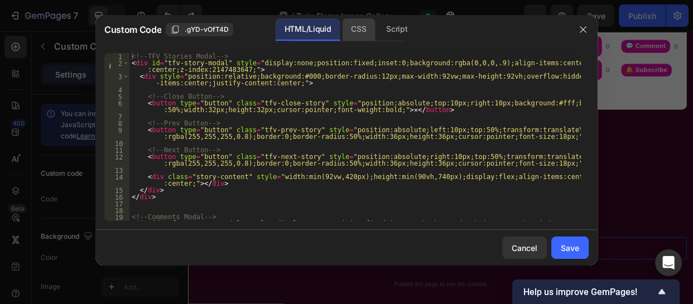
click at [363, 26] on div "CSS" at bounding box center [358, 29] width 33 height 22
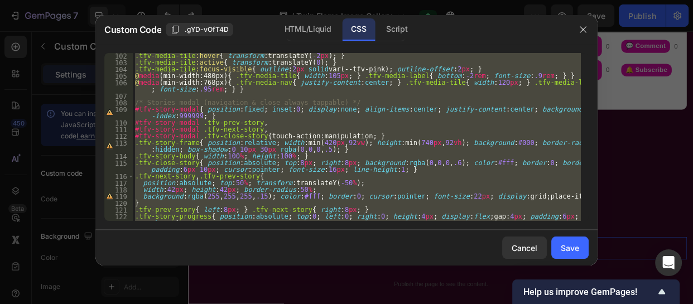
scroll to position [910, 0]
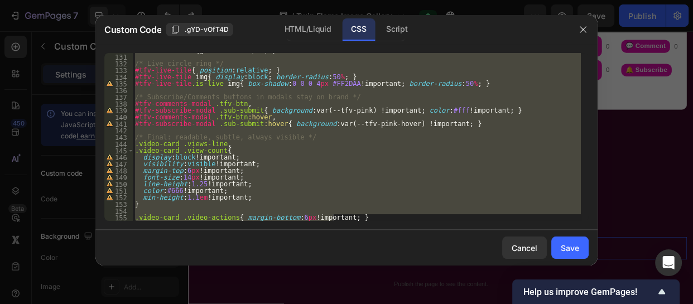
click at [136, 137] on div "#tfv-no-results { grid-column : 1 / -1 ; } /* Live circle ring */ #tfv-live-til…" at bounding box center [357, 137] width 448 height 168
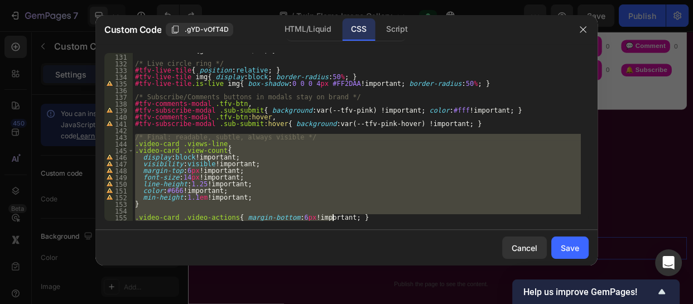
drag, startPoint x: 136, startPoint y: 137, endPoint x: 262, endPoint y: 248, distance: 168.4
click at [262, 248] on div "Custom Code .gYD-vOfT4D HTML/Liquid CSS Script /* Final: readable, subtle, alwa…" at bounding box center [346, 140] width 502 height 251
type textarea ".video-card .video-actions{ margin-bottom:6px !important; }"
click at [515, 243] on div "Cancel" at bounding box center [525, 248] width 26 height 12
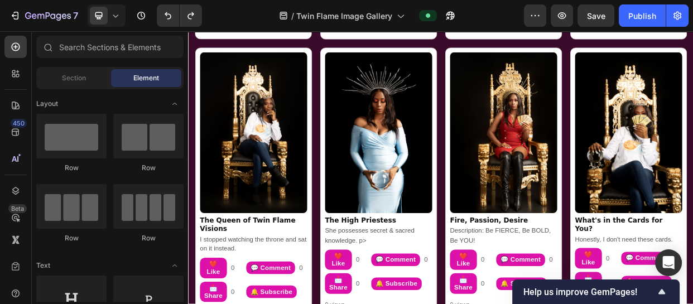
scroll to position [572, 0]
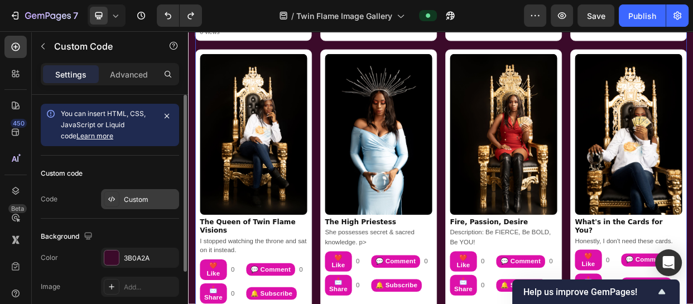
click at [133, 200] on div "Custom" at bounding box center [150, 200] width 52 height 10
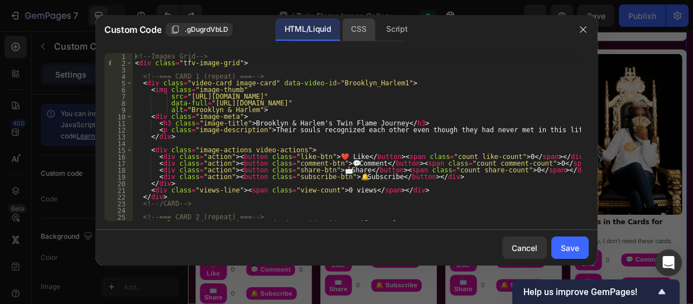
click at [348, 27] on div "CSS" at bounding box center [358, 29] width 33 height 22
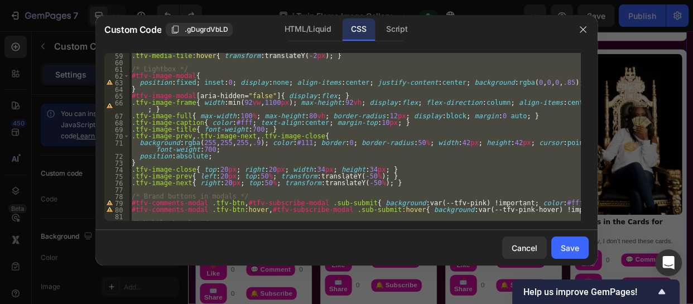
scroll to position [448, 0]
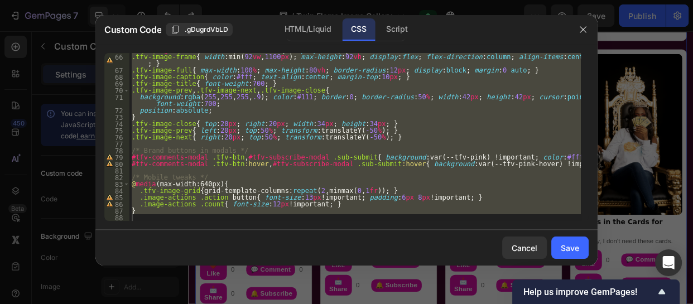
type textarea "}"
click at [146, 215] on div "#tfv-image-modal [ aria-hidden = " false " ] { display : flex ; } .tfv-image-fr…" at bounding box center [354, 137] width 451 height 168
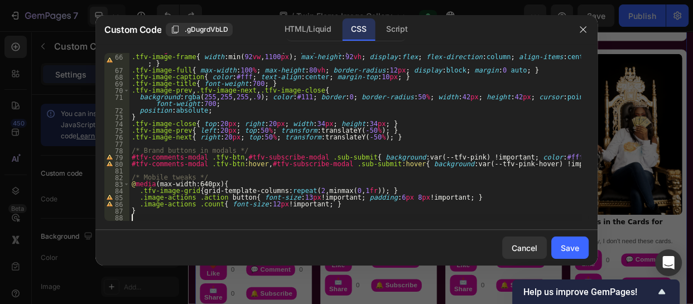
scroll to position [455, 0]
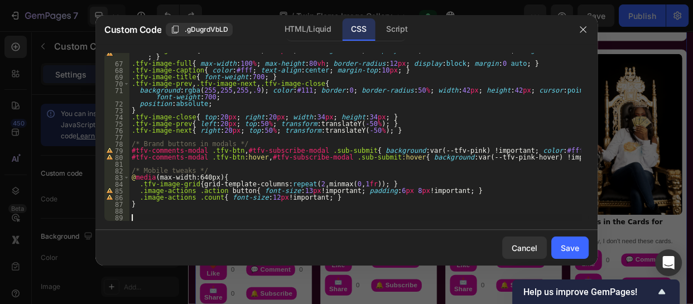
paste textarea ".video-card .video-actions{ margin-bottom:6px !important; }"
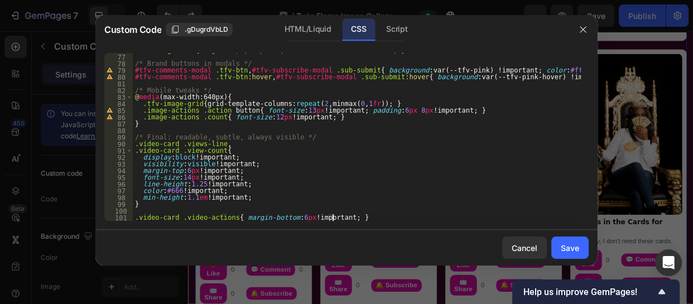
scroll to position [535, 0]
type textarea ".video-card .video-actions{ margin-bottom:6px !important; }"
click at [579, 248] on div "Save" at bounding box center [570, 248] width 18 height 12
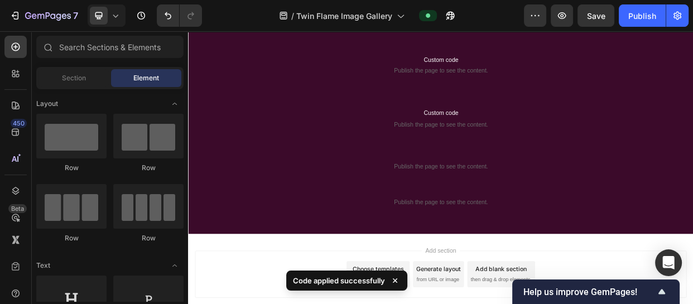
scroll to position [973, 0]
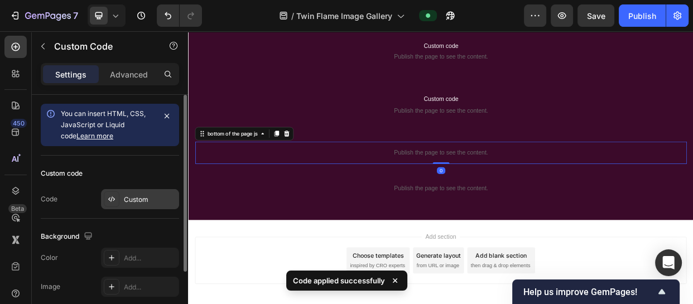
click at [138, 201] on div "Custom" at bounding box center [150, 200] width 52 height 10
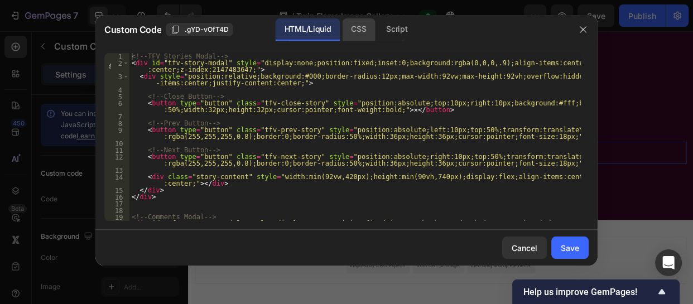
click at [357, 27] on div "CSS" at bounding box center [358, 29] width 33 height 22
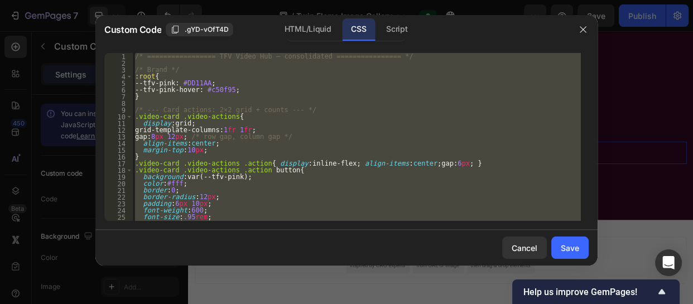
click at [279, 162] on div "/* ================= TFV Video Hub – consolidated ================ */ /* Brand …" at bounding box center [357, 137] width 448 height 168
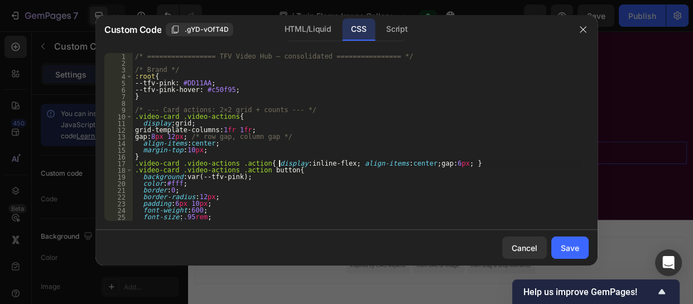
type textarea ".video-card .video-actions{ margin-bottom:6px !important; }"
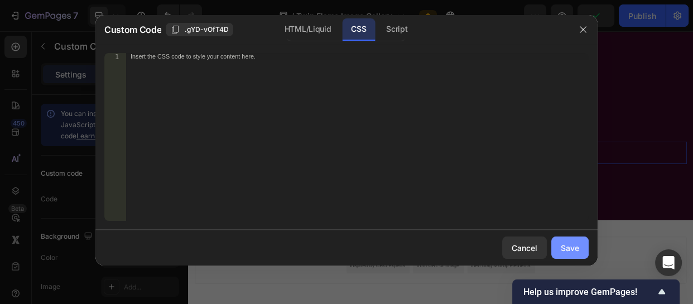
click at [574, 246] on div "Save" at bounding box center [570, 248] width 18 height 12
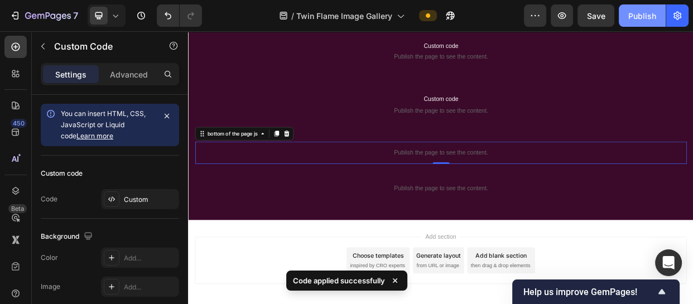
click at [643, 11] on div "Publish" at bounding box center [642, 16] width 28 height 12
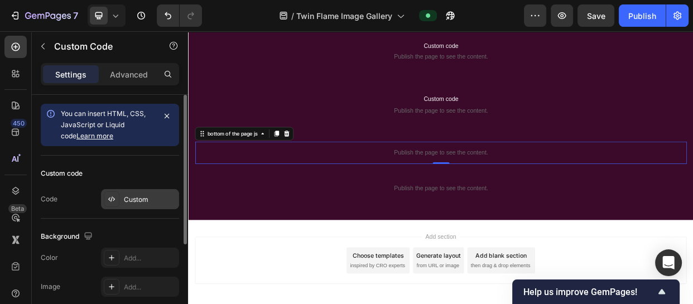
click at [143, 201] on div "Custom" at bounding box center [150, 200] width 52 height 10
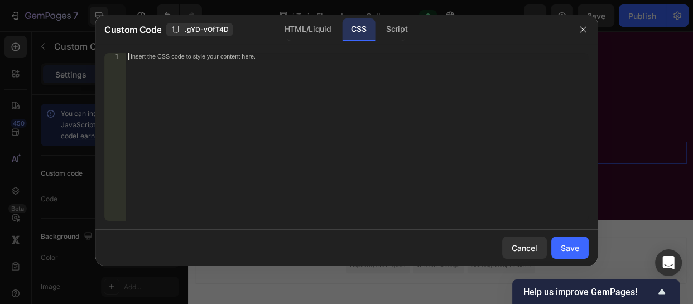
click at [224, 56] on div "Insert the CSS code to style your content here." at bounding box center [334, 57] width 407 height 6
paste textarea "}"
type textarea "}"
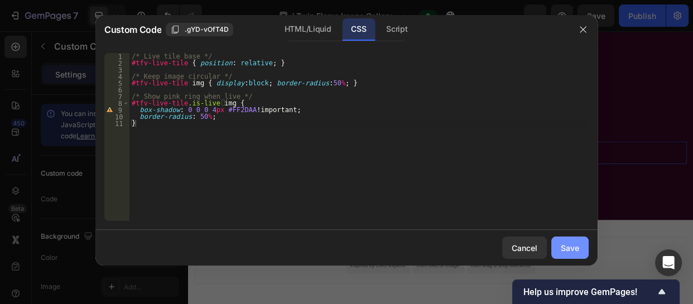
click at [575, 251] on div "Save" at bounding box center [570, 248] width 18 height 12
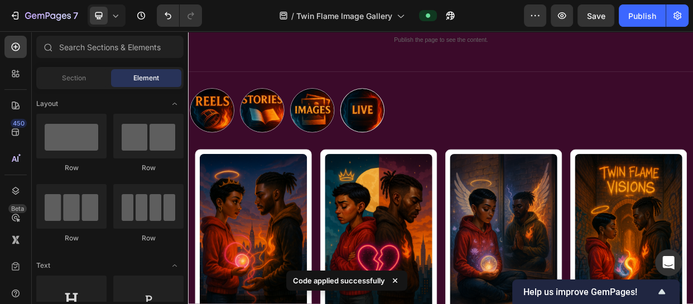
scroll to position [69, 0]
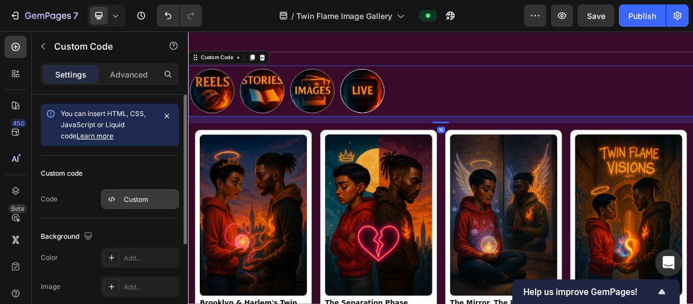
click at [140, 192] on div "Custom" at bounding box center [140, 199] width 78 height 20
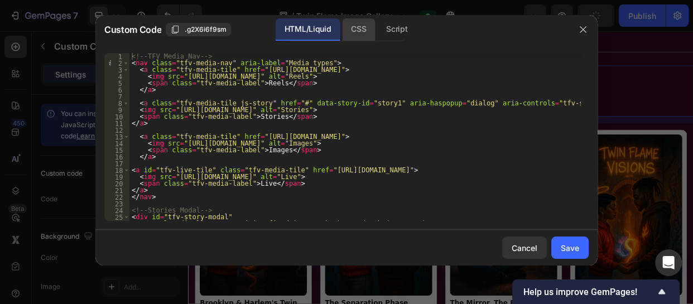
click at [351, 24] on div "CSS" at bounding box center [358, 29] width 33 height 22
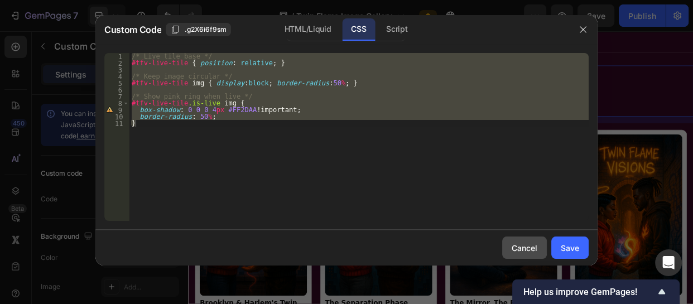
click at [517, 239] on button "Cancel" at bounding box center [524, 248] width 45 height 22
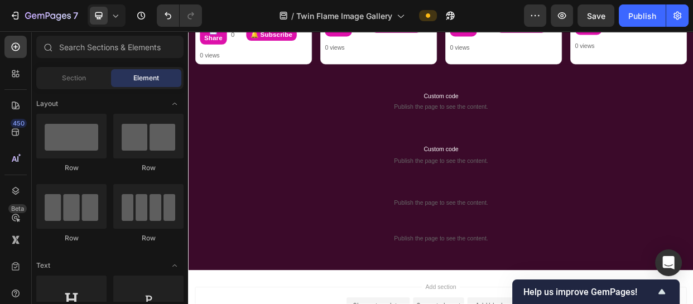
scroll to position [910, 0]
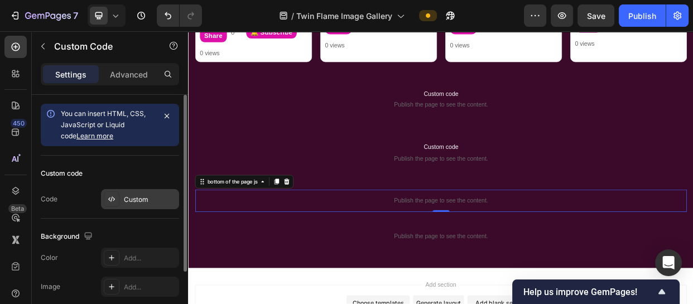
click at [142, 206] on div "Custom" at bounding box center [140, 199] width 78 height 20
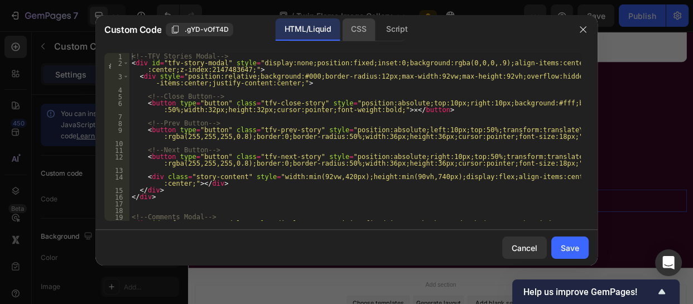
click at [350, 28] on div "CSS" at bounding box center [358, 29] width 33 height 22
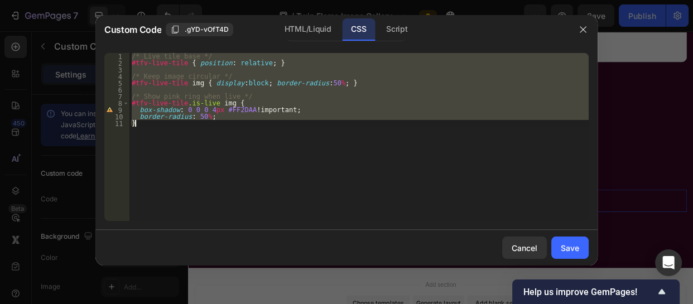
click at [146, 126] on div "/* Live tile base */ #tfv-live-tile { position : relative ; } /* Keep image cir…" at bounding box center [358, 137] width 459 height 168
type textarea "}"
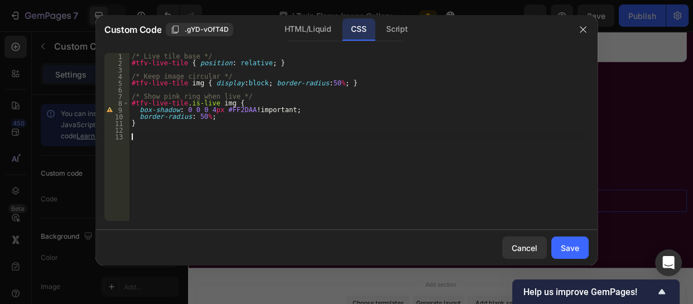
scroll to position [528, 0]
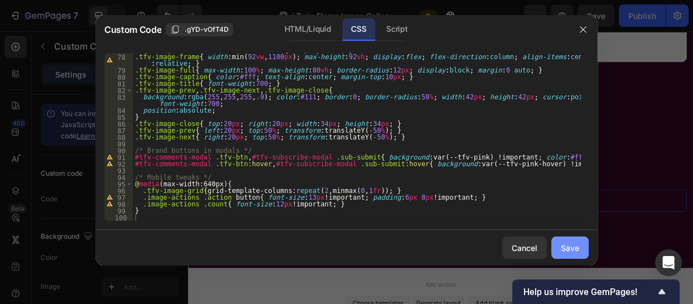
click at [568, 242] on div "Save" at bounding box center [570, 248] width 18 height 12
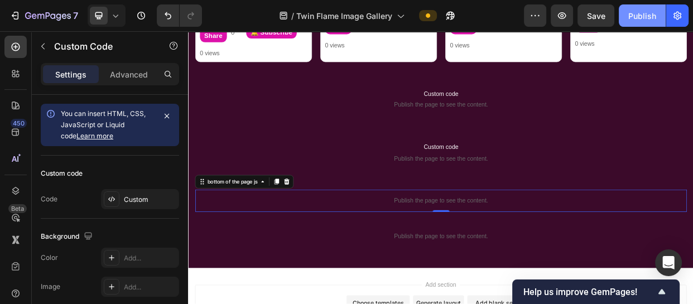
click at [636, 15] on div "Publish" at bounding box center [642, 16] width 28 height 12
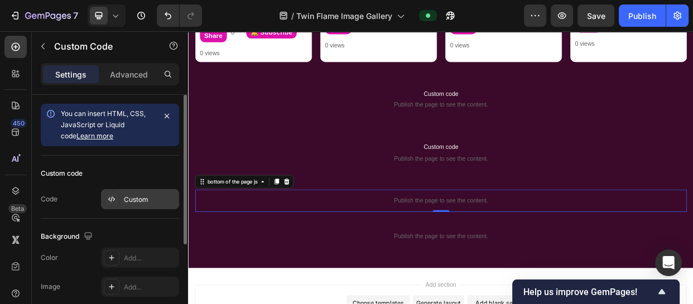
click at [143, 199] on div "Custom" at bounding box center [150, 200] width 52 height 10
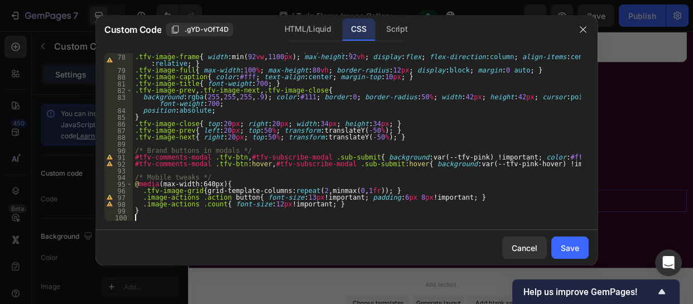
click at [141, 218] on div "#tfv-image-modal [ aria-hidden = " false " ] { display : flex ; } .tfv-image-fr…" at bounding box center [357, 137] width 448 height 181
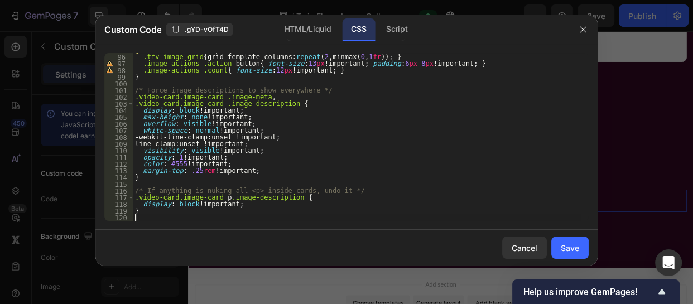
scroll to position [662, 0]
click at [575, 247] on div "Save" at bounding box center [570, 248] width 18 height 12
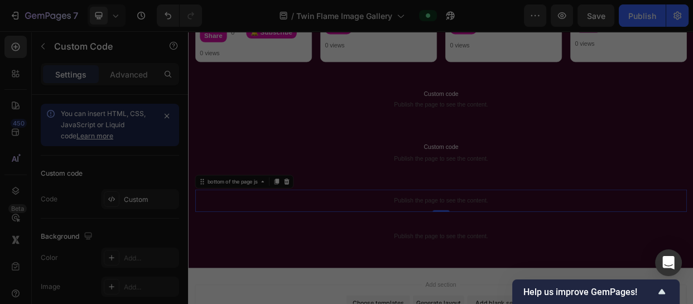
scroll to position [905, 0]
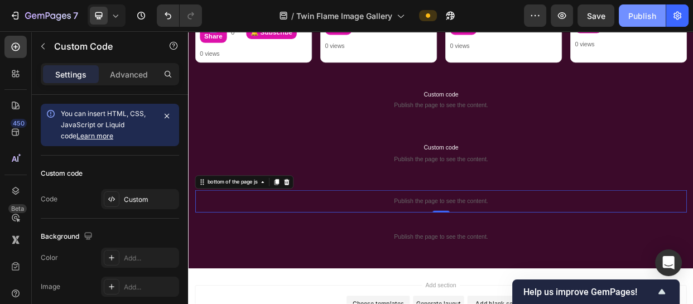
click at [637, 13] on div "Publish" at bounding box center [642, 16] width 28 height 12
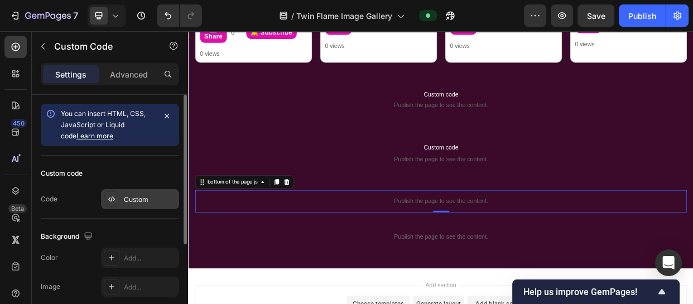
click at [133, 199] on div "Custom" at bounding box center [150, 200] width 52 height 10
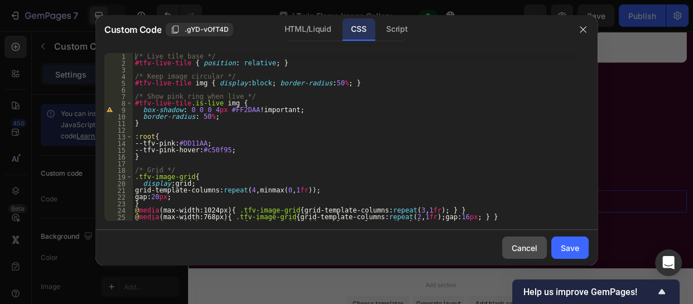
click at [527, 241] on button "Cancel" at bounding box center [524, 248] width 45 height 22
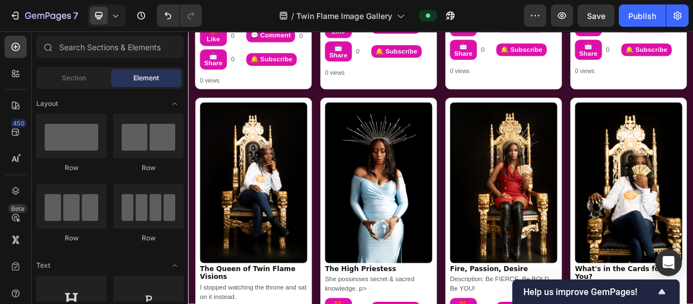
scroll to position [0, 0]
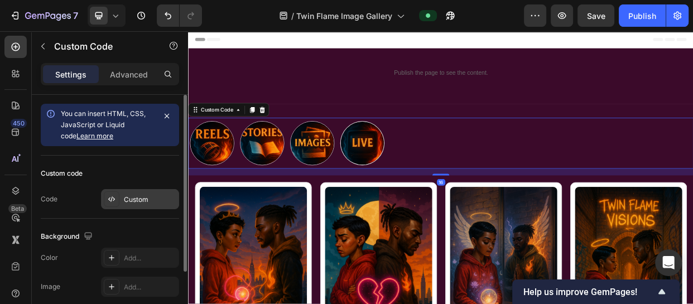
click at [159, 189] on div "Custom" at bounding box center [140, 199] width 78 height 20
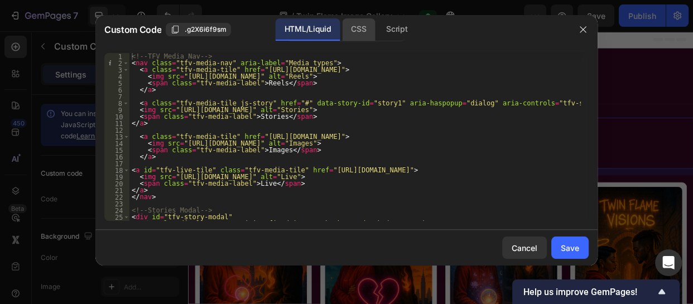
click at [351, 28] on div "CSS" at bounding box center [358, 29] width 33 height 22
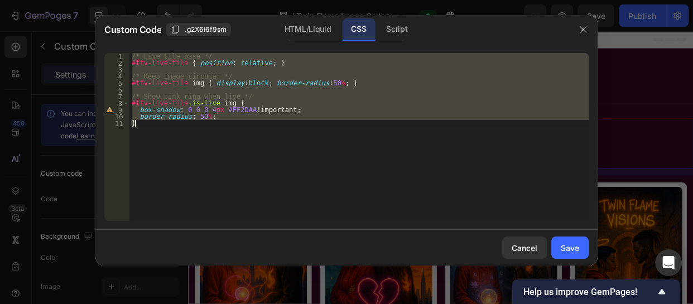
click at [150, 129] on div "/* Live tile base */ #tfv-live-tile { position : relative ; } /* Keep image cir…" at bounding box center [358, 137] width 459 height 168
type textarea "}"
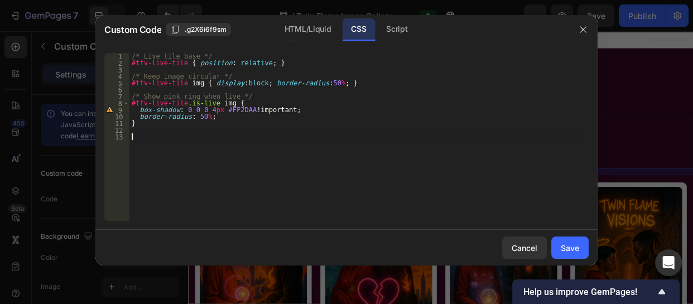
paste textarea "}"
type textarea "}"
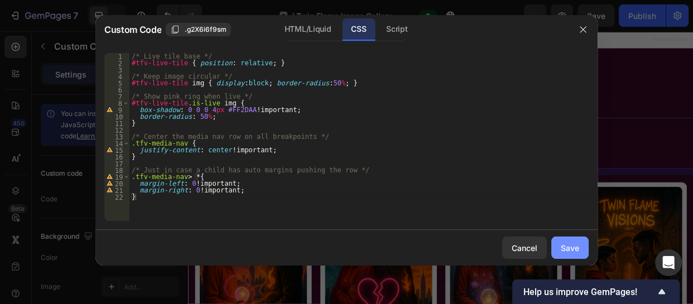
click at [569, 251] on div "Save" at bounding box center [570, 248] width 18 height 12
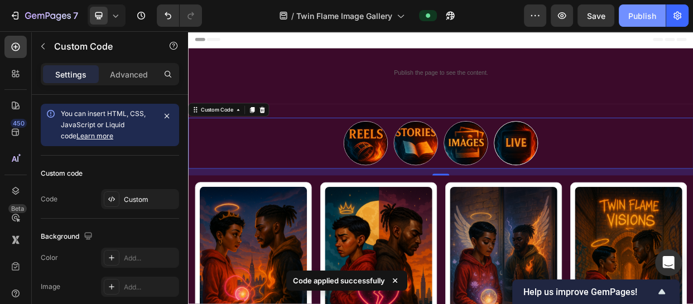
click at [641, 16] on div "Publish" at bounding box center [642, 16] width 28 height 12
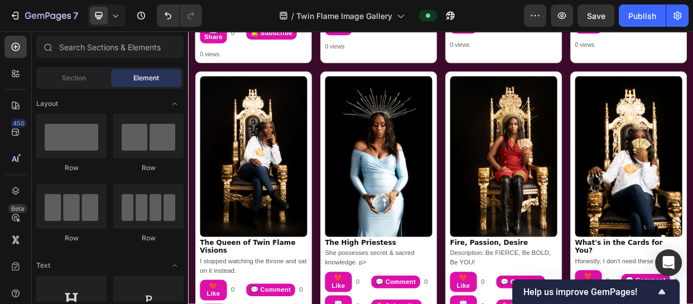
scroll to position [798, 0]
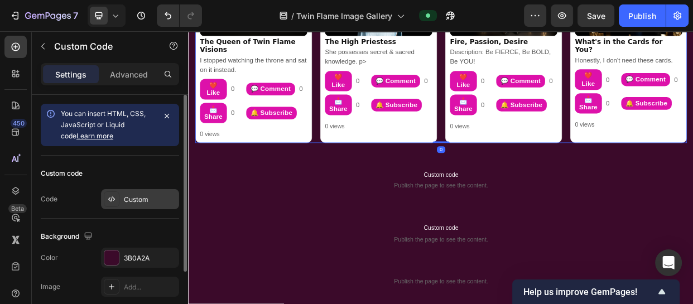
click at [147, 200] on div "Custom" at bounding box center [150, 200] width 52 height 10
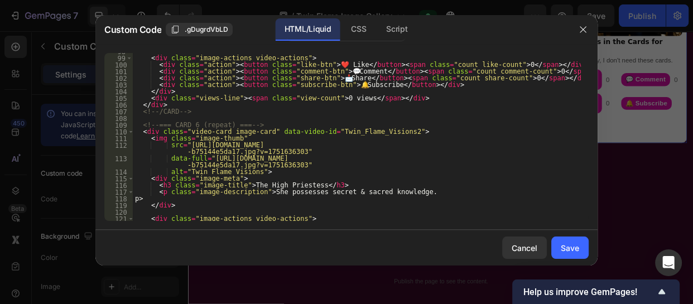
scroll to position [688, 0]
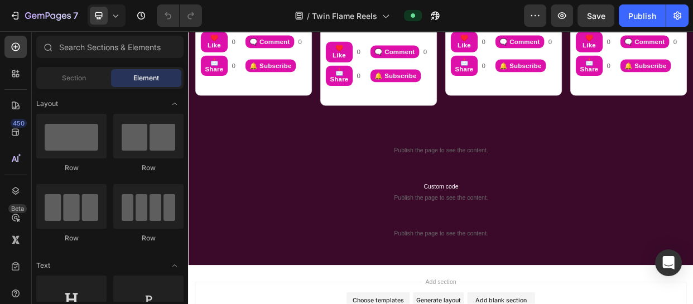
scroll to position [653, 0]
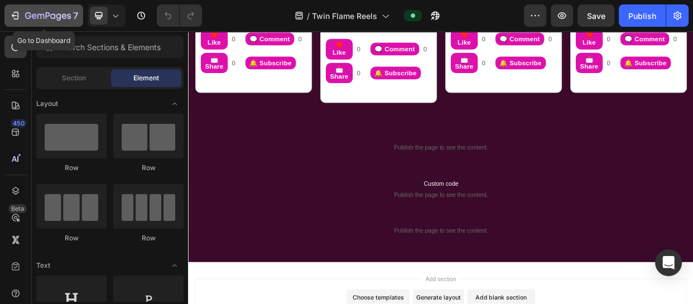
click at [41, 16] on icon "button" at bounding box center [40, 16] width 7 height 5
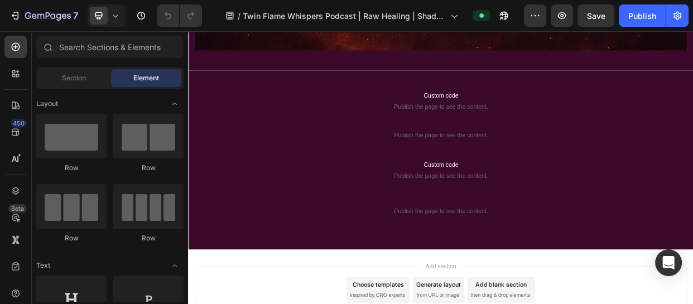
scroll to position [1818, 0]
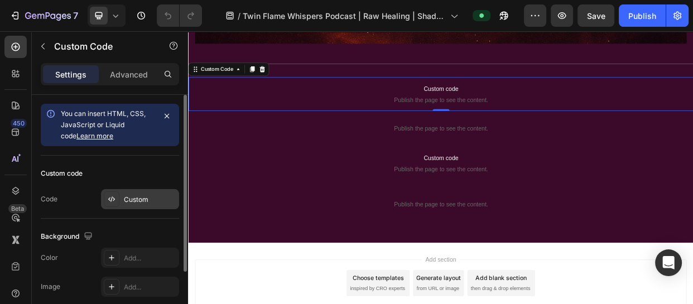
click at [124, 200] on div "Custom" at bounding box center [150, 200] width 52 height 10
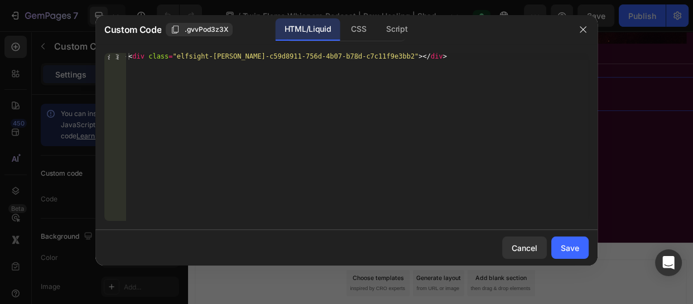
type textarea "<div class="elfsight-sapp-c59d8911-756d-4b07-b78d-c7c11f9e3bb2"></div>"
click at [219, 57] on div "< div class = "elfsight-sapp-c59d8911-756d-4b07-b78d-c7c11f9e3bb2" > </ div >" at bounding box center [357, 143] width 463 height 181
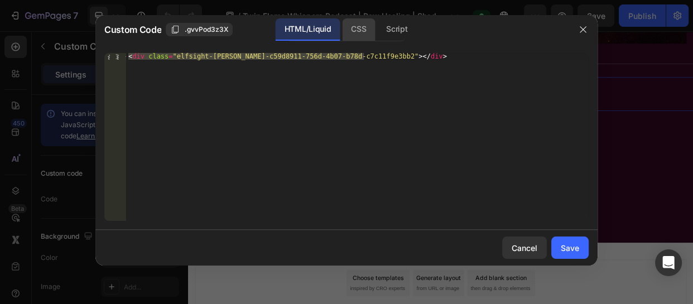
click at [362, 24] on div "CSS" at bounding box center [358, 29] width 33 height 22
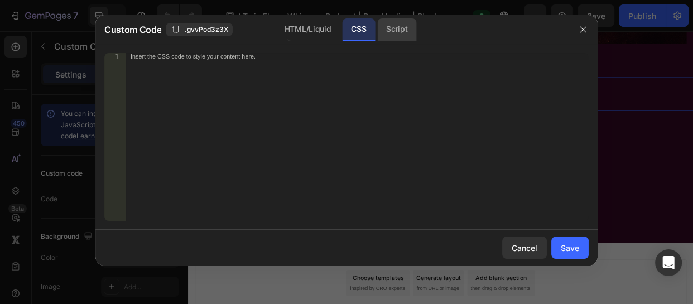
click at [402, 28] on div "Script" at bounding box center [396, 29] width 39 height 22
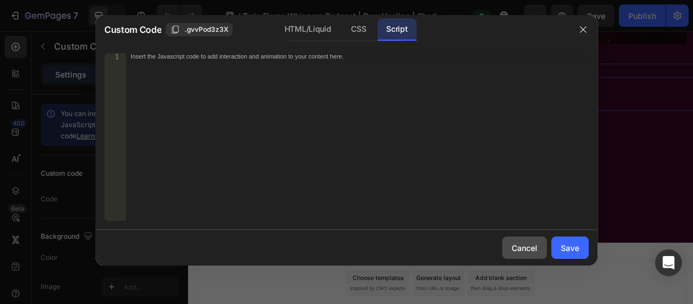
click at [522, 240] on button "Cancel" at bounding box center [524, 248] width 45 height 22
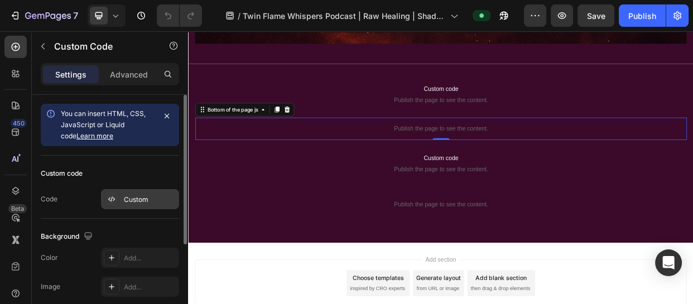
click at [143, 200] on div "Custom" at bounding box center [150, 200] width 52 height 10
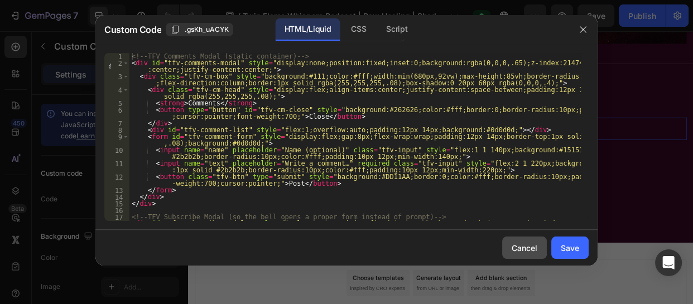
click at [533, 255] on button "Cancel" at bounding box center [524, 248] width 45 height 22
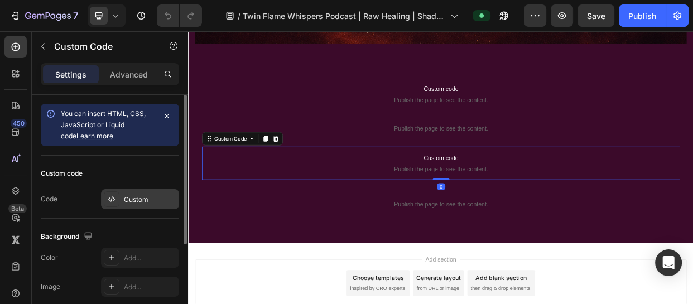
click at [122, 201] on div "Custom" at bounding box center [140, 199] width 78 height 20
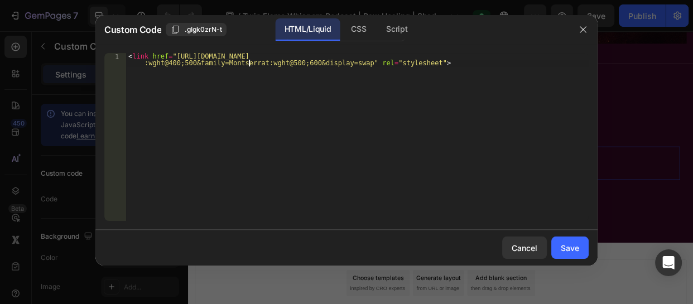
click at [250, 61] on div "< link href = "https://fonts.googleapis.com/css2?family=Playfair+Display:wght@4…" at bounding box center [357, 150] width 463 height 195
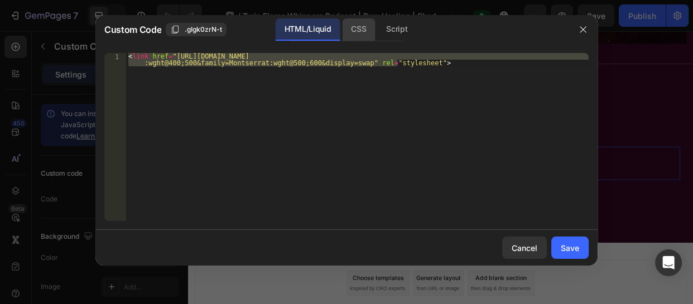
click at [367, 31] on div "CSS" at bounding box center [358, 29] width 33 height 22
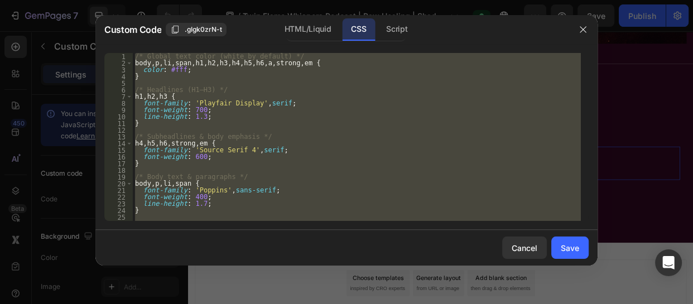
click at [268, 174] on div "/* Global text color (white by default) */ body , p , li , span , h1 , h2 , h3 …" at bounding box center [357, 137] width 448 height 168
click at [403, 30] on div "Script" at bounding box center [396, 29] width 39 height 22
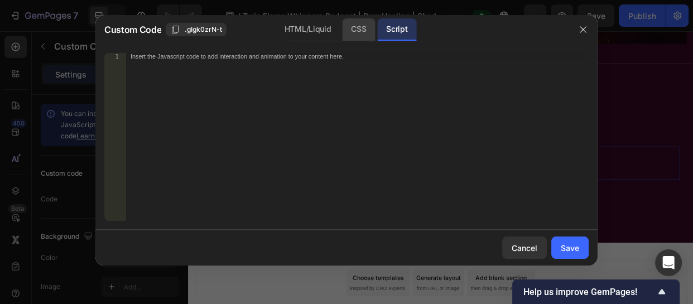
click at [346, 27] on div "CSS" at bounding box center [358, 29] width 33 height 22
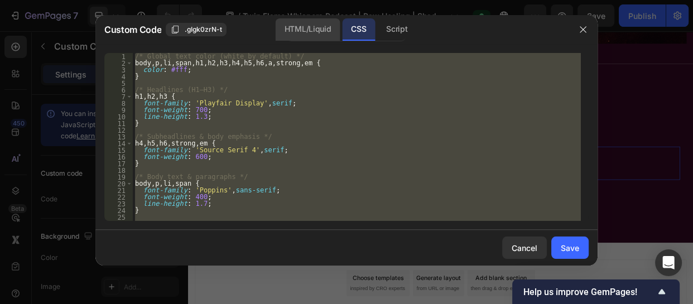
click at [306, 32] on div "HTML/Liquid" at bounding box center [308, 29] width 64 height 22
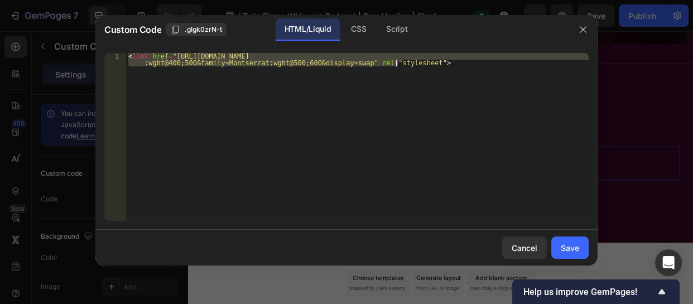
click at [216, 97] on div "< link href = "https://fonts.googleapis.com/css2?family=Playfair+Display:wght@4…" at bounding box center [357, 137] width 463 height 168
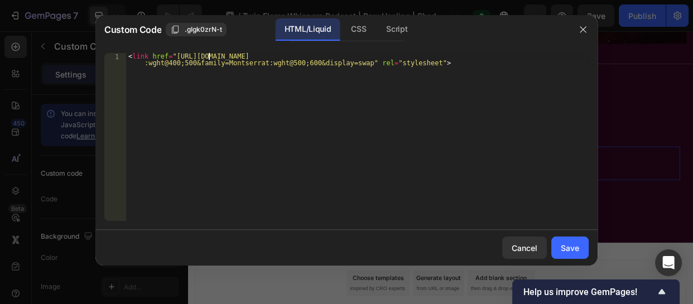
click at [207, 58] on div "< link href = "https://fonts.googleapis.com/css2?family=Playfair+Display:wght@4…" at bounding box center [357, 150] width 463 height 195
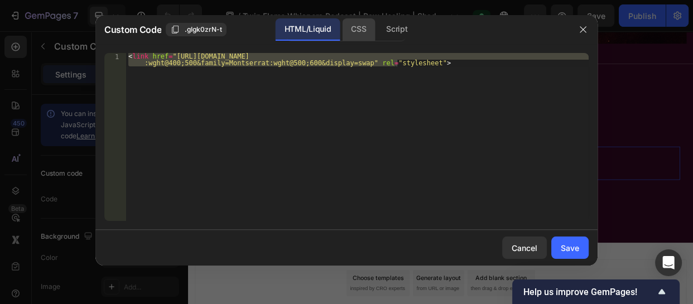
click at [350, 27] on div "CSS" at bounding box center [358, 29] width 33 height 22
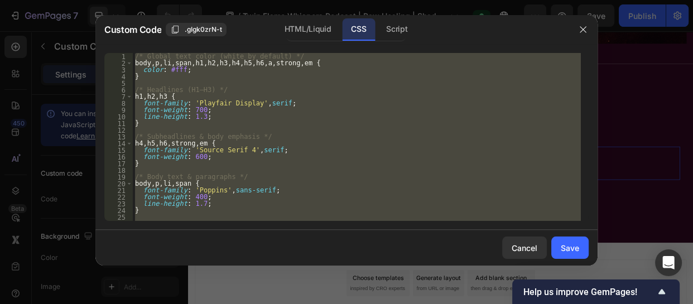
click at [260, 95] on div "/* Global text color (white by default) */ body , p , li , span , h1 , h2 , h3 …" at bounding box center [357, 137] width 448 height 168
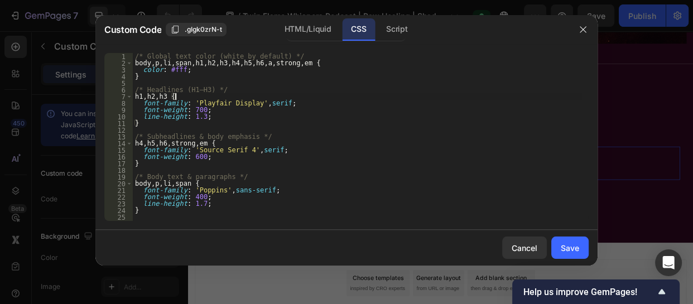
type textarea "}"
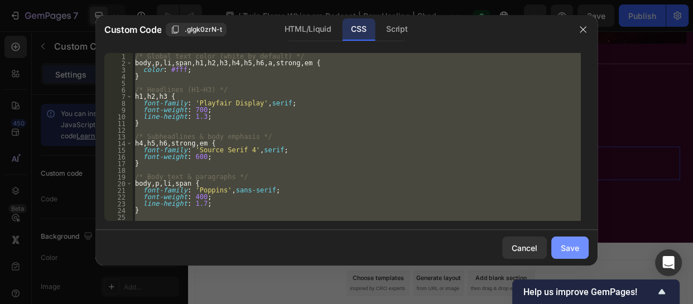
click at [577, 249] on div "Save" at bounding box center [570, 248] width 18 height 12
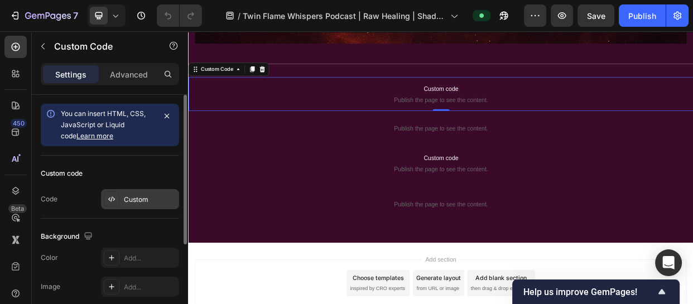
click at [133, 199] on div "Custom" at bounding box center [150, 200] width 52 height 10
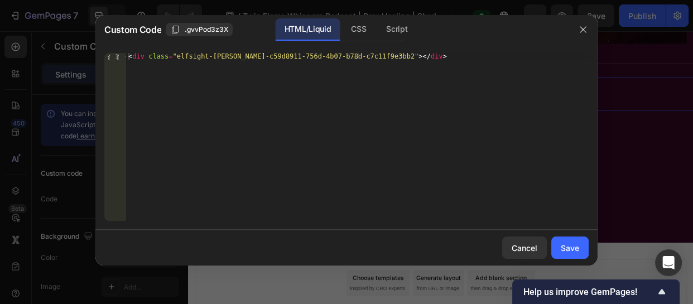
type textarea "<div class="elfsight-sapp-c59d8911-756d-4b07-b78d-c7c11f9e3bb2"></div>"
click at [226, 60] on div "< div class = "elfsight-sapp-c59d8911-756d-4b07-b78d-c7c11f9e3bb2" > </ div >" at bounding box center [357, 143] width 463 height 181
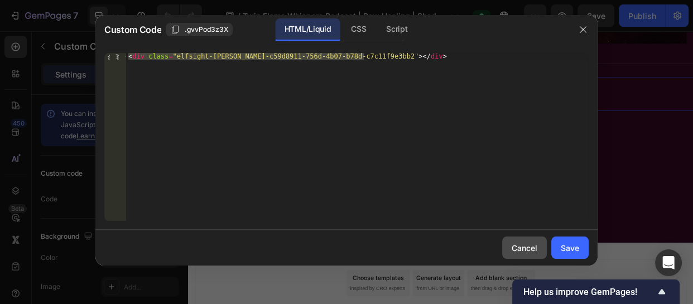
click at [521, 247] on div "Cancel" at bounding box center [525, 248] width 26 height 12
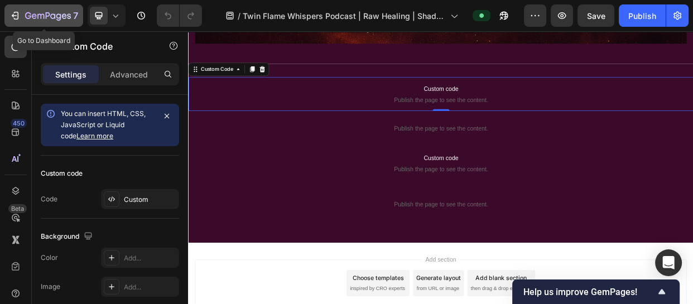
click at [20, 13] on icon "button" at bounding box center [14, 15] width 11 height 11
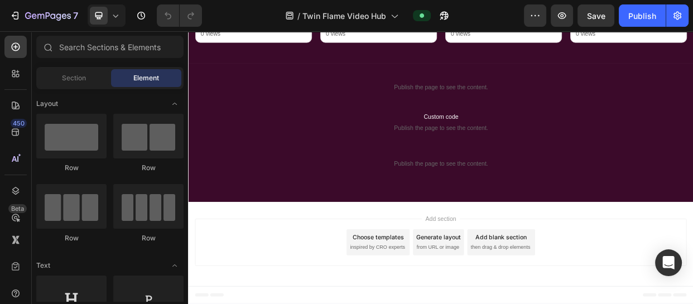
scroll to position [1286, 0]
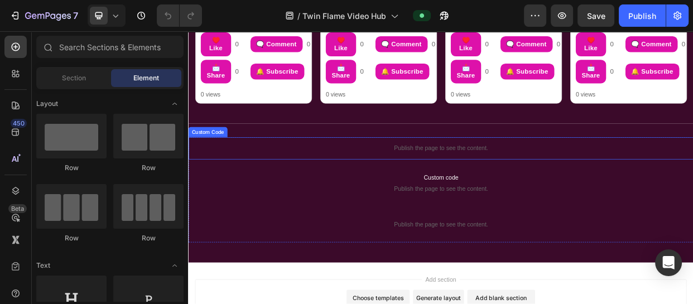
click at [523, 181] on p "Publish the page to see the content." at bounding box center [523, 187] width 670 height 12
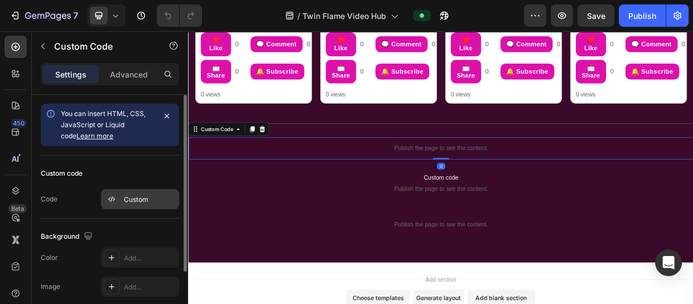
click at [133, 198] on div "Custom" at bounding box center [150, 200] width 52 height 10
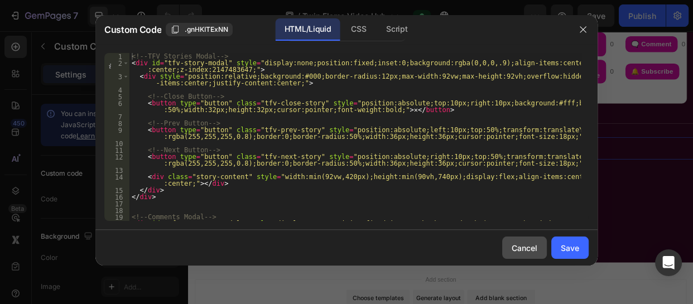
click at [512, 242] on div "Cancel" at bounding box center [525, 248] width 26 height 12
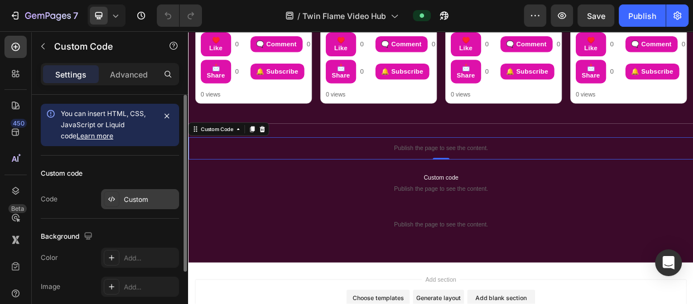
click at [148, 201] on div "Custom" at bounding box center [150, 200] width 52 height 10
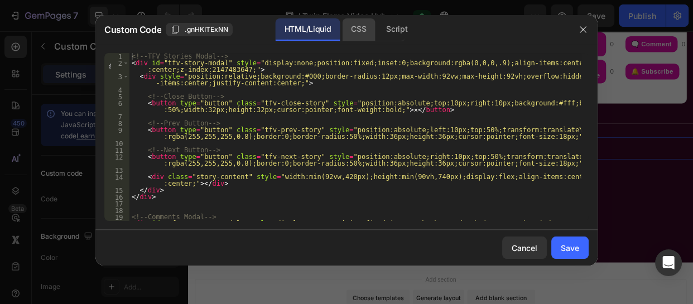
click at [355, 28] on div "CSS" at bounding box center [358, 29] width 33 height 22
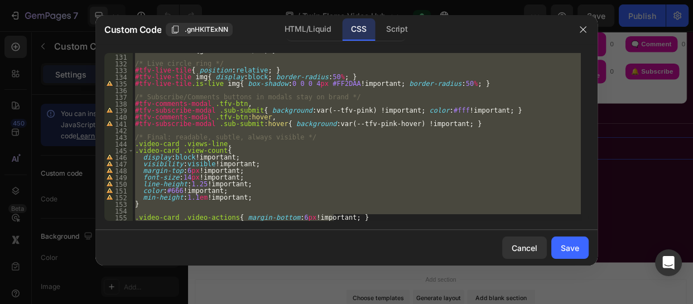
scroll to position [910, 0]
click at [134, 139] on div "#tfv-no-results { grid-column : 1 / -1 ; } /* Live circle ring */ #tfv-live-til…" at bounding box center [357, 137] width 448 height 168
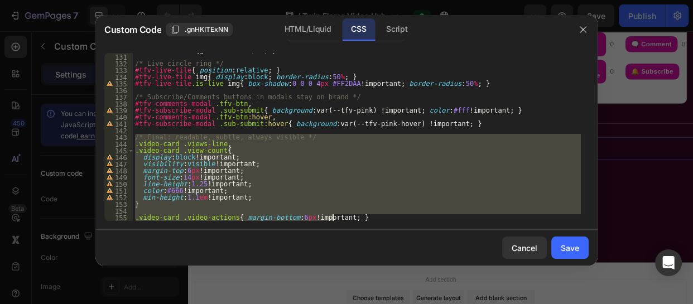
drag, startPoint x: 134, startPoint y: 139, endPoint x: 273, endPoint y: 236, distance: 169.5
click at [273, 236] on div "Custom Code .gnHKITExNN HTML/Liquid CSS Script /* Final: readable, subtle, alwa…" at bounding box center [346, 140] width 502 height 251
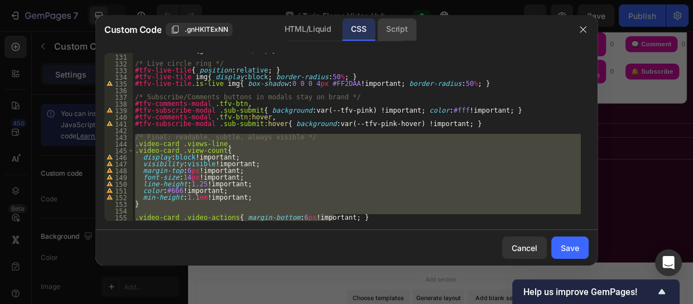
click at [398, 27] on div "Script" at bounding box center [396, 29] width 39 height 22
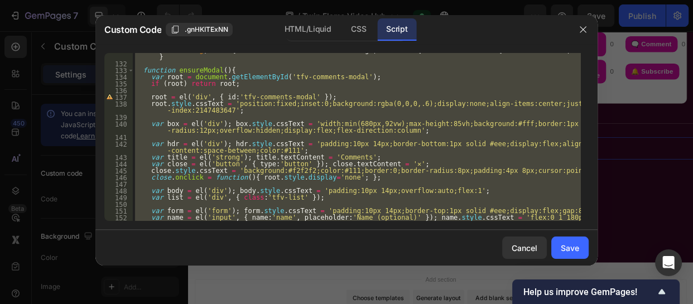
click at [407, 173] on div "function el ( tag , attrs ) { var e = document . createElement ( tag ) ; if ( a…" at bounding box center [357, 137] width 448 height 168
type textarea "close.style.cssText = 'background:#f2f2f2;color:#111;border:0;border-radius:8px…"
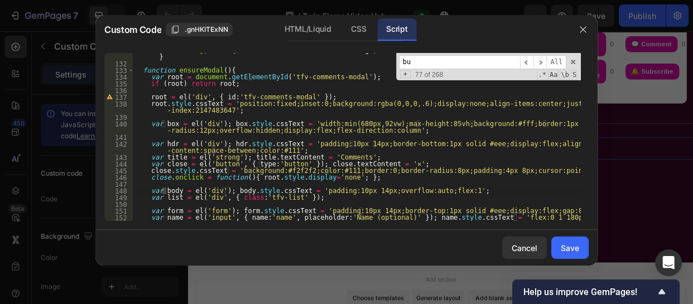
scroll to position [994, 0]
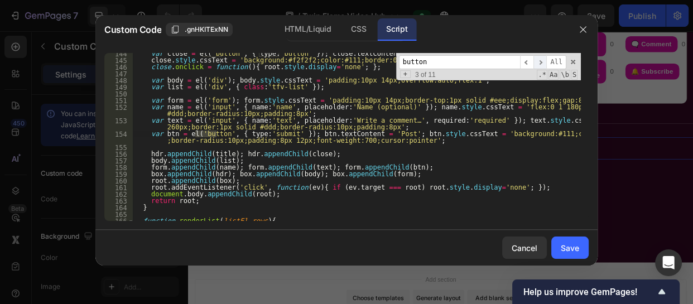
click at [541, 59] on span "​" at bounding box center [540, 62] width 13 height 14
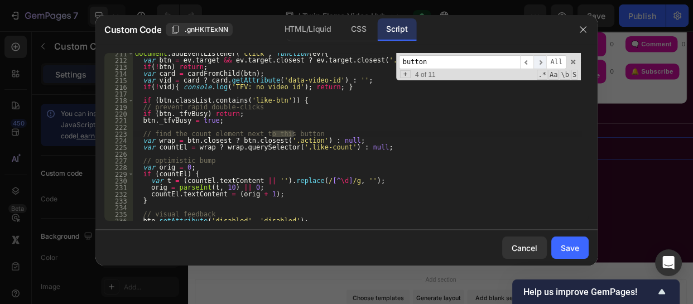
scroll to position [1463, 0]
click at [541, 59] on span "​" at bounding box center [540, 62] width 13 height 14
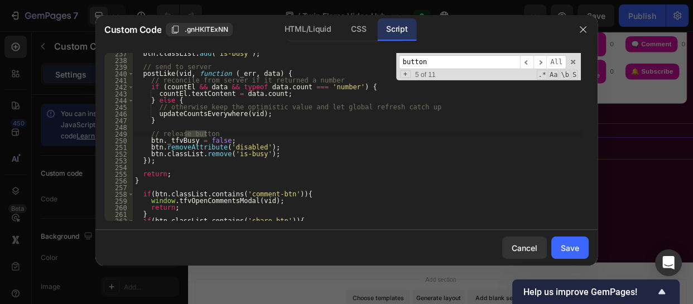
click at [488, 60] on input "button" at bounding box center [459, 62] width 121 height 14
type input "b"
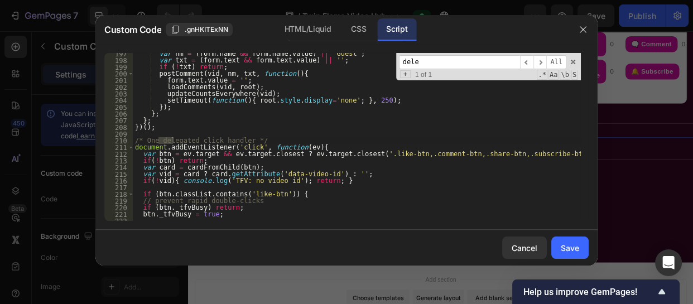
type input "dele"
click at [134, 141] on div "var nm = ( form . name && form . name . value ) || 'Guest' ; var txt = ( form .…" at bounding box center [357, 140] width 448 height 181
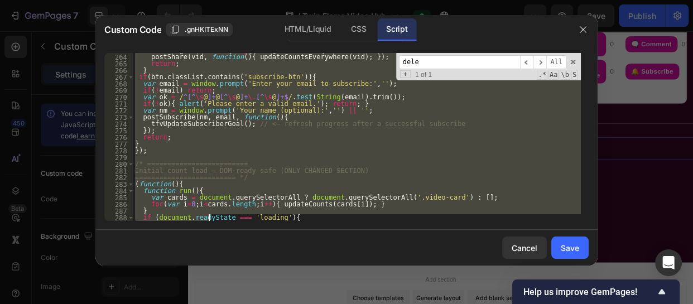
scroll to position [1847, 0]
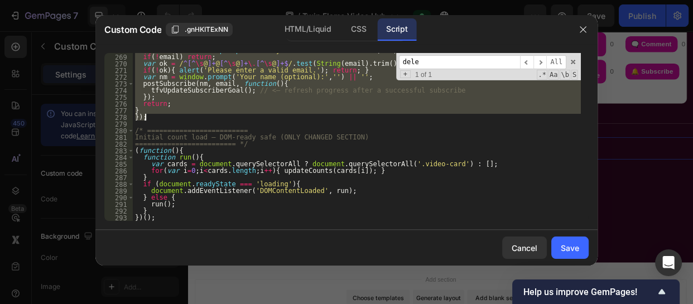
drag, startPoint x: 134, startPoint y: 140, endPoint x: 219, endPoint y: 117, distance: 87.3
click at [219, 117] on div "var email = window . prompt ( 'Enter your email to subscribe:' , '' ) ; if ( ! …" at bounding box center [357, 137] width 448 height 181
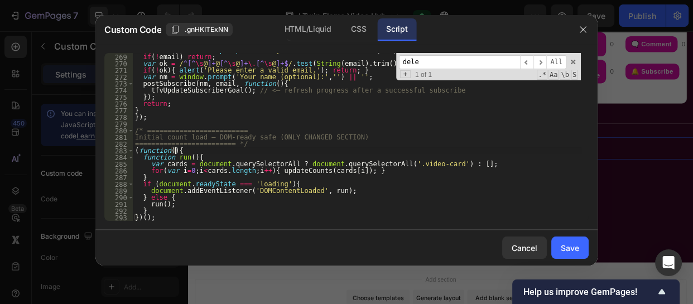
click at [236, 150] on div "var email = window . prompt ( 'Enter your email to subscribe:' , '' ) ; if ( ! …" at bounding box center [357, 137] width 448 height 181
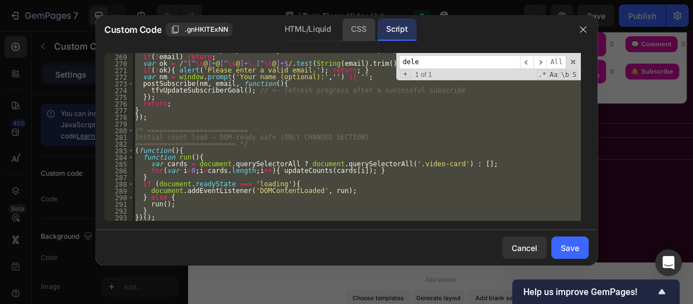
click at [357, 31] on div "CSS" at bounding box center [358, 29] width 33 height 22
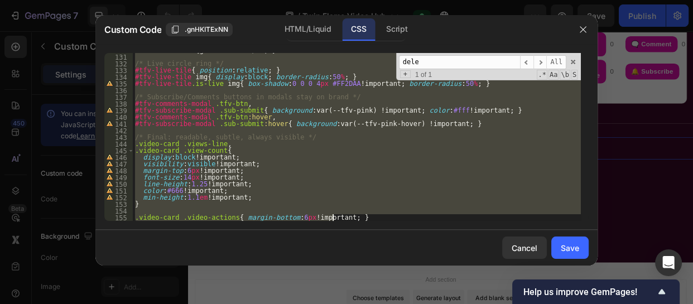
click at [324, 166] on div "#tfv-no-results { grid-column : 1 / -1 ; } /* Live circle ring */ #tfv-live-til…" at bounding box center [357, 137] width 448 height 168
click at [315, 153] on div "#tfv-no-results { grid-column : 1 / -1 ; } /* Live circle ring */ #tfv-live-til…" at bounding box center [357, 137] width 448 height 168
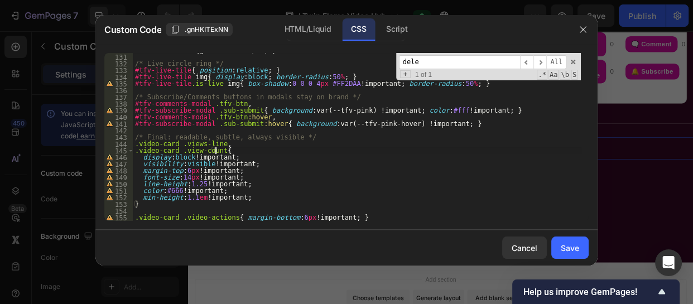
type textarea ".video-card .video-actions{ margin-bottom:6px !important; }"
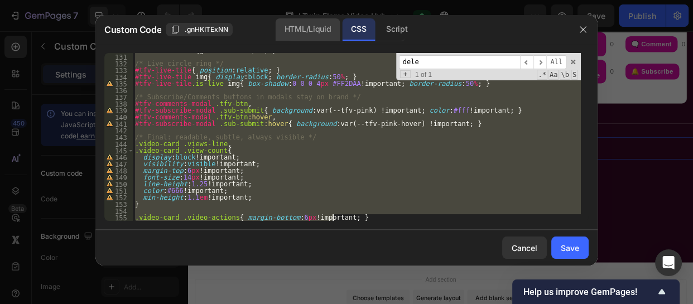
click at [310, 33] on div "HTML/Liquid" at bounding box center [308, 29] width 64 height 22
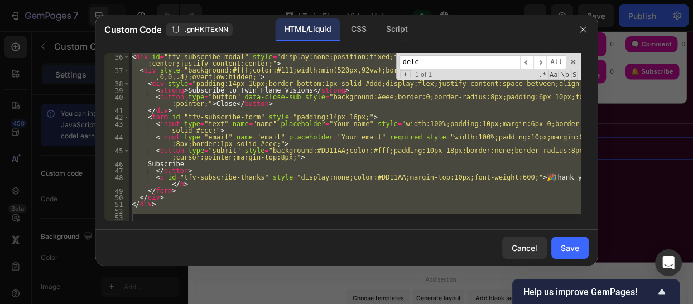
scroll to position [314, 0]
click at [411, 129] on div "<!-- Subscribe Modal --> < div id = "tfv-subscribe-modal" style = "display:none…" at bounding box center [354, 137] width 451 height 168
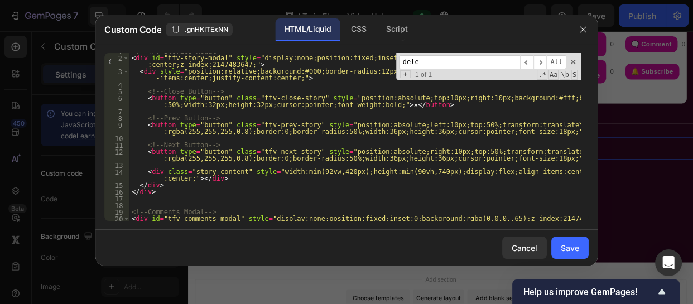
scroll to position [0, 0]
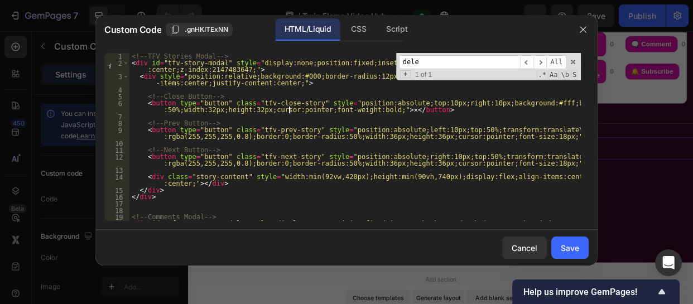
click at [290, 109] on div "<!-- TFV Stories Modal --> < div id = "tfv-story-modal" style = "display:none;p…" at bounding box center [354, 147] width 451 height 188
type textarea "<button type="button" class="tfv-close-story" style="position:absolute;top:10px…"
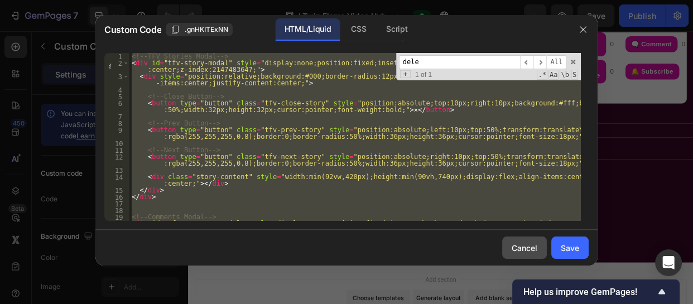
click at [524, 249] on div "Cancel" at bounding box center [525, 248] width 26 height 12
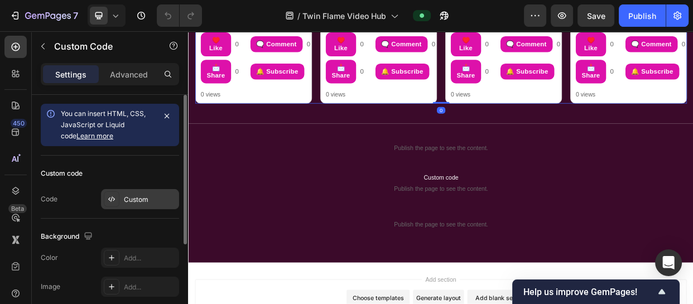
click at [129, 200] on div "Custom" at bounding box center [150, 200] width 52 height 10
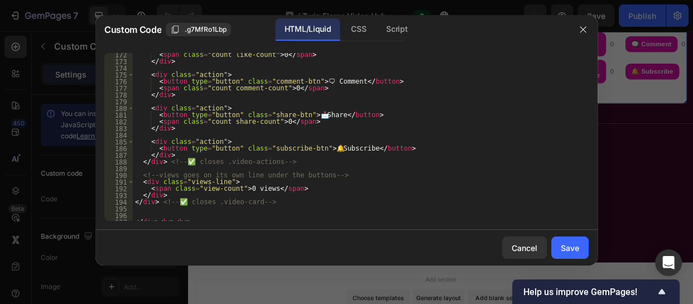
scroll to position [1173, 0]
click at [359, 34] on div "CSS" at bounding box center [358, 29] width 33 height 22
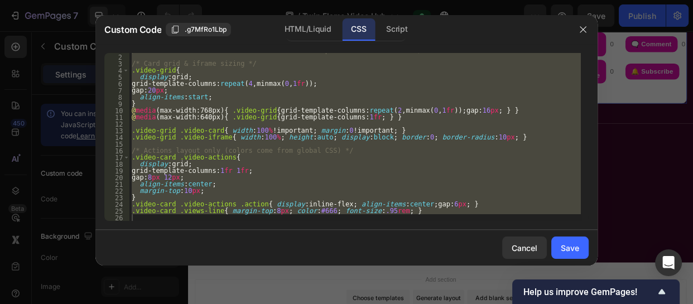
scroll to position [6, 0]
click at [304, 187] on div "/* ============ Minimal container rules (safe duplicate) ============ */ /* Car…" at bounding box center [354, 137] width 451 height 168
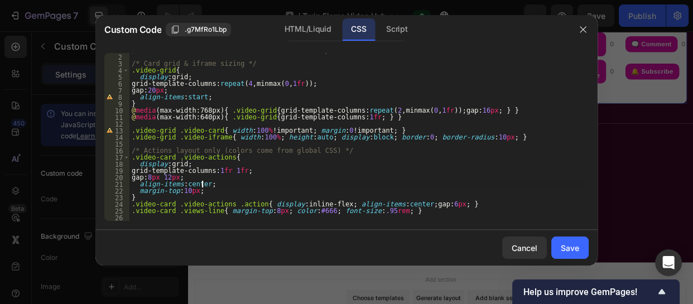
type textarea ".video-card .views-line{ margin-top:8px; color:#666; font-size:.95rem; }"
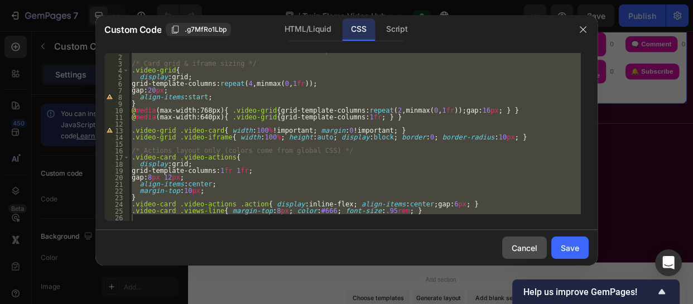
click at [519, 247] on div "Cancel" at bounding box center [525, 248] width 26 height 12
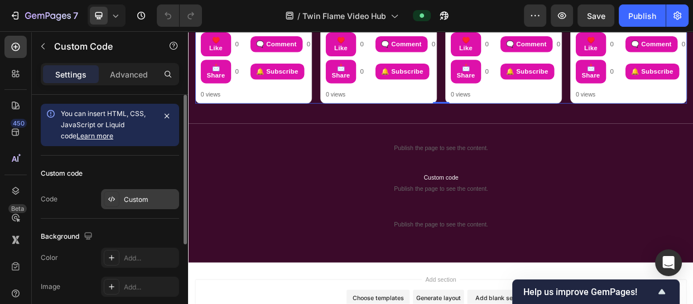
click at [152, 193] on div "Custom" at bounding box center [140, 199] width 78 height 20
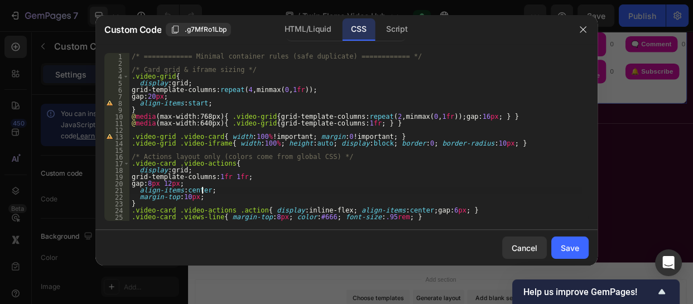
click at [315, 190] on div "/* ============ Minimal container rules (safe duplicate) ============ */ /* Car…" at bounding box center [354, 143] width 451 height 181
type textarea ".video-card .views-line{ margin-top:8px; color:#666; font-size:.95rem; }"
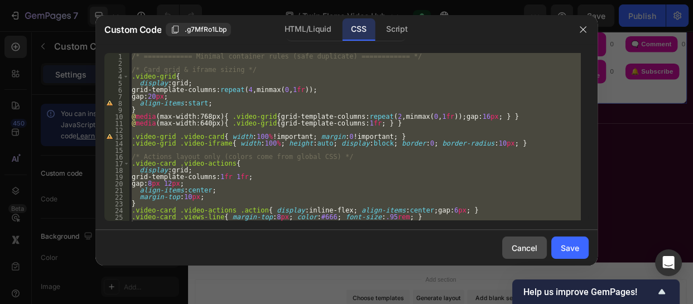
click at [521, 246] on div "Cancel" at bounding box center [525, 248] width 26 height 12
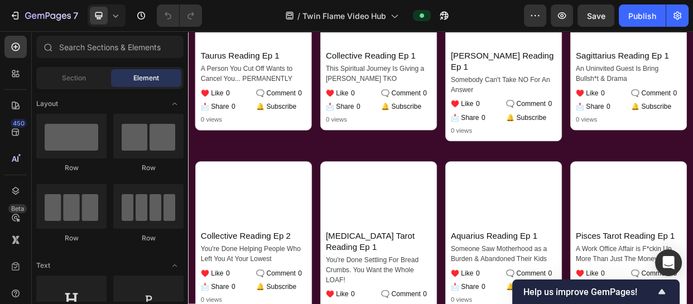
scroll to position [2612, 0]
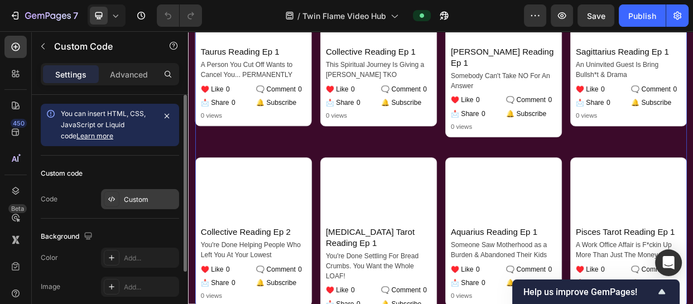
click at [144, 201] on div "Custom" at bounding box center [150, 200] width 52 height 10
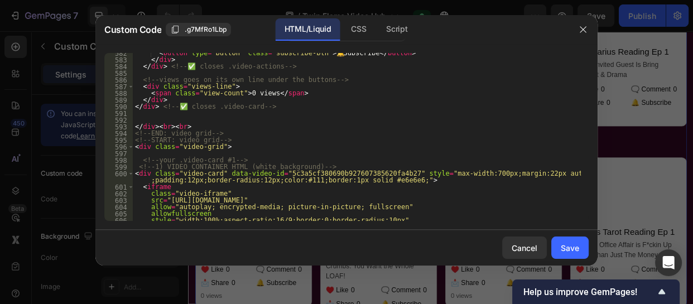
scroll to position [5236, 0]
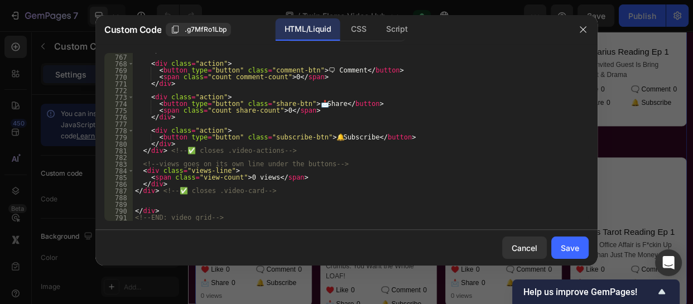
click at [584, 52] on div "766 767 768 769 770 771 772 773 774 775 776 777 778 779 780 781 782 783 784 785…" at bounding box center [346, 137] width 502 height 186
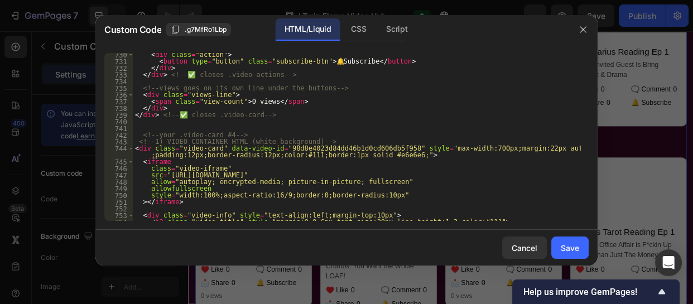
scroll to position [4841, 0]
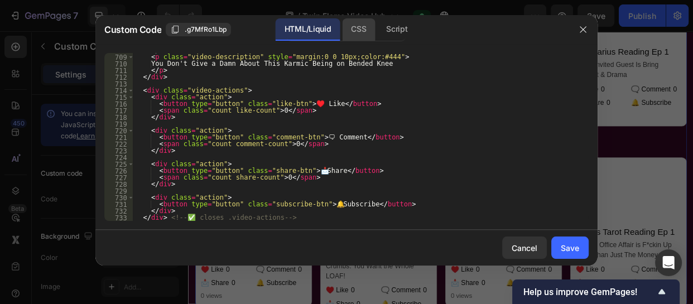
click at [360, 27] on div "CSS" at bounding box center [358, 29] width 33 height 22
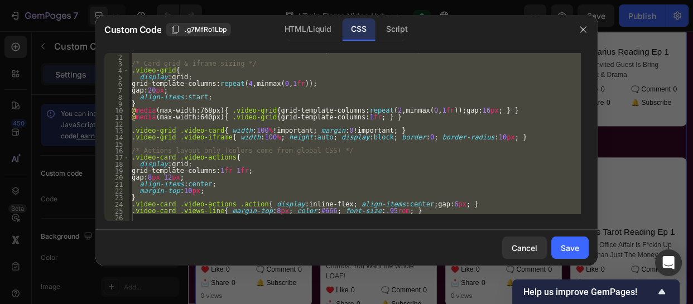
scroll to position [6, 0]
click at [396, 26] on div "Script" at bounding box center [396, 29] width 39 height 22
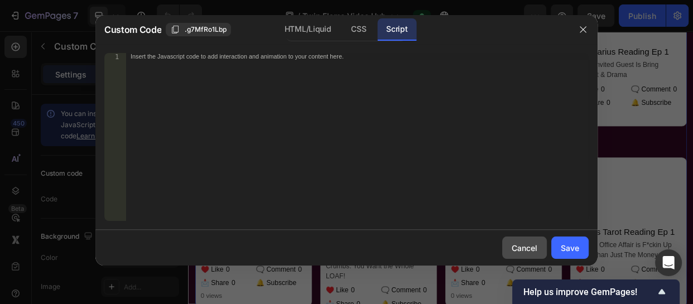
click at [532, 242] on div "Cancel" at bounding box center [525, 248] width 26 height 12
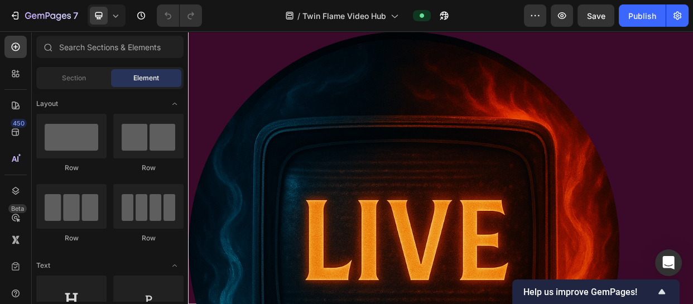
scroll to position [1842, 0]
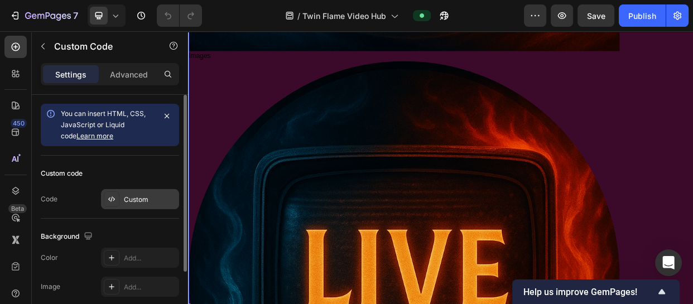
click at [134, 191] on div "Custom" at bounding box center [140, 199] width 78 height 20
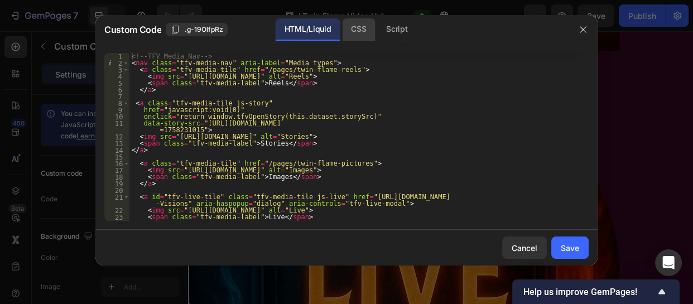
click at [362, 25] on div "CSS" at bounding box center [358, 29] width 33 height 22
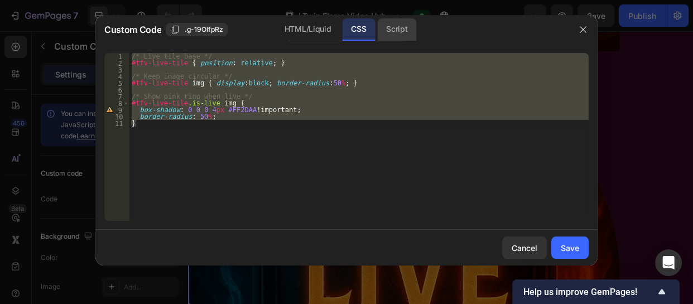
click at [404, 26] on div "Script" at bounding box center [396, 29] width 39 height 22
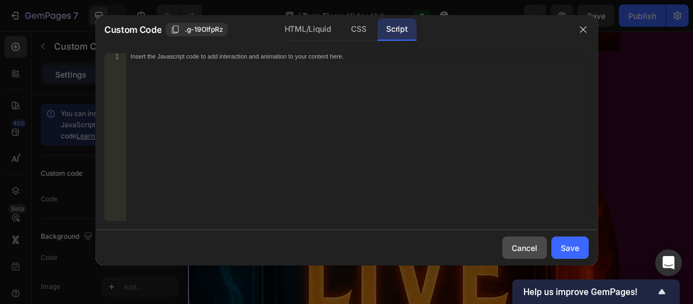
click at [513, 248] on div "Cancel" at bounding box center [525, 248] width 26 height 12
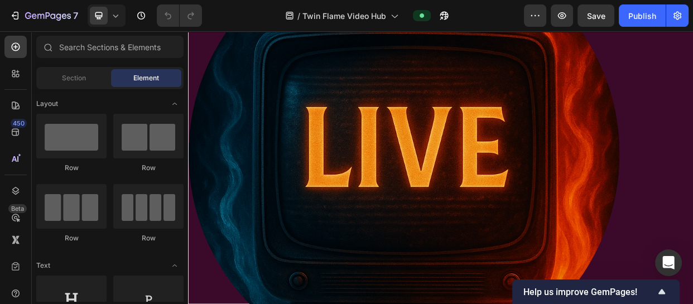
scroll to position [1997, 0]
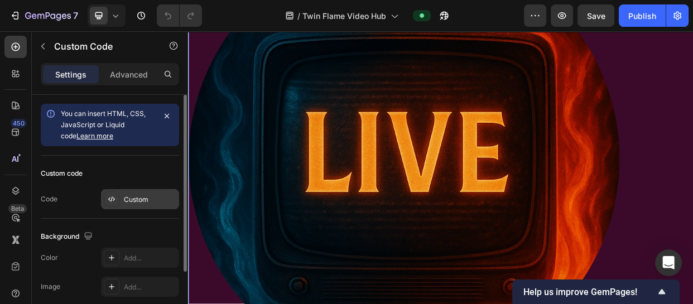
click at [166, 196] on div "Custom" at bounding box center [150, 200] width 52 height 10
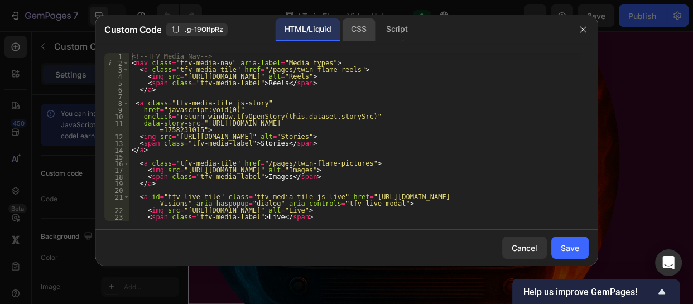
click at [357, 38] on div "CSS" at bounding box center [358, 29] width 33 height 22
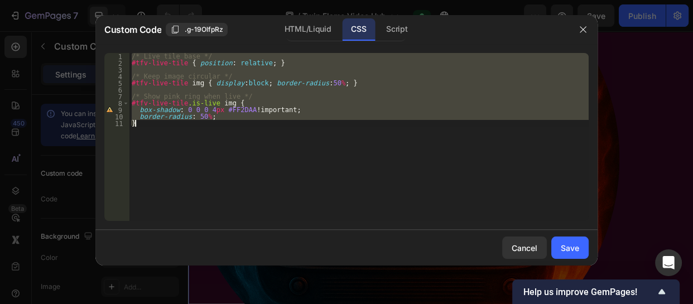
click at [329, 111] on div "/* Live tile base */ #tfv-live-tile { position : relative ; } /* Keep image cir…" at bounding box center [358, 137] width 459 height 168
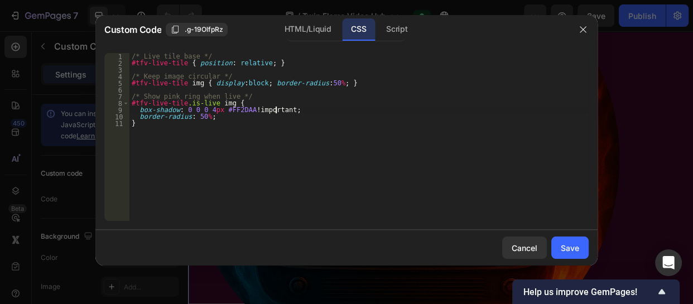
type textarea "border-radius: 50%; }"
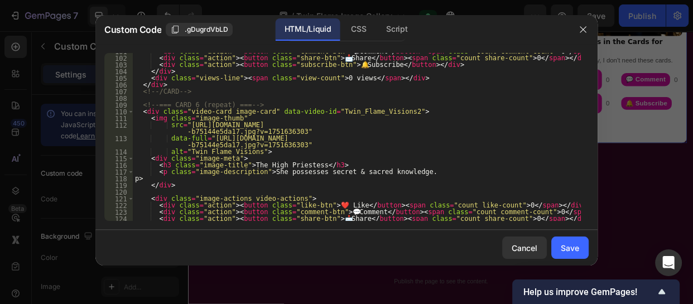
scroll to position [688, 0]
click at [135, 177] on div "< div class = "action" > < button class = "comment-btn" > 💬 Comment </ button >…" at bounding box center [357, 138] width 448 height 181
type textarea "</p>"
click at [563, 242] on div "Save" at bounding box center [570, 248] width 18 height 12
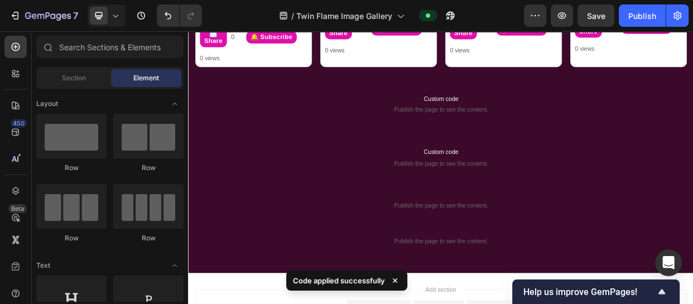
scroll to position [899, 0]
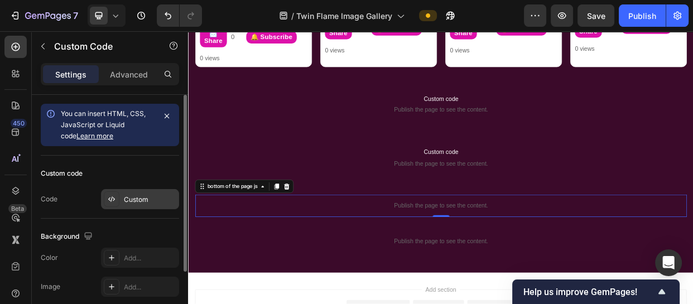
click at [146, 196] on div "Custom" at bounding box center [150, 200] width 52 height 10
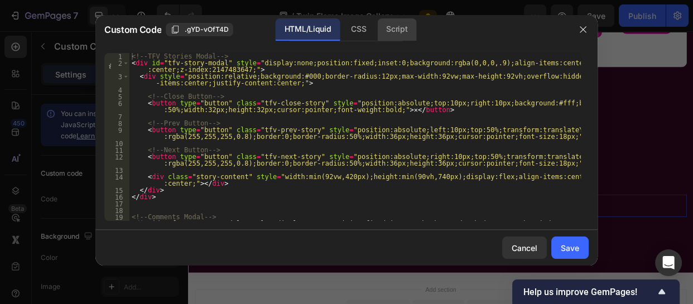
click at [397, 25] on div "Script" at bounding box center [396, 29] width 39 height 22
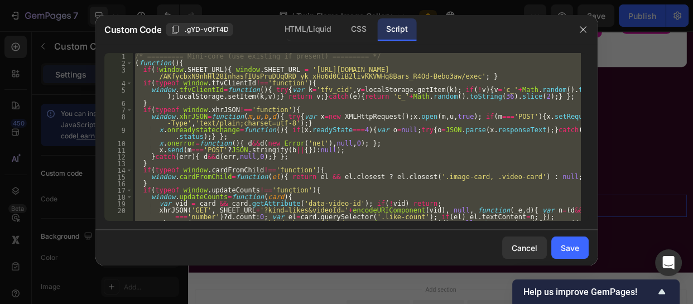
click at [473, 151] on div "/* ========= Mini-core (use existing if present) ========= */ ( function ( ) { …" at bounding box center [357, 137] width 448 height 168
type textarea "x.send(m==='POST'?JSON.stringify(b||{}):null);"
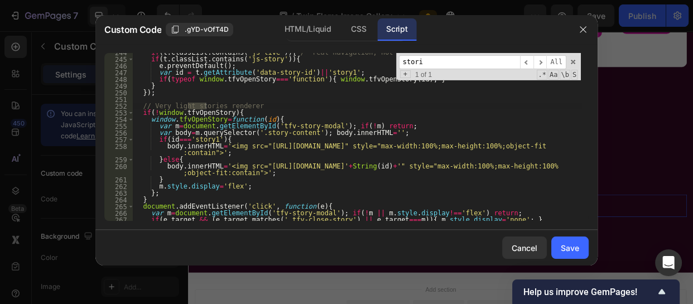
scroll to position [1792, 0]
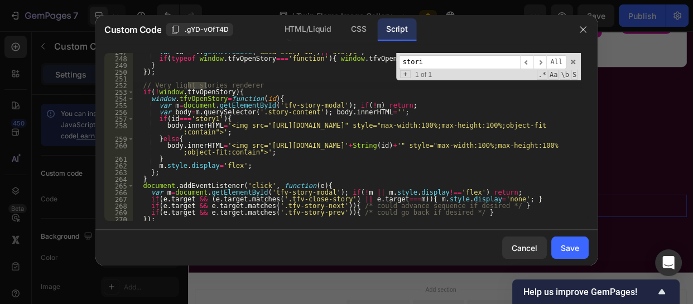
type input "stori"
click at [142, 87] on div "var id = t . getAttribute ( 'data-story-id' ) || 'story1' ; if ( typeof window …" at bounding box center [357, 139] width 448 height 181
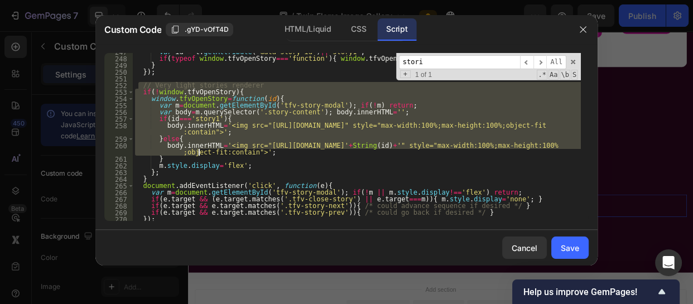
drag, startPoint x: 140, startPoint y: 87, endPoint x: 199, endPoint y: 152, distance: 88.5
click at [199, 152] on div "var id = t . getAttribute ( 'data-story-id' ) || 'story1' ; if ( typeof window …" at bounding box center [357, 139] width 448 height 181
click at [199, 152] on div "var id = t . getAttribute ( 'data-story-id' ) || 'story1' ; if ( typeof window …" at bounding box center [357, 137] width 448 height 168
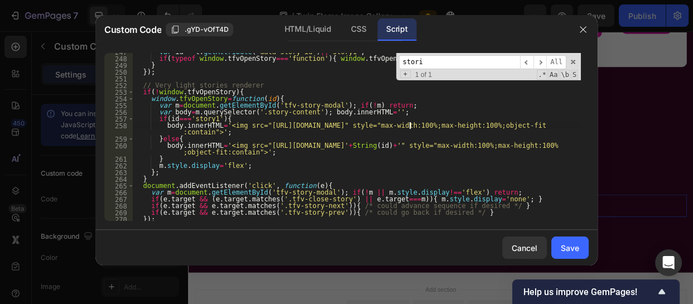
click at [410, 127] on div "var id = t . getAttribute ( 'data-story-id' ) || 'story1' ; if ( typeof window …" at bounding box center [357, 139] width 448 height 181
drag, startPoint x: 410, startPoint y: 127, endPoint x: 250, endPoint y: 127, distance: 160.2
click at [250, 127] on div "var id = t . getAttribute ( 'data-story-id' ) || 'story1' ; if ( typeof window …" at bounding box center [357, 139] width 448 height 181
paste textarea "[DOMAIN_NAME][URL]"
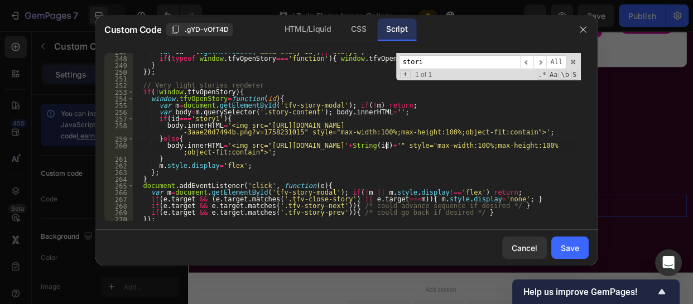
click at [386, 143] on div "var id = t . getAttribute ( 'data-story-id' ) || 'story1' ; if ( typeof window …" at bounding box center [357, 139] width 448 height 181
drag, startPoint x: 386, startPoint y: 143, endPoint x: 218, endPoint y: 145, distance: 168.0
click at [218, 145] on div "var id = t . getAttribute ( 'data-story-id' ) || 'story1' ; if ( typeof window …" at bounding box center [357, 139] width 448 height 181
paste textarea "[URL][DOMAIN_NAME]"
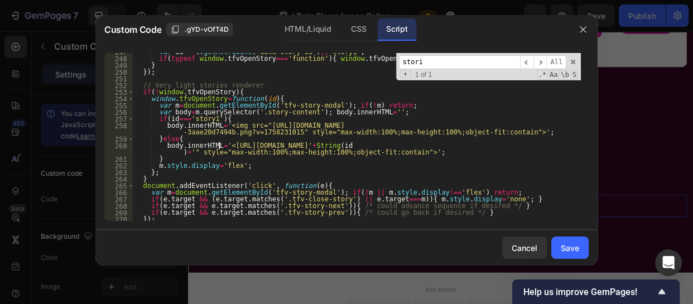
click at [218, 145] on div "var id = t . getAttribute ( 'data-story-id' ) || 'story1' ; if ( typeof window …" at bounding box center [357, 139] width 448 height 181
click at [564, 146] on div "var id = t . getAttribute ( 'data-story-id' ) || 'story1' ; if ( typeof window …" at bounding box center [357, 139] width 448 height 181
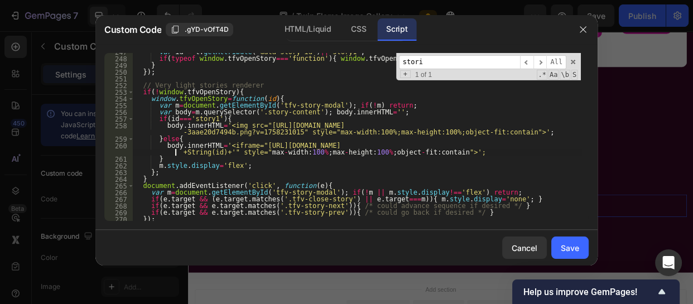
scroll to position [0, 36]
type textarea "body.innerHTML='<iframe="[URL][DOMAIN_NAME]"+String(id)+'" style="max-width:100…"
click at [566, 245] on div "Save" at bounding box center [570, 248] width 18 height 12
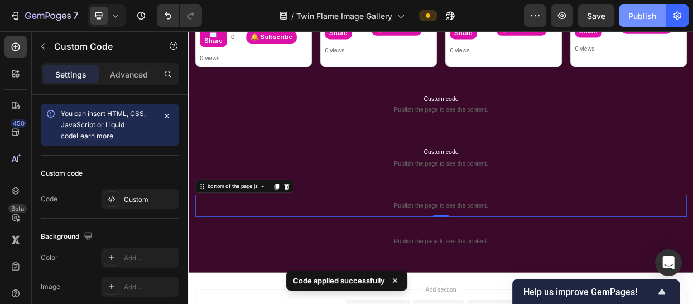
click at [631, 12] on div "Publish" at bounding box center [642, 16] width 28 height 12
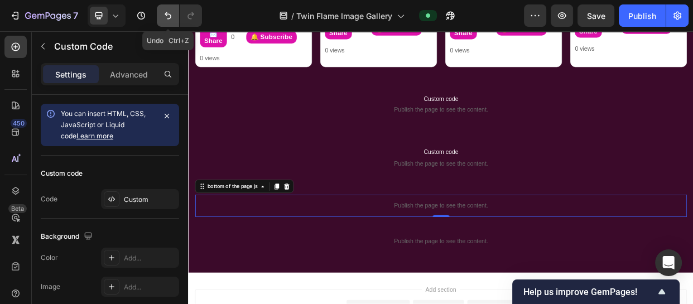
click at [165, 15] on icon "Undo/Redo" at bounding box center [168, 15] width 7 height 7
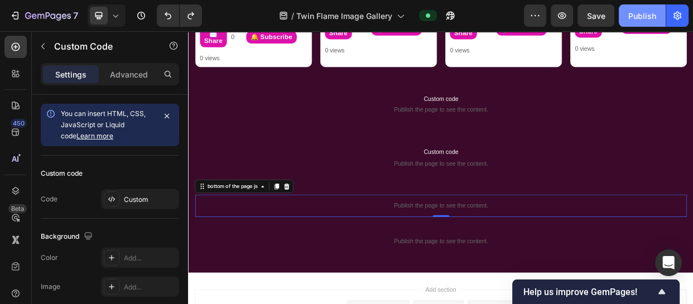
click at [636, 22] on button "Publish" at bounding box center [642, 15] width 47 height 22
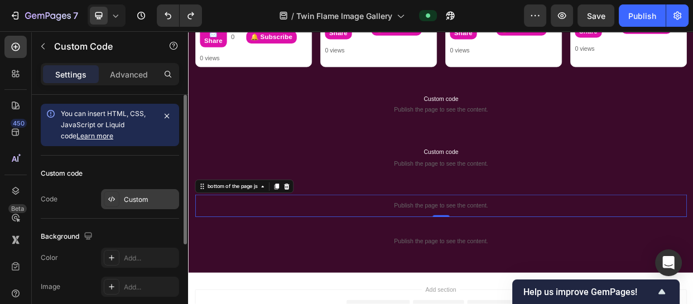
click at [144, 200] on div "Custom" at bounding box center [150, 200] width 52 height 10
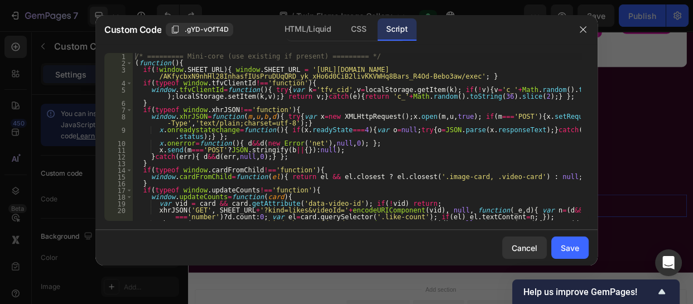
type textarea "x.send(m==='POST'?JSON.stringify(b||{}):null);"
click at [431, 150] on div "/* ========= Mini-core (use existing if present) ========= */ ( function ( ) { …" at bounding box center [357, 147] width 448 height 188
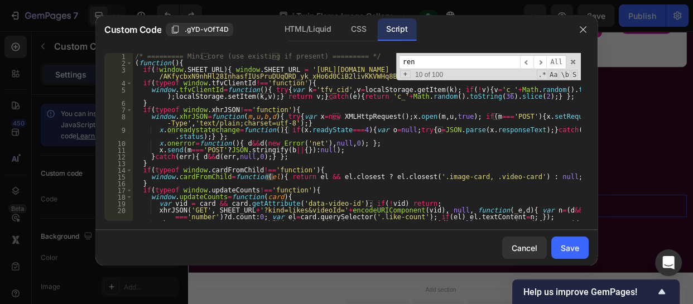
scroll to position [1242, 0]
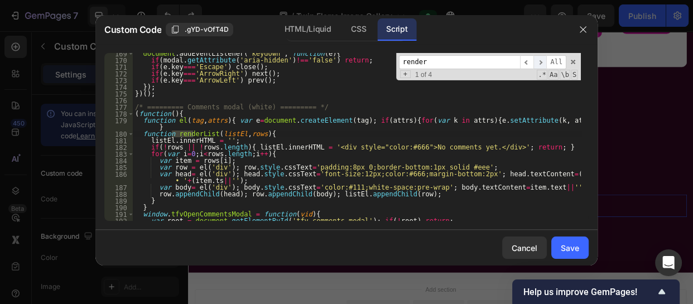
type input "render"
click at [543, 59] on span "​" at bounding box center [540, 62] width 13 height 14
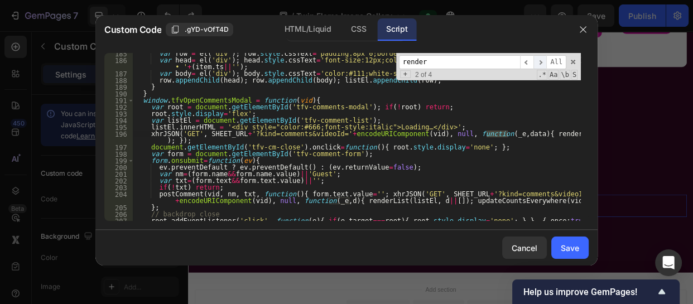
click at [543, 59] on span "​" at bounding box center [540, 62] width 13 height 14
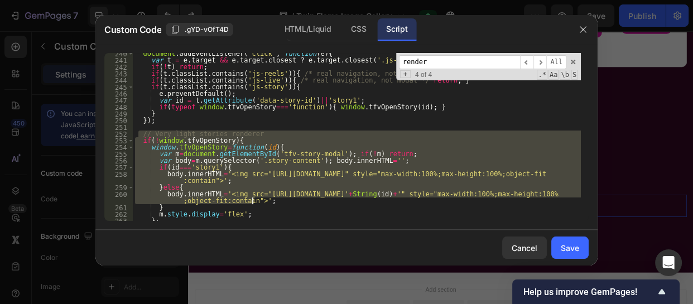
scroll to position [1801, 0]
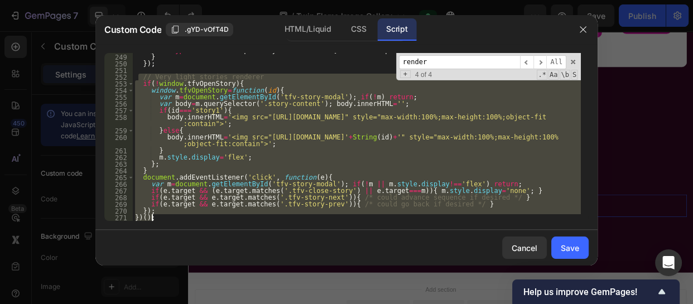
drag, startPoint x: 140, startPoint y: 136, endPoint x: 305, endPoint y: 296, distance: 230.5
click at [305, 296] on div "Custom Code .gYD-vOfT4D HTML/Liquid CSS Script // Very light stories renderer 2…" at bounding box center [346, 152] width 693 height 304
type textarea "}); })();"
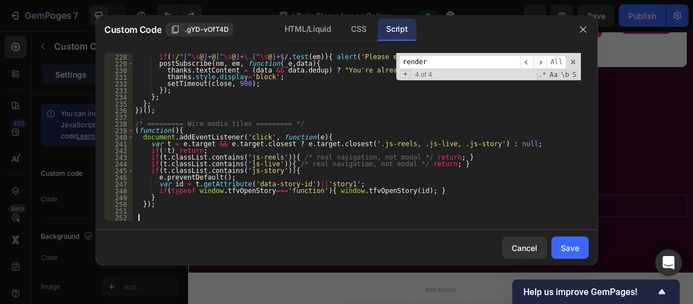
scroll to position [1660, 0]
paste textarea "})();"
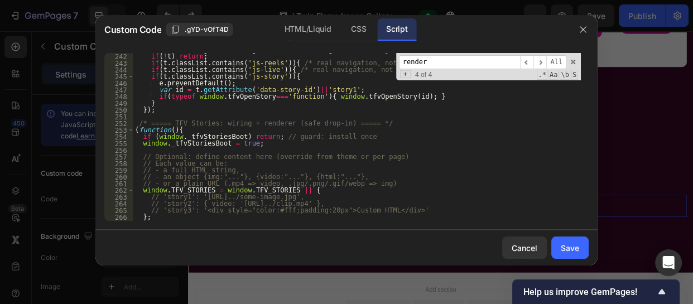
scroll to position [1748, 0]
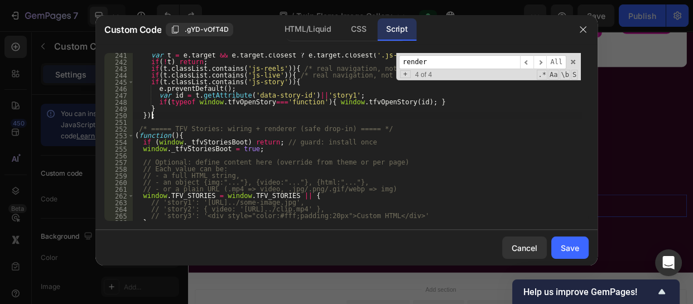
click at [164, 114] on div "var t = e . target && e . target . closest ? e . target . closest ( '.js-reels,…" at bounding box center [357, 142] width 448 height 181
type textarea "});"
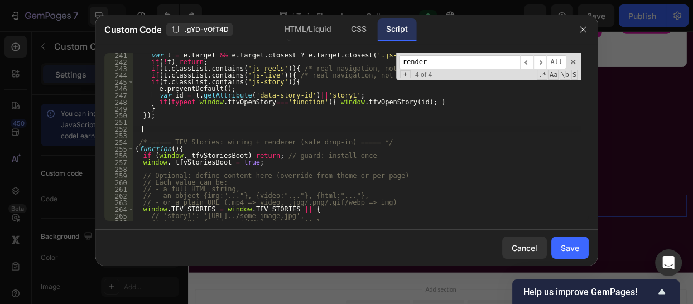
paste textarea "};"
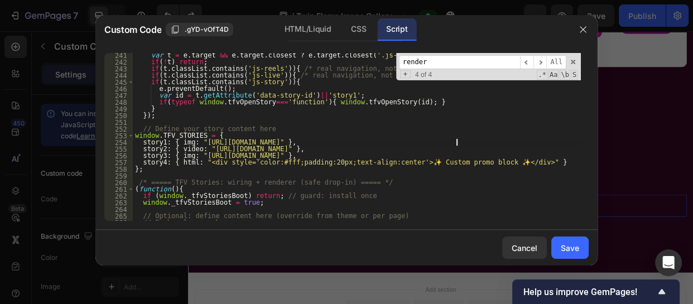
click at [456, 142] on div "var t = e . target && e . target . closest ? e . target . closest ( '.js-reels,…" at bounding box center [357, 142] width 448 height 181
drag, startPoint x: 456, startPoint y: 142, endPoint x: 196, endPoint y: 143, distance: 260.1
click at [196, 143] on div "var t = e . target && e . target . closest ? e . target . closest ( '.js-reels,…" at bounding box center [357, 142] width 448 height 181
paste textarea "claritychamber_28f0bd2e-9d6a-44ed-b55b-b64136ebcec0.png?v=1758231068"
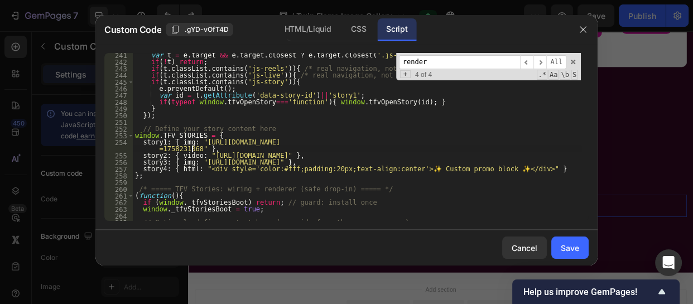
click at [191, 162] on div "var t = e . target && e . target . closest ? e . target . closest ( '.js-reels,…" at bounding box center [357, 142] width 448 height 181
click at [190, 155] on div "var t = e . target && e . target . closest ? e . target . closest ( '.js-reels,…" at bounding box center [357, 142] width 448 height 181
click at [467, 154] on div "var t = e . target && e . target . closest ? e . target . closest ( '.js-reels,…" at bounding box center [357, 142] width 448 height 181
drag, startPoint x: 467, startPoint y: 154, endPoint x: 206, endPoint y: 155, distance: 260.6
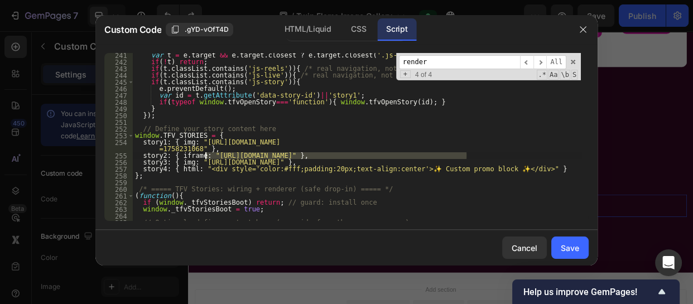
click at [206, 155] on div "var t = e . target && e . target . closest ? e . target . closest ( '.js-reels,…" at bounding box center [357, 142] width 448 height 181
paste textarea "ustomer-ngvi5zyxbh9gurpn.cloudflarestream.com/2fde6a7c154509633071b1ebc73a78d7/…"
click at [455, 162] on div "var t = e . target && e . target . closest ? e . target . closest ( '.js-reels,…" at bounding box center [357, 142] width 448 height 181
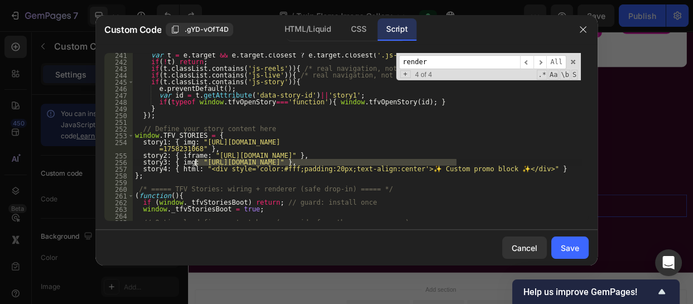
drag, startPoint x: 457, startPoint y: 162, endPoint x: 196, endPoint y: 166, distance: 260.6
click at [196, 166] on div "var t = e . target && e . target . closest ? e . target . closest ( '.js-reels,…" at bounding box center [357, 142] width 448 height 181
paste textarea "uncovertheblock_f4b45986-9619-4ebd-8e1d-3aae20d7494b.png?v=175823101"
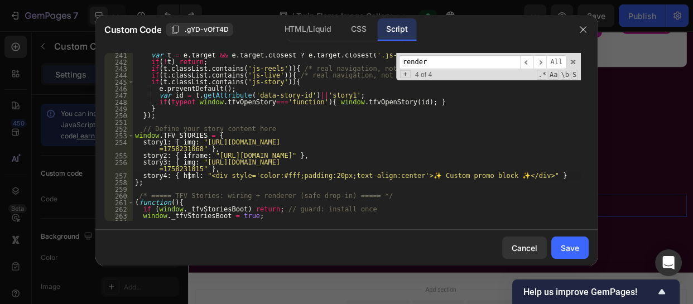
click at [188, 176] on div "var t = e . target && e . target . closest ? e . target . closest ( '.js-reels,…" at bounding box center [357, 142] width 448 height 181
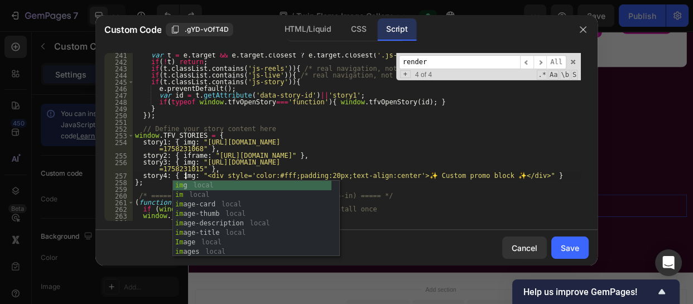
scroll to position [0, 4]
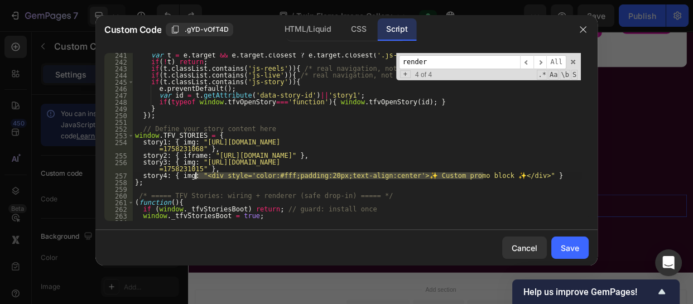
drag, startPoint x: 486, startPoint y: 175, endPoint x: 195, endPoint y: 176, distance: 290.2
click at [195, 176] on div "var t = e . target && e . target . closest ? e . target . closest ( '.js-reels,…" at bounding box center [357, 142] width 448 height 181
paste textarea "https://cdn.shopify.com/s/files/1/0728/7173/9650/files/TruthSerum_f5c9d9ed-16e4…"
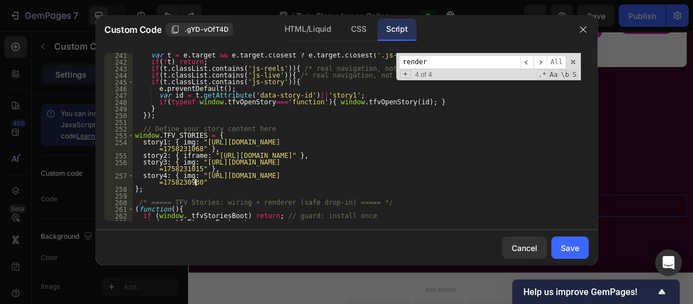
scroll to position [0, 38]
type textarea "story4: { img: "https://cdn.shopify.com/s/files/1/0728/7173/9650/files/TruthSer…"
click at [567, 248] on div "Save" at bounding box center [570, 248] width 18 height 12
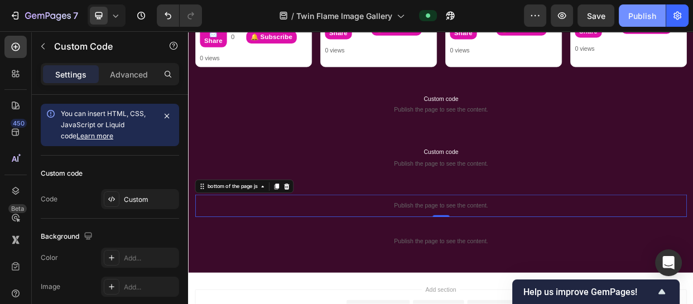
click at [630, 17] on div "Publish" at bounding box center [642, 16] width 28 height 12
click at [167, 10] on icon "Undo/Redo" at bounding box center [167, 15] width 11 height 11
click at [627, 22] on button "Publish" at bounding box center [642, 15] width 47 height 22
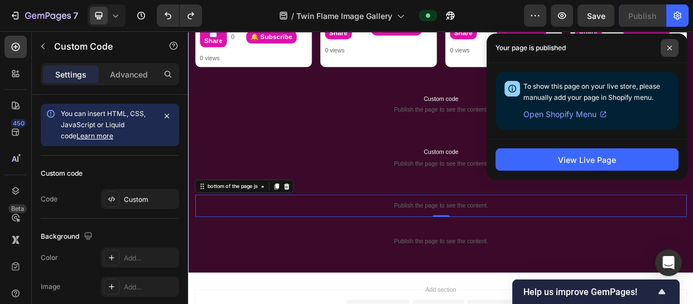
click at [674, 50] on span at bounding box center [670, 48] width 18 height 18
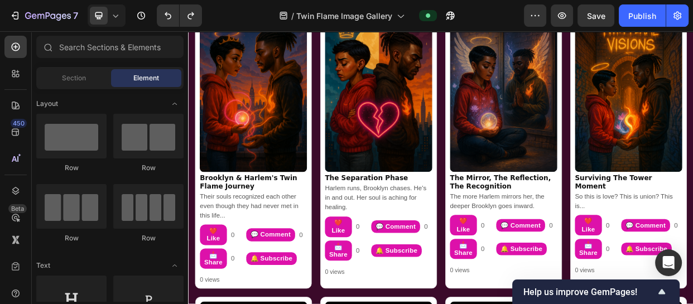
scroll to position [0, 0]
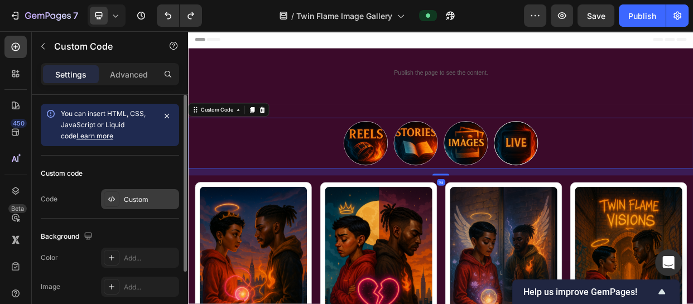
click at [151, 195] on div "Custom" at bounding box center [150, 200] width 52 height 10
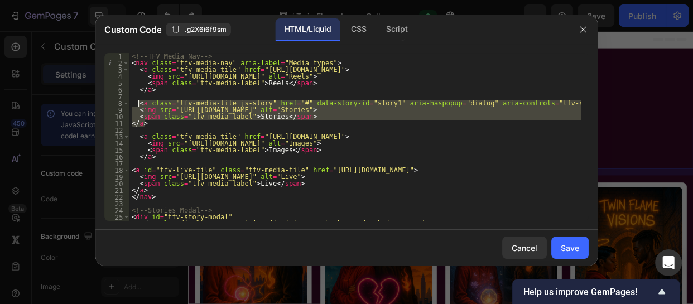
drag, startPoint x: 152, startPoint y: 124, endPoint x: 138, endPoint y: 102, distance: 27.1
click at [138, 102] on div "<!-- TFV Media Nav --> < nav class = "tfv-media-nav" aria-label = "Media types"…" at bounding box center [354, 143] width 451 height 181
paste textarea "</div"
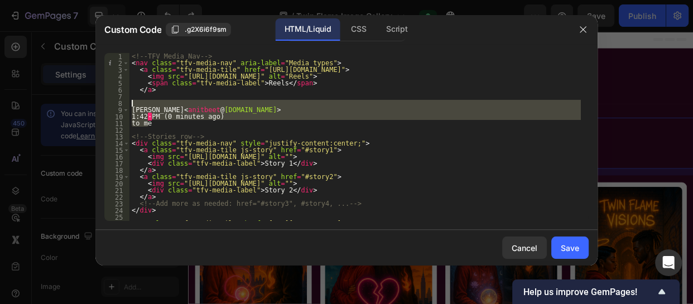
drag, startPoint x: 153, startPoint y: 126, endPoint x: 130, endPoint y: 107, distance: 30.2
click at [130, 107] on div "<!-- TFV Media Nav --> < nav class = "tfv-media-nav" aria-label = "Media types"…" at bounding box center [354, 143] width 451 height 181
type textarea "Yani Wrights <anitbeet@gmail.com>"
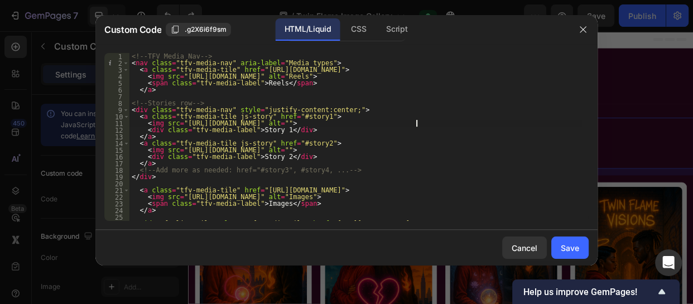
click at [416, 122] on div "<!-- TFV Media Nav --> < nav class = "tfv-media-nav" aria-label = "Media types"…" at bounding box center [354, 143] width 451 height 181
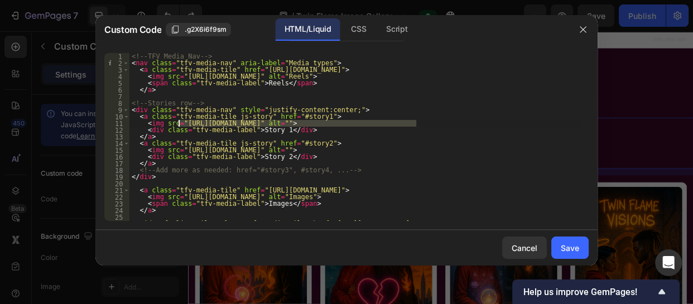
drag, startPoint x: 416, startPoint y: 122, endPoint x: 177, endPoint y: 124, distance: 239.4
click at [177, 124] on div "<!-- TFV Media Nav --> < nav class = "tfv-media-nav" aria-label = "Media types"…" at bounding box center [354, 143] width 451 height 181
paste textarea "claritychamber_28f0bd2e-9d6a-44ed-b55b-b64136ebcec0.png?v=1758231068"
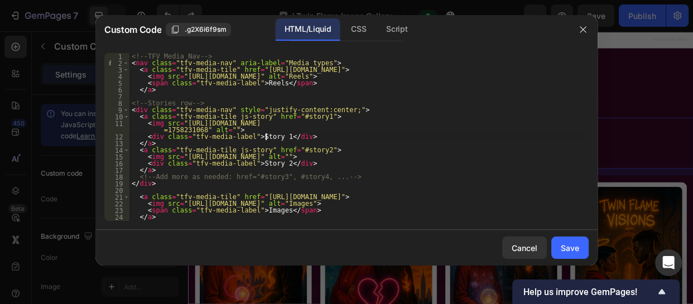
click at [266, 136] on div "<!-- TFV Media Nav --> < nav class = "tfv-media-nav" aria-label = "Media types"…" at bounding box center [354, 143] width 451 height 181
click at [318, 115] on div "<!-- TFV Media Nav --> < nav class = "tfv-media-nav" aria-label = "Media types"…" at bounding box center [354, 143] width 451 height 181
click at [242, 137] on div "<!-- TFV Media Nav --> < nav class = "tfv-media-nav" aria-label = "Media types"…" at bounding box center [354, 143] width 451 height 181
click at [414, 156] on div "<!-- TFV Media Nav --> < nav class = "tfv-media-nav" aria-label = "Media types"…" at bounding box center [354, 143] width 451 height 181
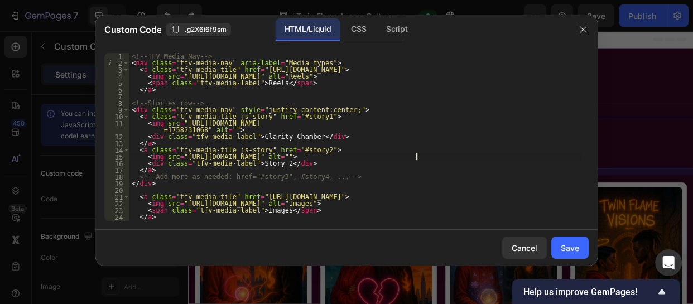
click at [416, 156] on div "<!-- TFV Media Nav --> < nav class = "tfv-media-nav" aria-label = "Media types"…" at bounding box center [354, 143] width 451 height 181
drag, startPoint x: 416, startPoint y: 156, endPoint x: 178, endPoint y: 157, distance: 238.3
click at [178, 157] on div "<!-- TFV Media Nav --> < nav class = "tfv-media-nav" aria-label = "Media types"…" at bounding box center [354, 143] width 451 height 181
paste textarea "uncovertheblock_f4b45986-9619-4ebd-8e1d-3aae20d7494b.png?v=1758231015"
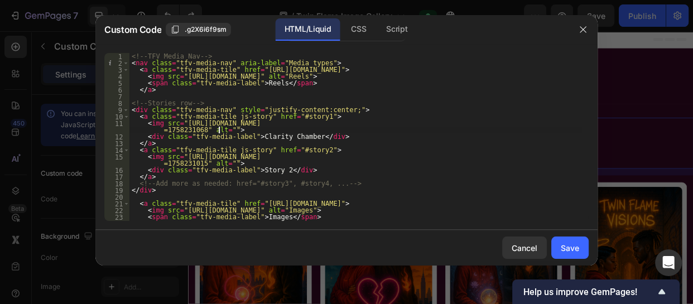
click at [218, 128] on div "<!-- TFV Media Nav --> < nav class = "tfv-media-nav" aria-label = "Media types"…" at bounding box center [354, 143] width 451 height 181
click at [218, 162] on div "<!-- TFV Media Nav --> < nav class = "tfv-media-nav" aria-label = "Media types"…" at bounding box center [354, 143] width 451 height 181
click at [193, 163] on div "<!-- TFV Media Nav --> < nav class = "tfv-media-nav" aria-label = "Media types"…" at bounding box center [354, 143] width 451 height 181
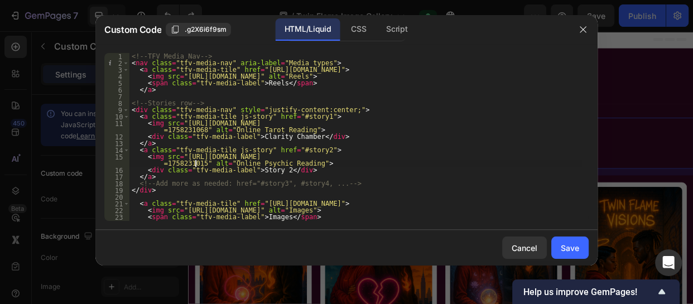
click at [194, 164] on div "<!-- TFV Media Nav --> < nav class = "tfv-media-nav" aria-label = "Media types"…" at bounding box center [354, 143] width 451 height 181
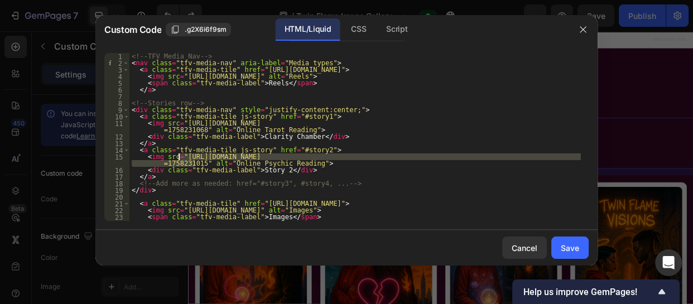
drag, startPoint x: 194, startPoint y: 164, endPoint x: 179, endPoint y: 157, distance: 17.0
click at [179, 157] on div "<!-- TFV Media Nav --> < nav class = "tfv-media-nav" aria-label = "Media types"…" at bounding box center [354, 143] width 451 height 181
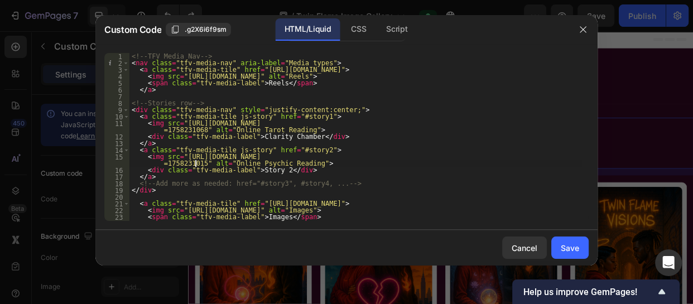
click at [266, 170] on div "<!-- TFV Media Nav --> < nav class = "tfv-media-nav" aria-label = "Media types"…" at bounding box center [354, 143] width 451 height 181
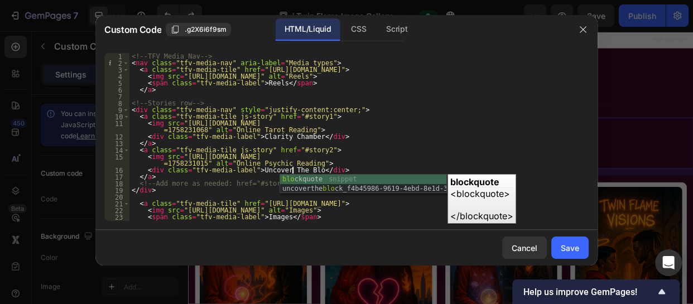
scroll to position [0, 13]
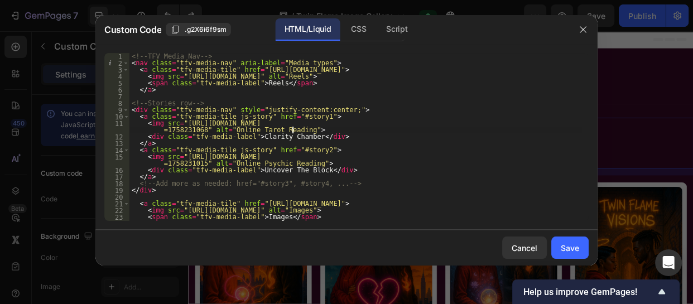
click at [396, 133] on div "<!-- TFV Media Nav --> < nav class = "tfv-media-nav" aria-label = "Media types"…" at bounding box center [354, 143] width 451 height 181
type textarea "<img src="https://cdn.shopify.com/s/files/1/0728/7173/9650/files/claritychamber…"
click at [577, 242] on div "Save" at bounding box center [570, 248] width 18 height 12
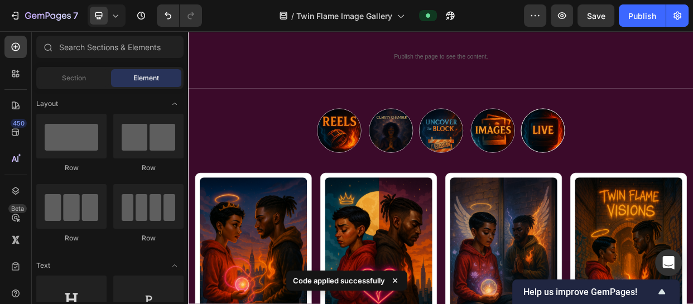
scroll to position [26, 0]
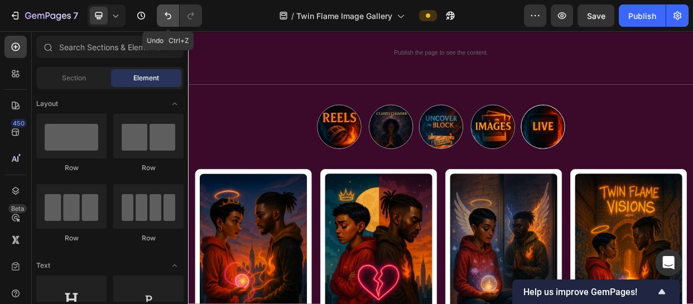
click at [163, 16] on icon "Undo/Redo" at bounding box center [167, 15] width 11 height 11
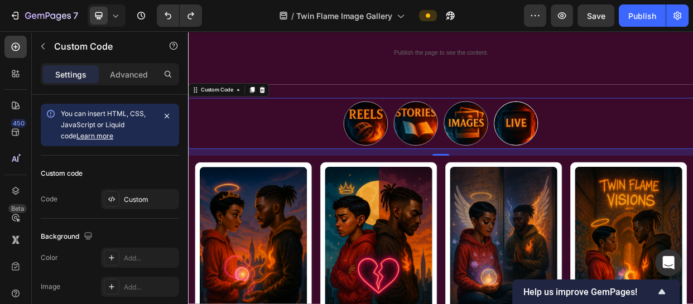
click at [686, 158] on nav "Reels Stories Images Live" at bounding box center [523, 154] width 670 height 68
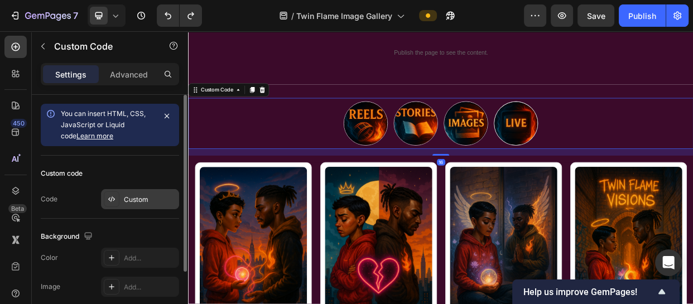
click at [137, 201] on div "Custom" at bounding box center [150, 200] width 52 height 10
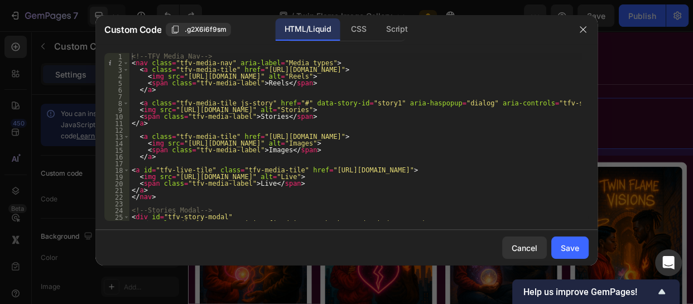
type textarea "<img src="https://cdn.shopify.com/s/files/1/0728/7173/9650/files/storiesimage.p…"
click at [452, 112] on div "<!-- TFV Media Nav --> < nav class = "tfv-media-nav" aria-label = "Media types"…" at bounding box center [354, 143] width 451 height 181
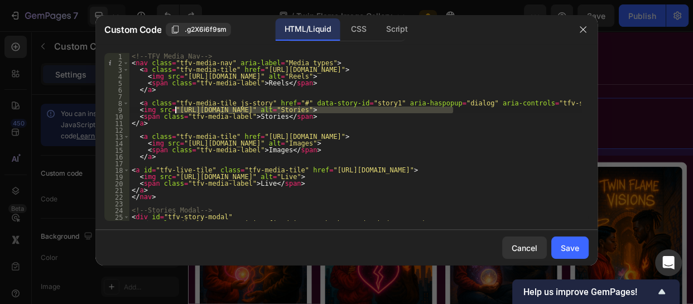
drag, startPoint x: 452, startPoint y: 112, endPoint x: 176, endPoint y: 113, distance: 276.2
click at [176, 113] on div "<!-- TFV Media Nav --> < nav class = "tfv-media-nav" aria-label = "Media types"…" at bounding box center [354, 143] width 451 height 181
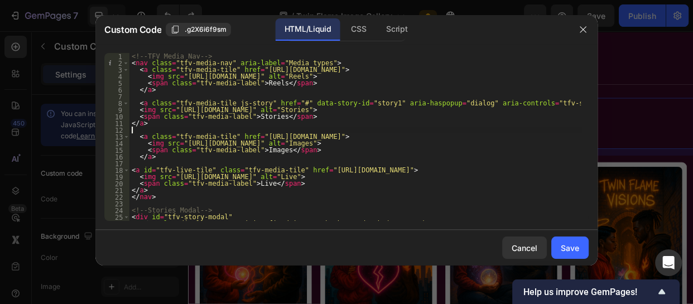
click at [307, 128] on div "<!-- TFV Media Nav --> < nav class = "tfv-media-nav" aria-label = "Media types"…" at bounding box center [354, 143] width 451 height 181
click at [528, 253] on div "Cancel" at bounding box center [525, 248] width 26 height 12
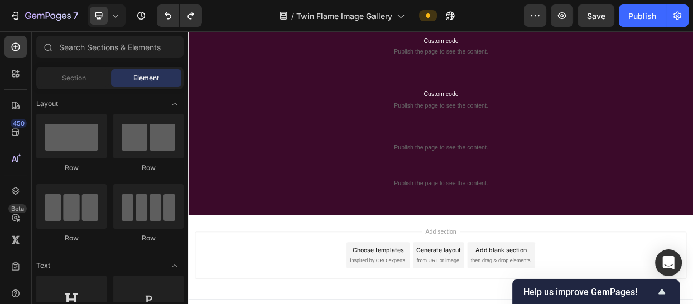
scroll to position [874, 0]
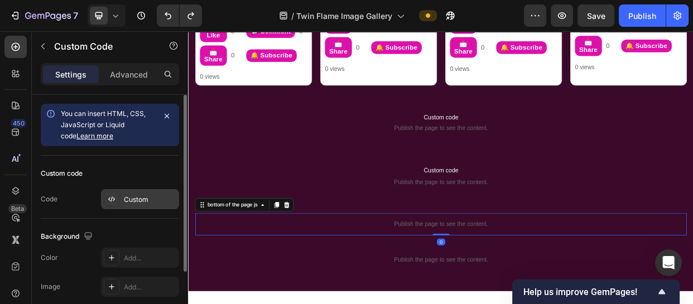
click at [156, 189] on div "Custom" at bounding box center [140, 199] width 78 height 20
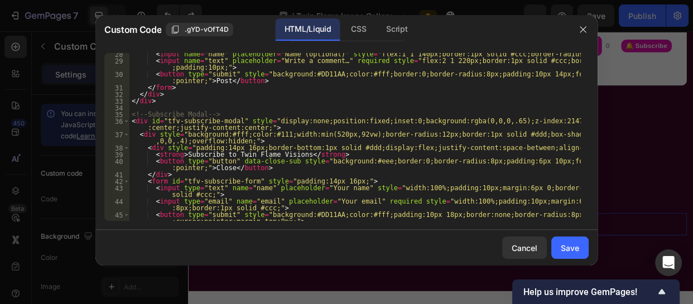
scroll to position [314, 0]
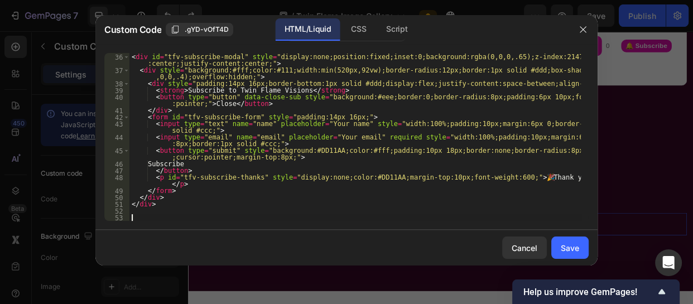
click at [137, 216] on div "<!-- Subscribe Modal --> < div id = "tfv-subscribe-modal" style = "display:none…" at bounding box center [354, 137] width 451 height 181
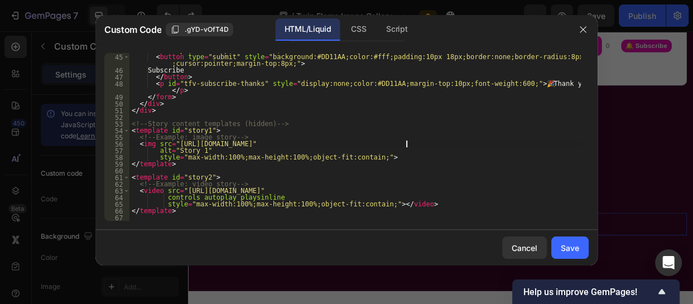
click at [406, 145] on div "< input type = "email" name = "email" placeholder = "Your email" required style…" at bounding box center [354, 134] width 451 height 188
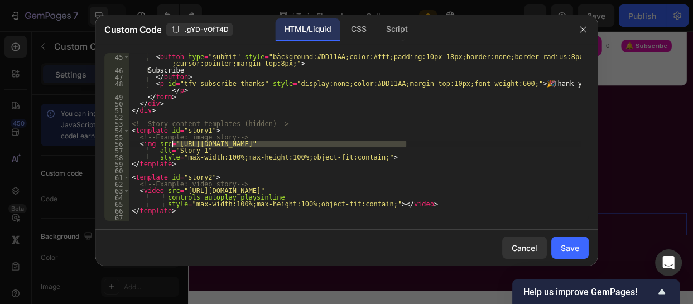
drag, startPoint x: 406, startPoint y: 145, endPoint x: 174, endPoint y: 145, distance: 232.7
click at [174, 145] on div "< input type = "email" name = "email" placeholder = "Your email" required style…" at bounding box center [354, 134] width 451 height 188
paste textarea "claritychamber_28f0bd2e-9d6a-44ed-b55b-b64136ebcec0.png?v=1758231068"
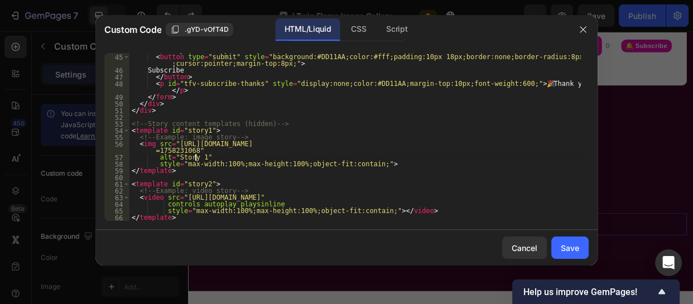
click at [194, 156] on div "< input type = "email" name = "email" placeholder = "Your email" required style…" at bounding box center [354, 134] width 451 height 188
click at [157, 200] on div "< input type = "email" name = "email" placeholder = "Your email" required style…" at bounding box center [354, 134] width 451 height 188
click at [426, 193] on div "< input type = "email" name = "email" placeholder = "Your email" required style…" at bounding box center [354, 134] width 451 height 188
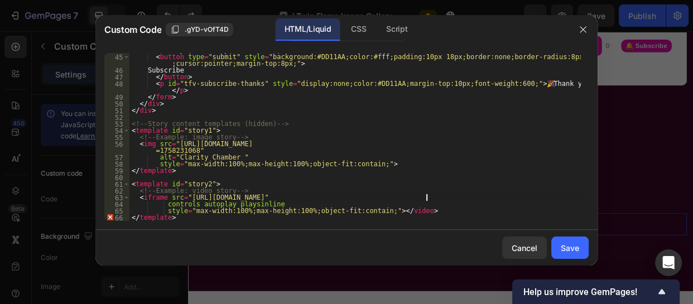
click at [426, 197] on div "< input type = "email" name = "email" placeholder = "Your email" required style…" at bounding box center [354, 134] width 451 height 188
drag, startPoint x: 426, startPoint y: 197, endPoint x: 182, endPoint y: 198, distance: 243.9
click at [182, 198] on div "< input type = "email" name = "email" placeholder = "Your email" required style…" at bounding box center [354, 134] width 451 height 188
paste textarea "ustomer-ngvi5zyxbh9gurpn.cloudflarestream.com/2fde6a7c154509633071b1ebc73a78d7/…"
type textarea "<iframe src="https://customer-ngvi5zyxbh9gurpn.cloudflarestream.com/2fde6a7c154…"
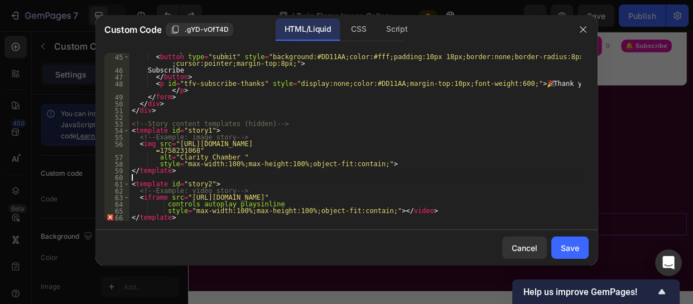
click at [277, 175] on div "< input type = "email" name = "email" placeholder = "Your email" required style…" at bounding box center [354, 134] width 451 height 188
click at [401, 219] on div "< input type = "email" name = "email" placeholder = "Your email" required style…" at bounding box center [354, 134] width 451 height 188
type textarea "</template>"
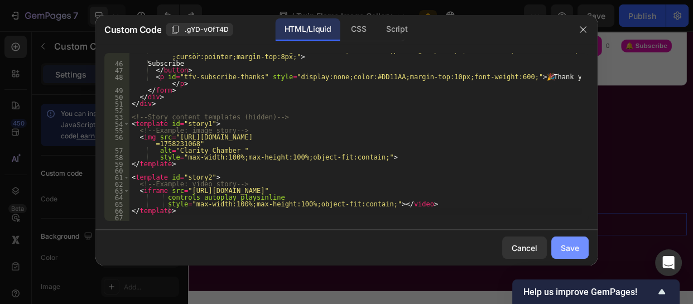
click at [588, 247] on button "Save" at bounding box center [569, 248] width 37 height 22
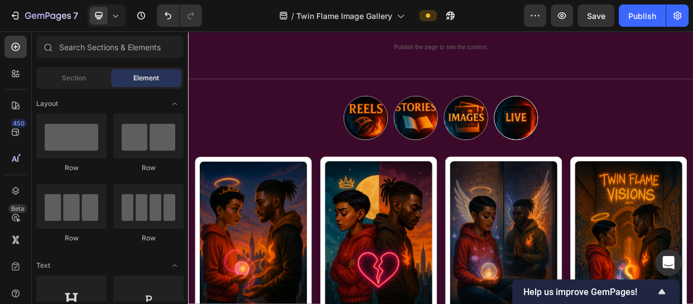
scroll to position [29, 0]
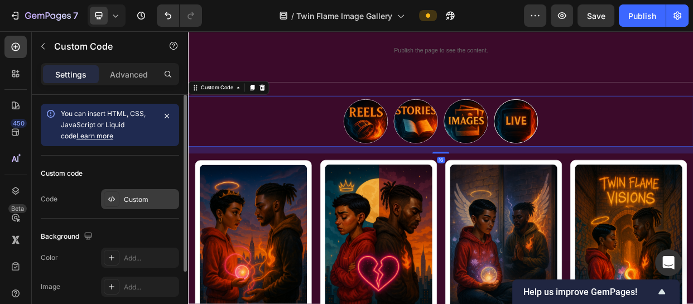
click at [150, 206] on div "Custom" at bounding box center [140, 199] width 78 height 20
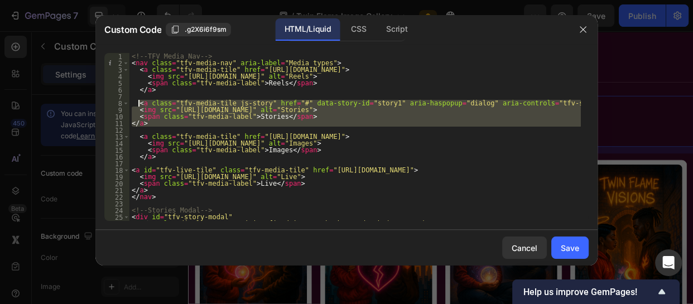
drag, startPoint x: 148, startPoint y: 128, endPoint x: 139, endPoint y: 103, distance: 26.3
click at [139, 103] on div "<!-- TFV Media Nav --> < nav class = "tfv-media-nav" aria-label = "Media types"…" at bounding box center [354, 143] width 451 height 181
paste textarea "</div"
type textarea "</div>"
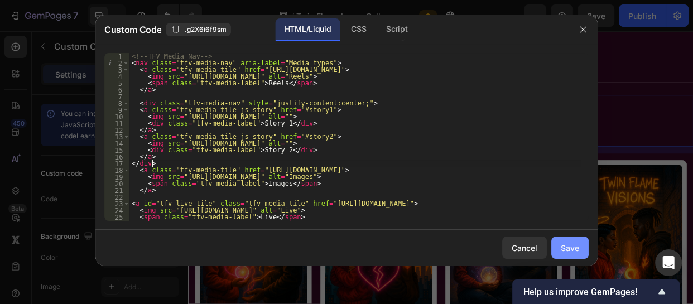
click at [576, 239] on button "Save" at bounding box center [569, 248] width 37 height 22
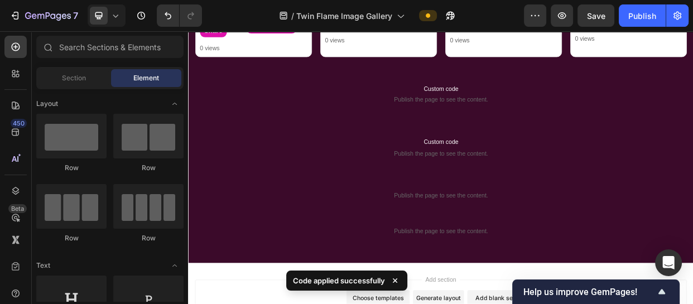
scroll to position [924, 0]
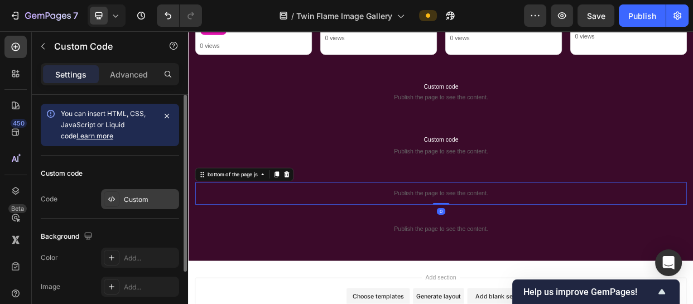
click at [144, 207] on div "Custom" at bounding box center [140, 199] width 78 height 20
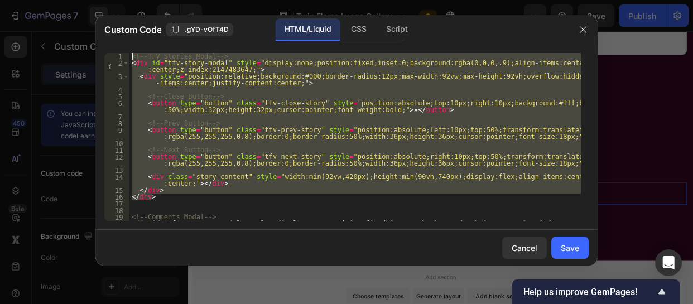
drag, startPoint x: 159, startPoint y: 200, endPoint x: 124, endPoint y: 47, distance: 157.3
click at [124, 47] on div "</div> 1 2 3 4 5 6 7 8 9 10 11 12 13 14 15 16 17 18 19 20 <!-- TFV Stories Moda…" at bounding box center [346, 137] width 502 height 186
paste textarea "/div"
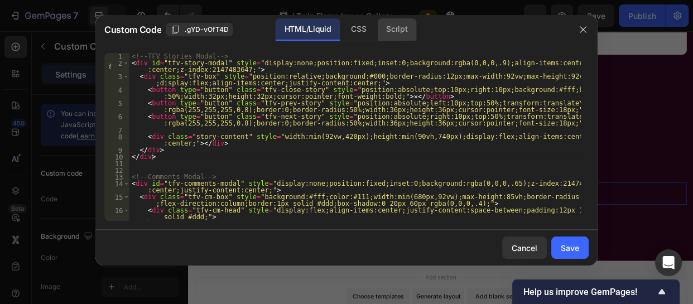
click at [396, 31] on div "Script" at bounding box center [396, 29] width 39 height 22
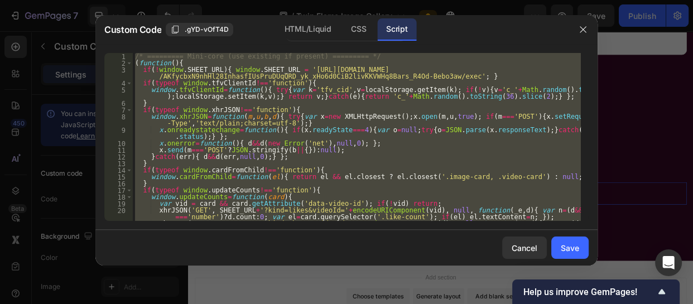
click at [419, 131] on div "/* ========= Mini-core (use existing if present) ========= */ ( function ( ) { …" at bounding box center [357, 137] width 448 height 168
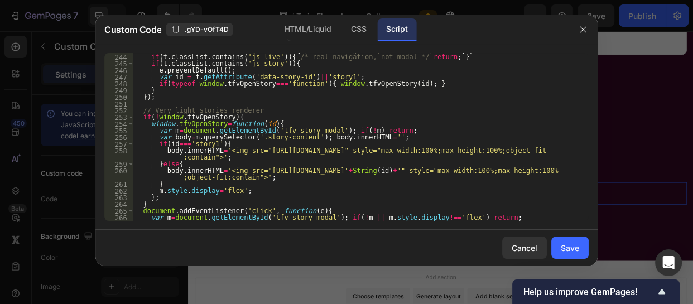
scroll to position [1801, 0]
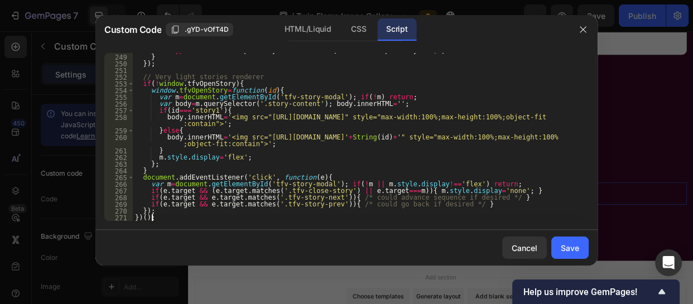
click at [169, 218] on div "if ( typeof window . tfvOpenStory === 'function' ) { window . tfvOpenStory ( id…" at bounding box center [357, 137] width 448 height 181
type textarea "})();"
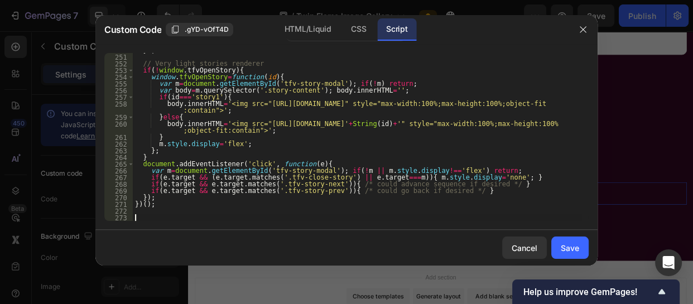
paste textarea "})();"
type textarea "})();"
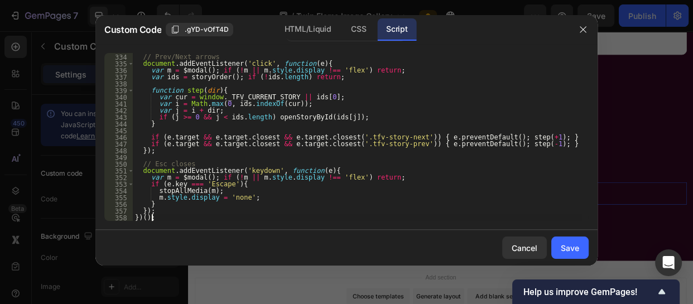
scroll to position [2383, 0]
click at [576, 245] on div "Save" at bounding box center [570, 248] width 18 height 12
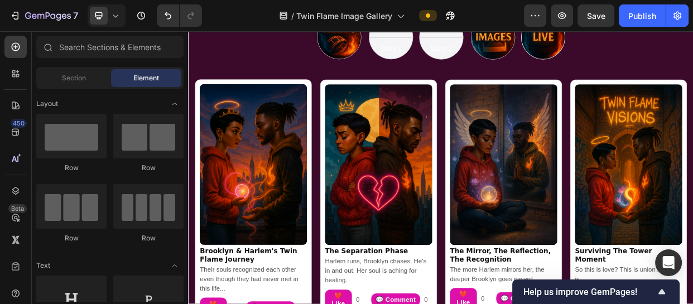
scroll to position [0, 0]
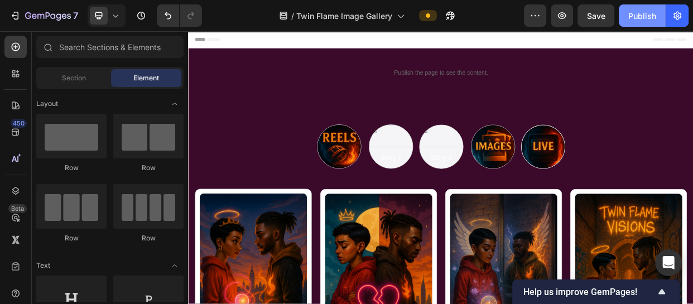
click at [642, 10] on div "Publish" at bounding box center [642, 16] width 28 height 12
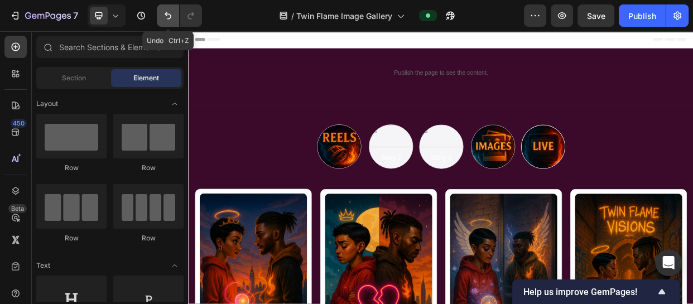
click at [166, 15] on icon "Undo/Redo" at bounding box center [168, 15] width 7 height 7
click at [168, 18] on icon "Undo/Redo" at bounding box center [167, 15] width 11 height 11
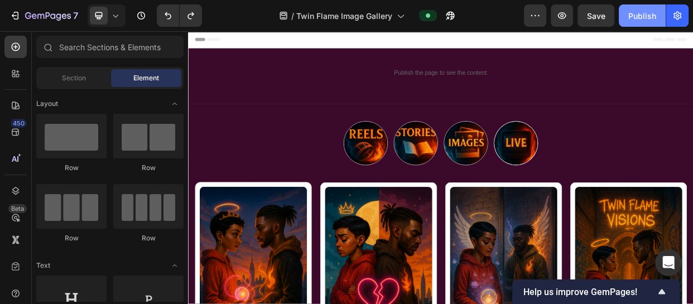
click at [630, 14] on div "Publish" at bounding box center [642, 16] width 28 height 12
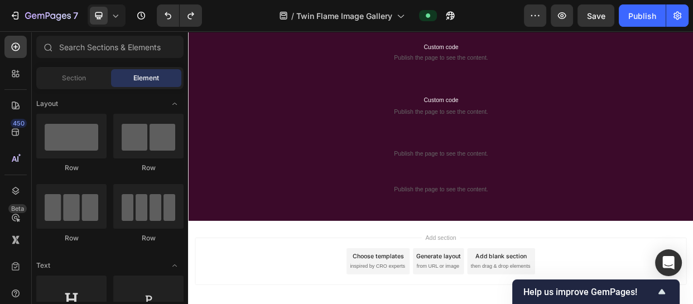
scroll to position [976, 0]
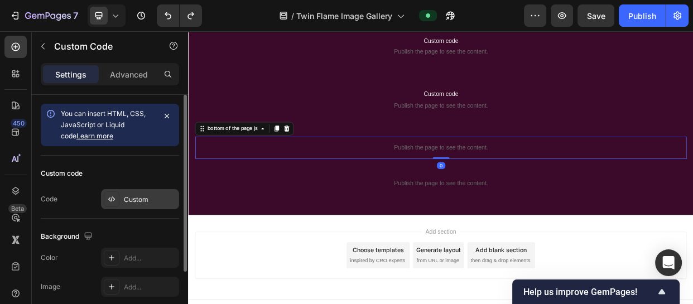
click at [137, 199] on div "Custom" at bounding box center [150, 200] width 52 height 10
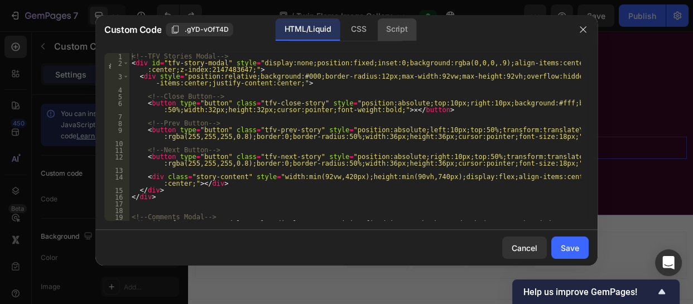
click at [390, 28] on div "Script" at bounding box center [396, 29] width 39 height 22
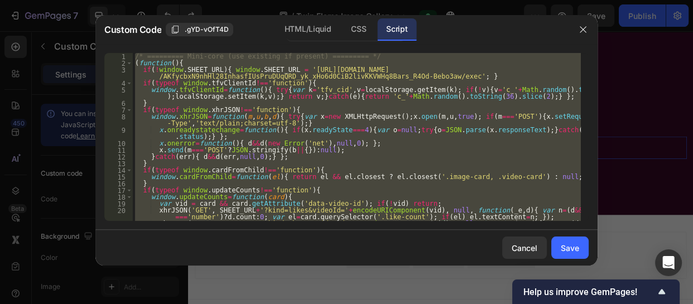
click at [419, 152] on div "/* ========= Mini-core (use existing if present) ========= */ ( function ( ) { …" at bounding box center [357, 137] width 448 height 168
type textarea "x.send(m==='POST'?JSON.stringify(b||{}):null);"
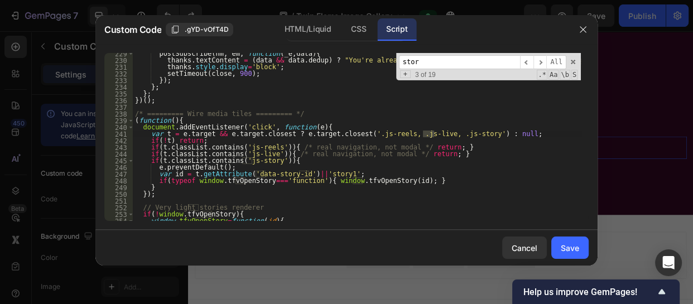
scroll to position [1670, 0]
type input "[PERSON_NAME]"
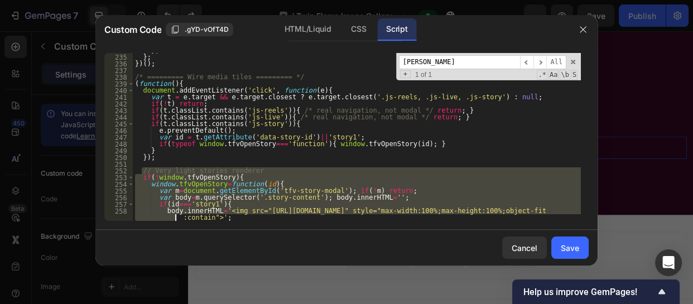
scroll to position [1801, 0]
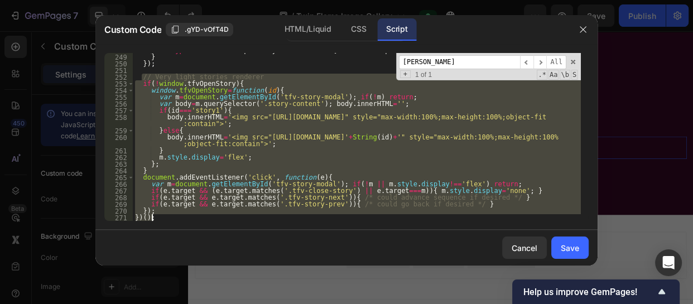
drag, startPoint x: 142, startPoint y: 208, endPoint x: 173, endPoint y: 234, distance: 40.4
click at [173, 234] on div "Custom Code .gYD-vOfT4D HTML/Liquid CSS Script // Very light stories renderer 2…" at bounding box center [346, 140] width 502 height 251
type textarea "}); })();"
paste textarea
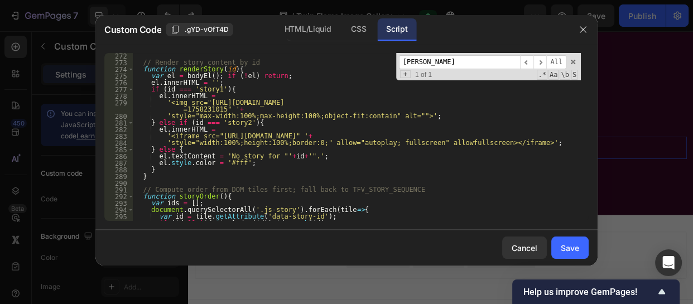
scroll to position [1937, 0]
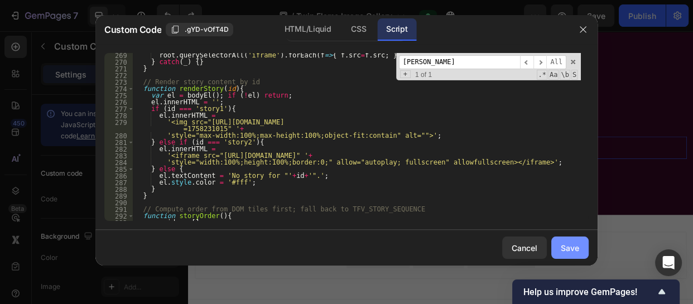
click at [574, 251] on div "Save" at bounding box center [570, 248] width 18 height 12
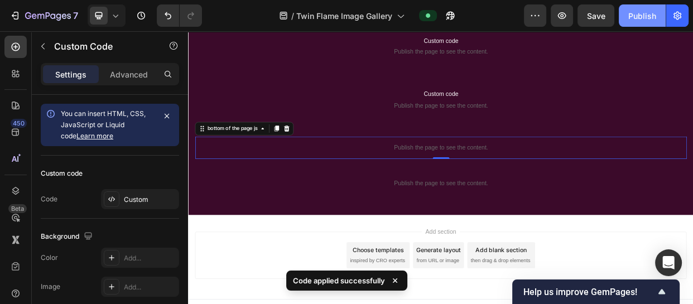
click at [631, 13] on div "Publish" at bounding box center [642, 16] width 28 height 12
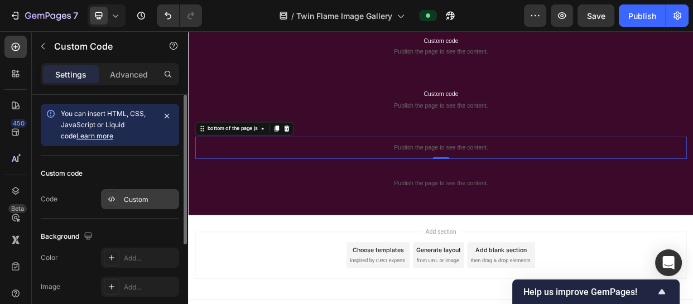
click at [139, 199] on div "Custom" at bounding box center [150, 200] width 52 height 10
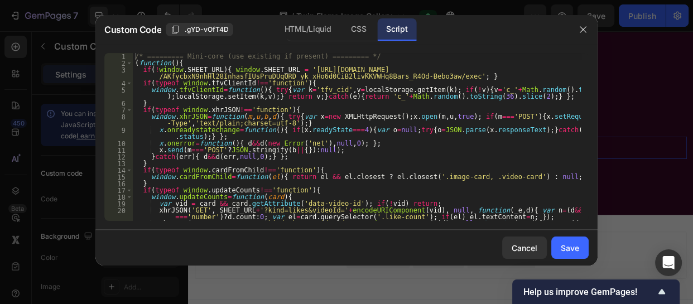
type textarea "x.send(m==='POST'?JSON.stringify(b||{}):null);"
click at [381, 149] on div "/* ========= Mini-core (use existing if present) ========= */ ( function ( ) { …" at bounding box center [357, 147] width 448 height 188
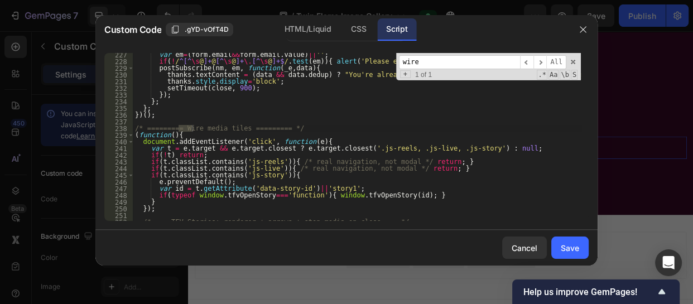
scroll to position [1670, 0]
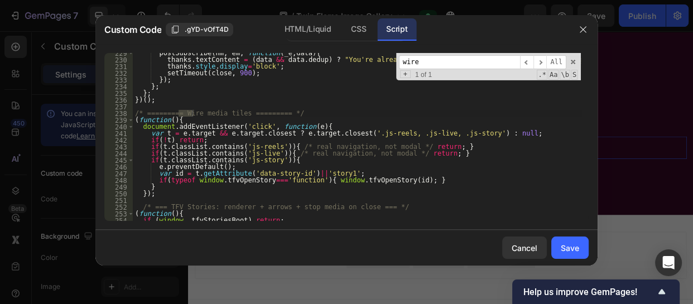
type input "wire"
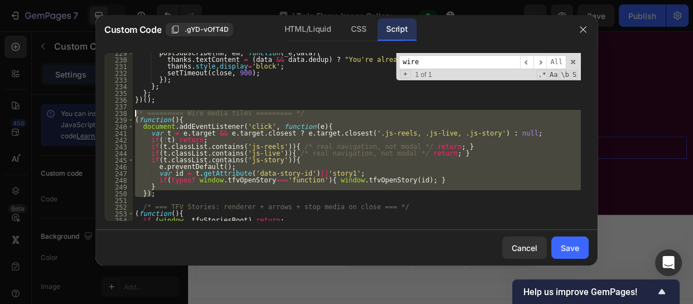
drag, startPoint x: 156, startPoint y: 194, endPoint x: 136, endPoint y: 113, distance: 83.9
click at [136, 113] on div "postSubscribe ( nm , em , function ( _e , data ) { thanks . textContent = ( dat…" at bounding box center [357, 140] width 448 height 181
paste textarea "});"
type textarea "});"
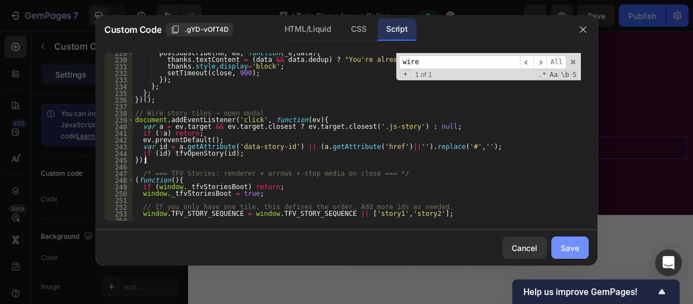
click at [566, 245] on div "Save" at bounding box center [570, 248] width 18 height 12
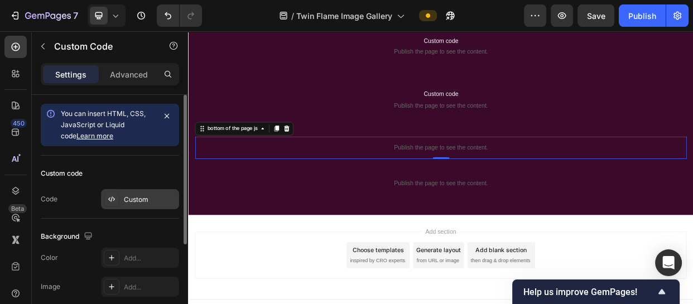
click at [132, 208] on div "Custom" at bounding box center [140, 199] width 78 height 20
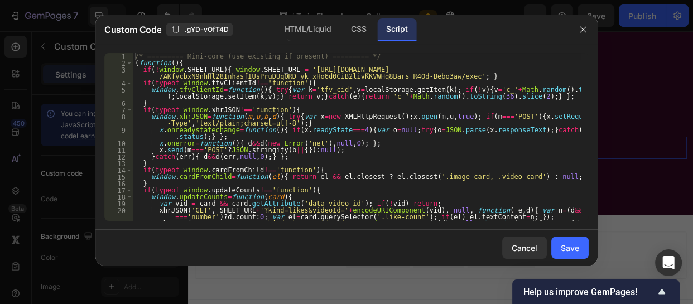
type textarea "}catch(err){ d&&d(err,null,0);} };"
click at [426, 158] on div "/* ========= Mini-core (use existing if present) ========= */ ( function ( ) { …" at bounding box center [357, 147] width 448 height 188
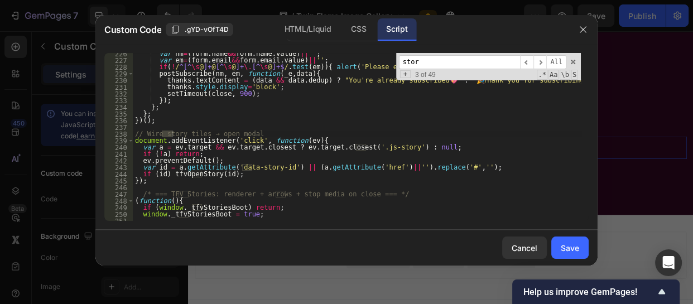
scroll to position [1650, 0]
type input "stori"
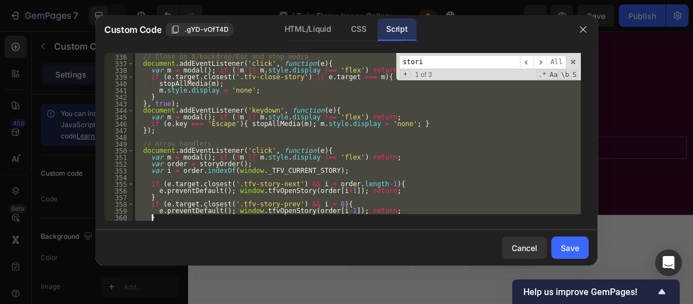
scroll to position [2430, 0]
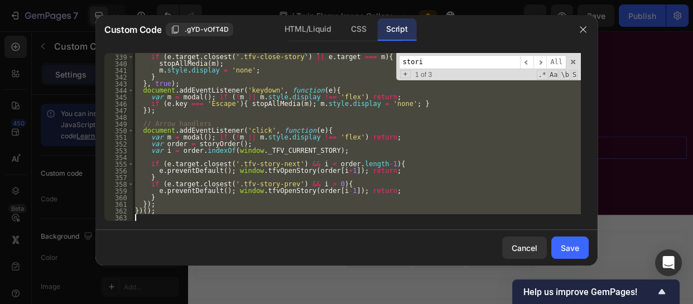
drag, startPoint x: 139, startPoint y: 195, endPoint x: 177, endPoint y: 240, distance: 59.0
click at [177, 240] on div "Custom Code .gYD-vOfT4D HTML/Liquid CSS Script /* === TFV Stories: renderer + a…" at bounding box center [346, 140] width 502 height 251
type textarea "})();"
paste textarea
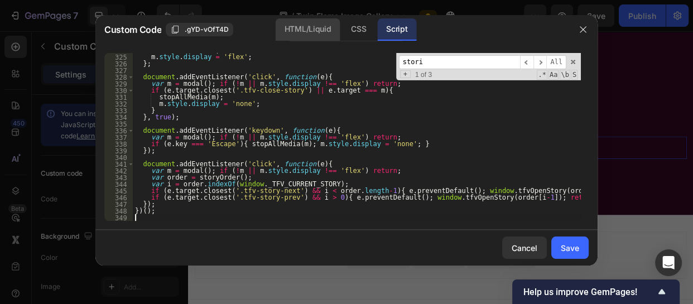
click at [294, 35] on div "HTML/Liquid" at bounding box center [308, 29] width 64 height 22
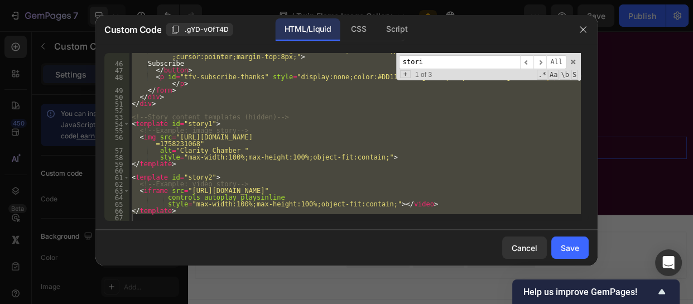
scroll to position [414, 0]
click at [545, 154] on div "< button type = "submit" style = "background:#DD11AA;color:#fff;padding:10px 18…" at bounding box center [354, 137] width 451 height 168
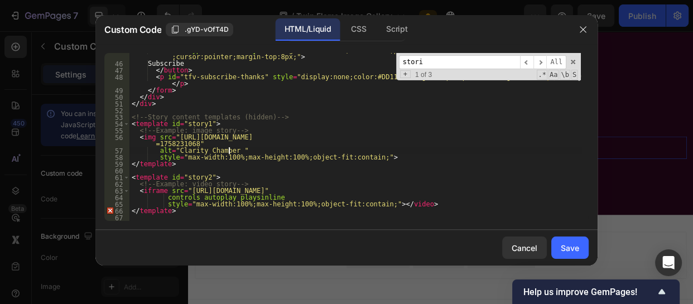
drag, startPoint x: 128, startPoint y: 119, endPoint x: 167, endPoint y: 139, distance: 43.9
click at [167, 139] on div "alt="Clarity Chamber " 45 46 47 48 49 50 51 52 53 54 55 56 57 58 59 60 61 62 63…" at bounding box center [346, 137] width 484 height 168
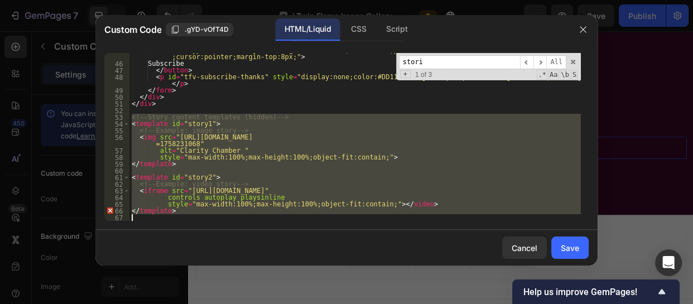
drag, startPoint x: 131, startPoint y: 117, endPoint x: 207, endPoint y: 263, distance: 165.2
click at [207, 263] on div "Custom Code .gYD-vOfT4D HTML/Liquid CSS Script alt="Clarity Chamber " 45 46 47 …" at bounding box center [346, 140] width 502 height 251
type textarea "</template>"
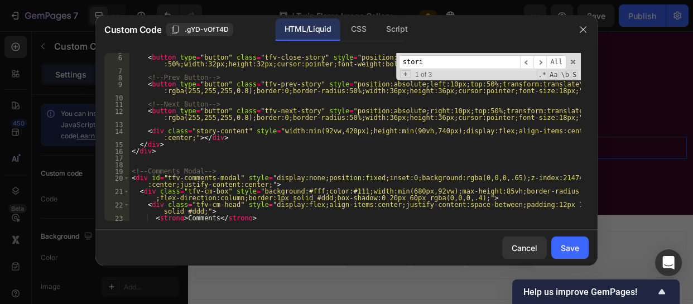
scroll to position [0, 0]
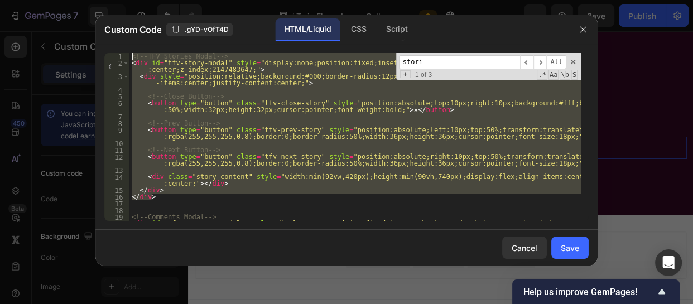
drag, startPoint x: 156, startPoint y: 196, endPoint x: 118, endPoint y: 54, distance: 147.8
click at [118, 54] on div "1 2 3 4 5 6 7 8 9 10 11 12 13 14 15 16 17 18 19 20 <!-- TFV Stories Modal --> <…" at bounding box center [346, 137] width 484 height 168
type textarea "<!-- TFV Stories Modal --> <div id="tfv-story-modal" style="display:none;positi…"
paste textarea
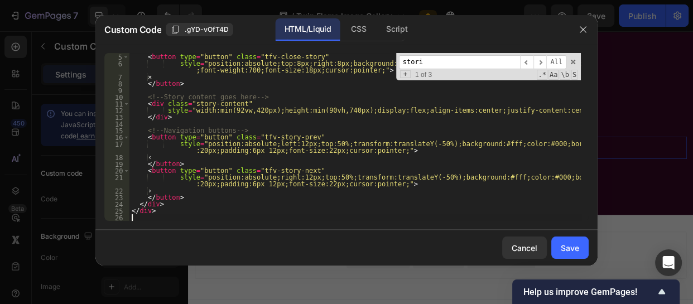
scroll to position [33, 0]
click at [577, 254] on button "Save" at bounding box center [569, 248] width 37 height 22
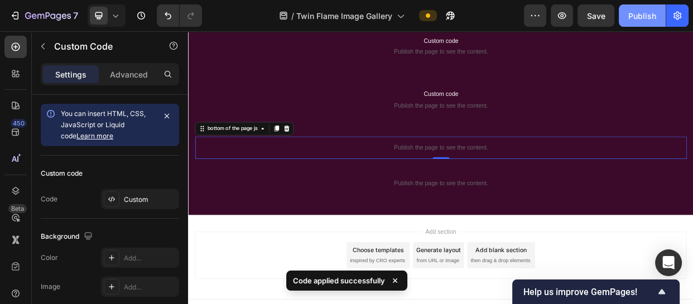
click at [636, 10] on div "Publish" at bounding box center [642, 16] width 28 height 12
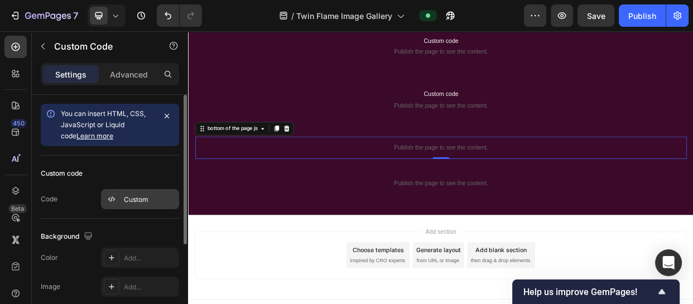
click at [142, 199] on div "Custom" at bounding box center [150, 200] width 52 height 10
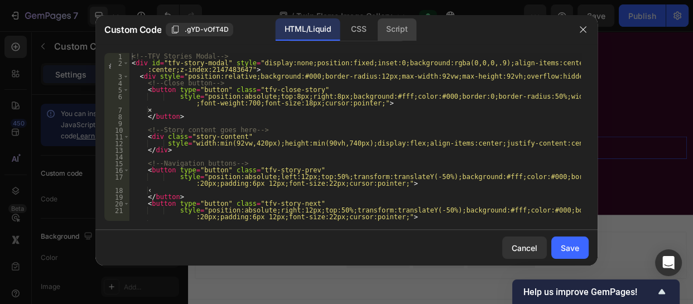
click at [399, 26] on div "Script" at bounding box center [396, 29] width 39 height 22
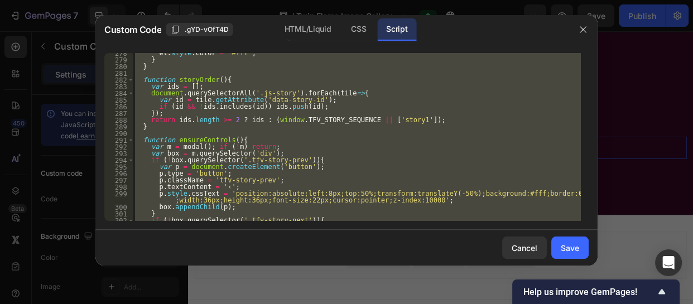
scroll to position [2022, 0]
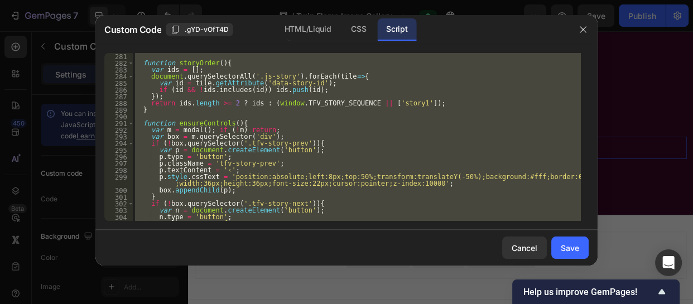
click at [352, 141] on div "} function storyOrder ( ) { var ids = [ ] ; document . querySelectorAll ( '.js-…" at bounding box center [357, 137] width 448 height 168
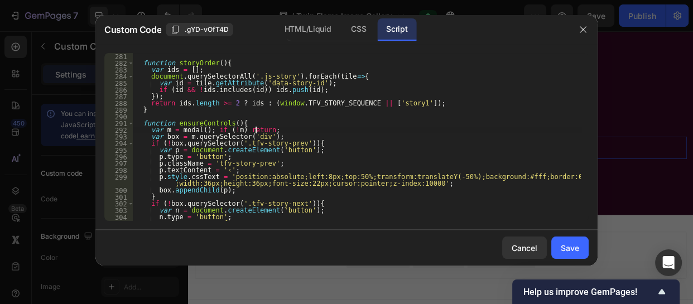
type textarea "function ensureControls(){"
type textarea "function storyOrder(){"
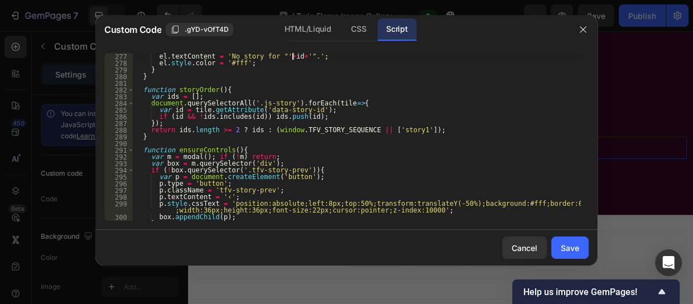
scroll to position [1988, 0]
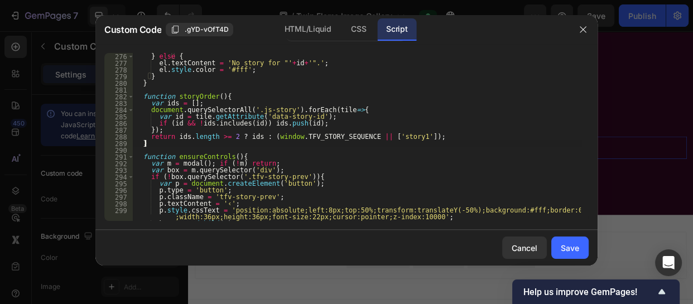
click at [504, 144] on div "} else { el . textContent = 'No story for "' + id + '".' ; el . style . color =…" at bounding box center [357, 143] width 448 height 181
type textarea "}"
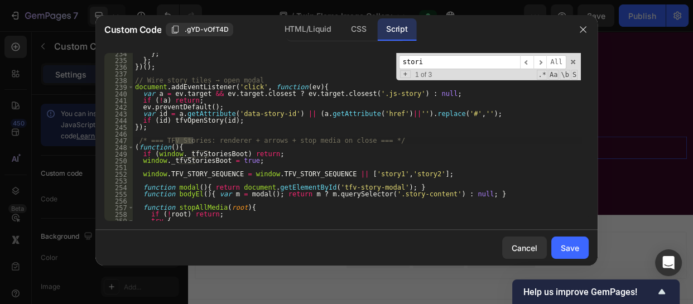
scroll to position [1704, 0]
type input "stori"
click at [398, 174] on div "} ; } ; }) ( ) ; // Wire story tiles → open modal document . addEventListener (…" at bounding box center [357, 140] width 448 height 181
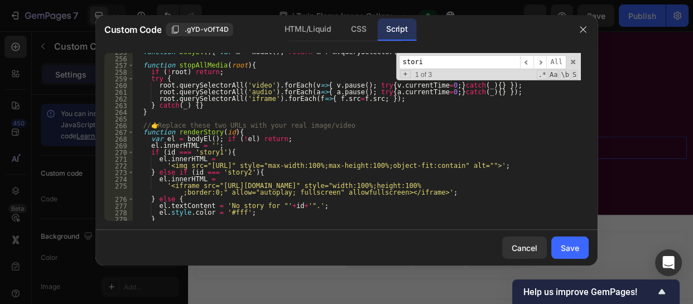
scroll to position [1846, 0]
click at [499, 167] on div "function bodyEl ( ) { var m = modal ( ) ; return m ? m . querySelector ( '.stor…" at bounding box center [357, 139] width 448 height 181
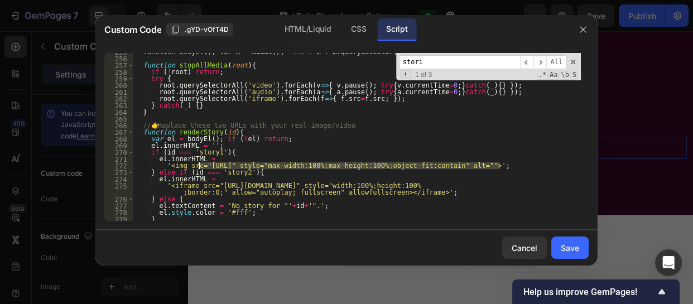
drag, startPoint x: 499, startPoint y: 167, endPoint x: 198, endPoint y: 167, distance: 301.9
click at [198, 167] on div "function bodyEl ( ) { var m = modal ( ) ; return m ? m . querySelector ( '.stor…" at bounding box center [357, 139] width 448 height 181
paste textarea "[DOMAIN_NAME][URL]"
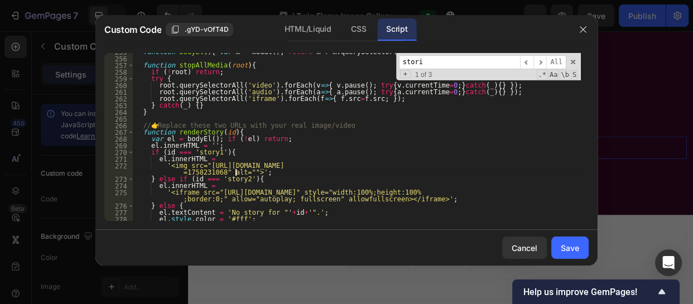
click at [234, 173] on div "function bodyEl ( ) { var m = modal ( ) ; return m ? m . querySelector ( '.stor…" at bounding box center [357, 139] width 448 height 181
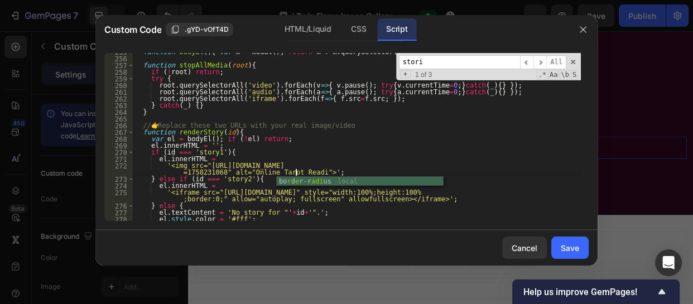
scroll to position [0, 46]
click at [461, 194] on div "function bodyEl ( ) { var m = modal ( ) ; return m ? m . querySelector ( '.stor…" at bounding box center [357, 139] width 448 height 181
click at [463, 194] on div "function bodyEl ( ) { var m = modal ( ) ; return m ? m . querySelector ( '.stor…" at bounding box center [357, 139] width 448 height 181
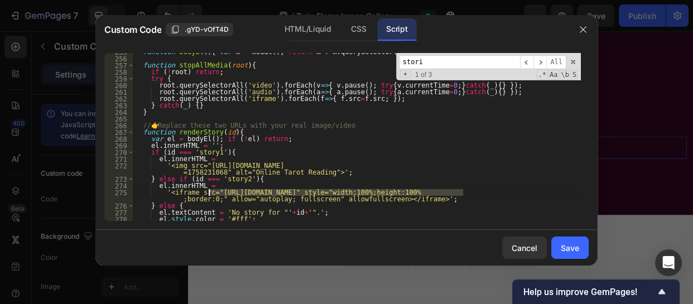
drag, startPoint x: 463, startPoint y: 194, endPoint x: 210, endPoint y: 194, distance: 253.4
click at [210, 194] on div "function bodyEl ( ) { var m = modal ( ) ; return m ? m . querySelector ( '.stor…" at bounding box center [357, 139] width 448 height 181
paste textarea "2fde6a7c154509633071b1ebc73a78d7"
type textarea "'<iframe src="[URL][DOMAIN_NAME]" style="width:100%;height:100%;border:0;" allo…"
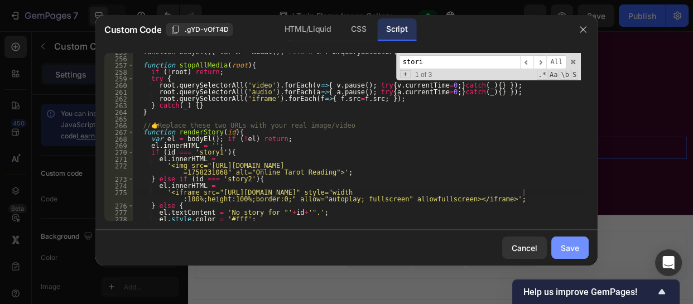
click at [563, 244] on div "Save" at bounding box center [570, 248] width 18 height 12
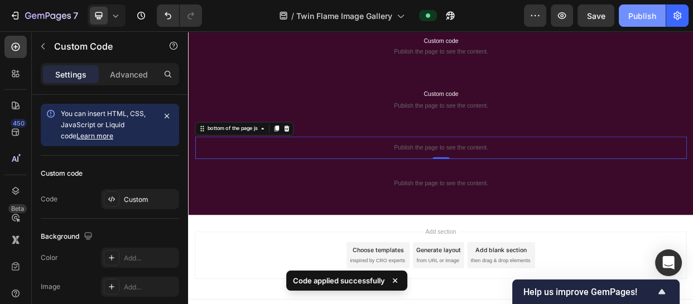
click at [630, 16] on div "Publish" at bounding box center [642, 16] width 28 height 12
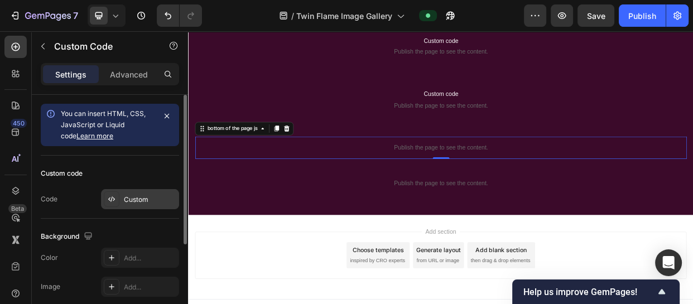
click at [134, 199] on div "Custom" at bounding box center [150, 200] width 52 height 10
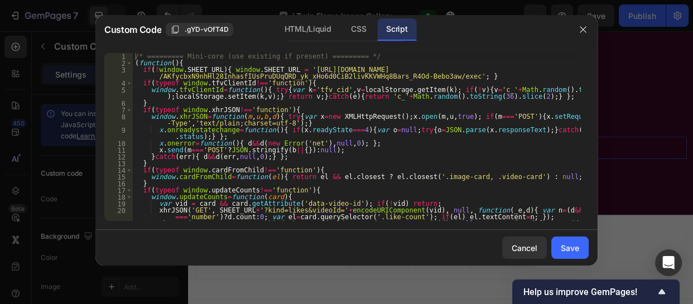
type textarea "window.cardFromChild=function(el){ return el && el.closest ? el.closest('.image…"
click at [449, 176] on div "/* ========= Mini-core (use existing if present) ========= */ ( function ( ) { …" at bounding box center [357, 147] width 448 height 188
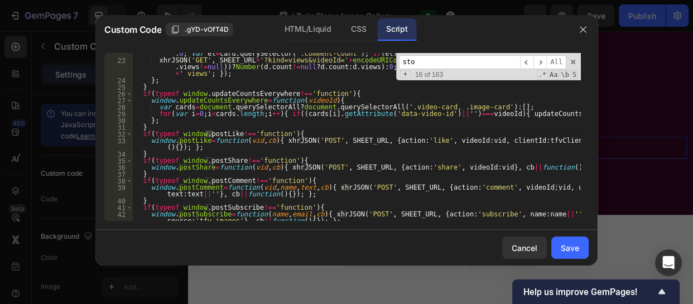
scroll to position [1650, 0]
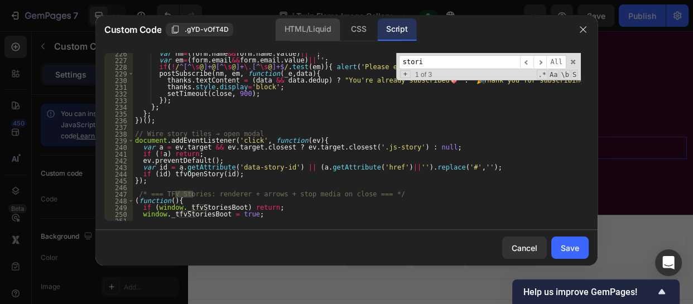
type input "stori"
click at [303, 32] on div "HTML/Liquid" at bounding box center [308, 29] width 64 height 22
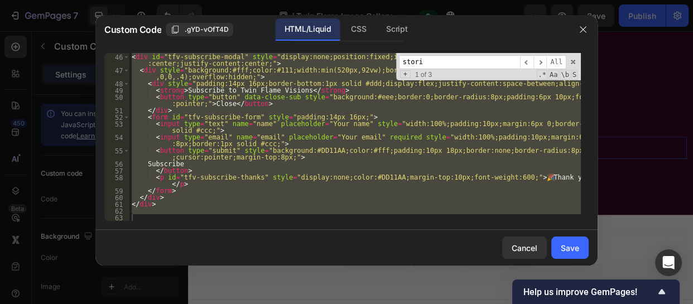
scroll to position [368, 0]
click at [318, 169] on div "<!-- Subscribe Modal --> < div id = "tfv-subscribe-modal" style = "display:none…" at bounding box center [354, 137] width 451 height 168
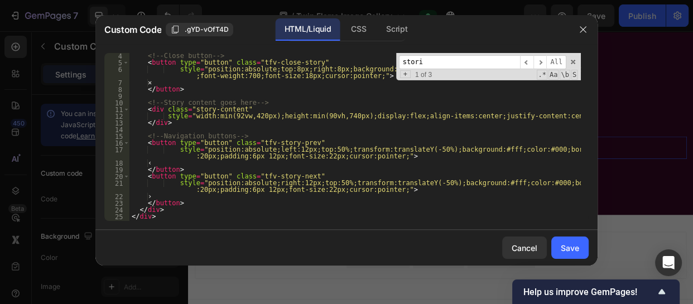
scroll to position [0, 0]
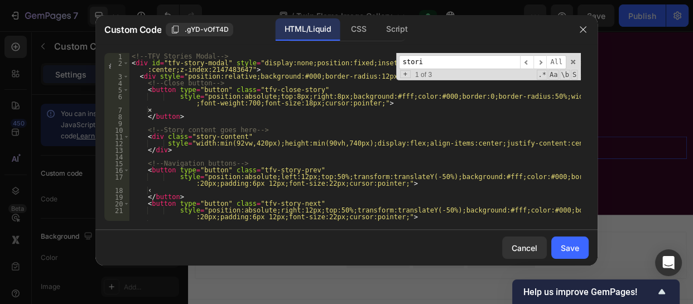
drag, startPoint x: 129, startPoint y: 58, endPoint x: 170, endPoint y: 141, distance: 92.6
click at [170, 141] on div "</button> 1 2 3 4 5 6 7 8 9 10 11 12 13 14 15 16 17 18 19 20 21 22 23 <!-- TFV …" at bounding box center [346, 137] width 484 height 168
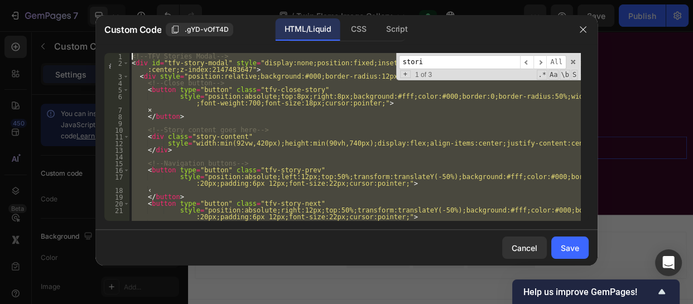
drag, startPoint x: 153, startPoint y: 116, endPoint x: 133, endPoint y: 54, distance: 65.1
click at [133, 54] on div "<!-- TFV Stories Modal --> < div id = "tfv-story-modal" style = "display:none;p…" at bounding box center [354, 143] width 451 height 181
click at [355, 27] on div "CSS" at bounding box center [358, 29] width 33 height 22
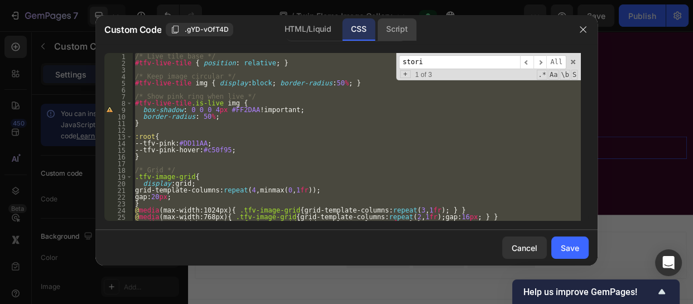
click at [403, 26] on div "Script" at bounding box center [396, 29] width 39 height 22
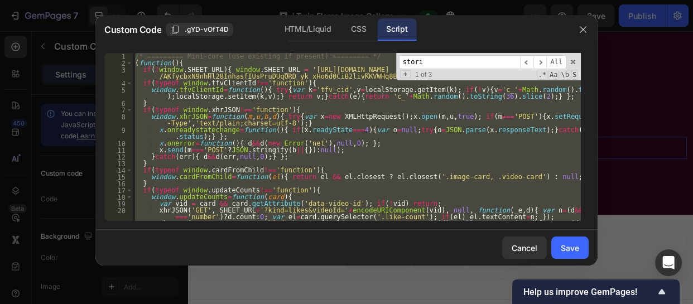
click at [413, 150] on div "/* ========= Mini-core (use existing if present) ========= */ ( function ( ) { …" at bounding box center [357, 137] width 448 height 168
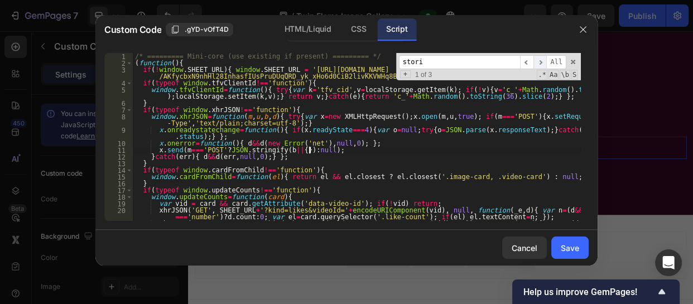
click at [541, 62] on span "​" at bounding box center [540, 62] width 13 height 14
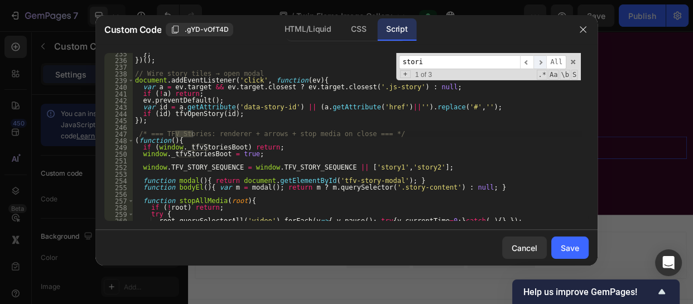
scroll to position [1710, 0]
click at [133, 74] on div "} ; }) ( ) ; // Wire story tiles → open modal document . addEventListener ( 'cl…" at bounding box center [357, 140] width 448 height 181
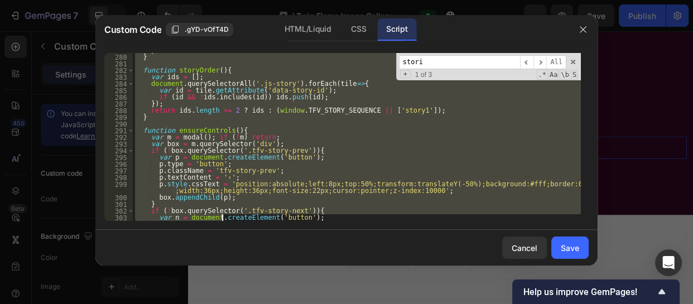
scroll to position [2343, 0]
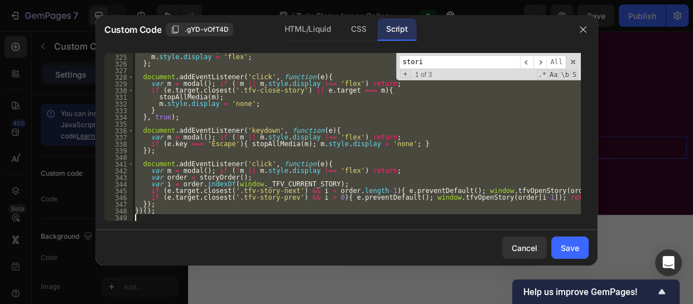
drag, startPoint x: 133, startPoint y: 74, endPoint x: 229, endPoint y: 325, distance: 268.7
click at [229, 0] on html "7 Version history / Twin Flame Image Gallery Preview Save Publish 450 Beta Sect…" at bounding box center [346, 0] width 693 height 0
type textarea "})();"
click at [530, 242] on div "Cancel" at bounding box center [525, 248] width 26 height 12
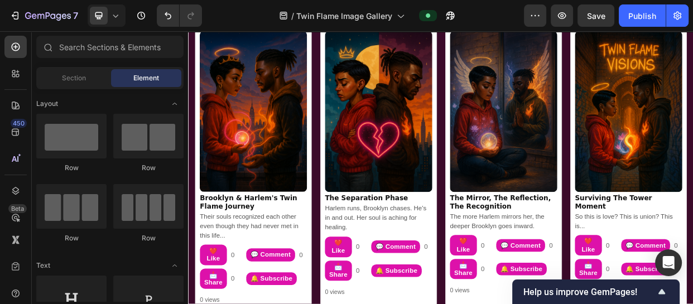
scroll to position [0, 0]
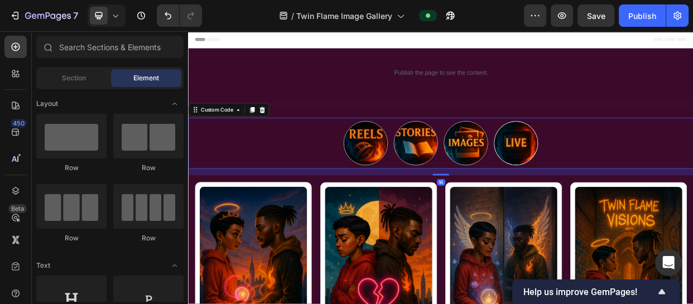
click at [693, 160] on nav "Reels Stories Images Live" at bounding box center [523, 180] width 670 height 68
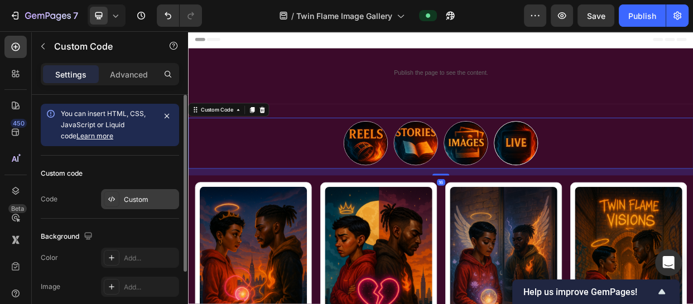
click at [149, 193] on div "Custom" at bounding box center [140, 199] width 78 height 20
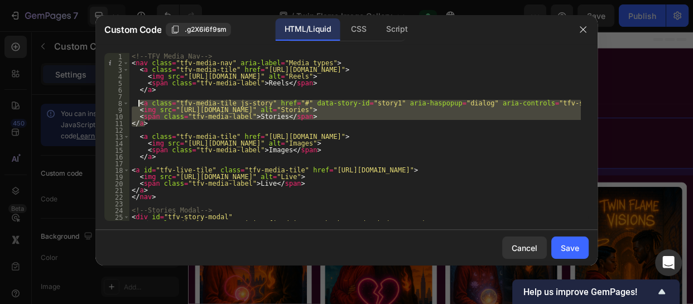
drag, startPoint x: 147, startPoint y: 124, endPoint x: 137, endPoint y: 106, distance: 21.3
click at [137, 106] on div "<!-- TFV Media Nav --> < nav class = "tfv-media-nav" aria-label = "Media types"…" at bounding box center [354, 143] width 451 height 181
type textarea "<a class="tfv-media-tile js-story" href="#" data-story-id="story1" aria-haspopu…"
click at [521, 251] on div "Cancel" at bounding box center [525, 248] width 26 height 12
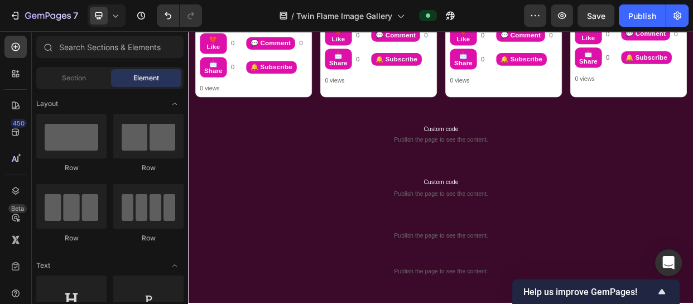
scroll to position [843, 0]
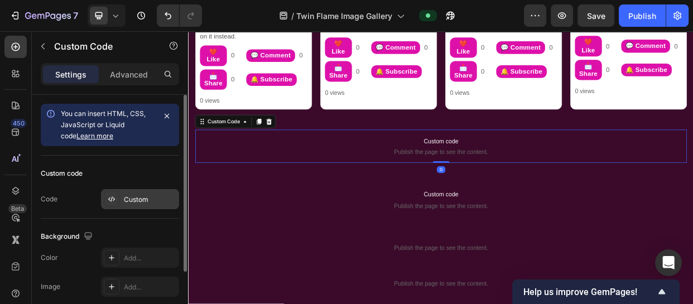
click at [125, 199] on div "Custom" at bounding box center [150, 200] width 52 height 10
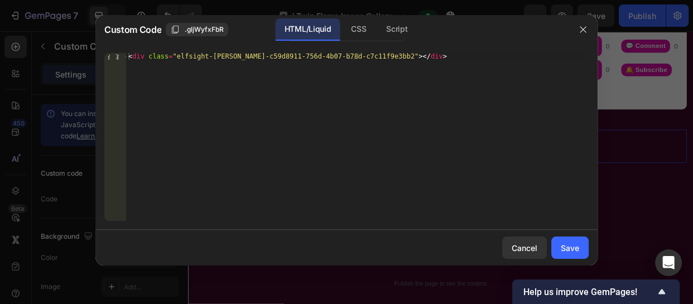
type textarea "<div class="elfsight-[PERSON_NAME]-c59d8911-756d-4b07-b78d-c7c11f9e3bb2"></div>"
click at [251, 56] on div "< div class = "elfsight-sapp-c59d8911-756d-4b07-b78d-c7c11f9e3bb2" > </ div >" at bounding box center [357, 143] width 463 height 181
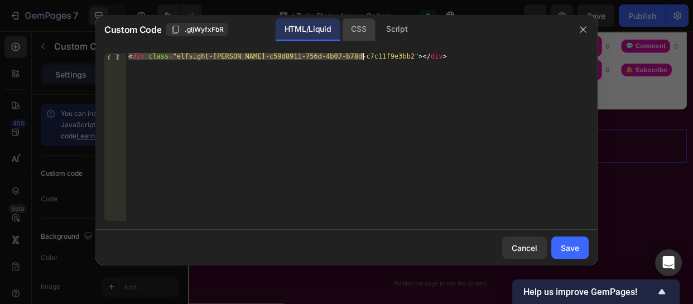
click at [357, 32] on div "CSS" at bounding box center [358, 29] width 33 height 22
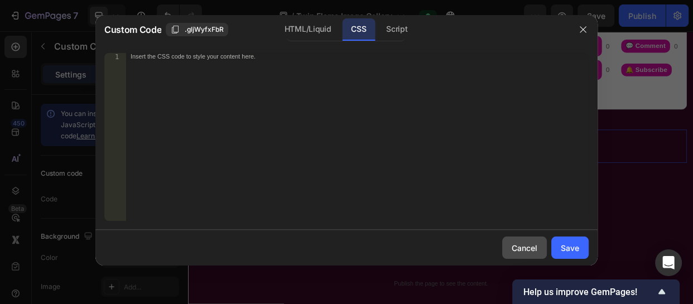
click at [527, 251] on div "Cancel" at bounding box center [525, 248] width 26 height 12
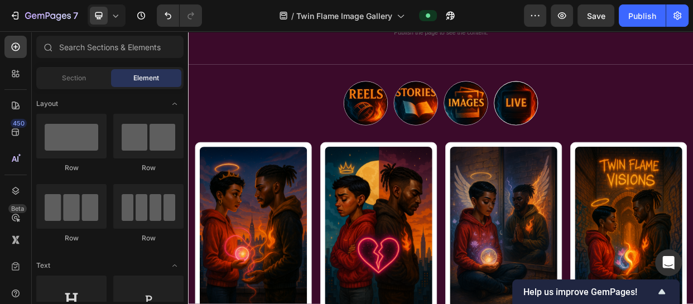
scroll to position [61, 0]
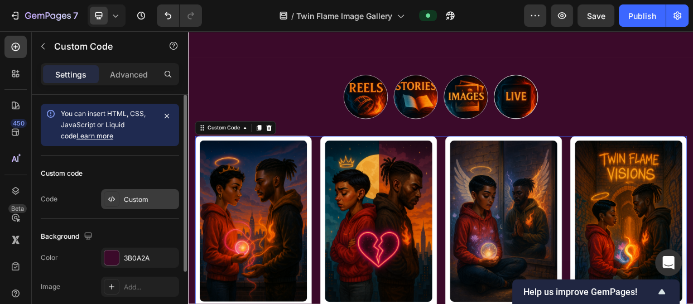
click at [146, 202] on div "Custom" at bounding box center [150, 200] width 52 height 10
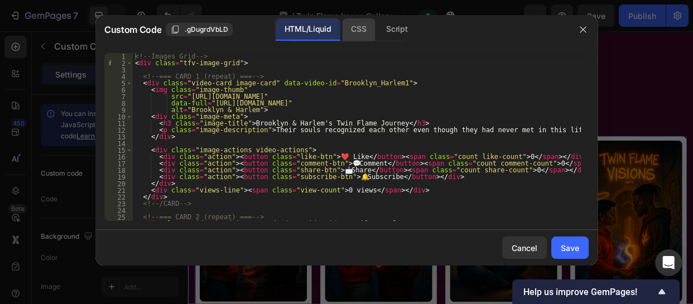
click at [358, 25] on div "CSS" at bounding box center [358, 29] width 33 height 22
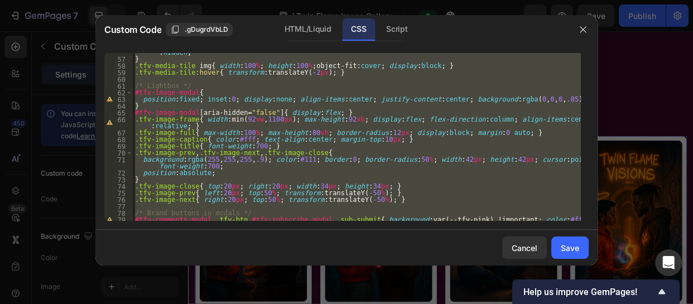
scroll to position [535, 0]
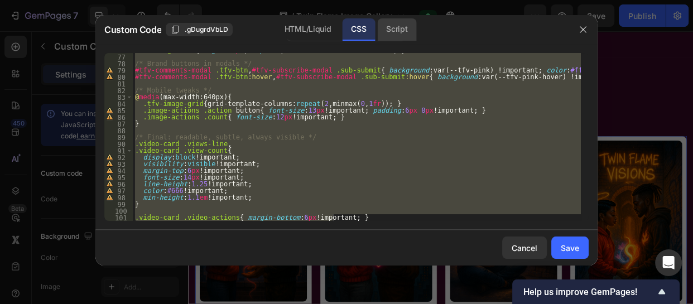
click at [396, 30] on div "Script" at bounding box center [396, 29] width 39 height 22
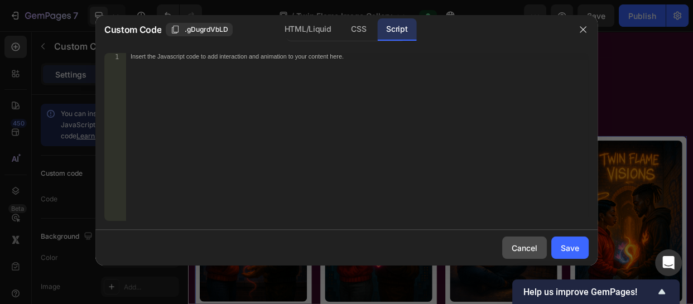
click at [518, 242] on div "Cancel" at bounding box center [525, 248] width 26 height 12
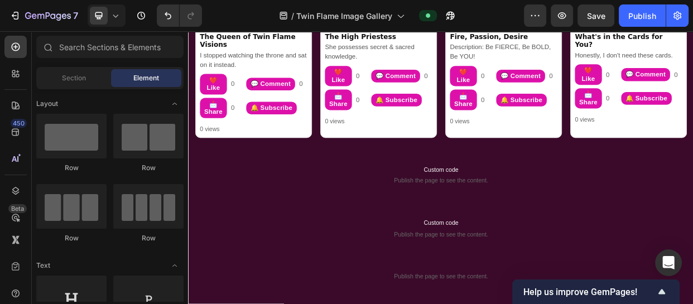
scroll to position [808, 0]
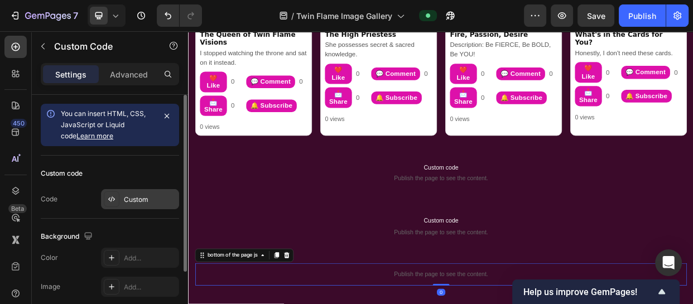
click at [143, 195] on div "Custom" at bounding box center [150, 200] width 52 height 10
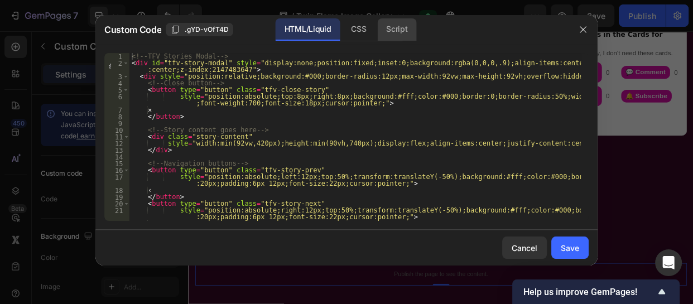
click at [383, 32] on div "Script" at bounding box center [396, 29] width 39 height 22
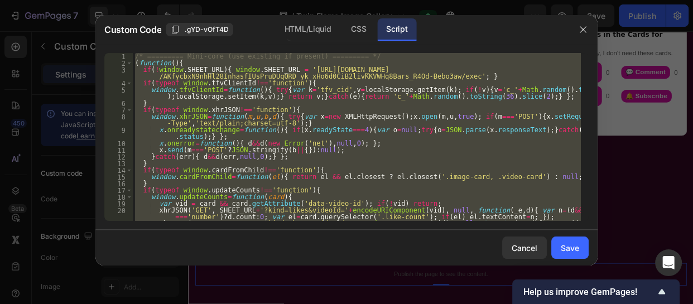
click at [388, 147] on div "/* ========= Mini-core (use existing if present) ========= */ ( function ( ) { …" at bounding box center [357, 137] width 448 height 168
type textarea "x.onerror=function(){ d&&d(new Error('net'),null,0); };"
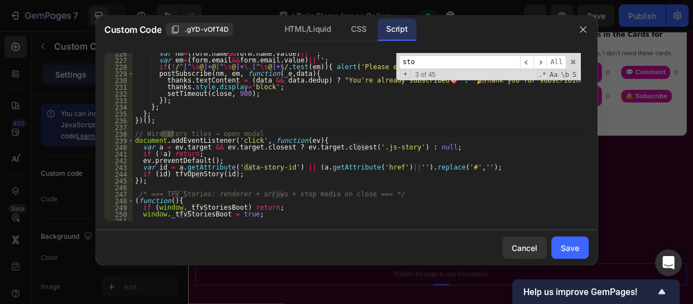
scroll to position [1650, 0]
type input "storie"
click at [135, 142] on div "var nm = ( form . name && form . name . value ) || '' ; var em = ( form . email…" at bounding box center [357, 140] width 448 height 181
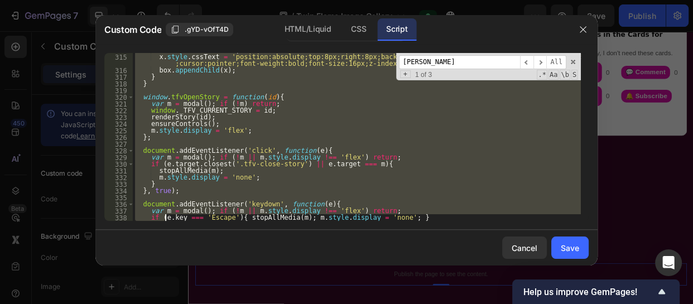
scroll to position [2343, 0]
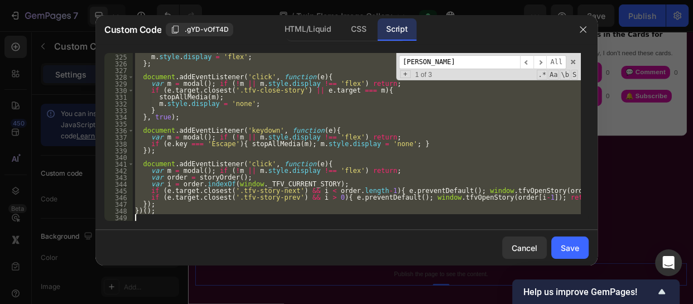
drag, startPoint x: 135, startPoint y: 133, endPoint x: 165, endPoint y: 293, distance: 162.4
click at [165, 293] on div "Custom Code .gYD-vOfT4D HTML/Liquid CSS Script document.addEventListener('click…" at bounding box center [346, 152] width 693 height 304
type textarea "})();"
click at [575, 31] on button "button" at bounding box center [583, 30] width 18 height 18
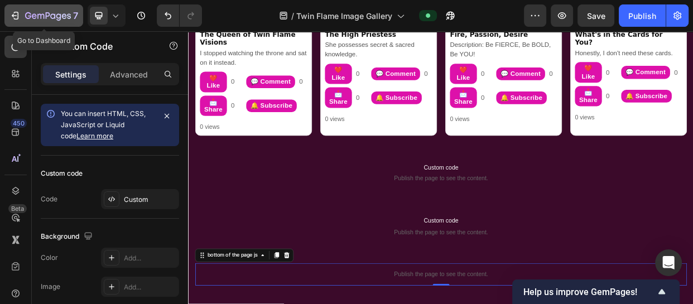
click at [28, 16] on icon "button" at bounding box center [48, 16] width 46 height 9
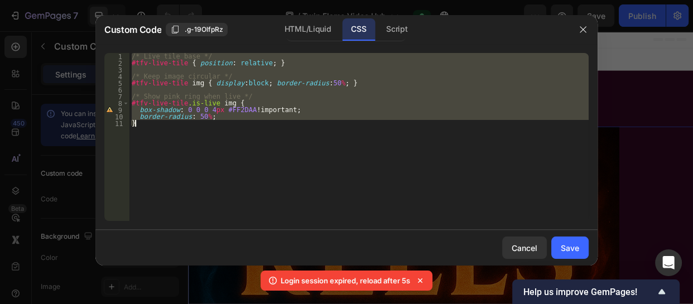
scroll to position [1997, 0]
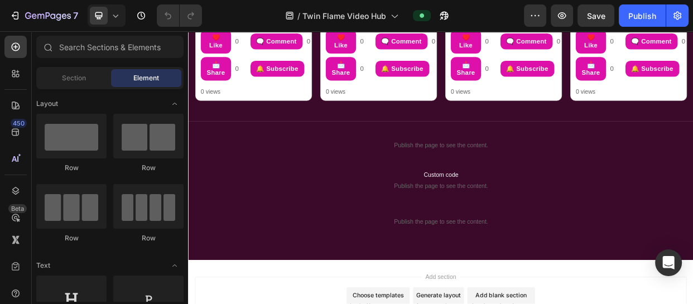
scroll to position [1286, 0]
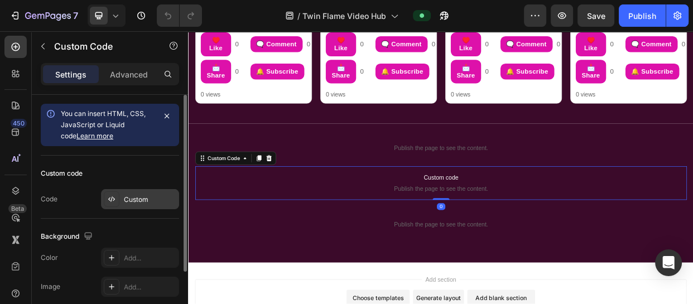
click at [165, 197] on div "Custom" at bounding box center [150, 200] width 52 height 10
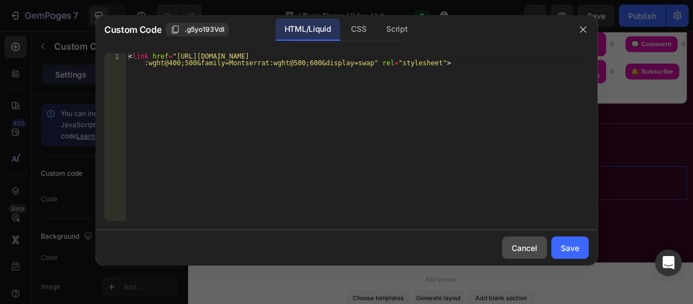
click at [511, 246] on button "Cancel" at bounding box center [524, 248] width 45 height 22
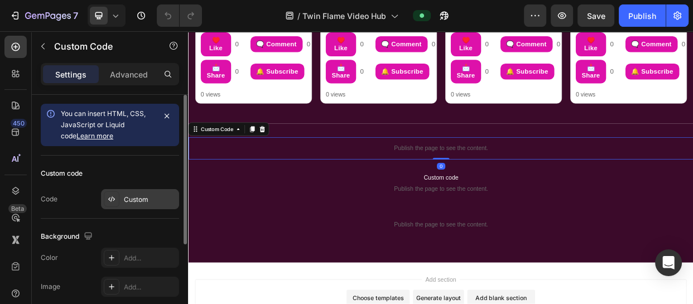
click at [137, 197] on div "Custom" at bounding box center [150, 200] width 52 height 10
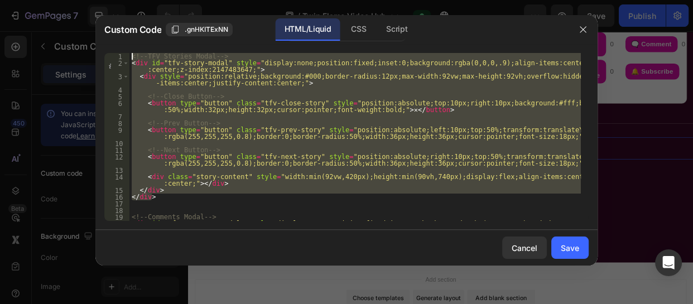
drag, startPoint x: 156, startPoint y: 196, endPoint x: 132, endPoint y: 52, distance: 145.4
click at [132, 53] on div "<!-- TFV Stories Modal --> < div id = "tfv-story-modal" style = "display:none;p…" at bounding box center [354, 137] width 451 height 168
type textarea "<!-- TFV Stories Modal --> <div id="tfv-story-modal" style="display:none;positi…"
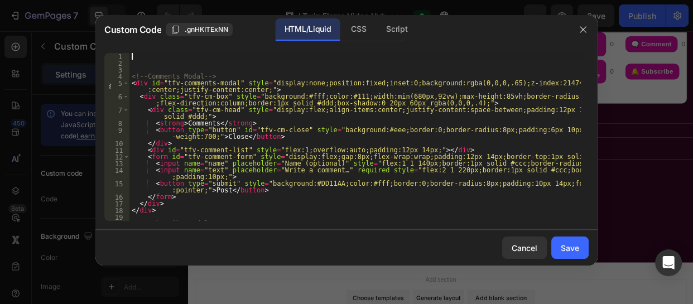
scroll to position [33, 0]
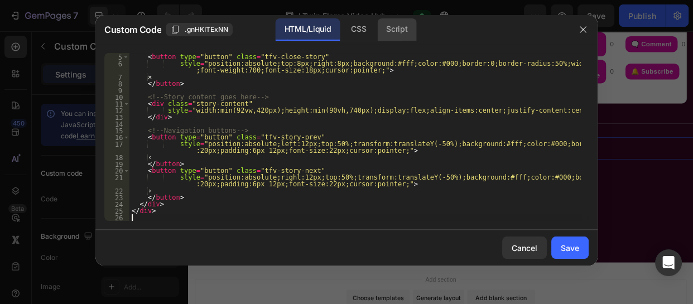
click at [398, 26] on div "Script" at bounding box center [396, 29] width 39 height 22
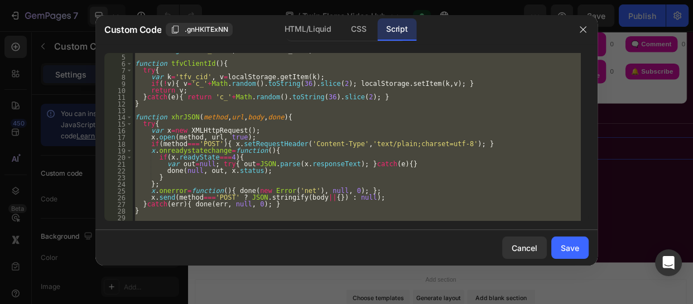
click at [466, 134] on div "console . log ( 'SHEET_URL=' , window . SHEET_URL ) ; function tfvClientId ( ) …" at bounding box center [357, 137] width 448 height 168
type textarea "var x=new XMLHttpRequest();"
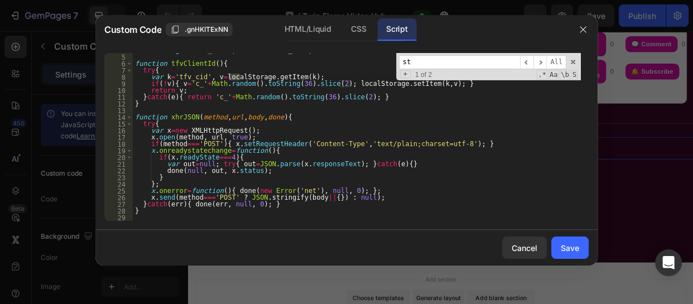
type input "s"
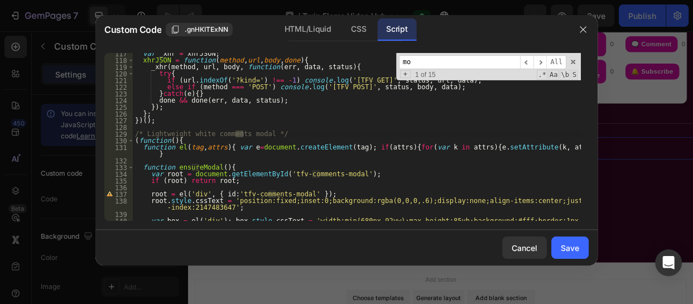
scroll to position [786, 0]
type input "modal"
click at [544, 63] on span "​" at bounding box center [540, 62] width 13 height 14
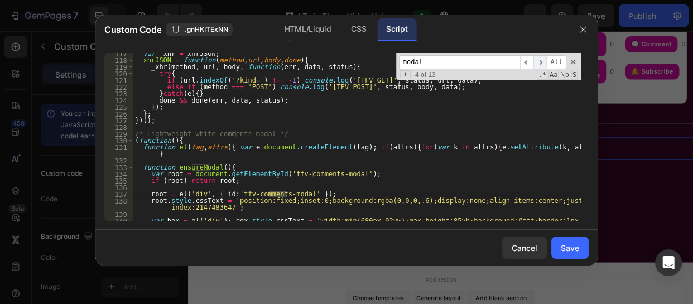
click at [544, 63] on span "​" at bounding box center [540, 62] width 13 height 14
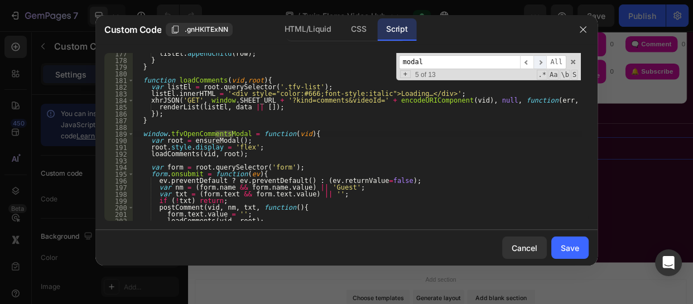
scroll to position [1235, 0]
click at [544, 63] on span "​" at bounding box center [540, 62] width 13 height 14
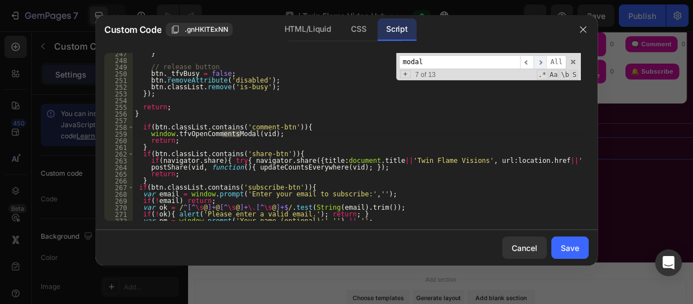
click at [544, 63] on span "​" at bounding box center [540, 62] width 13 height 14
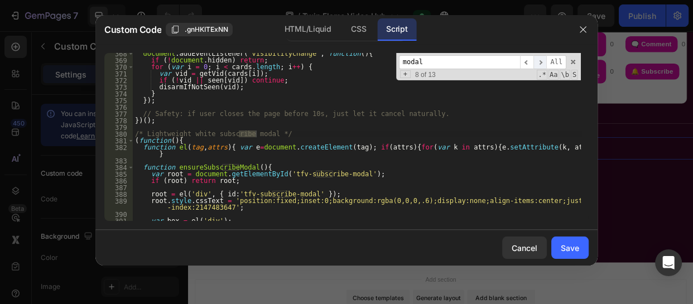
scroll to position [2514, 0]
click at [544, 63] on span "​" at bounding box center [540, 62] width 13 height 14
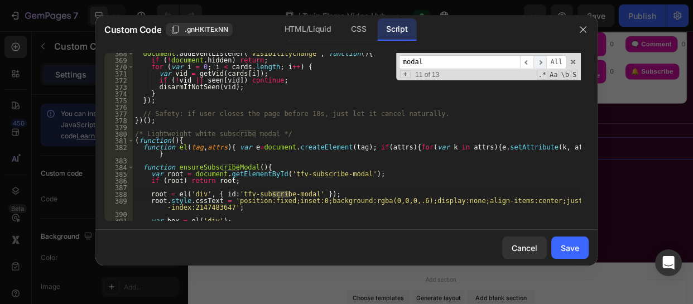
scroll to position [2943, 0]
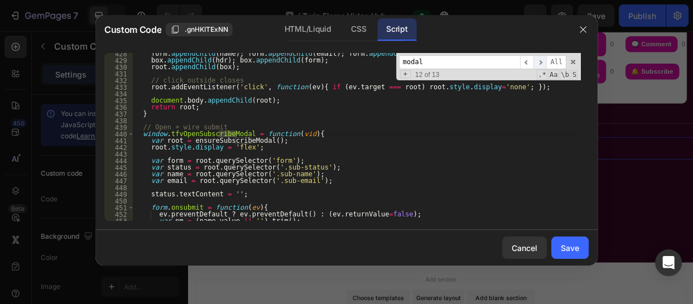
click at [544, 63] on span "​" at bounding box center [540, 62] width 13 height 14
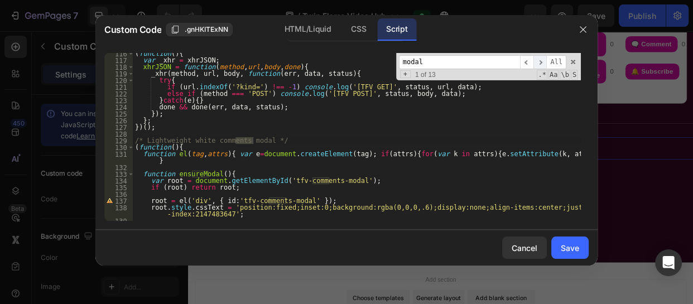
click at [544, 63] on span "​" at bounding box center [540, 62] width 13 height 14
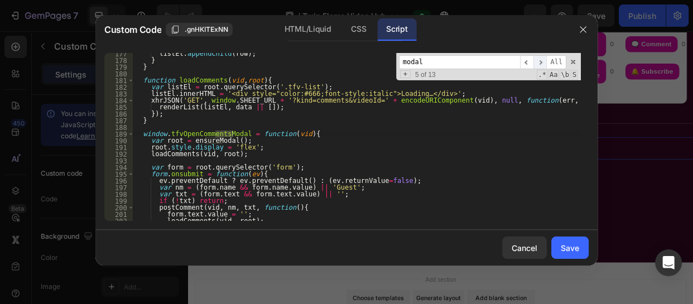
scroll to position [1235, 0]
click at [544, 63] on span "​" at bounding box center [540, 62] width 13 height 14
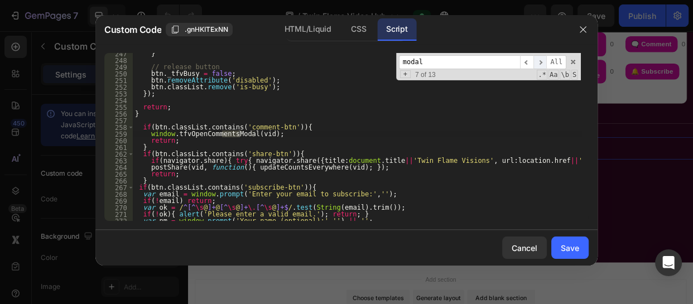
click at [544, 63] on span "​" at bounding box center [540, 62] width 13 height 14
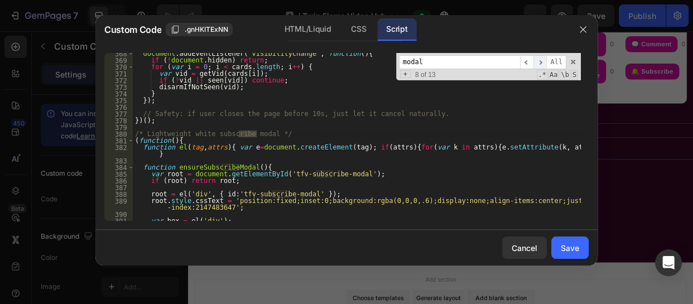
click at [544, 63] on span "​" at bounding box center [540, 62] width 13 height 14
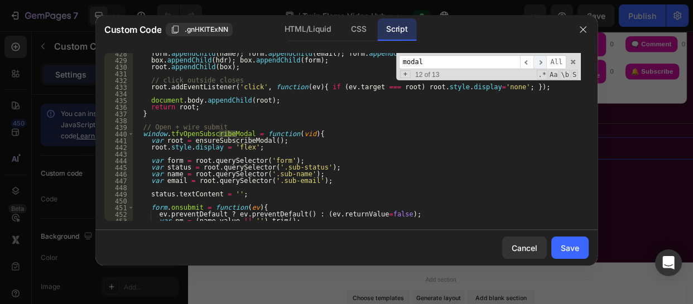
scroll to position [2943, 0]
click at [544, 63] on span "​" at bounding box center [540, 62] width 13 height 14
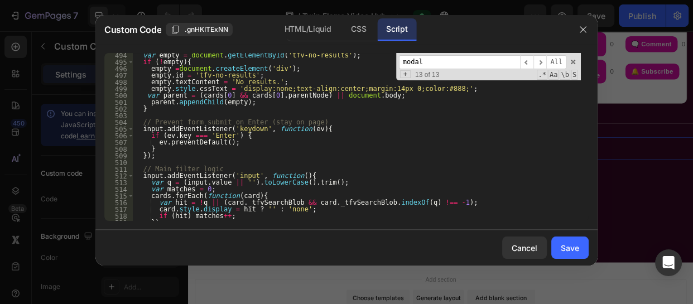
scroll to position [3408, 0]
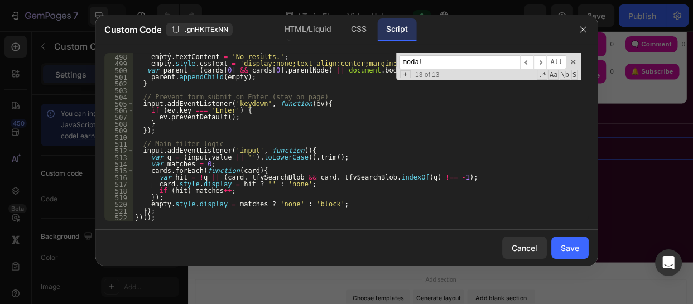
type textarea "})();"
click at [173, 219] on div "empty . id = 'tfv-no-results' ; empty . textContent = 'No results.' ; empty . s…" at bounding box center [357, 137] width 448 height 181
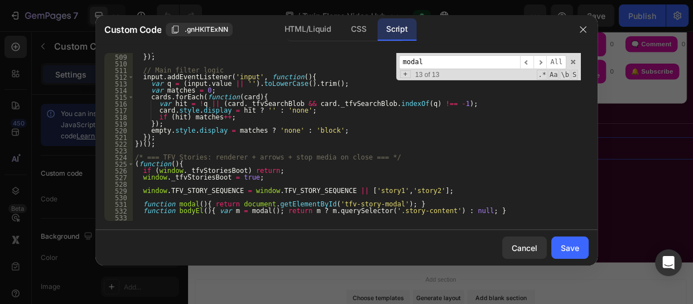
scroll to position [3482, 0]
click at [167, 148] on div "} }) ; // Main filter logic input . addEventListener ( 'input' , function ( ) {…" at bounding box center [357, 137] width 448 height 181
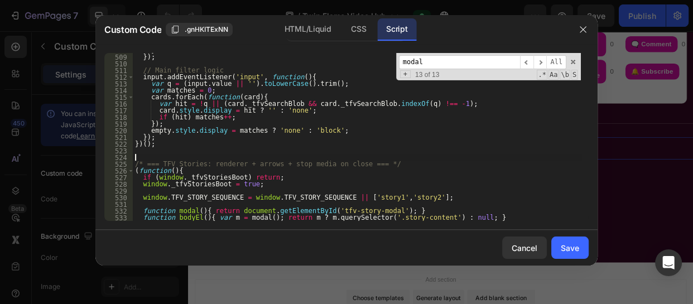
paste textarea "});"
type textarea "});"
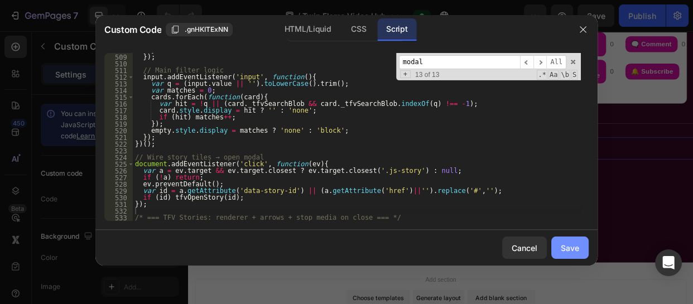
click at [560, 243] on button "Save" at bounding box center [569, 248] width 37 height 22
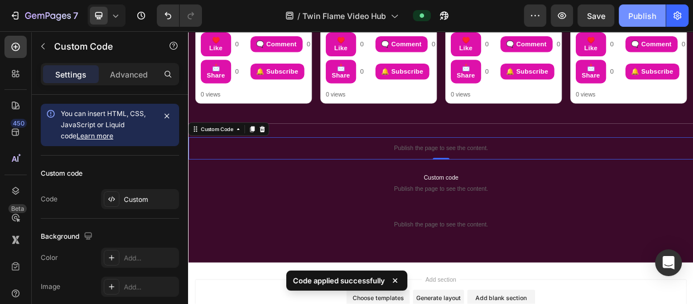
click at [646, 15] on div "Publish" at bounding box center [642, 16] width 28 height 12
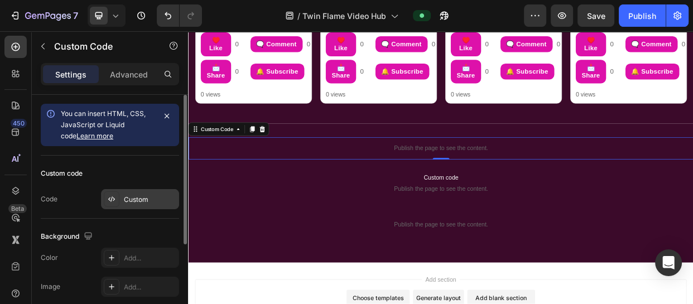
click at [132, 200] on div "Custom" at bounding box center [150, 200] width 52 height 10
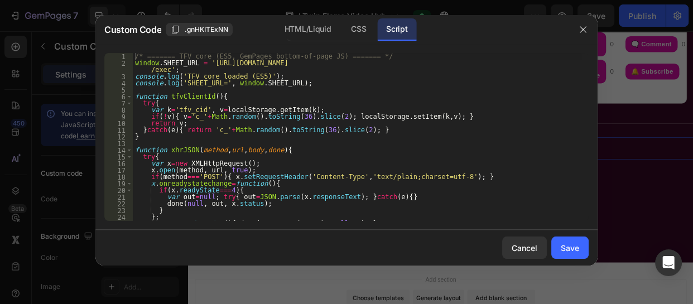
type textarea "var x=new XMLHttpRequest();"
click at [508, 162] on div "/* ======= TFV core (ES5, GemPages bottom-of-page JS) ======= */ window . SHEET…" at bounding box center [357, 143] width 448 height 181
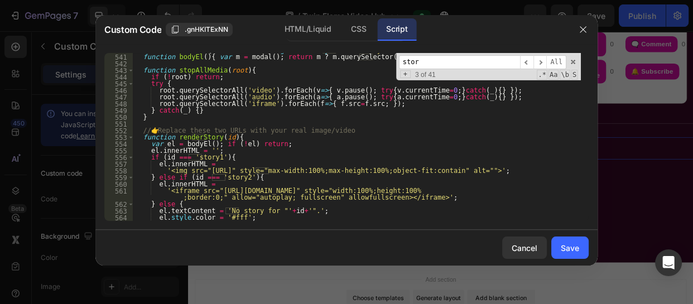
scroll to position [3708, 0]
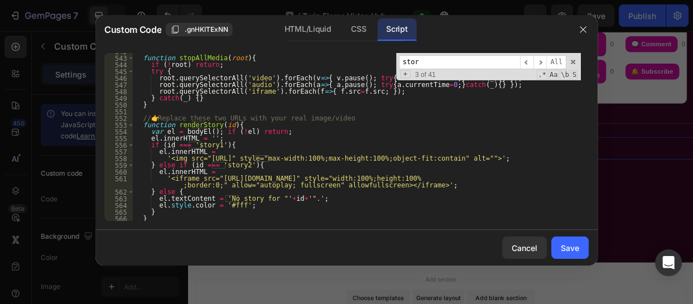
type input "stor"
click at [305, 159] on div "function stopAllMedia ( root ) { if ( ! root ) return ; try { root . querySelec…" at bounding box center [357, 138] width 448 height 181
drag, startPoint x: 305, startPoint y: 159, endPoint x: 198, endPoint y: 158, distance: 107.2
click at [198, 158] on div "function stopAllMedia ( root ) { if ( ! root ) return ; try { root . querySelec…" at bounding box center [357, 138] width 448 height 181
paste textarea "[DOMAIN_NAME][URL]"
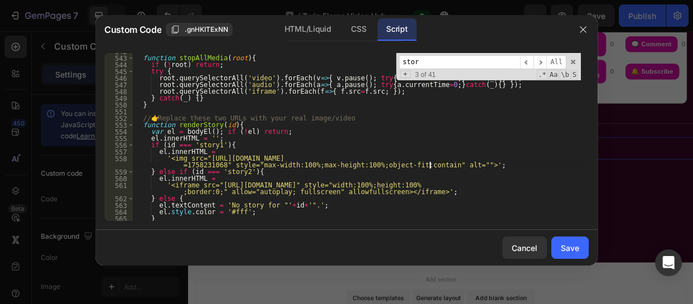
click at [430, 165] on div "function stopAllMedia ( root ) { if ( ! root ) return ; try { root . querySelec…" at bounding box center [357, 138] width 448 height 181
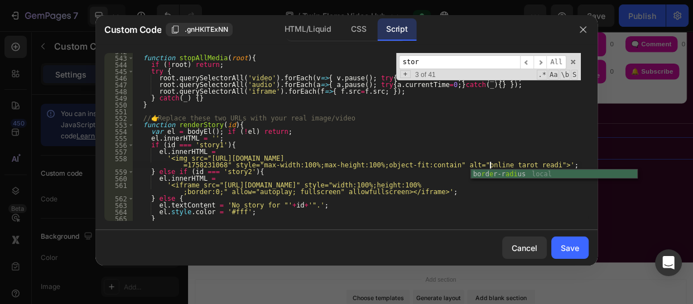
scroll to position [0, 63]
click at [463, 184] on div "function stopAllMedia ( root ) { if ( ! root ) return ; try { root . querySelec…" at bounding box center [357, 138] width 448 height 181
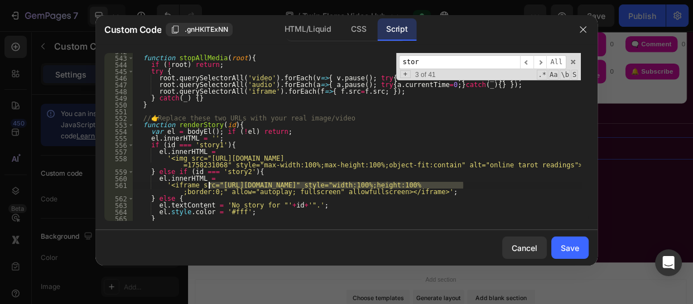
drag, startPoint x: 463, startPoint y: 184, endPoint x: 209, endPoint y: 186, distance: 253.9
click at [209, 186] on div "function stopAllMedia ( root ) { if ( ! root ) return ; try { root . querySelec…" at bounding box center [357, 138] width 448 height 181
paste textarea "2fde6a7c154509633071b1ebc73a78d7"
type textarea "'<iframe src="[URL][DOMAIN_NAME]" style="width:100%;height:100%;border:0;" allo…"
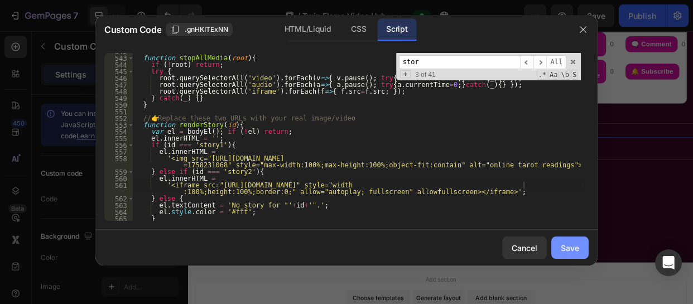
click at [569, 241] on button "Save" at bounding box center [569, 248] width 37 height 22
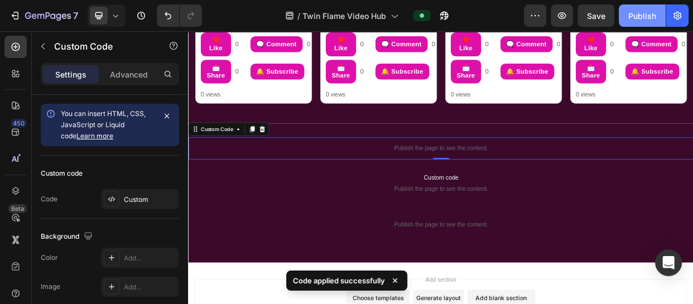
click at [633, 17] on div "Publish" at bounding box center [642, 16] width 28 height 12
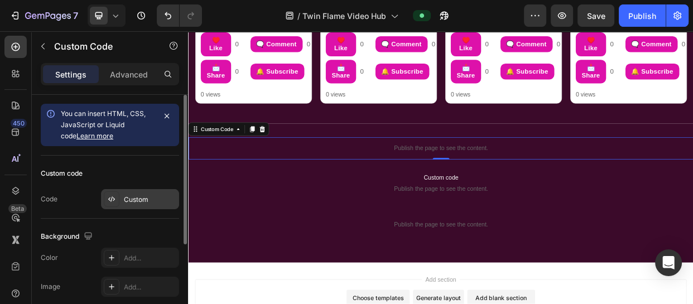
click at [148, 201] on div "Custom" at bounding box center [150, 200] width 52 height 10
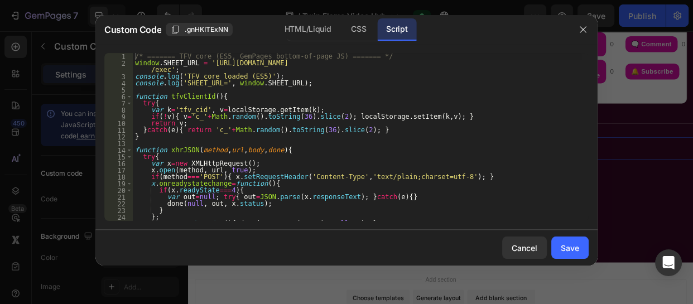
type textarea "if(x.readyState===4){"
click at [408, 188] on div "/* ======= TFV core (ES5, GemPages bottom-of-page JS) ======= */ window . SHEET…" at bounding box center [357, 143] width 448 height 181
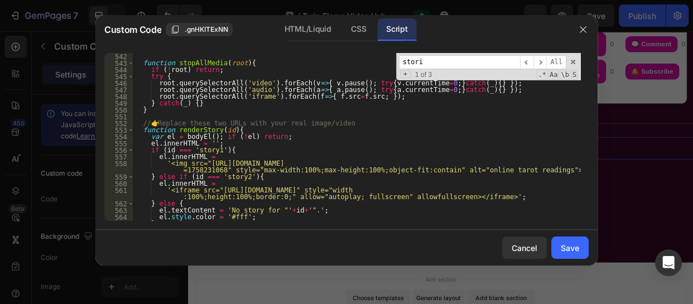
scroll to position [3708, 0]
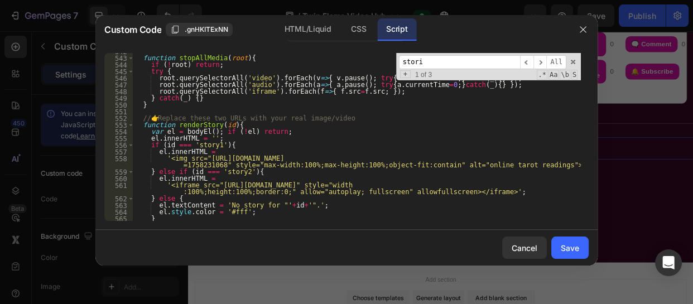
type input "stori"
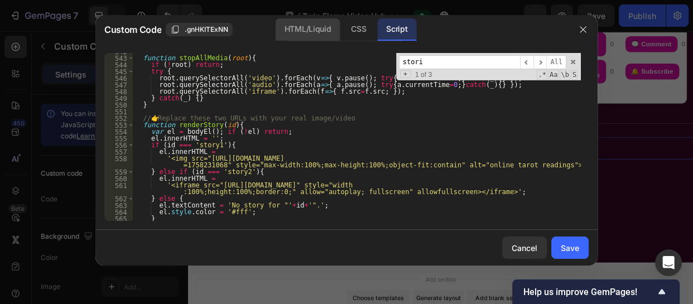
click at [300, 35] on div "HTML/Liquid" at bounding box center [308, 29] width 64 height 22
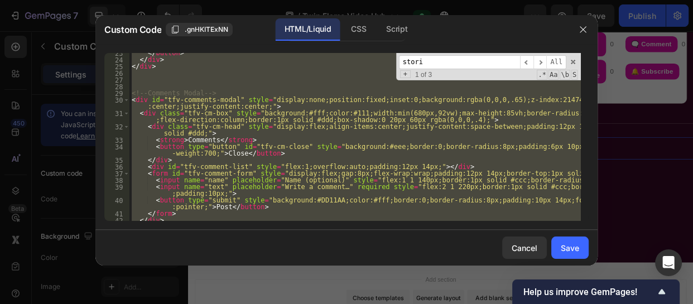
scroll to position [0, 0]
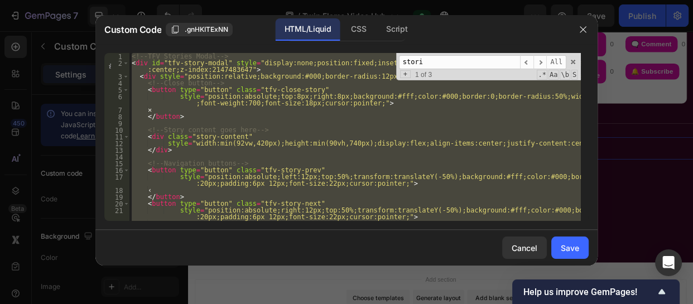
click at [170, 151] on div "<!-- TFV Stories Modal --> < div id = "tfv-story-modal" style = "display:none;p…" at bounding box center [354, 137] width 451 height 168
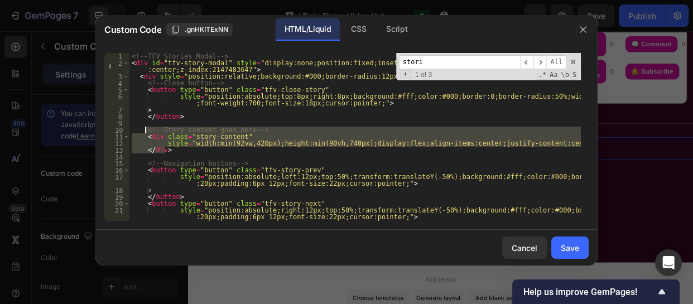
drag, startPoint x: 170, startPoint y: 151, endPoint x: 143, endPoint y: 131, distance: 33.2
click at [143, 131] on div "<!-- TFV Stories Modal --> < div id = "tfv-story-modal" style = "display:none;p…" at bounding box center [354, 143] width 451 height 181
type textarea "<!-- Story content goes here --> <div class="story-content""
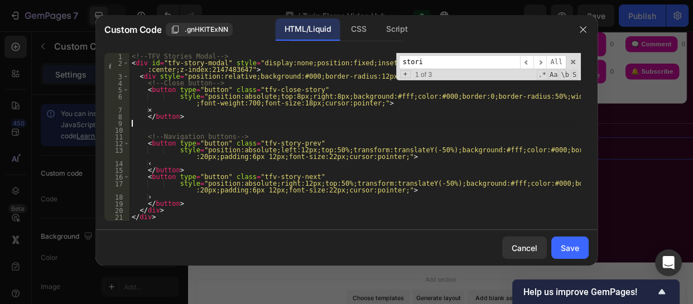
type textarea "</button>"
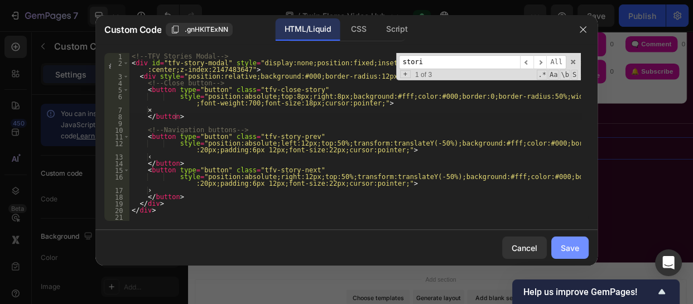
click at [569, 248] on div "Save" at bounding box center [570, 248] width 18 height 12
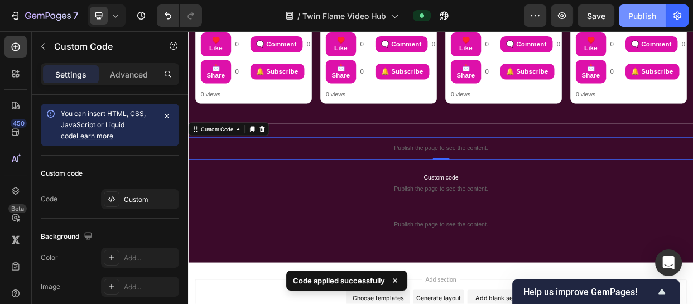
click at [630, 24] on button "Publish" at bounding box center [642, 15] width 47 height 22
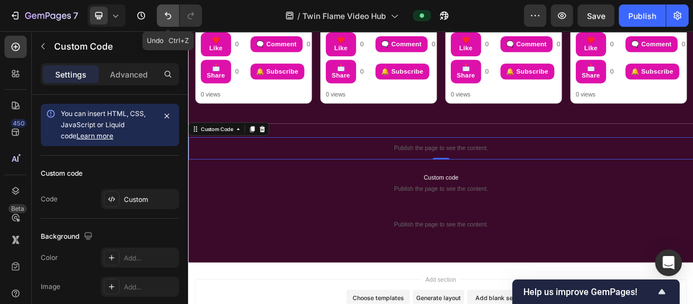
click at [163, 10] on icon "Undo/Redo" at bounding box center [167, 15] width 11 height 11
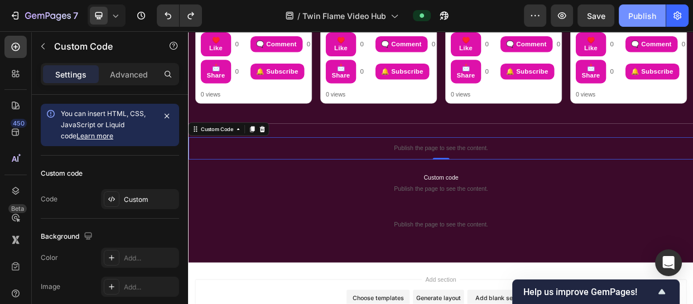
click at [621, 15] on button "Publish" at bounding box center [642, 15] width 47 height 22
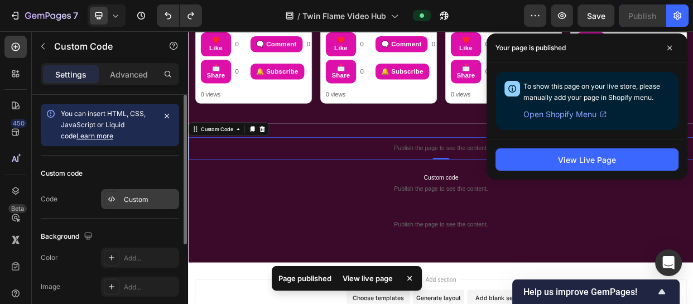
click at [141, 199] on div "Custom" at bounding box center [150, 200] width 52 height 10
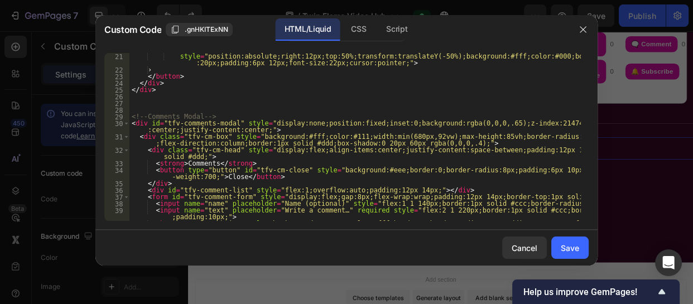
scroll to position [97, 0]
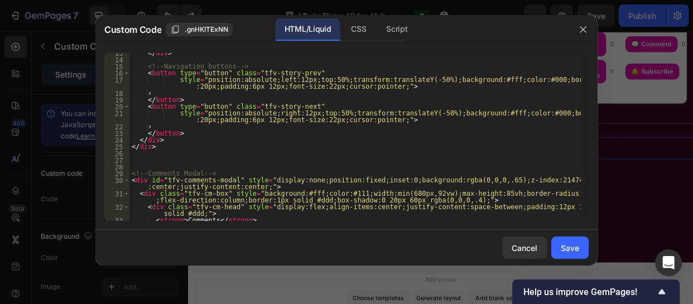
type textarea "<!-- TFV Stories Modal -->"
click at [126, 163] on div "27" at bounding box center [116, 160] width 25 height 7
click at [138, 161] on div "</ div > <!-- Navigation buttons --> < button type = "button" class = "tfv-stor…" at bounding box center [354, 144] width 451 height 188
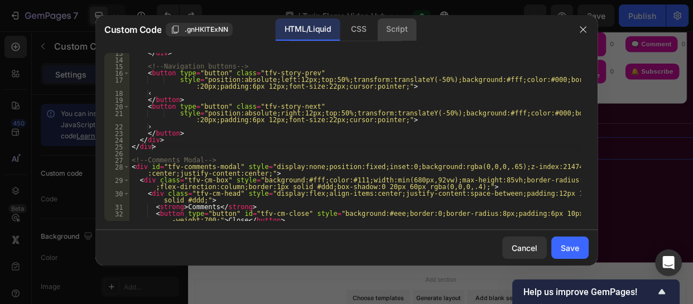
click at [392, 32] on div "Script" at bounding box center [396, 29] width 39 height 22
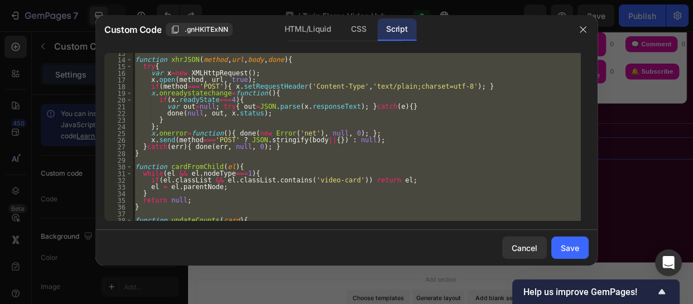
scroll to position [90, 0]
click at [448, 169] on div "function xhrJSON ( method , url , body , done ) { try { var x = new XMLHttpRequ…" at bounding box center [357, 137] width 448 height 168
type textarea "function cardFromChild(el){"
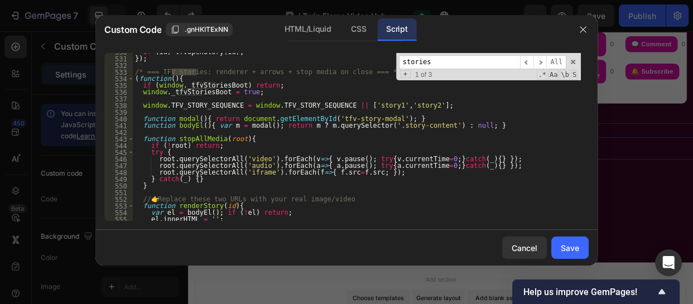
scroll to position [3607, 0]
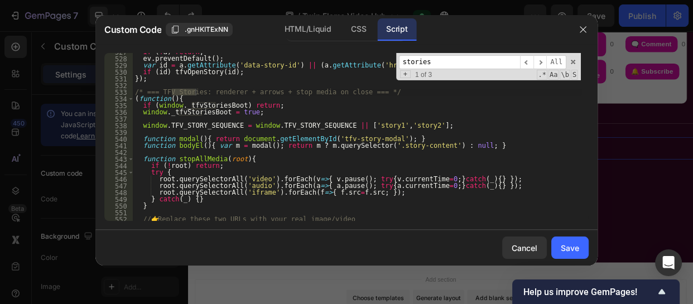
type input "stories"
click at [133, 91] on div "if ( ! a ) return ; ev . preventDefault ( ) ; var id = a . getAttribute ( 'data…" at bounding box center [357, 139] width 448 height 181
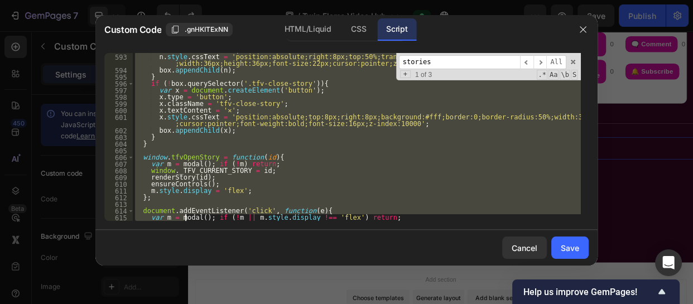
scroll to position [4198, 0]
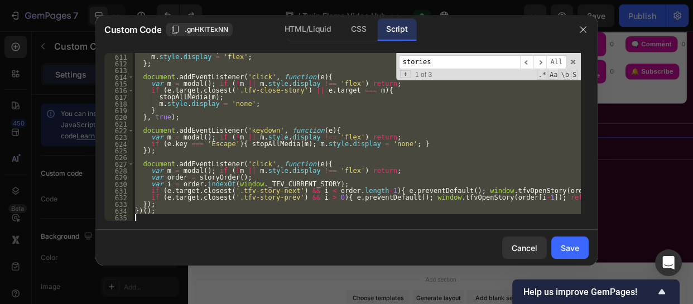
drag, startPoint x: 133, startPoint y: 91, endPoint x: 186, endPoint y: 242, distance: 159.6
click at [186, 242] on div "Custom Code .gnHKITExNN HTML/Liquid CSS Script /* === TFV Stories: renderer + a…" at bounding box center [346, 140] width 502 height 251
type textarea "})();"
click at [302, 31] on div "HTML/Liquid" at bounding box center [308, 29] width 64 height 22
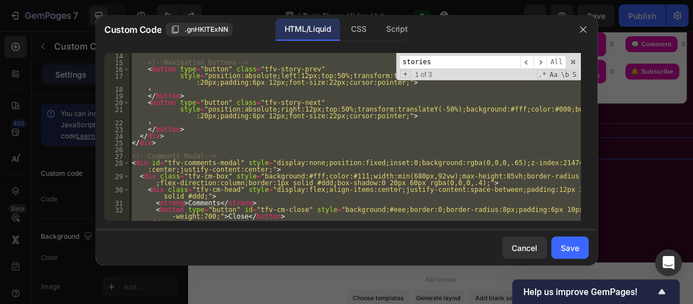
scroll to position [103, 0]
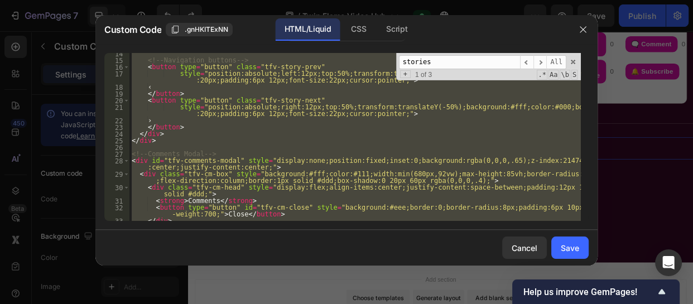
type textarea "›"
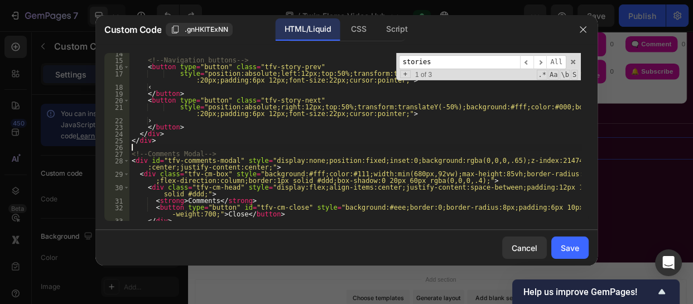
click at [170, 146] on div "<!-- Navigation buttons --> < button type = "button" class = "tfv-story-prev" s…" at bounding box center [354, 140] width 451 height 181
click at [156, 137] on div "<!-- Navigation buttons --> < button type = "button" class = "tfv-story-prev" s…" at bounding box center [354, 140] width 451 height 181
click at [157, 143] on div "<!-- Navigation buttons --> < button type = "button" class = "tfv-story-prev" s…" at bounding box center [354, 140] width 451 height 181
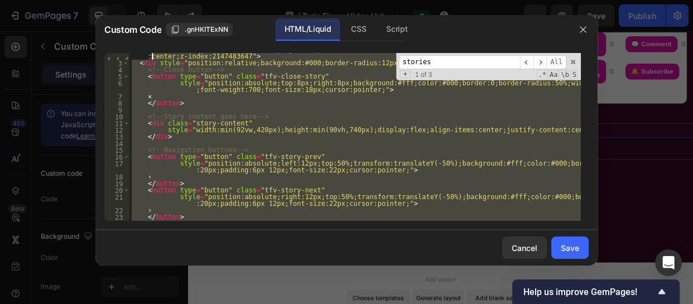
scroll to position [0, 0]
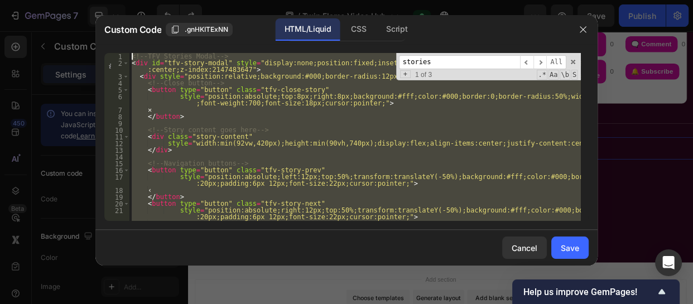
drag, startPoint x: 157, startPoint y: 143, endPoint x: 152, endPoint y: 45, distance: 97.8
click at [152, 45] on div "</div> 1 2 3 4 5 6 7 8 9 10 11 12 13 14 15 16 17 18 19 20 21 22 23 <!-- TFV Sto…" at bounding box center [346, 137] width 502 height 186
type textarea "<!-- TFV Stories Modal --> <div id="tfv-story-modal" style="display:none;positi…"
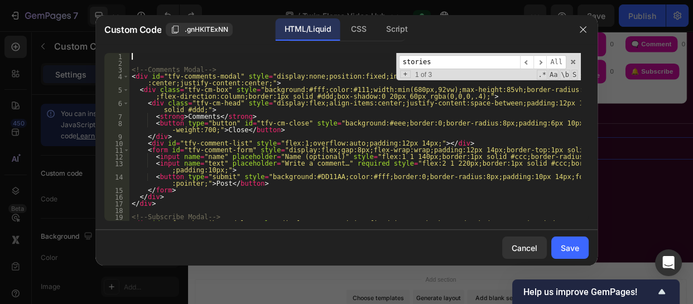
paste textarea "</div>"
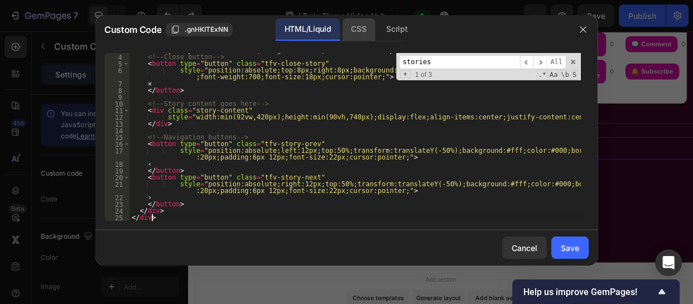
click at [362, 20] on div "CSS" at bounding box center [358, 29] width 33 height 22
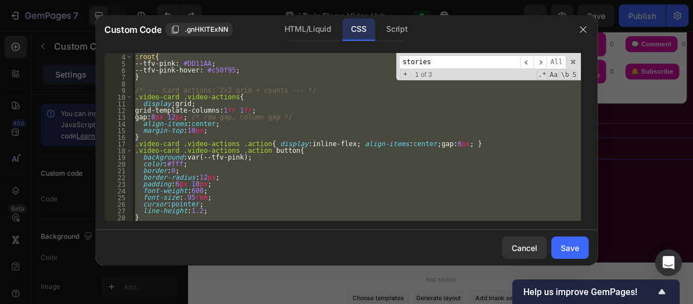
scroll to position [20, 0]
click at [406, 18] on div "Script" at bounding box center [396, 29] width 39 height 22
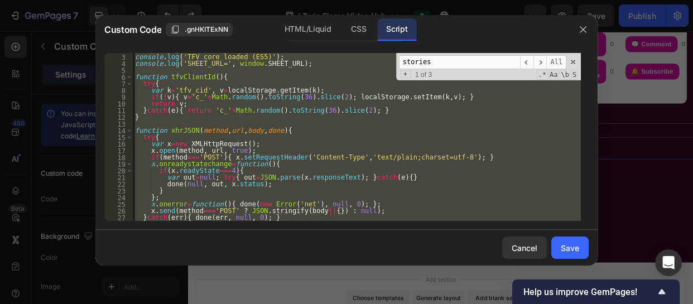
click at [461, 143] on div "window . SHEET_URL = '[URL][DOMAIN_NAME] /exec' ; console . log ( 'TFV core loa…" at bounding box center [357, 137] width 448 height 168
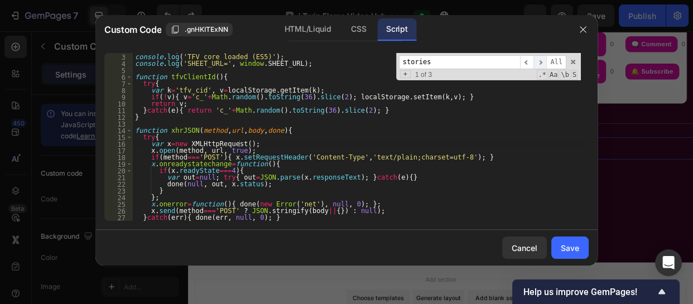
click at [541, 61] on span "​" at bounding box center [540, 62] width 13 height 14
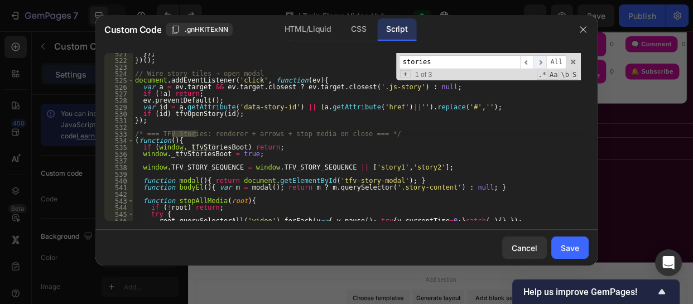
click at [541, 61] on span "​" at bounding box center [540, 62] width 13 height 14
click at [134, 74] on div "}) ; }) ( ) ; // Wire story tiles → open modal document . addEventListener ( 'c…" at bounding box center [357, 140] width 448 height 181
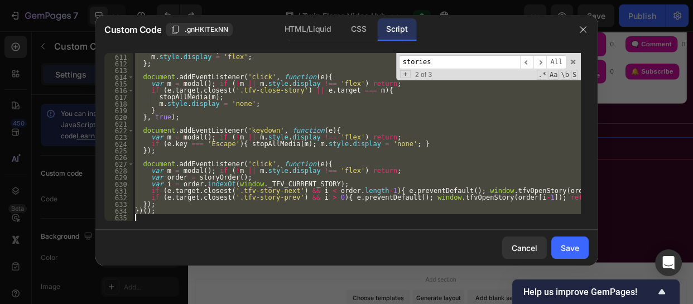
scroll to position [4198, 0]
drag, startPoint x: 134, startPoint y: 74, endPoint x: 237, endPoint y: 237, distance: 193.1
click at [237, 237] on div "Custom Code .gnHKITExNN HTML/Liquid CSS Script // Wire story tiles → open modal…" at bounding box center [346, 140] width 502 height 251
type textarea "})();"
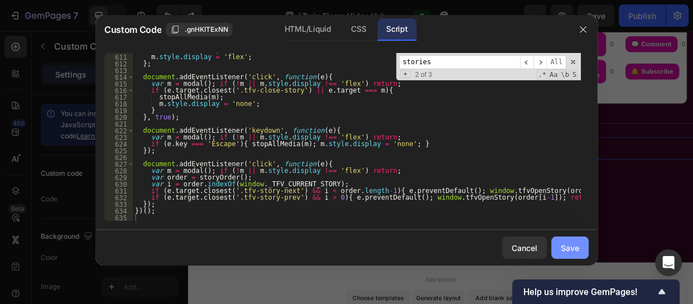
click at [573, 249] on div "Save" at bounding box center [570, 248] width 18 height 12
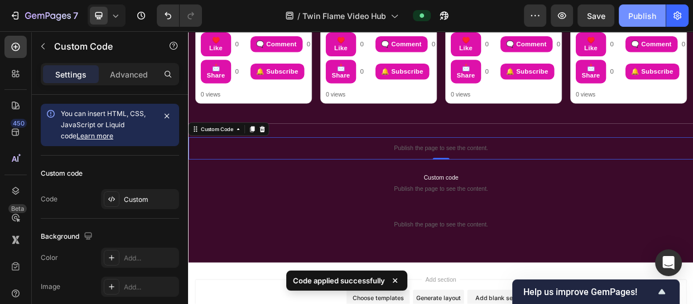
click at [644, 15] on div "Publish" at bounding box center [642, 16] width 28 height 12
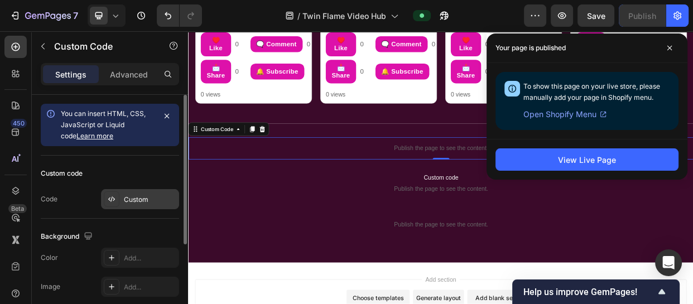
click at [134, 195] on div "Custom" at bounding box center [150, 200] width 52 height 10
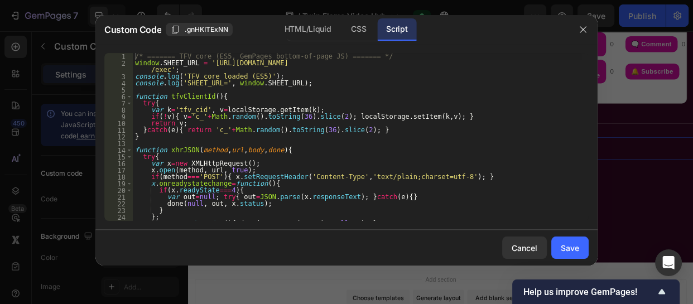
type textarea "var k='tfv_cid', v=localStorage.getItem(k);"
click at [327, 113] on div "/* ======= TFV core (ES5, GemPages bottom-of-page JS) ======= */ window . SHEET…" at bounding box center [357, 143] width 448 height 181
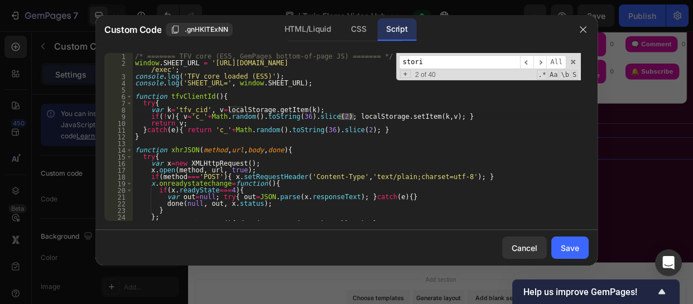
scroll to position [3566, 0]
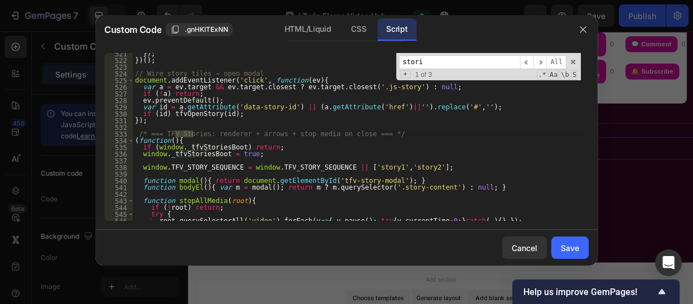
type input "stori"
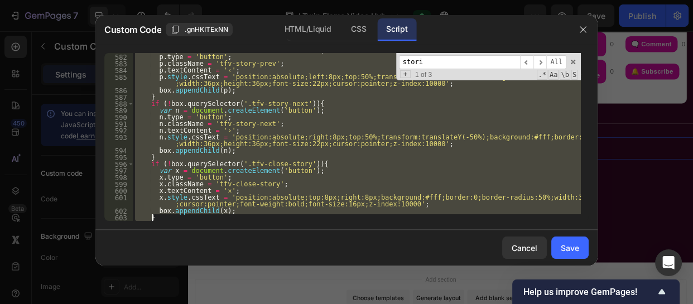
scroll to position [4198, 0]
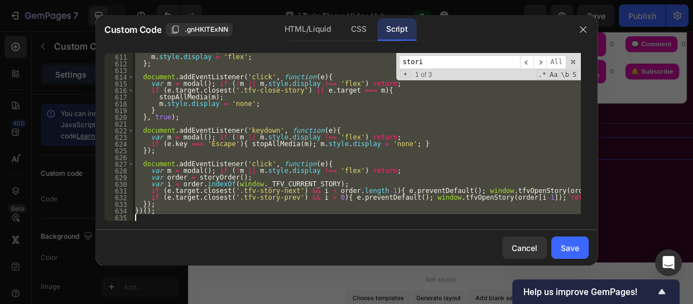
drag, startPoint x: 133, startPoint y: 74, endPoint x: 251, endPoint y: 328, distance: 279.4
click at [251, 0] on html "7 Version history / Twin Flame Video Hub Preview Save Publish 450 Beta Sections…" at bounding box center [346, 0] width 693 height 0
type textarea "})();"
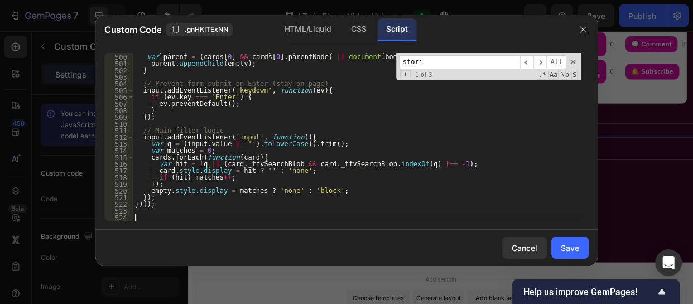
scroll to position [3421, 0]
click at [565, 253] on button "Save" at bounding box center [569, 248] width 37 height 22
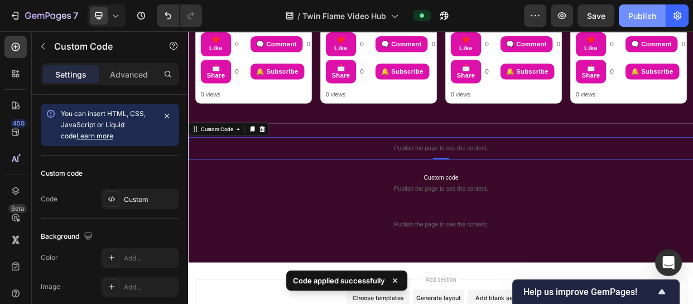
click at [639, 16] on div "Publish" at bounding box center [642, 16] width 28 height 12
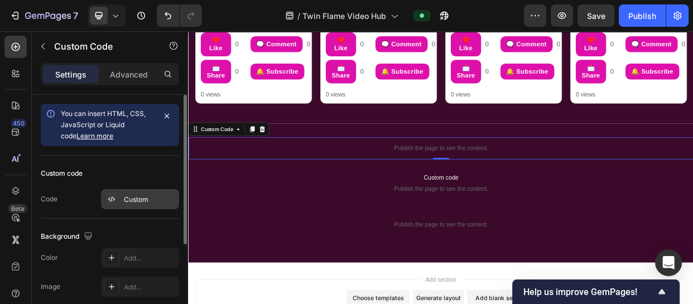
click at [128, 199] on div "Custom" at bounding box center [150, 200] width 52 height 10
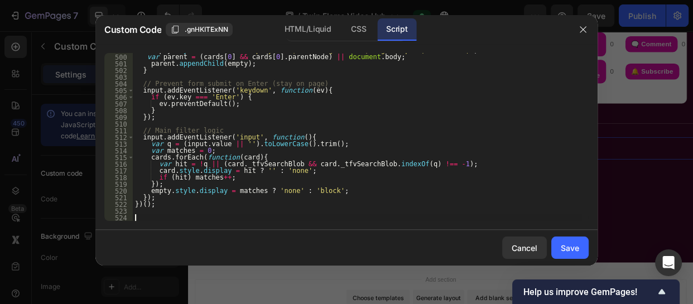
click at [140, 216] on div "empty . style . cssText = 'display:none;text-align:center;margin:14px 0;color:#…" at bounding box center [357, 137] width 448 height 181
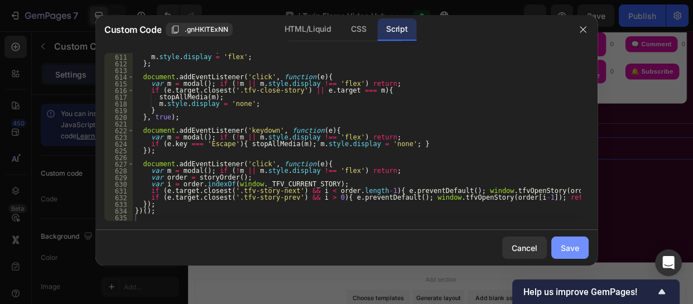
click at [568, 245] on div "Save" at bounding box center [570, 248] width 18 height 12
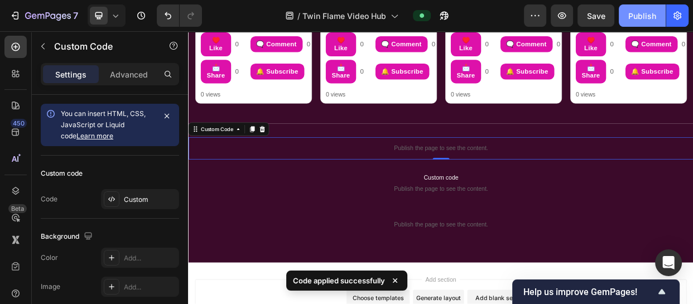
click at [638, 13] on div "Publish" at bounding box center [642, 16] width 28 height 12
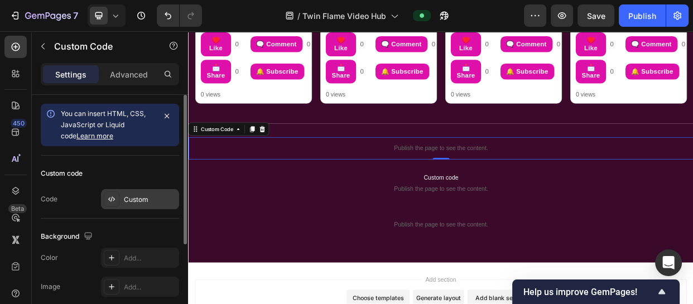
click at [126, 200] on div "Custom" at bounding box center [150, 200] width 52 height 10
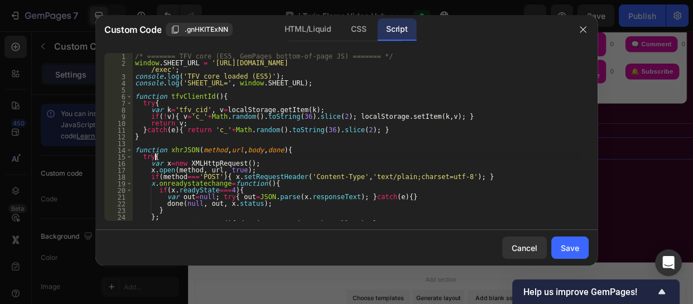
click at [363, 158] on div "/* ======= TFV core (ES5, GemPages bottom-of-page JS) ======= */ window . SHEET…" at bounding box center [357, 143] width 448 height 181
type textarea "})();"
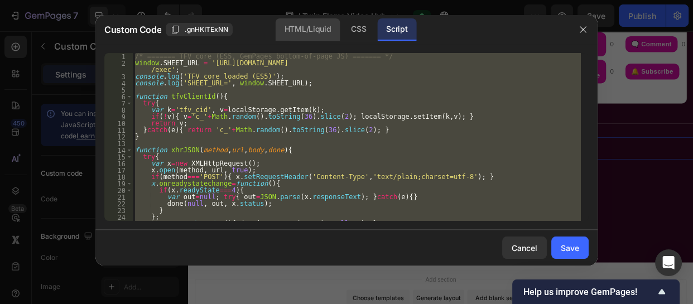
click at [303, 33] on div "HTML/Liquid" at bounding box center [308, 29] width 64 height 22
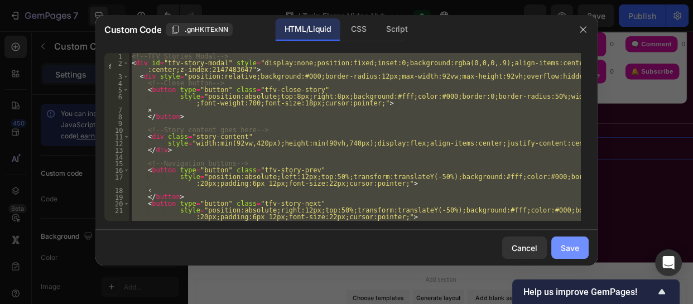
click at [580, 247] on button "Save" at bounding box center [569, 248] width 37 height 22
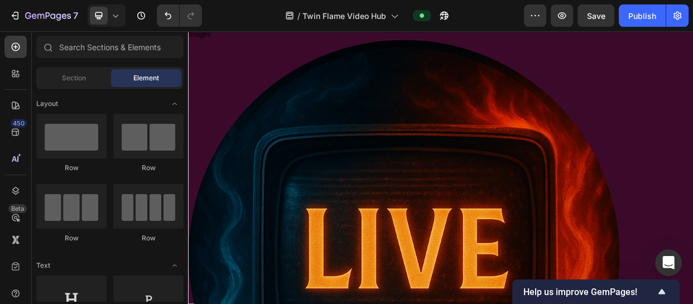
scroll to position [1842, 0]
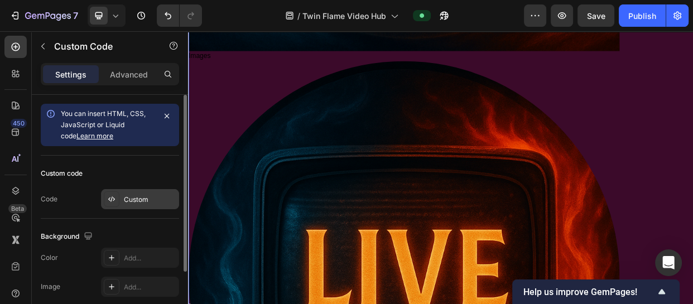
click at [166, 201] on div "Custom" at bounding box center [150, 200] width 52 height 10
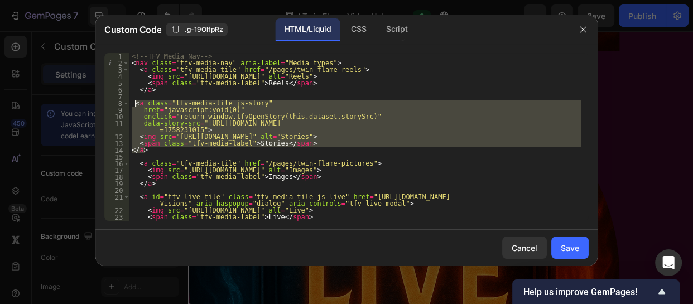
drag, startPoint x: 151, startPoint y: 152, endPoint x: 133, endPoint y: 104, distance: 50.5
click at [133, 104] on div "<!-- TFV Media Nav --> < nav class = "tfv-media-nav" aria-label = "Media types"…" at bounding box center [354, 143] width 451 height 181
paste textarea "</a>"
type textarea "</a>"
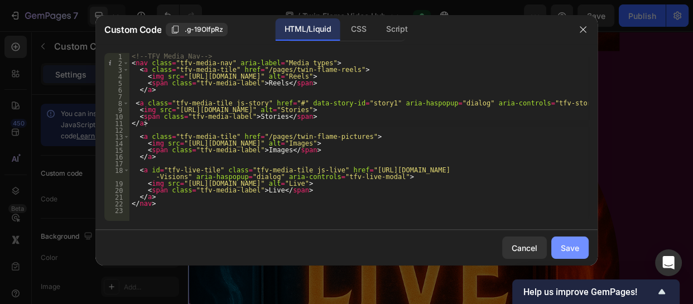
click at [574, 244] on div "Save" at bounding box center [570, 248] width 18 height 12
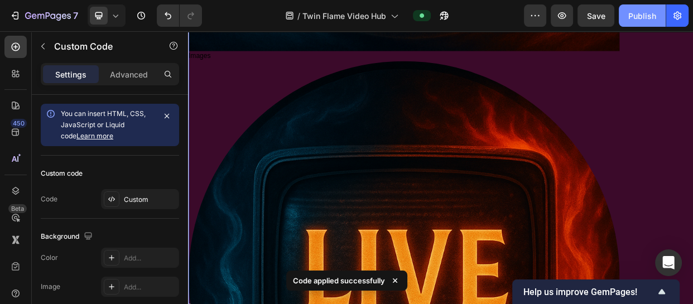
click at [640, 15] on div "Publish" at bounding box center [642, 16] width 28 height 12
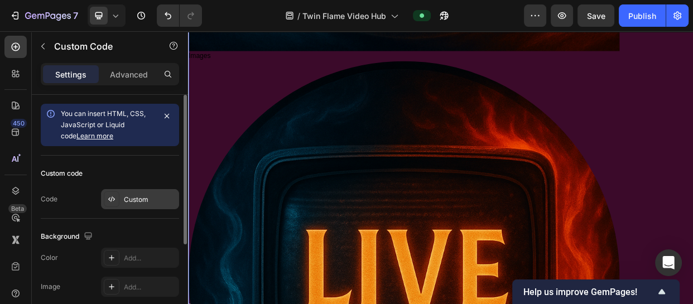
click at [118, 204] on div at bounding box center [112, 199] width 16 height 16
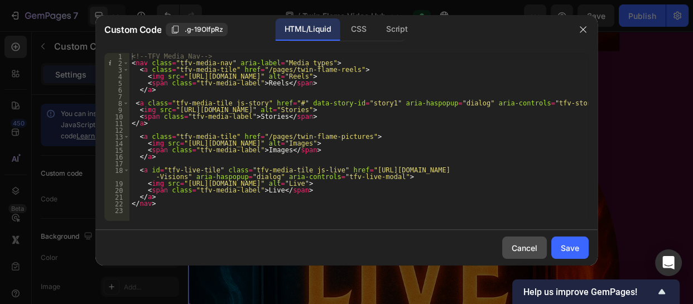
click at [530, 254] on button "Cancel" at bounding box center [524, 248] width 45 height 22
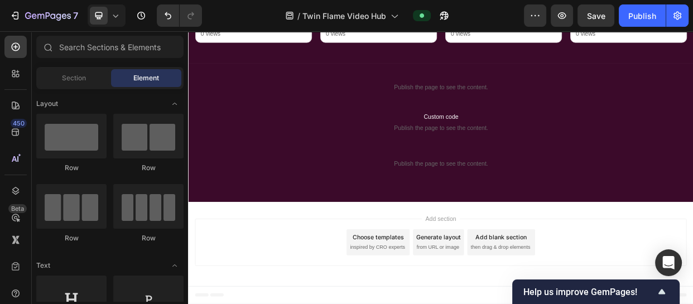
scroll to position [1286, 0]
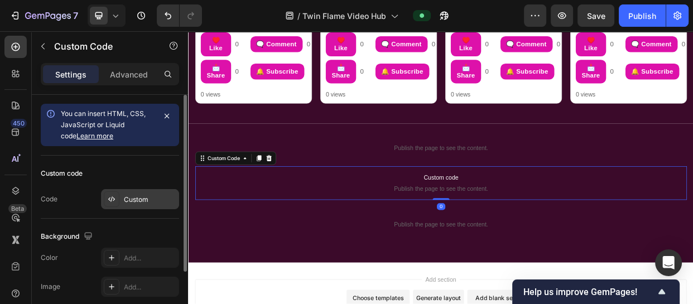
click at [143, 192] on div "Custom" at bounding box center [140, 199] width 78 height 20
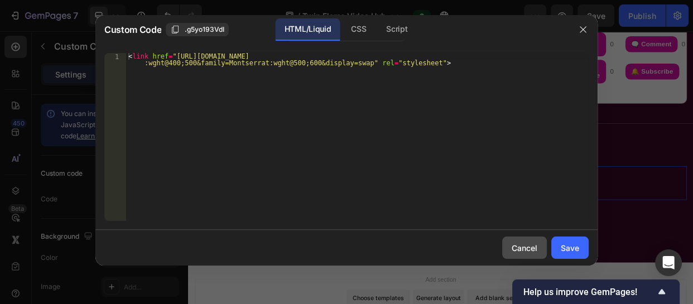
click at [520, 250] on div "Cancel" at bounding box center [525, 248] width 26 height 12
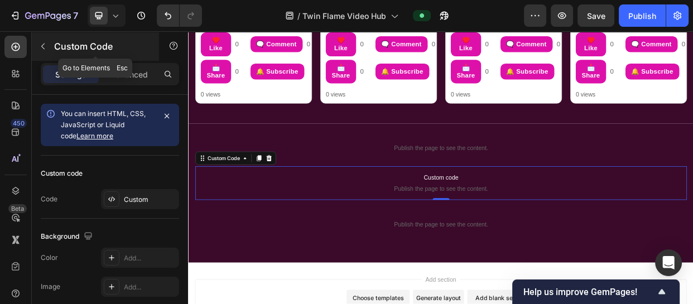
click at [66, 47] on p "Custom Code" at bounding box center [101, 46] width 95 height 13
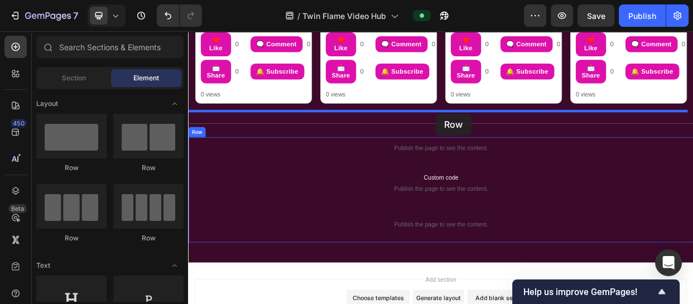
drag, startPoint x: 261, startPoint y: 180, endPoint x: 517, endPoint y: 141, distance: 258.6
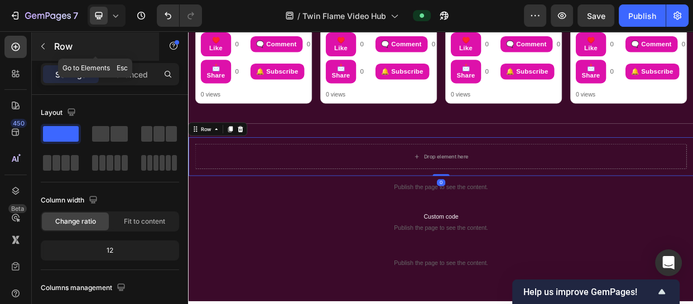
click at [44, 49] on icon "button" at bounding box center [43, 46] width 9 height 9
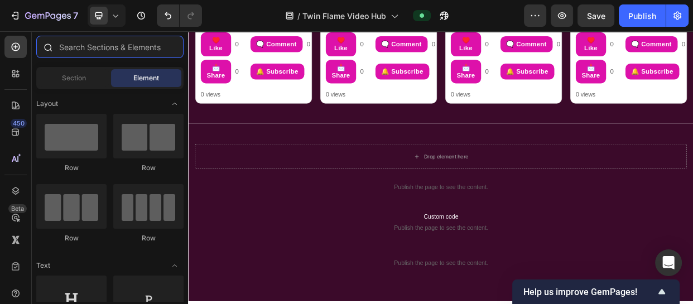
click at [73, 49] on input "text" at bounding box center [109, 47] width 147 height 22
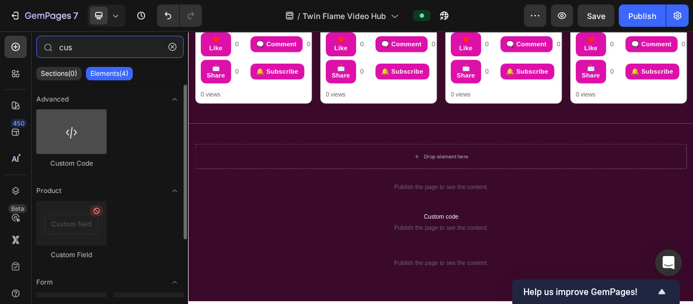
type input "cus"
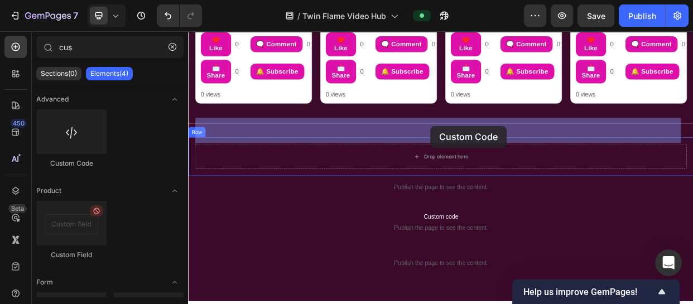
drag, startPoint x: 245, startPoint y: 171, endPoint x: 508, endPoint y: 157, distance: 263.8
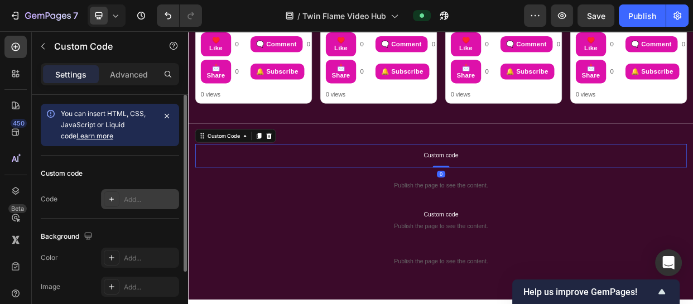
click at [140, 190] on div "Add..." at bounding box center [140, 199] width 78 height 20
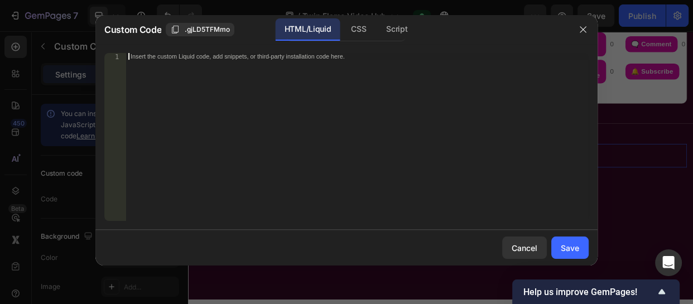
click at [184, 61] on div "Insert the custom Liquid code, add snippets, or third-party installation code h…" at bounding box center [357, 143] width 463 height 181
paste textarea "<div class="elfsight-[PERSON_NAME]-c59d8911-756d-4b07-b78d-c7c11f9e3bb2"></div>"
type textarea "<div class="elfsight-[PERSON_NAME]-c59d8911-756d-4b07-b78d-c7c11f9e3bb2"></div>"
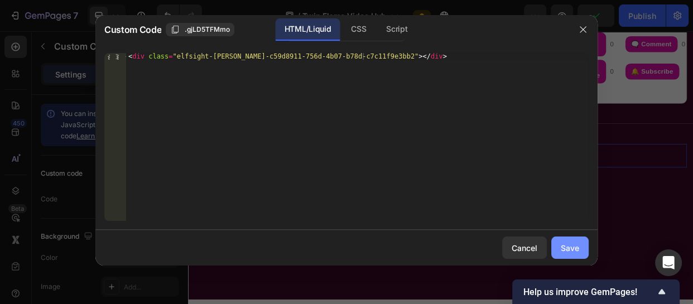
click at [570, 238] on button "Save" at bounding box center [569, 248] width 37 height 22
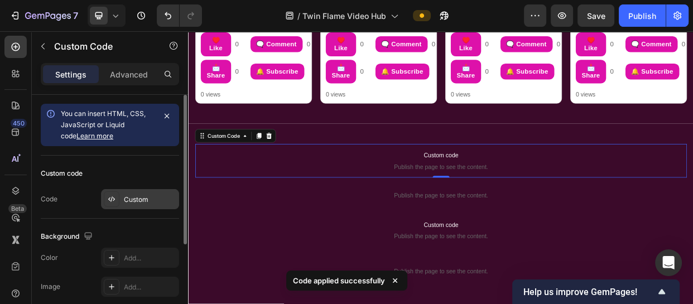
click at [142, 204] on div "Custom" at bounding box center [150, 200] width 52 height 10
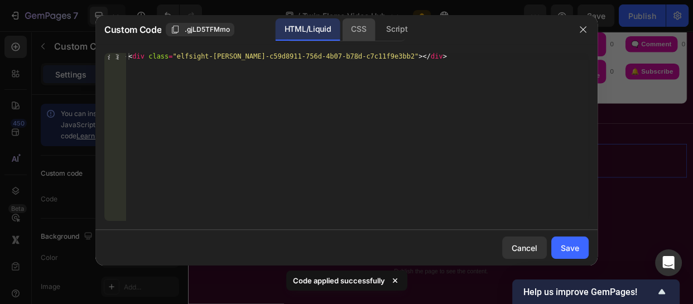
click at [352, 31] on div "CSS" at bounding box center [358, 29] width 33 height 22
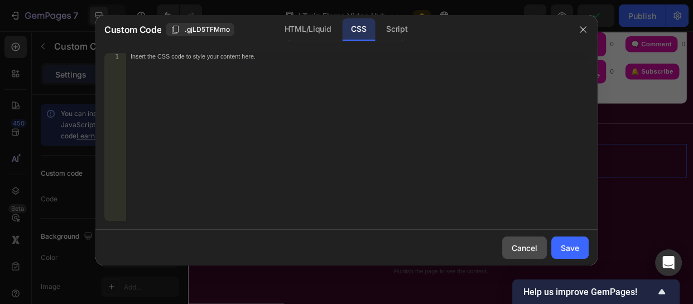
click at [521, 243] on div "Cancel" at bounding box center [525, 248] width 26 height 12
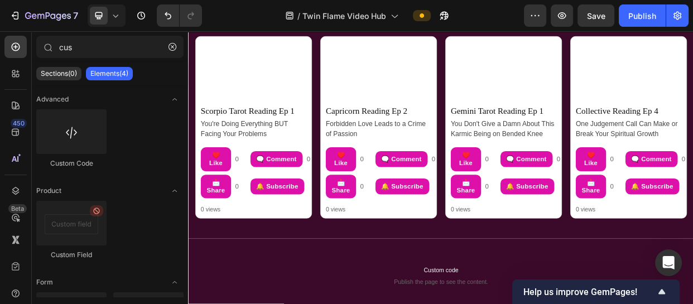
scroll to position [1112, 0]
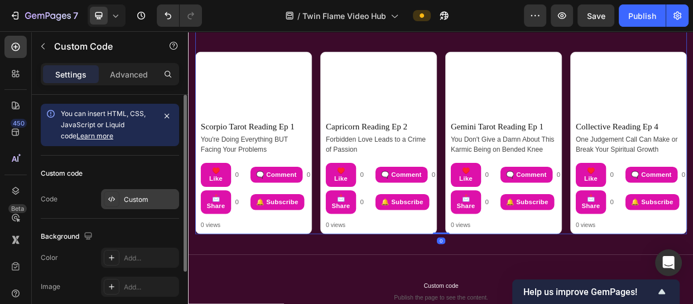
click at [164, 193] on div "Custom" at bounding box center [140, 199] width 78 height 20
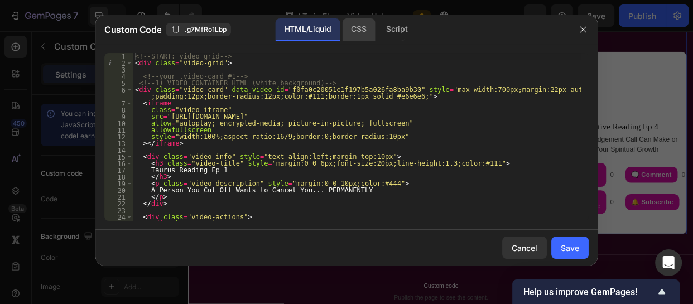
click at [358, 33] on div "CSS" at bounding box center [358, 29] width 33 height 22
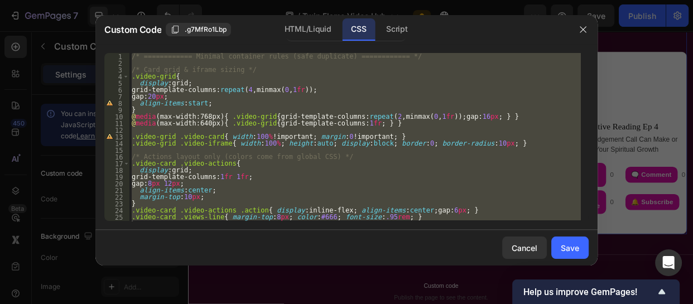
scroll to position [0, 0]
click at [515, 247] on div "Cancel" at bounding box center [525, 248] width 26 height 12
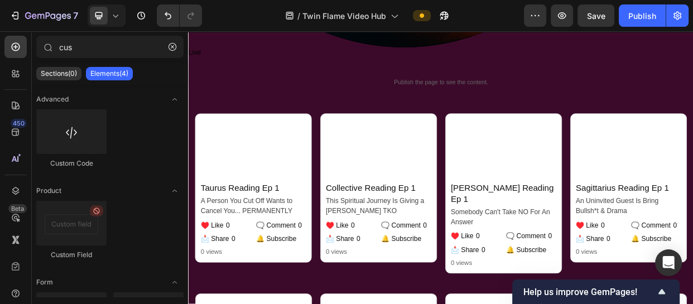
scroll to position [2438, 0]
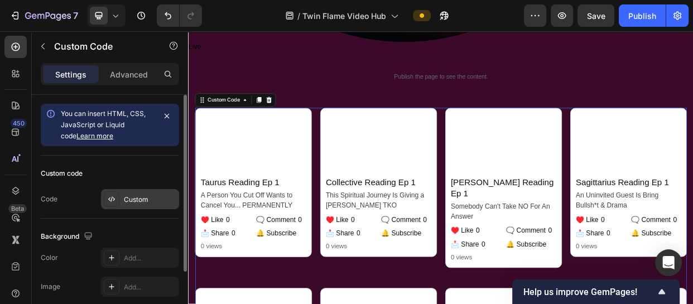
click at [117, 198] on div at bounding box center [112, 199] width 16 height 16
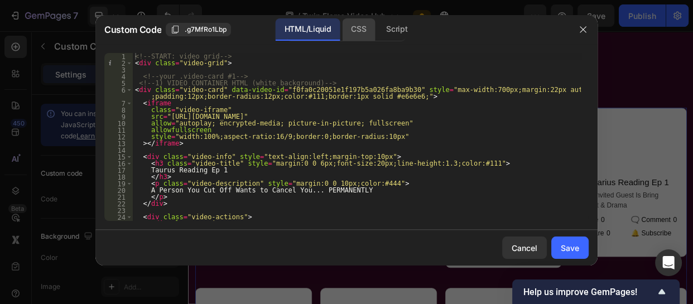
click at [358, 36] on div "CSS" at bounding box center [358, 29] width 33 height 22
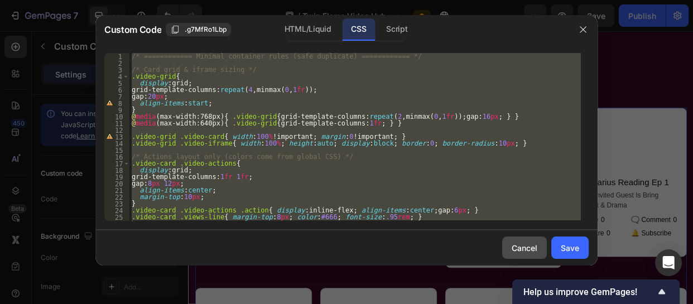
click at [520, 239] on button "Cancel" at bounding box center [524, 248] width 45 height 22
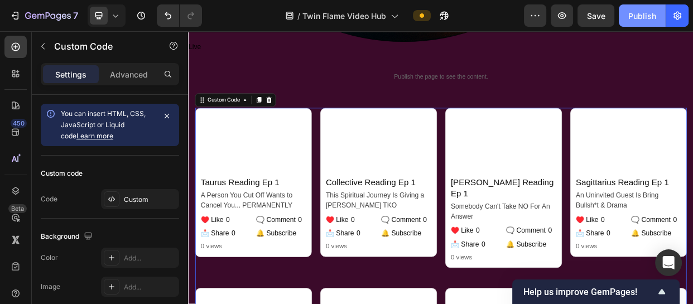
click at [630, 16] on div "Publish" at bounding box center [642, 16] width 28 height 12
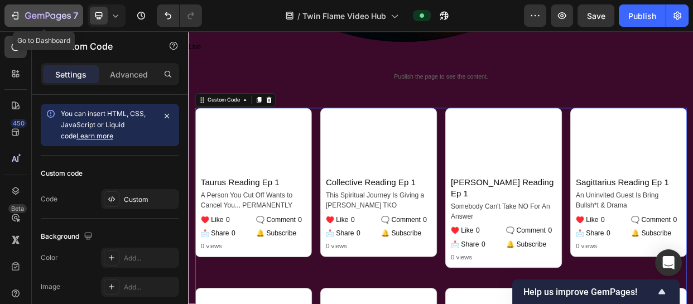
click at [33, 17] on icon "button" at bounding box center [48, 16] width 46 height 9
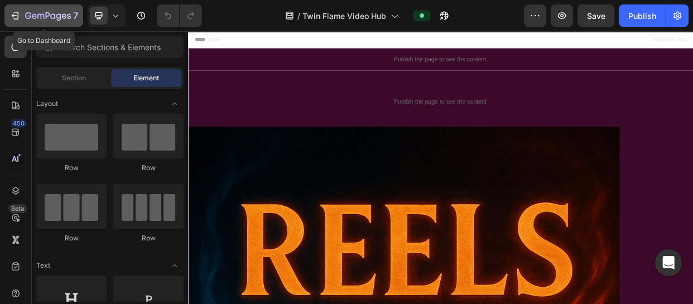
click at [52, 20] on icon "button" at bounding box center [48, 16] width 46 height 9
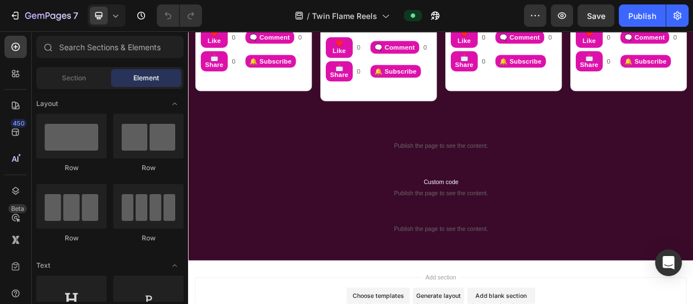
scroll to position [664, 0]
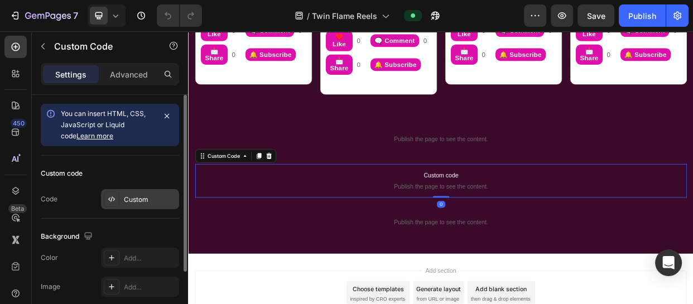
click at [134, 207] on div "Custom" at bounding box center [140, 199] width 78 height 20
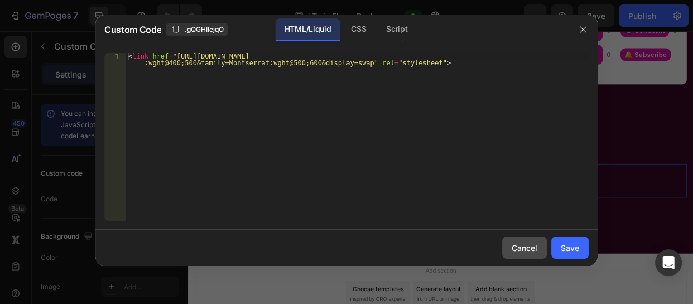
click at [524, 247] on div "Cancel" at bounding box center [525, 248] width 26 height 12
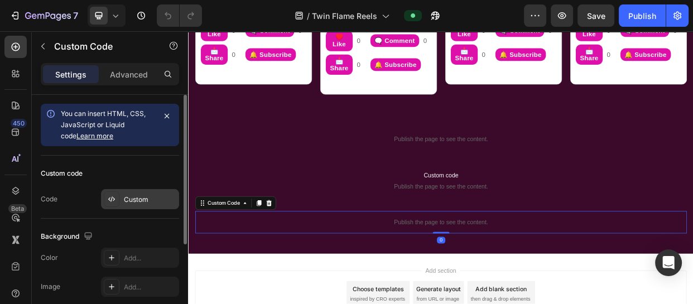
click at [150, 193] on div "Custom" at bounding box center [140, 199] width 78 height 20
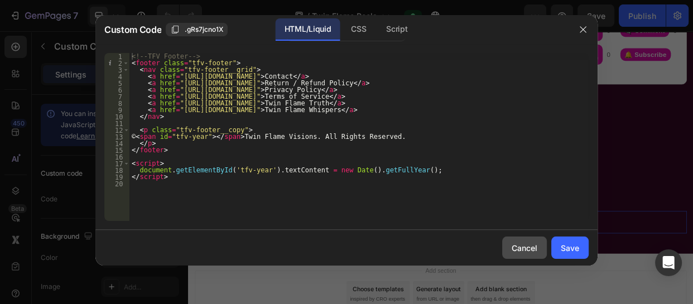
click at [516, 244] on div "Cancel" at bounding box center [525, 248] width 26 height 12
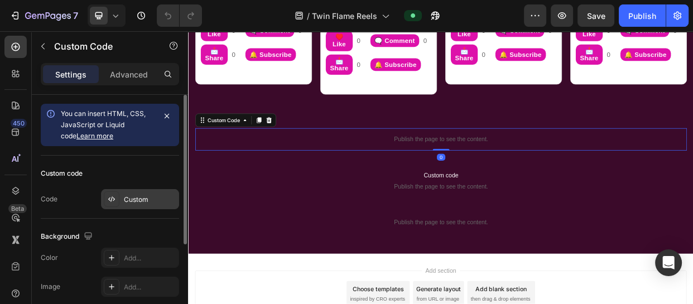
click at [129, 201] on div "Custom" at bounding box center [150, 200] width 52 height 10
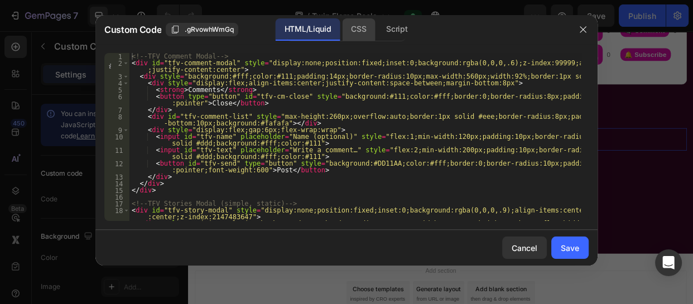
click at [357, 30] on div "CSS" at bounding box center [358, 29] width 33 height 22
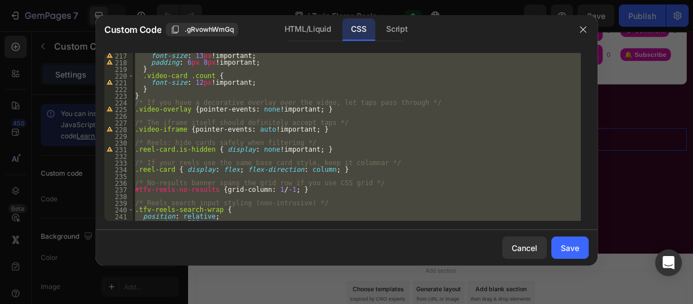
scroll to position [1707, 0]
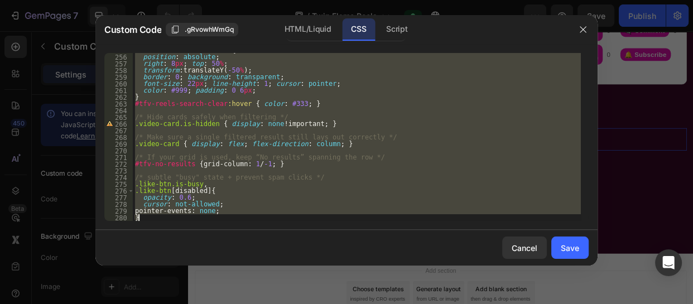
click at [147, 220] on div "#tfv-reels-search-clear { position : absolute ; right : 8 px ; top : 50 % ; tra…" at bounding box center [357, 137] width 448 height 168
type textarea "}"
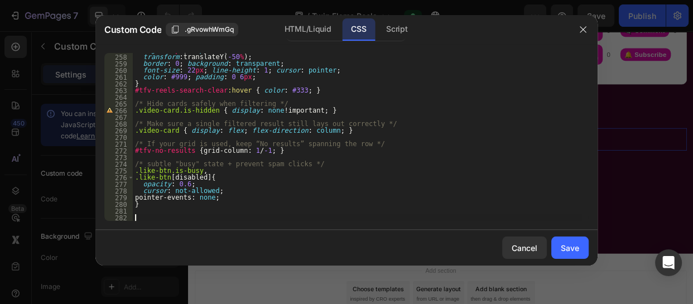
scroll to position [1720, 0]
paste textarea "<div class="elfsight-sapp-c59d8911-756d-4b07-b78d-c7c11f9e3bb2"></div>"
type textarea "<"
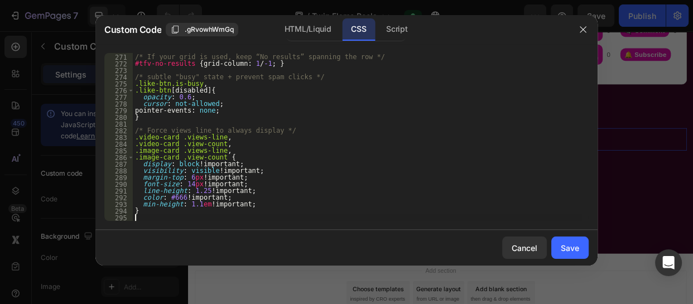
scroll to position [1808, 0]
click at [568, 240] on button "Save" at bounding box center [569, 248] width 37 height 22
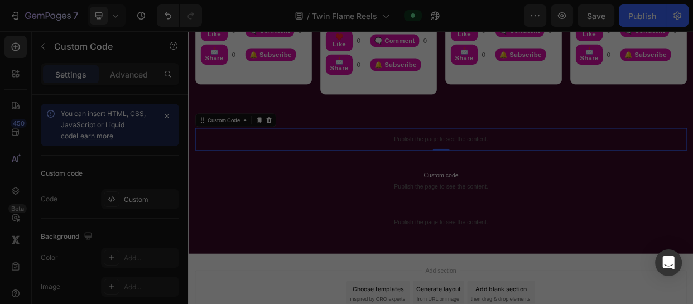
scroll to position [661, 0]
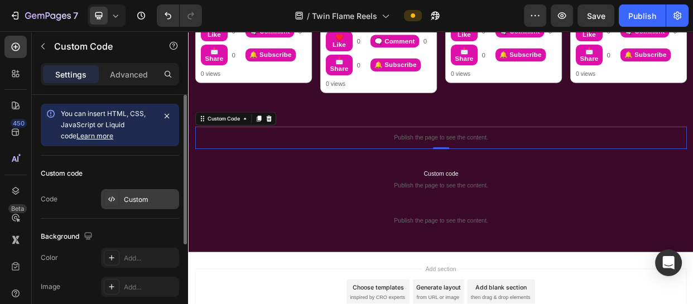
click at [143, 197] on div "Custom" at bounding box center [150, 200] width 52 height 10
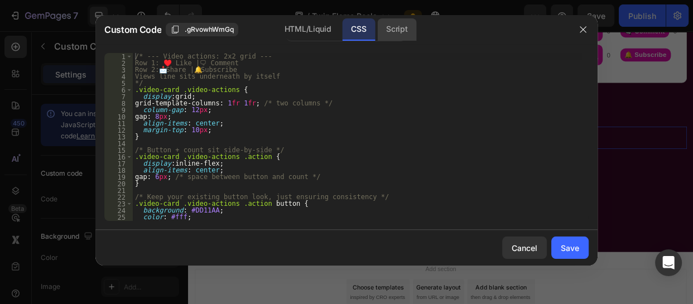
click at [402, 35] on div "Script" at bounding box center [396, 29] width 39 height 22
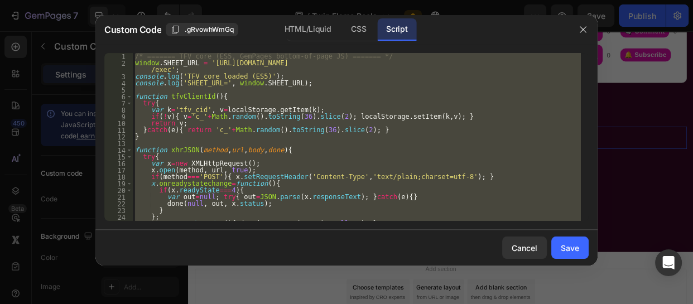
click at [416, 162] on div "/* ======= TFV core (ES5, GemPages bottom-of-page JS) ======= */ window . SHEET…" at bounding box center [357, 137] width 448 height 168
type textarea "var x=new XMLHttpRequest();"
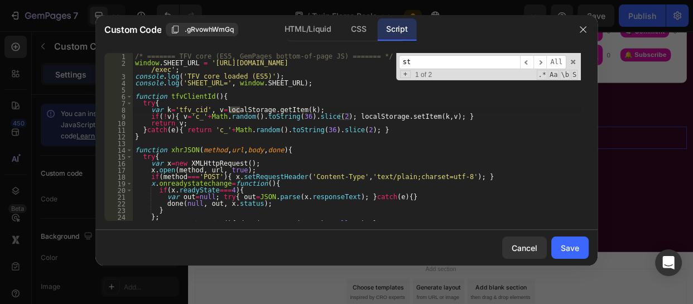
type input "s"
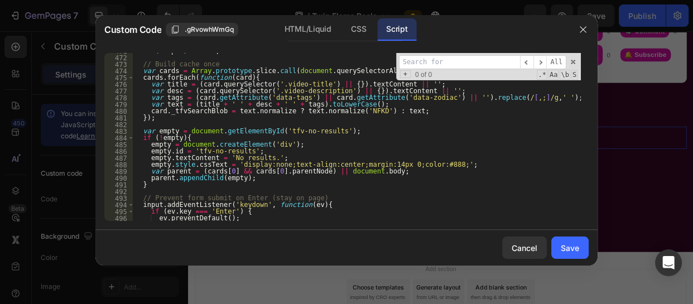
scroll to position [3341, 0]
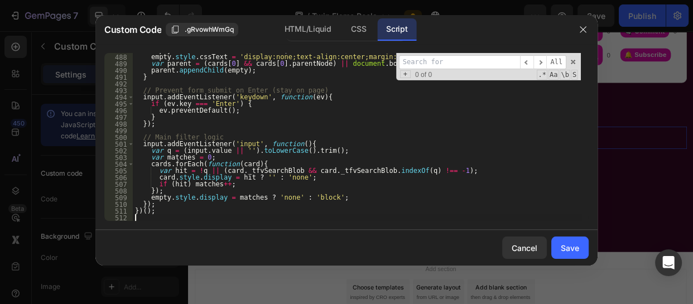
click at [143, 219] on div "empty . textContent = 'No results.' ; empty . style . cssText = 'display:none;t…" at bounding box center [357, 137] width 448 height 181
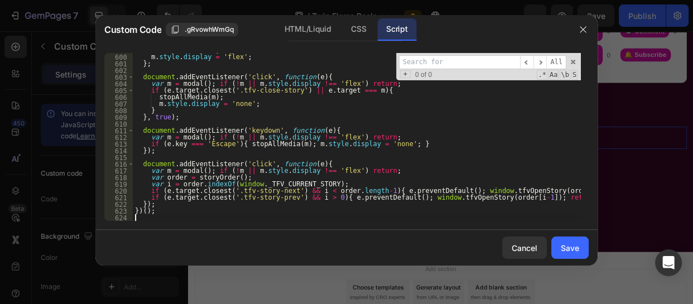
scroll to position [4124, 0]
click at [574, 239] on button "Save" at bounding box center [569, 248] width 37 height 22
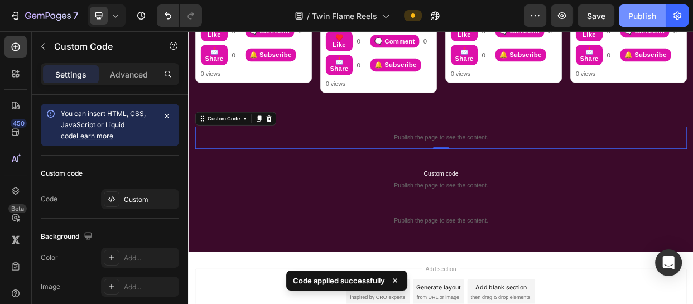
click at [636, 16] on div "Publish" at bounding box center [642, 16] width 28 height 12
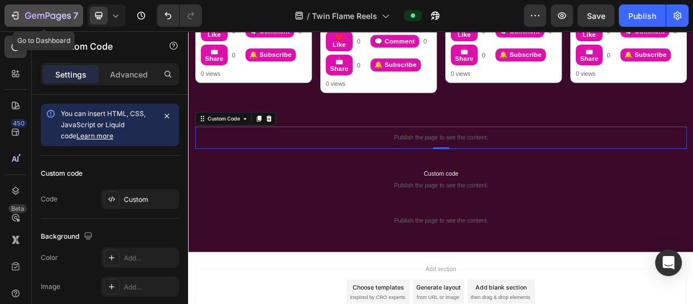
click at [59, 20] on icon "button" at bounding box center [58, 16] width 5 height 7
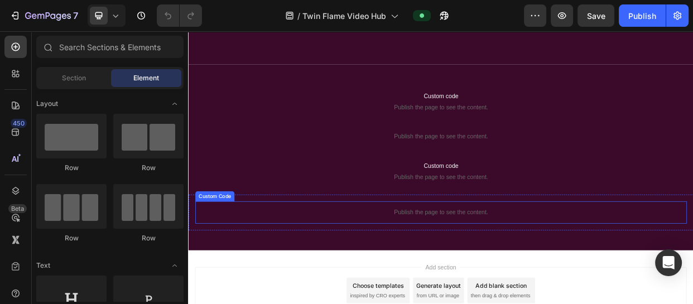
scroll to position [1393, 0]
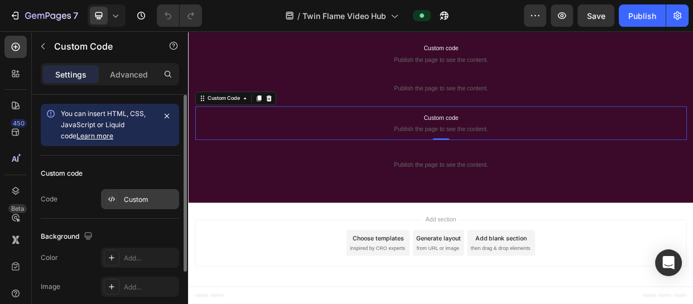
click at [139, 195] on div "Custom" at bounding box center [150, 200] width 52 height 10
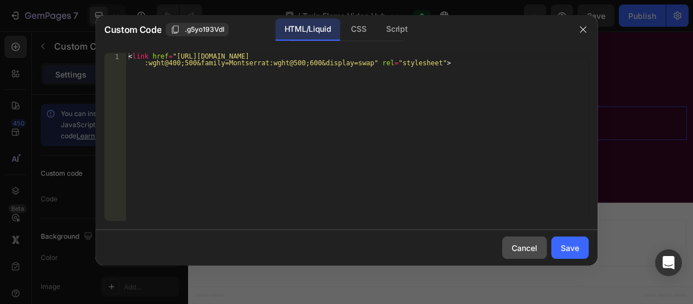
click at [516, 238] on button "Cancel" at bounding box center [524, 248] width 45 height 22
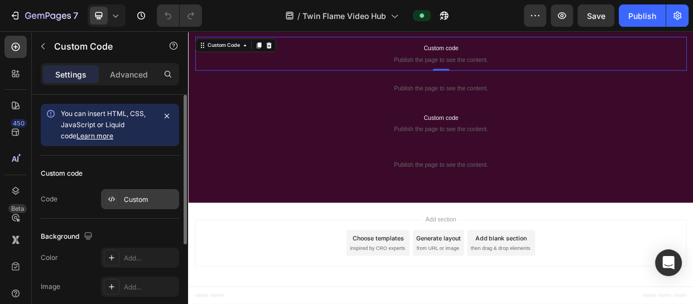
click at [145, 202] on div "Custom" at bounding box center [150, 200] width 52 height 10
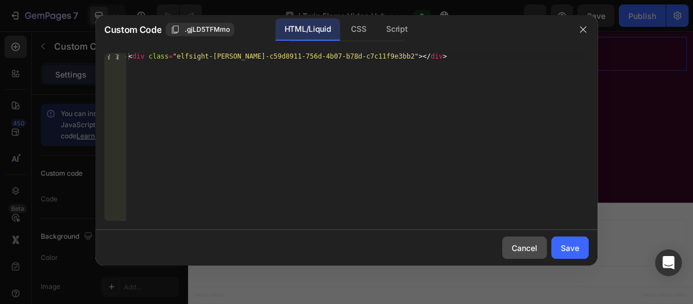
click at [521, 247] on div "Cancel" at bounding box center [525, 248] width 26 height 12
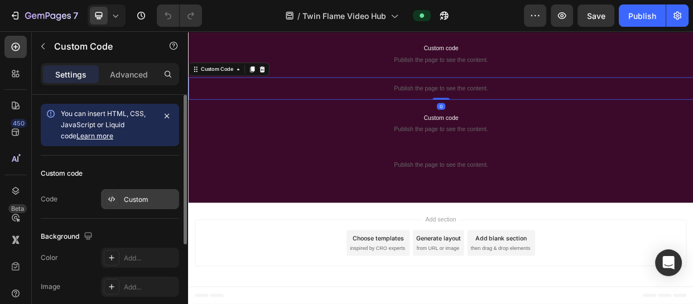
click at [138, 203] on div "Custom" at bounding box center [150, 200] width 52 height 10
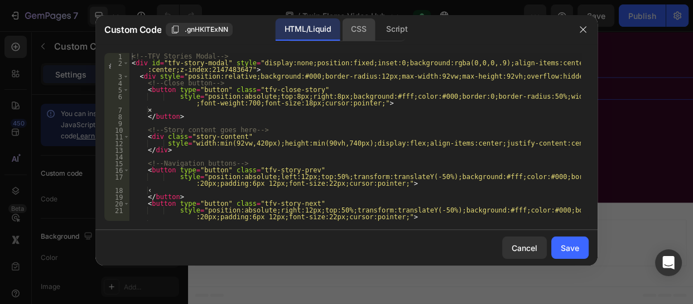
click at [374, 34] on div "CSS" at bounding box center [358, 29] width 33 height 22
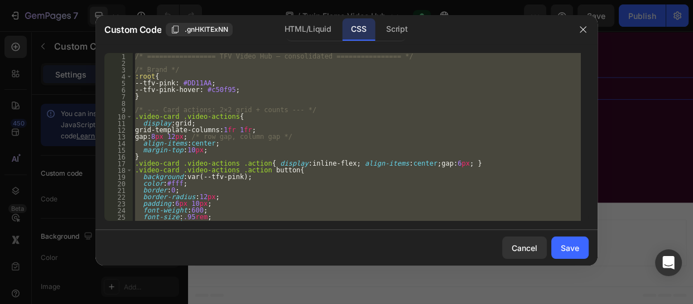
click at [337, 129] on div "/* ================= TFV Video Hub – consolidated ================ */ /* Brand …" at bounding box center [357, 137] width 448 height 168
click at [313, 129] on div "/* ================= TFV Video Hub – consolidated ================ */ /* Brand …" at bounding box center [357, 137] width 448 height 168
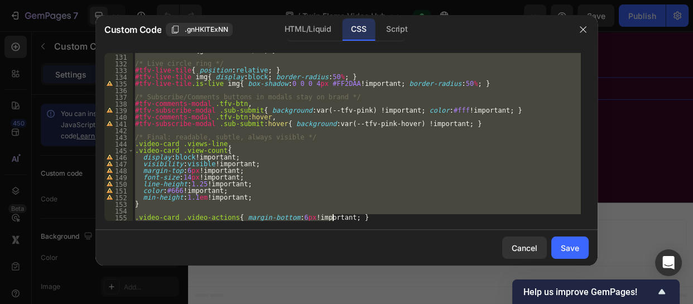
scroll to position [910, 0]
click at [139, 136] on div "#tfv-no-results { grid-column : 1 / -1 ; } /* Live circle ring */ #tfv-live-til…" at bounding box center [357, 137] width 448 height 168
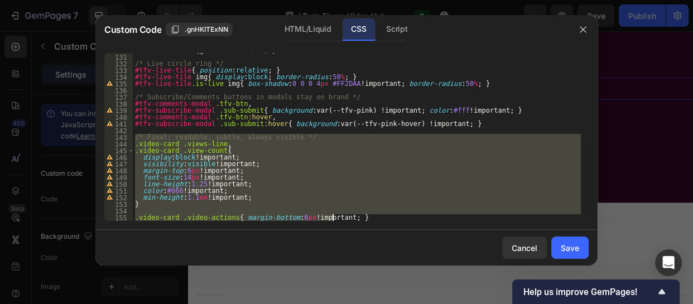
drag, startPoint x: 135, startPoint y: 139, endPoint x: 286, endPoint y: 316, distance: 232.8
click at [286, 0] on html "7 Version history / Twin Flame Video Hub Preview Save Publish 450 Beta Sections…" at bounding box center [346, 0] width 693 height 0
type textarea ".video-card .video-actions{ margin-bottom:6px !important; }"
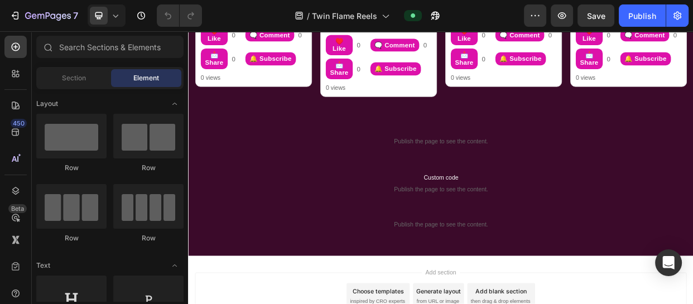
scroll to position [659, 0]
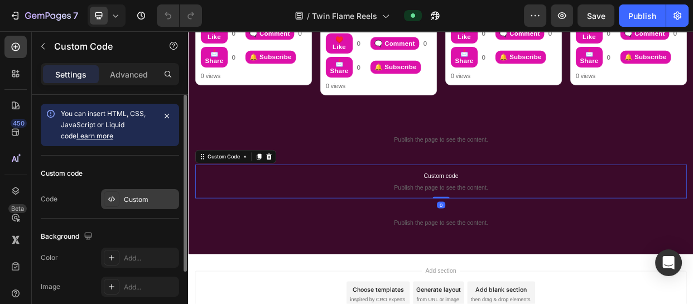
click at [152, 197] on div "Custom" at bounding box center [150, 200] width 52 height 10
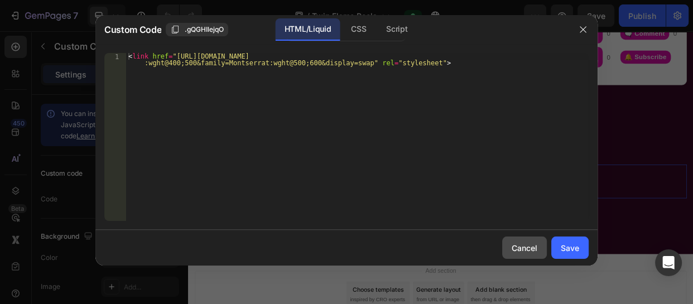
click at [522, 246] on div "Cancel" at bounding box center [525, 248] width 26 height 12
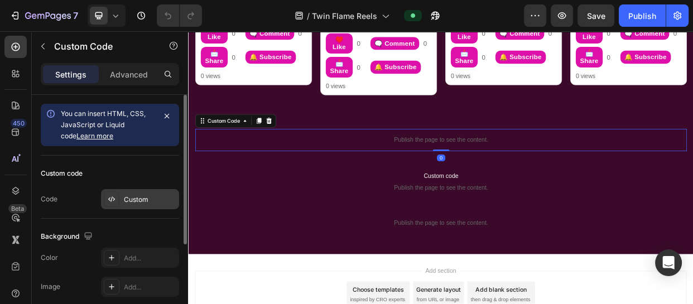
click at [142, 200] on div "Custom" at bounding box center [150, 200] width 52 height 10
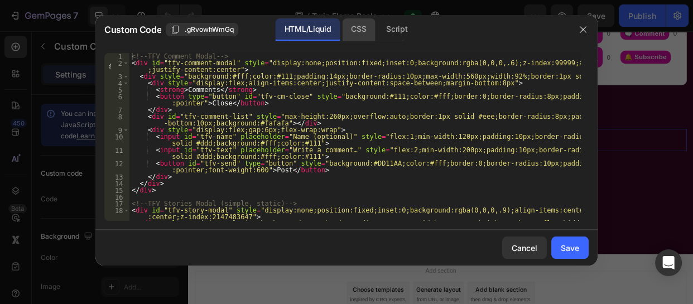
click at [355, 26] on div "CSS" at bounding box center [358, 29] width 33 height 22
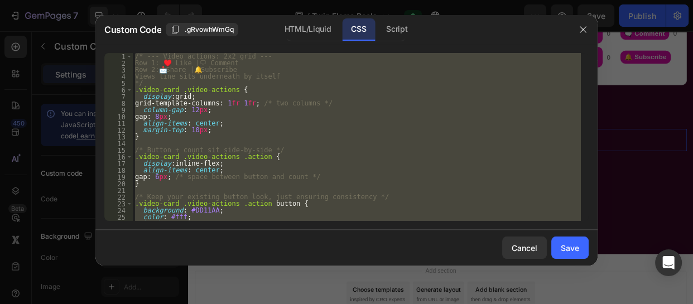
click at [275, 161] on div "/* --- Video actions: 2x2 grid --- Row 1: ♥️ Like | 🗨 ️ Comment Row 2: 📩 Share …" at bounding box center [357, 137] width 448 height 168
paste textarea ".video-card .video-actions{ margin-bottom:6px !important; }"
type textarea ".video-card .video-actions{ margin-bottom:6px !important; }"
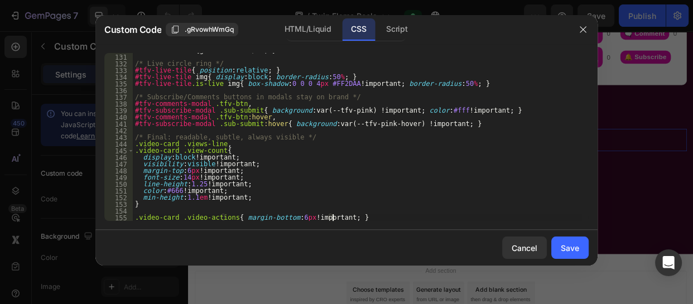
scroll to position [910, 0]
click at [564, 243] on div "Save" at bounding box center [570, 248] width 18 height 12
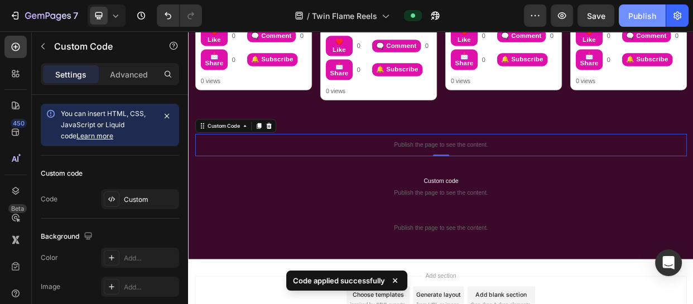
click at [634, 15] on div "Publish" at bounding box center [642, 16] width 28 height 12
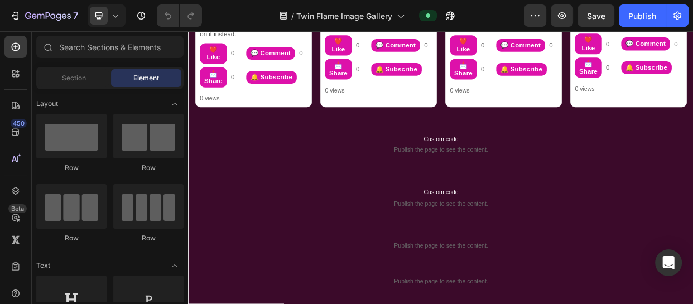
scroll to position [874, 0]
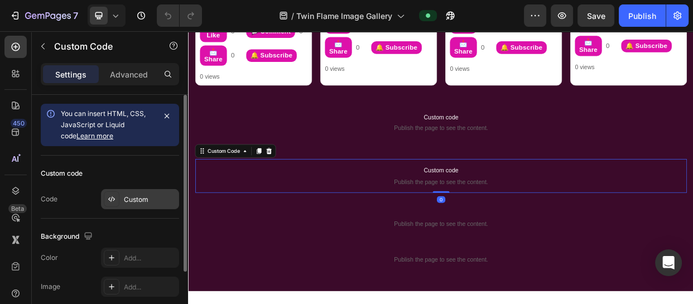
click at [142, 199] on div "Custom" at bounding box center [150, 200] width 52 height 10
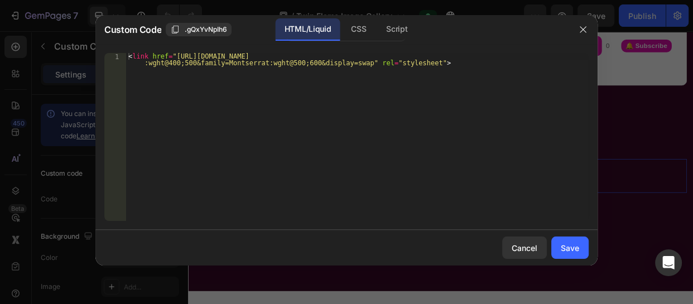
click at [525, 236] on div "Cancel Save" at bounding box center [346, 248] width 502 height 36
click at [526, 242] on div "Cancel" at bounding box center [525, 248] width 26 height 12
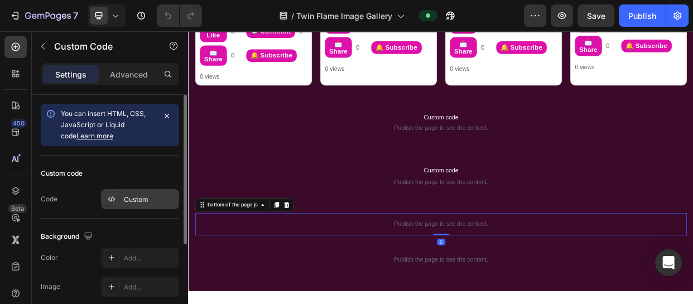
click at [155, 195] on div "Custom" at bounding box center [150, 200] width 52 height 10
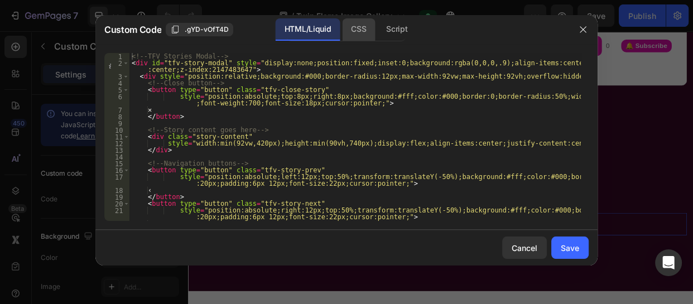
click at [356, 33] on div "CSS" at bounding box center [358, 29] width 33 height 22
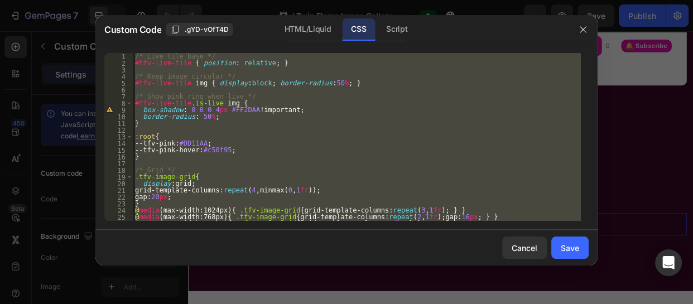
click at [311, 159] on div "/* Live tile base */ #tfv-live-tile { position : relative ; } /* Keep image cir…" at bounding box center [357, 137] width 448 height 168
paste textarea ".video-card .video-actions{ margin-bottom:6px !important; }"
type textarea ".video-card .video-actions{ margin-bottom:6px !important; }"
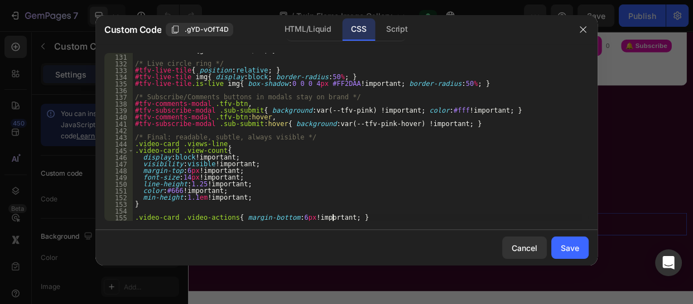
scroll to position [910, 0]
click at [564, 241] on button "Save" at bounding box center [569, 248] width 37 height 22
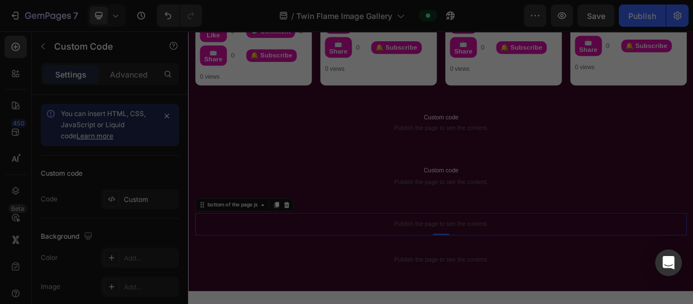
scroll to position [887, 0]
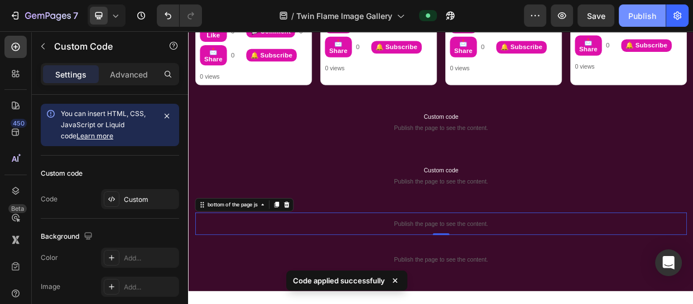
click at [636, 11] on div "Publish" at bounding box center [642, 16] width 28 height 12
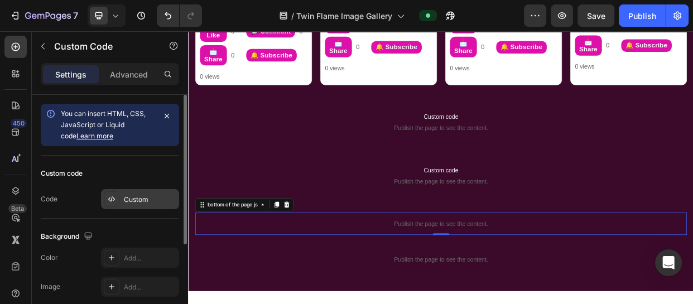
click at [133, 198] on div "Custom" at bounding box center [150, 200] width 52 height 10
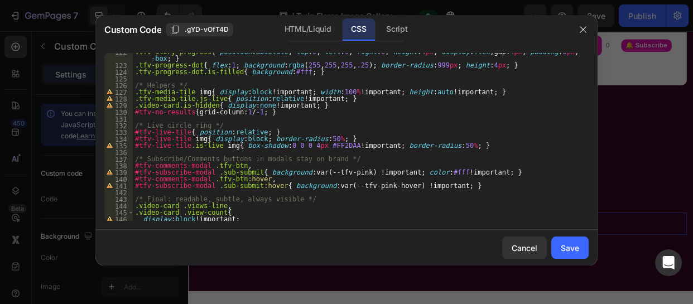
scroll to position [910, 0]
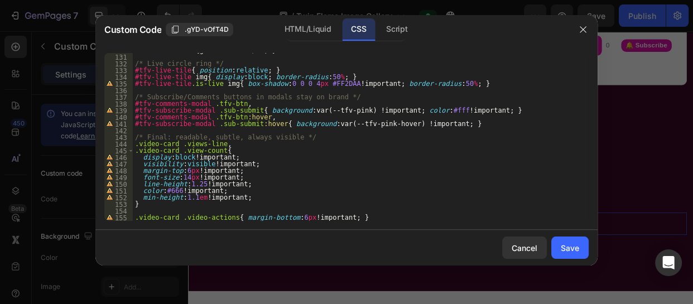
type textarea ".video-card .video-actions{ margin-bottom:6px !important; }"
click at [345, 217] on div "#tfv-no-results { grid-column : 1 / -1 ; } /* Live circle ring */ #tfv-live-til…" at bounding box center [357, 137] width 448 height 181
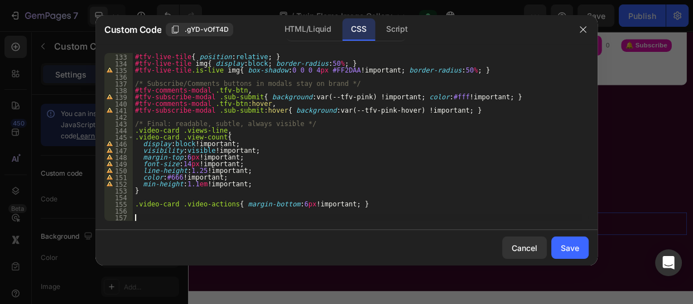
scroll to position [924, 0]
paste textarea "}"
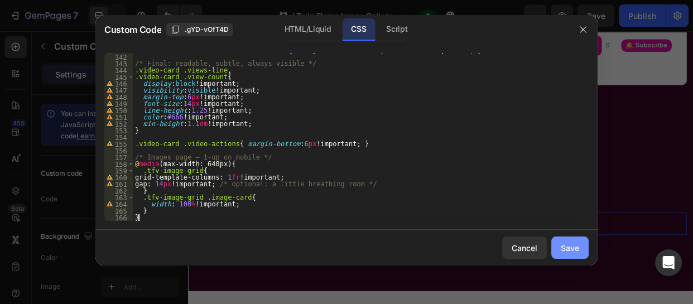
type textarea "}"
click at [566, 246] on div "Save" at bounding box center [570, 248] width 18 height 12
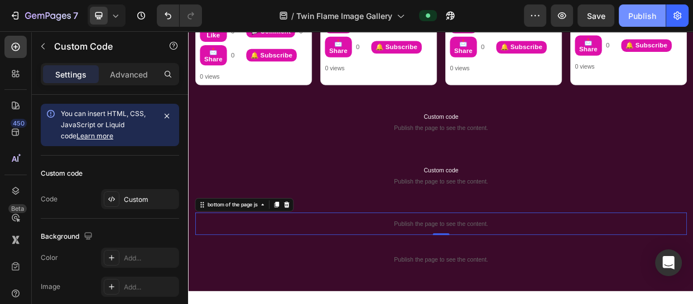
click at [632, 10] on div "Publish" at bounding box center [642, 16] width 28 height 12
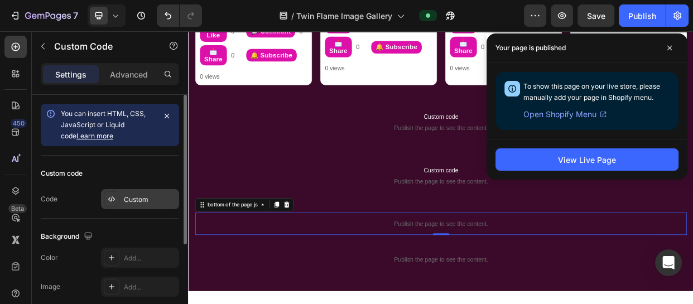
click at [139, 192] on div "Custom" at bounding box center [140, 199] width 78 height 20
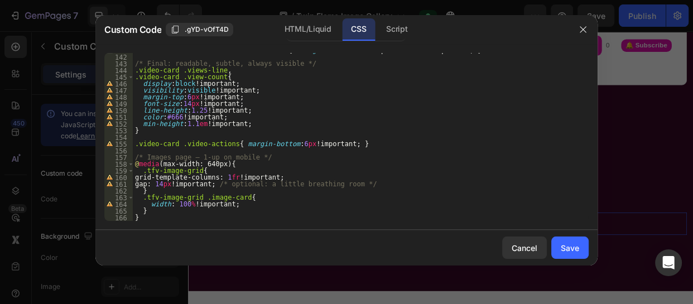
type textarea "}"
click at [155, 218] on div "#tfv-subscribe-modal .sub-submit :hover { background : var(--tfv-pink-hover) !i…" at bounding box center [357, 137] width 448 height 181
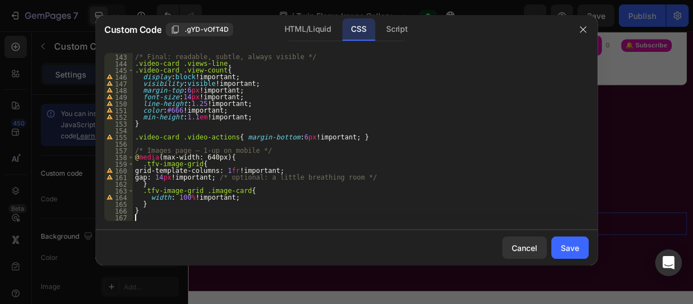
scroll to position [997, 0]
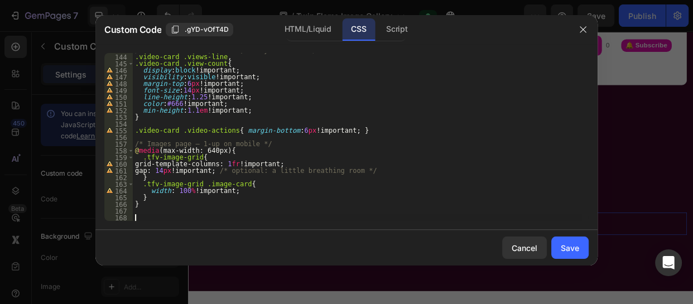
paste textarea ".video-card .video-actions{ margin-bottom:6px !important; }"
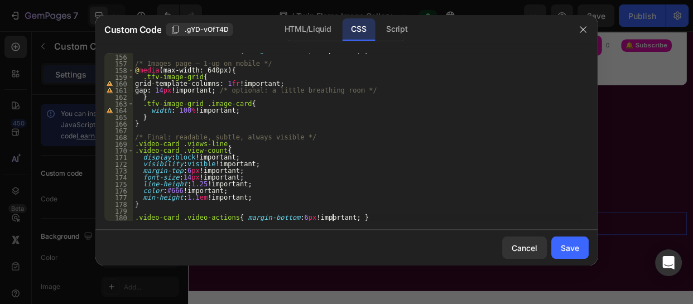
scroll to position [1077, 0]
type textarea ".video-card .video-actions{ margin-bottom:6px !important; }"
click at [558, 247] on button "Save" at bounding box center [569, 248] width 37 height 22
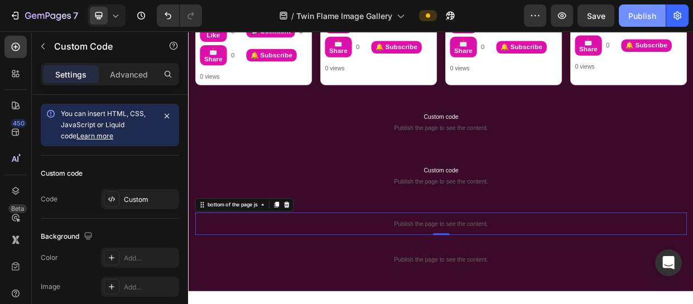
click at [631, 16] on div "Publish" at bounding box center [642, 16] width 28 height 12
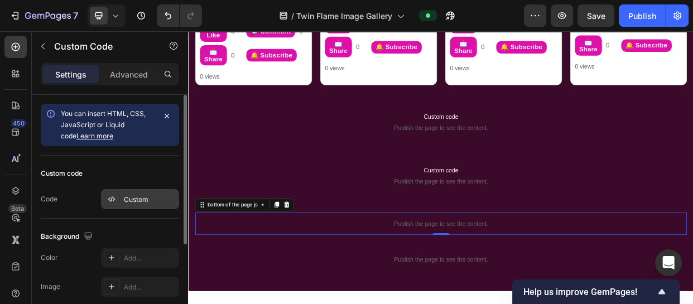
click at [141, 199] on div "Custom" at bounding box center [150, 200] width 52 height 10
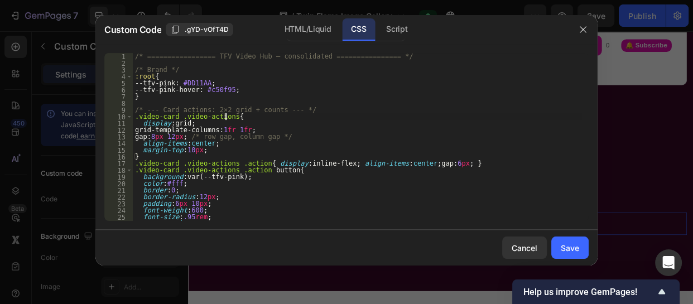
click at [340, 117] on div "/* ================= TFV Video Hub – consolidated ================ */ /* Brand …" at bounding box center [357, 143] width 448 height 181
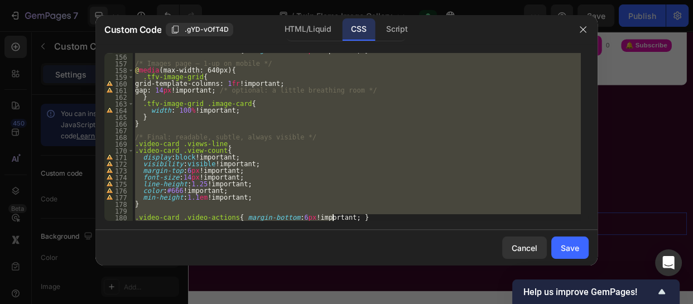
click at [371, 217] on div ".video-card .video-actions { margin-bottom : 6 px !important ; } /* Images page…" at bounding box center [357, 137] width 448 height 168
type textarea ".video-card .video-actions{ margin-bottom:6px !important; }"
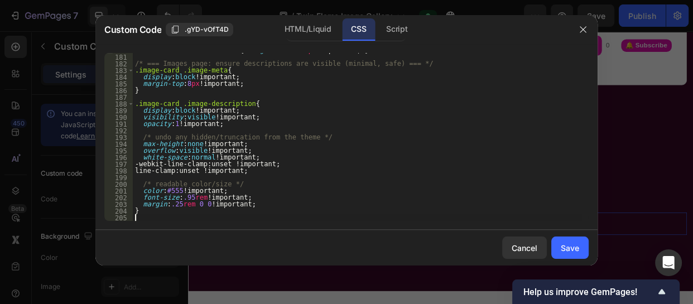
scroll to position [1245, 0]
click at [561, 245] on div "Save" at bounding box center [570, 248] width 18 height 12
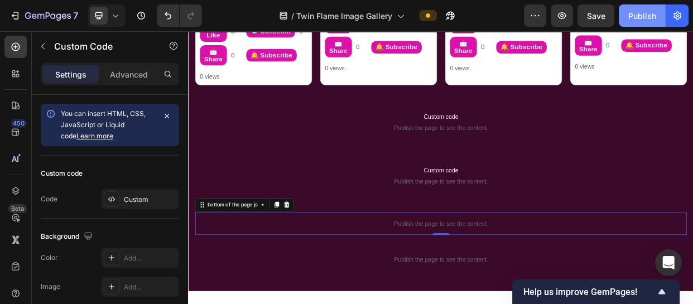
click at [637, 6] on button "Publish" at bounding box center [642, 15] width 47 height 22
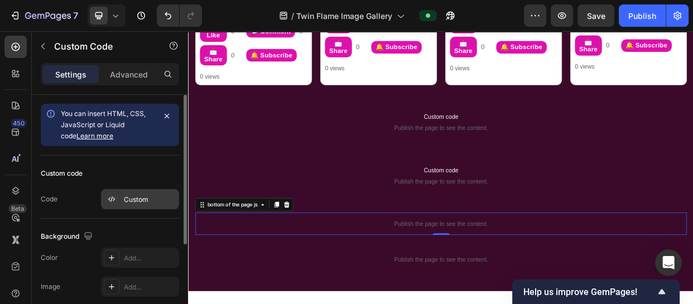
click at [136, 203] on div "Custom" at bounding box center [150, 200] width 52 height 10
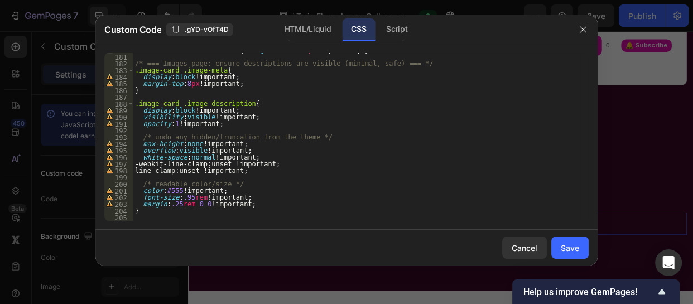
click at [141, 219] on div ".video-card .video-actions { margin-bottom : 6 px !important ; } /* === Images …" at bounding box center [357, 137] width 448 height 181
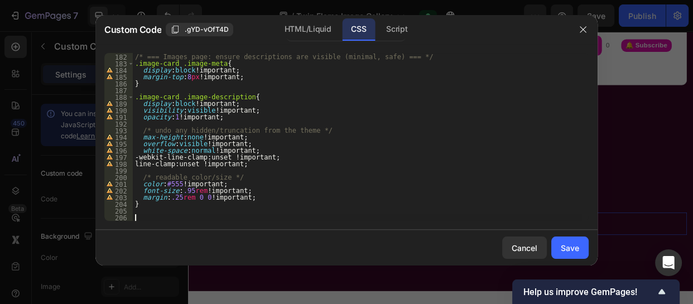
paste textarea "}"
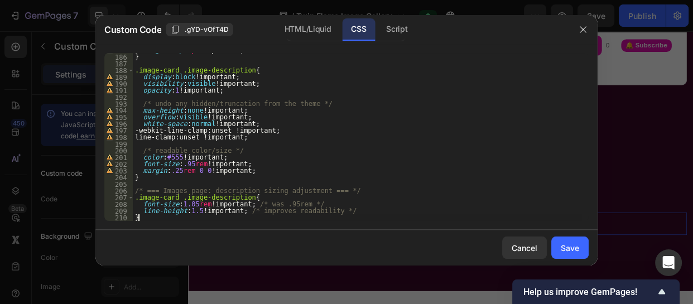
scroll to position [1278, 0]
type textarea "}"
click at [558, 245] on button "Save" at bounding box center [569, 248] width 37 height 22
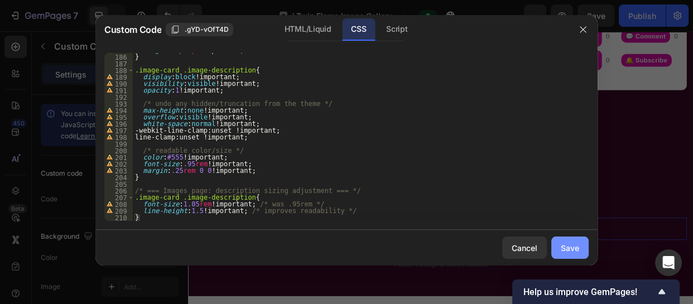
scroll to position [894, 0]
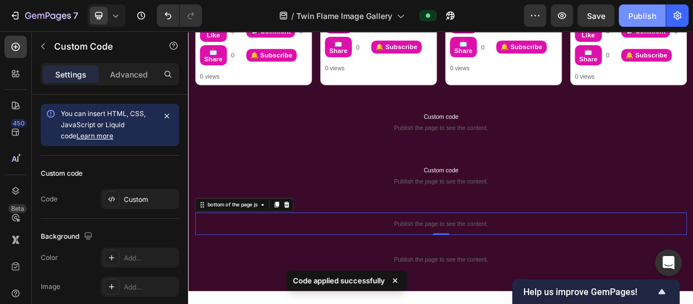
click at [636, 10] on div "Publish" at bounding box center [642, 16] width 28 height 12
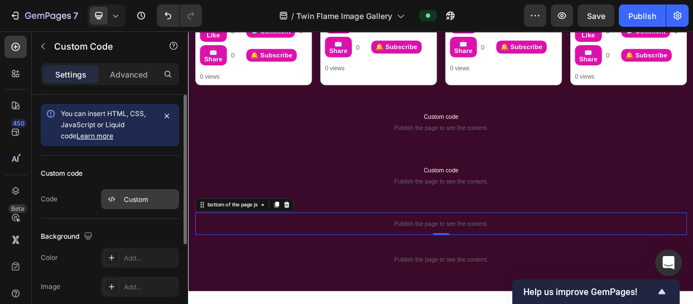
click at [146, 201] on div "Custom" at bounding box center [150, 200] width 52 height 10
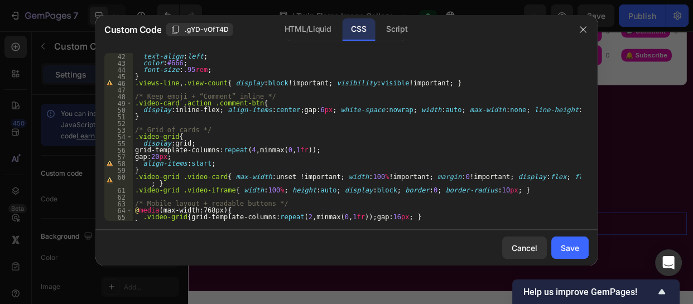
scroll to position [1278, 0]
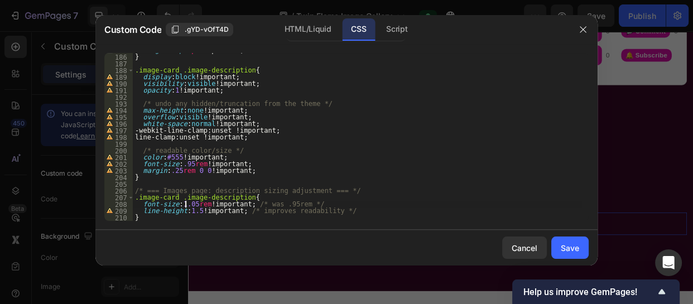
click at [185, 204] on div "margin-top : 8 px !important ; } .image-card .image-description { display : blo…" at bounding box center [357, 137] width 448 height 181
type textarea "font-size:1.15rem !important; /* was .95rem */"
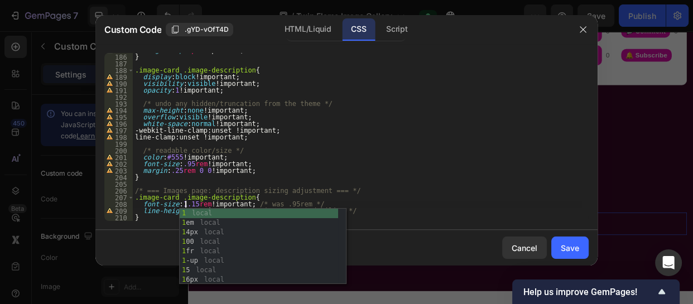
scroll to position [0, 4]
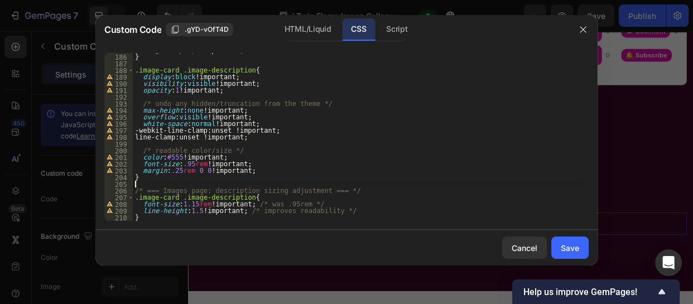
click at [401, 182] on div "margin-top : 8 px !important ; } .image-card .image-description { display : blo…" at bounding box center [357, 137] width 448 height 181
click at [565, 242] on div "Save" at bounding box center [570, 248] width 18 height 12
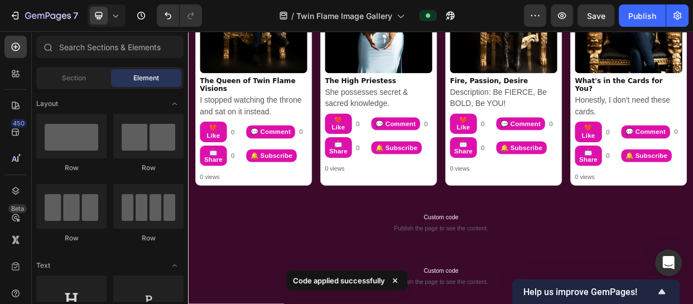
scroll to position [753, 0]
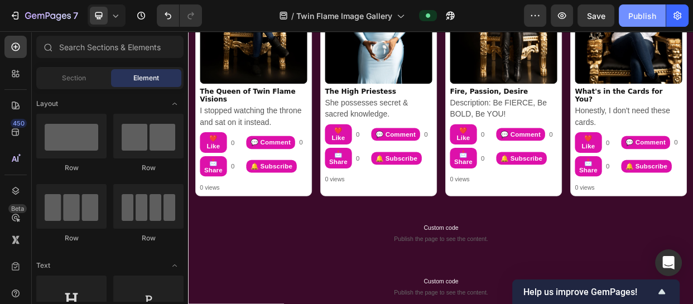
click at [637, 18] on div "Publish" at bounding box center [642, 16] width 28 height 12
